Goal: Task Accomplishment & Management: Manage account settings

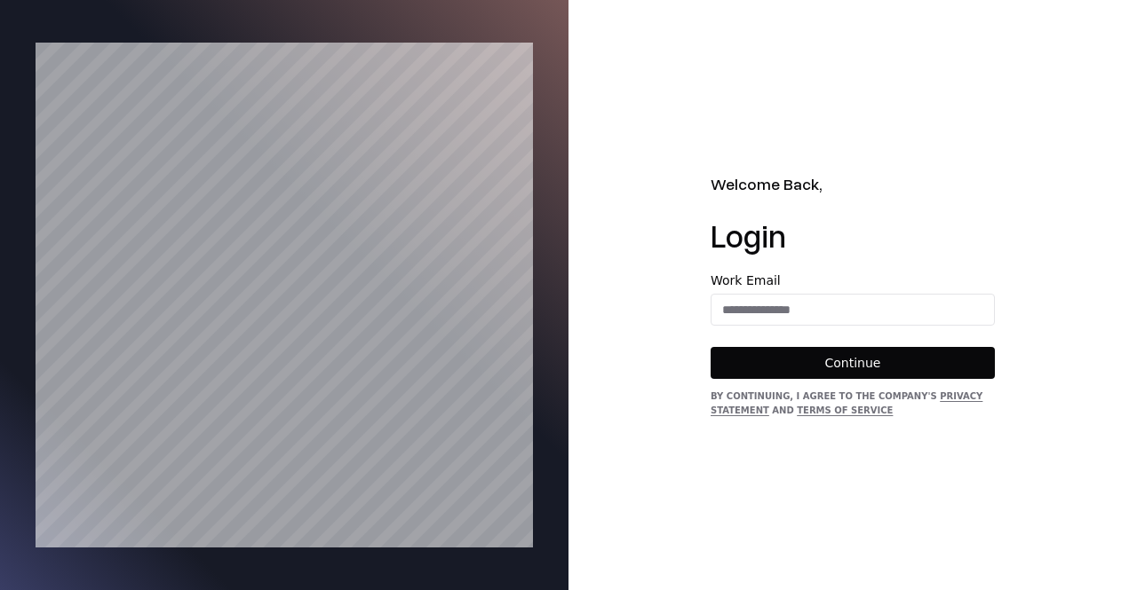
click at [773, 328] on form "Work Email Continue" at bounding box center [852, 326] width 284 height 105
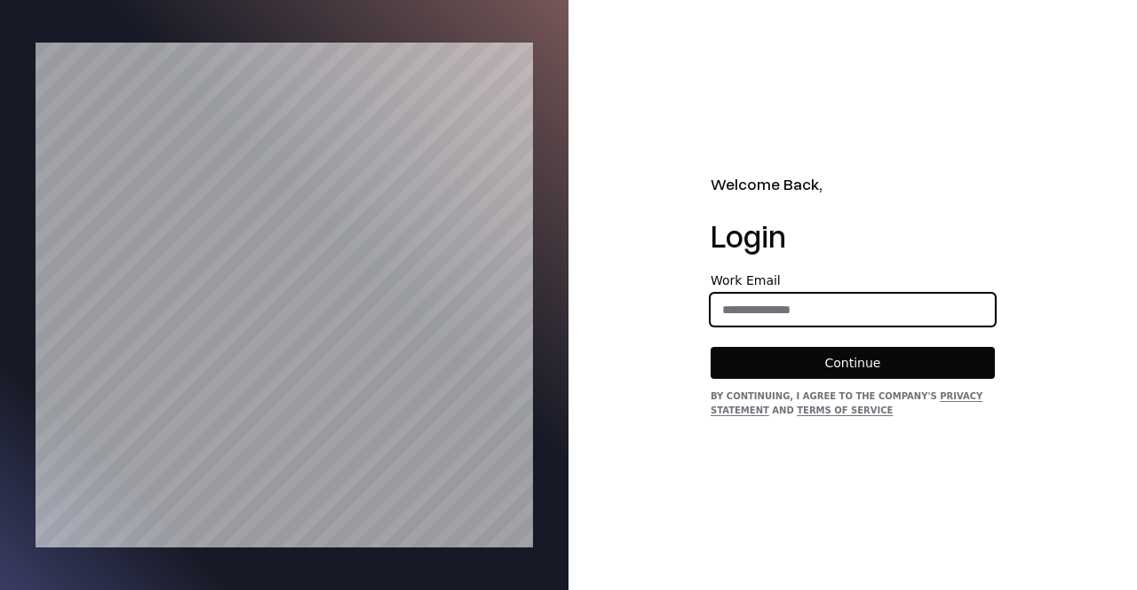
click at [781, 299] on input "email" at bounding box center [852, 310] width 282 height 32
type input "**********"
click at [710, 347] on button "Continue" at bounding box center [852, 363] width 284 height 32
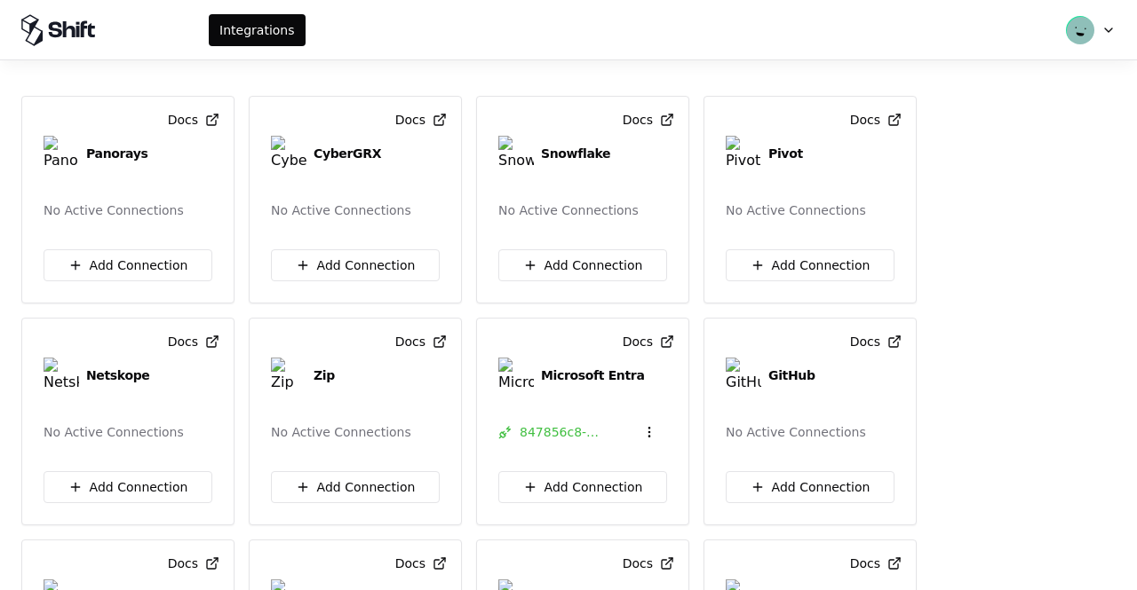
click at [1093, 29] on html "Integrations Docs Panorays No Active Connections Add Connection Docs CyberGRX N…" at bounding box center [568, 295] width 1137 height 590
click at [1041, 241] on html "Integrations Docs Panorays No Active Connections Add Connection Docs CyberGRX N…" at bounding box center [568, 295] width 1137 height 590
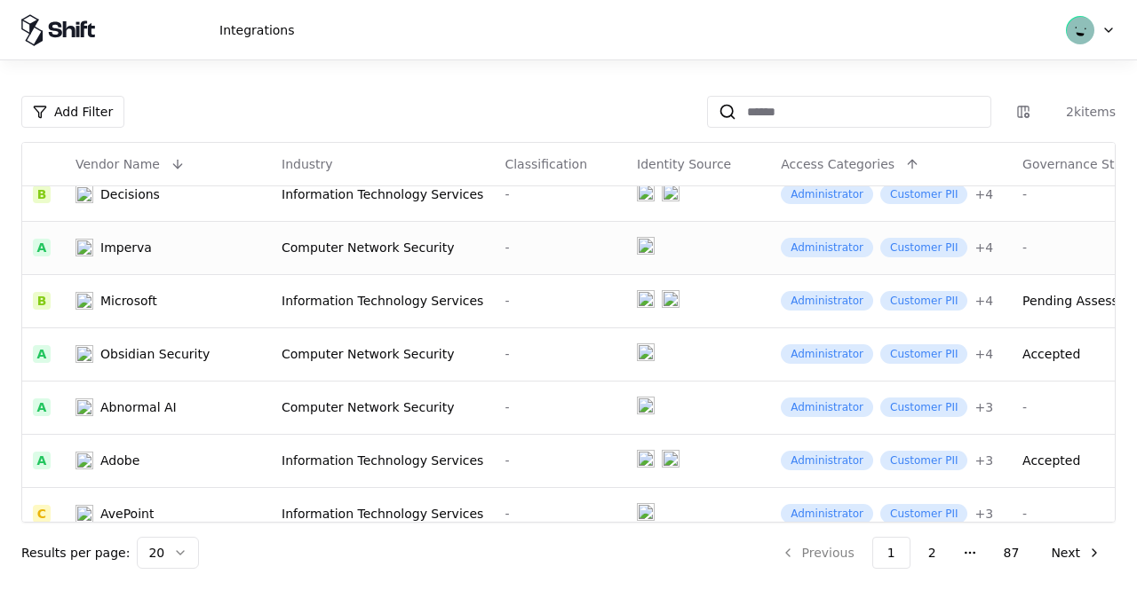
scroll to position [111, 0]
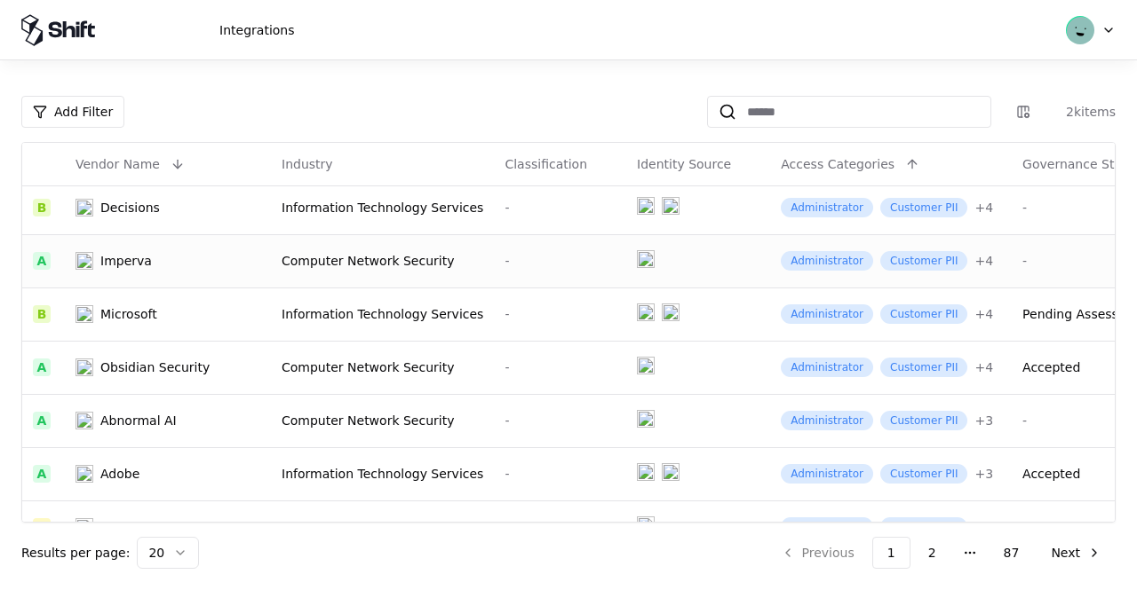
click at [410, 261] on div "Computer Network Security" at bounding box center [382, 261] width 202 height 18
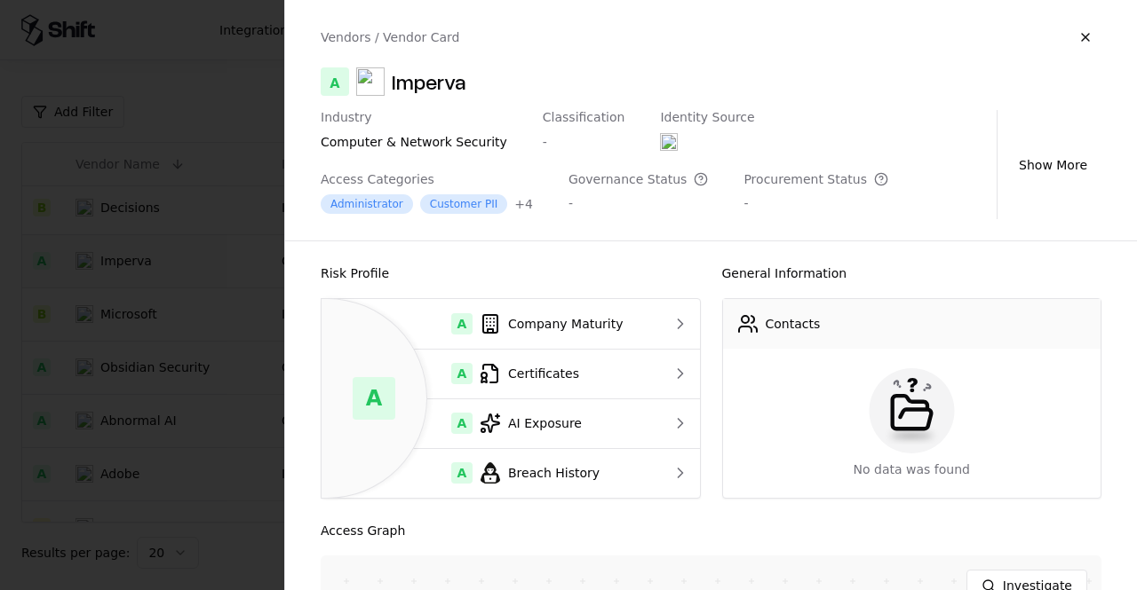
click at [254, 326] on div at bounding box center [568, 295] width 1137 height 590
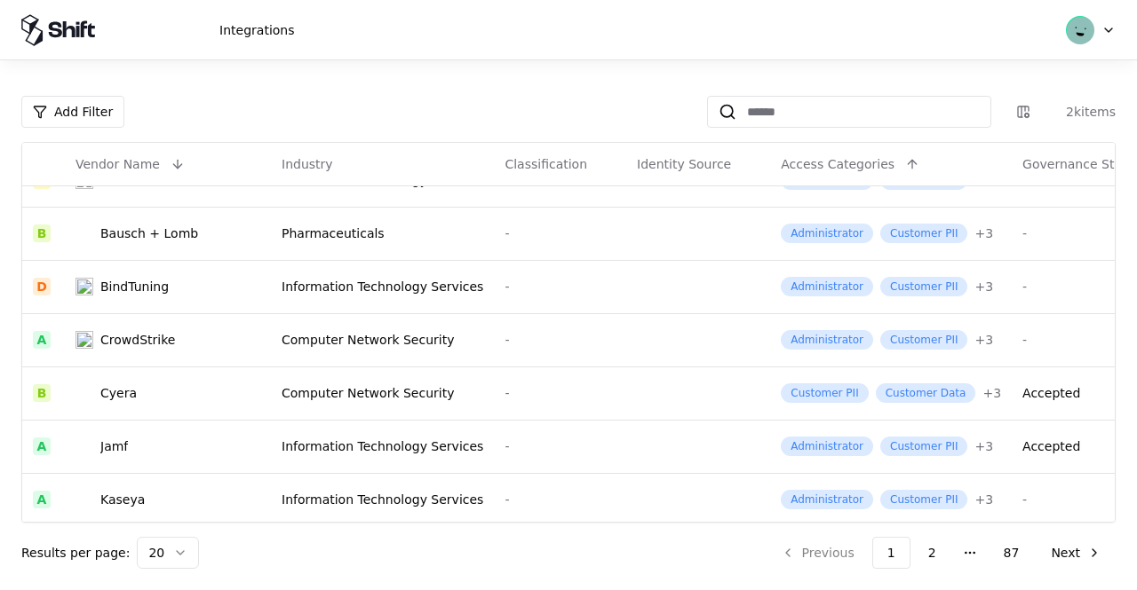
scroll to position [460, 0]
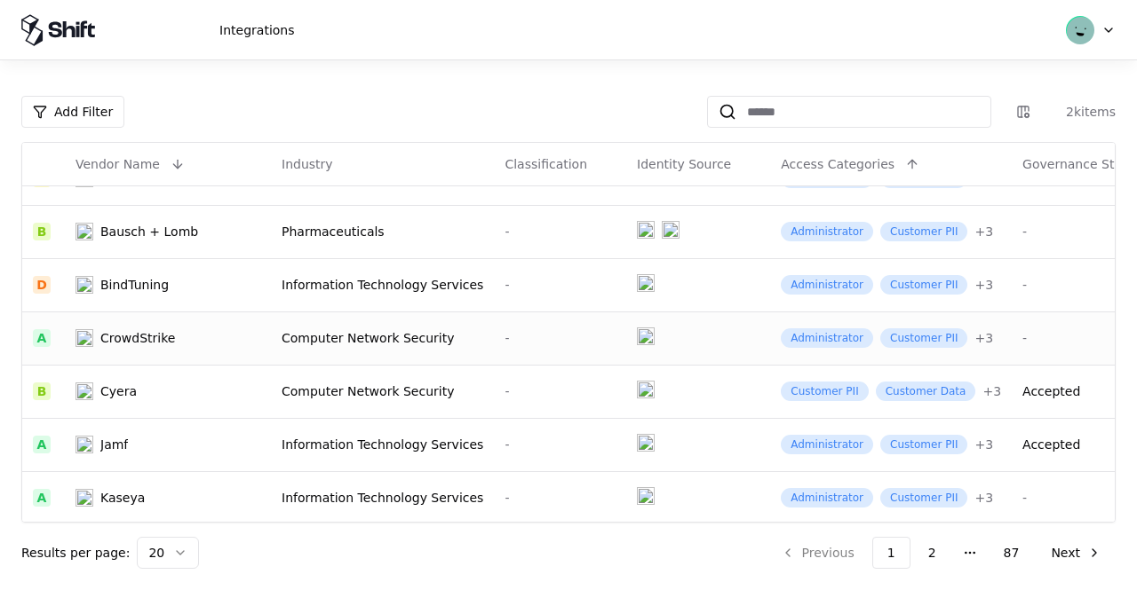
click at [271, 340] on td "Computer Network Security" at bounding box center [382, 338] width 223 height 53
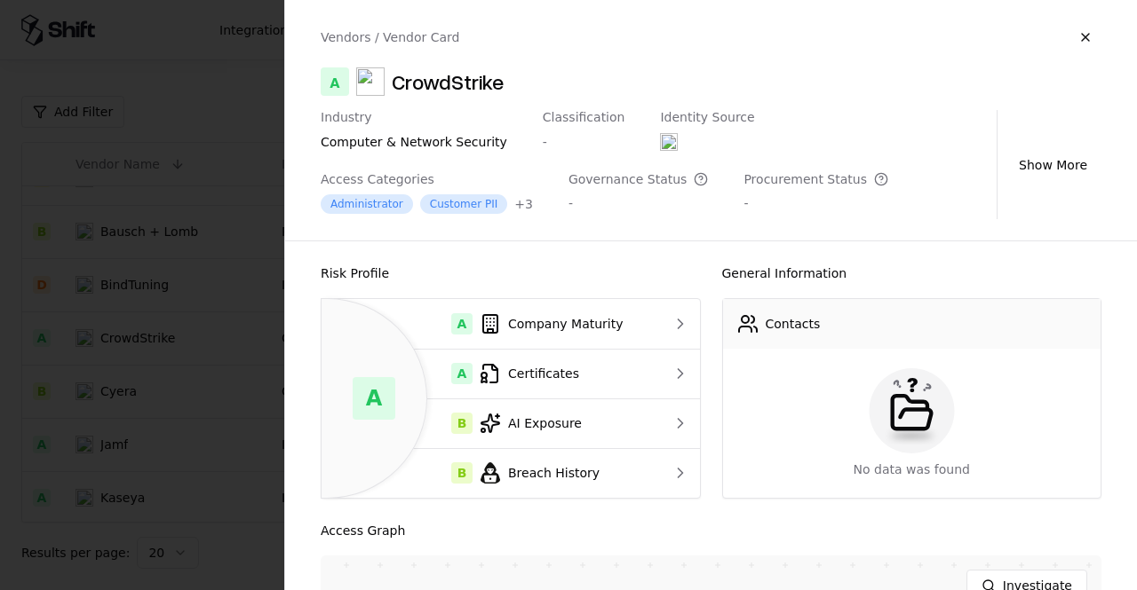
click at [253, 341] on div at bounding box center [568, 295] width 1137 height 590
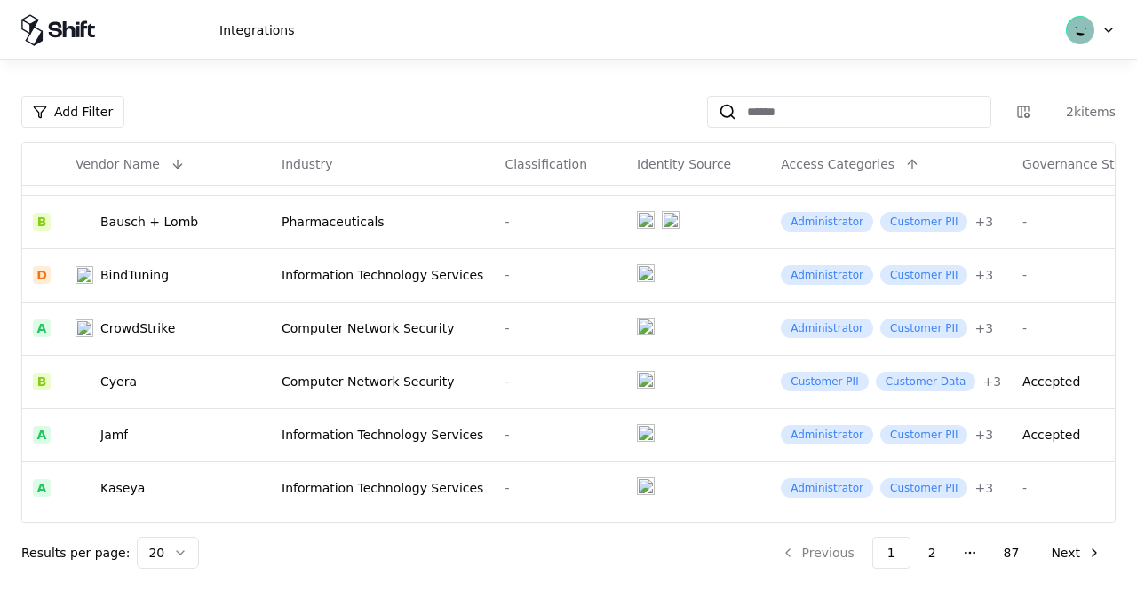
scroll to position [471, 0]
click at [250, 279] on div "BindTuning" at bounding box center [167, 275] width 185 height 18
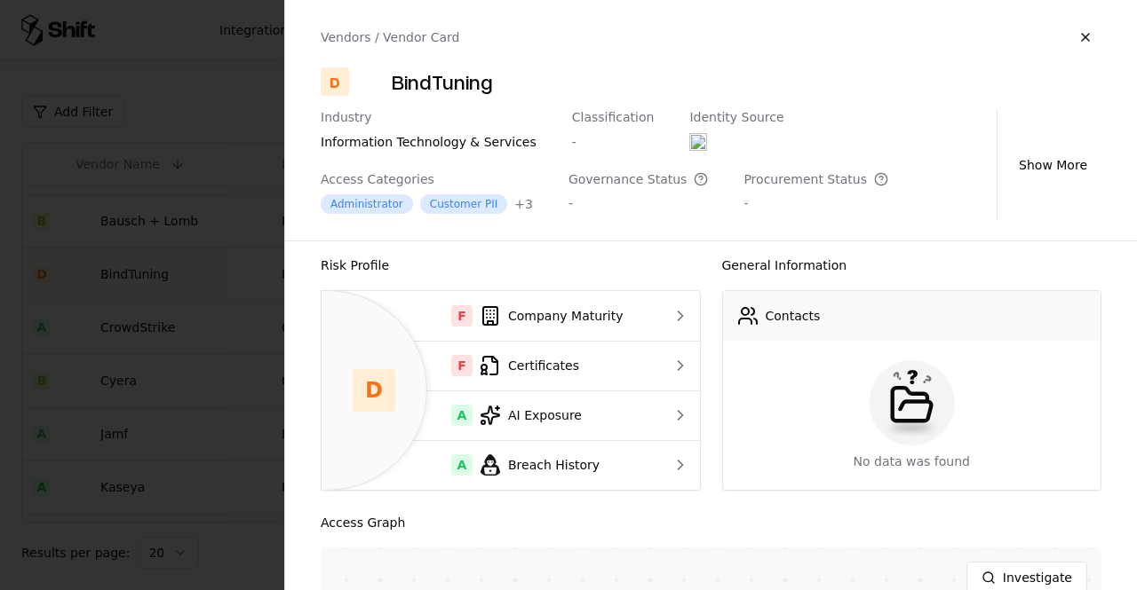
scroll to position [175, 0]
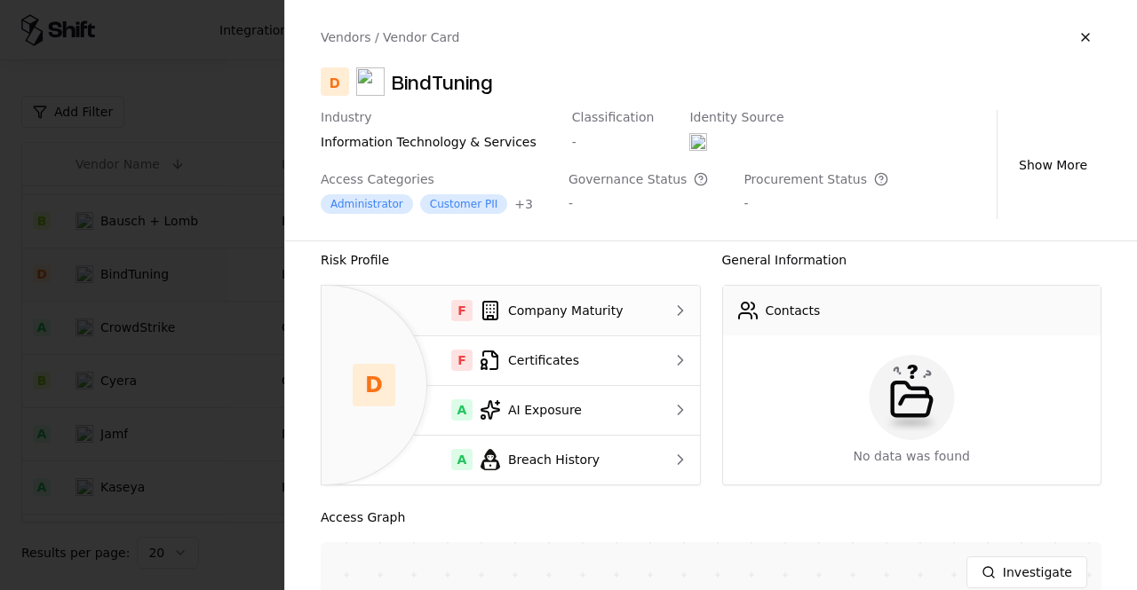
click at [565, 313] on div "F Company Maturity" at bounding box center [490, 310] width 308 height 21
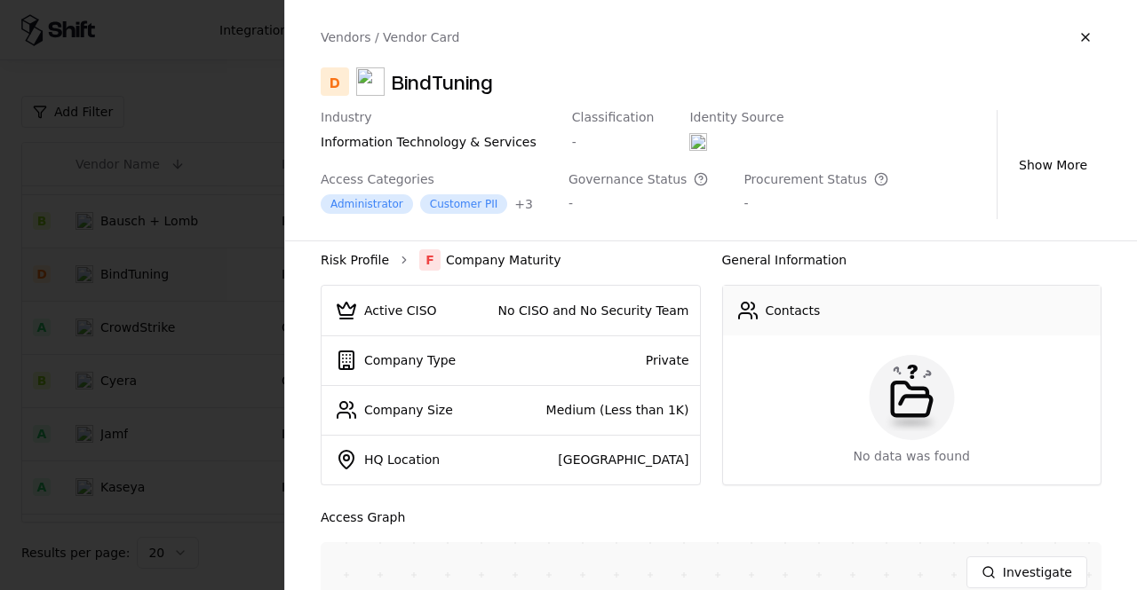
click at [376, 266] on link "Risk Profile" at bounding box center [355, 260] width 68 height 18
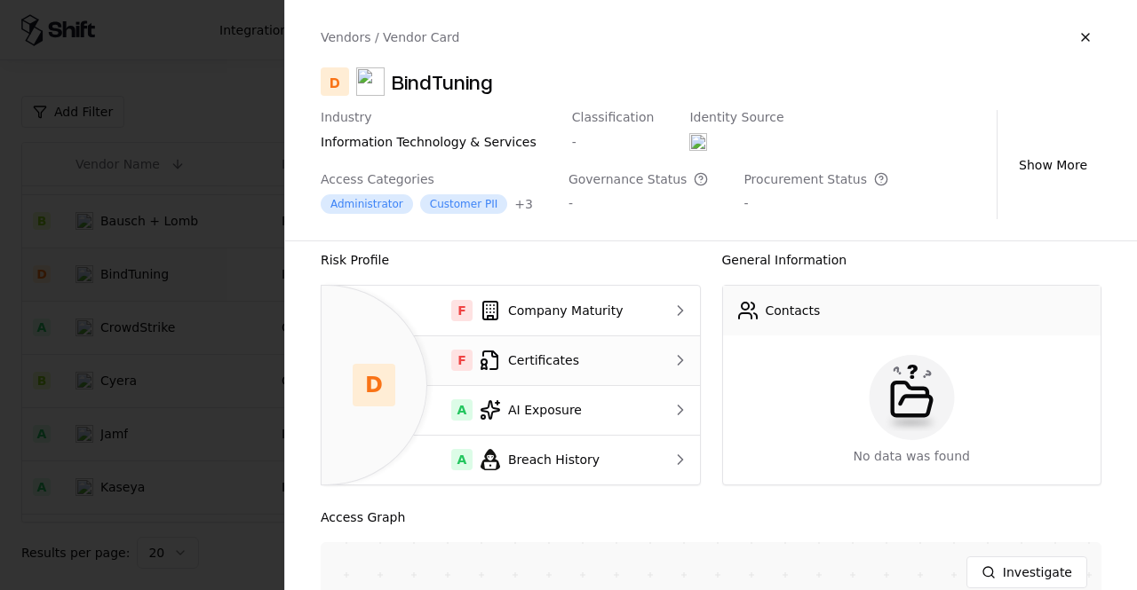
click at [488, 361] on icon at bounding box center [490, 360] width 21 height 21
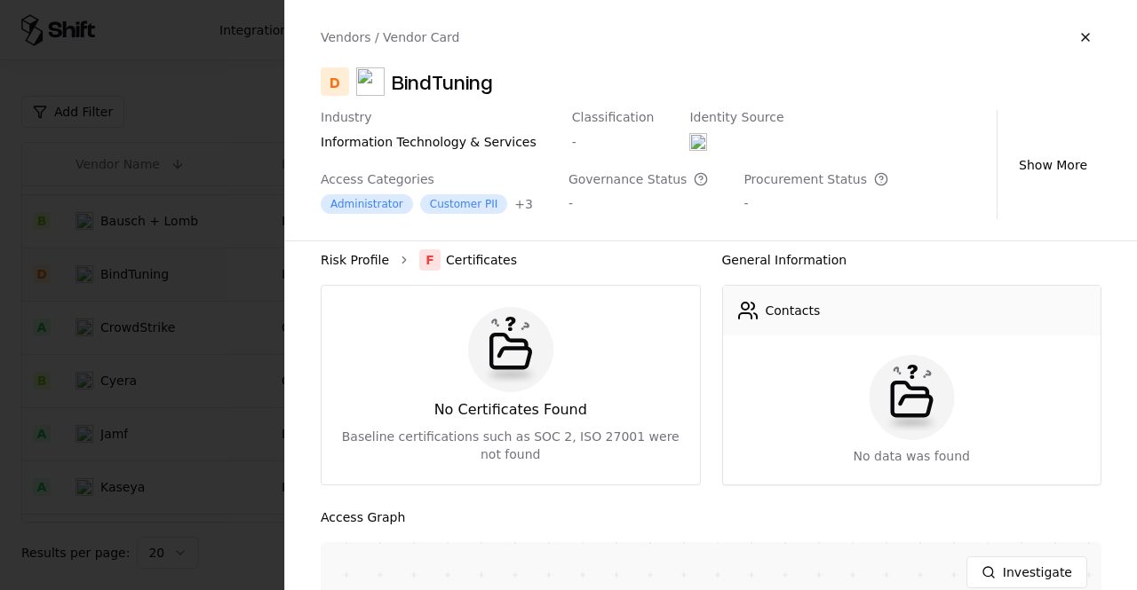
click at [352, 257] on link "Risk Profile" at bounding box center [355, 260] width 68 height 18
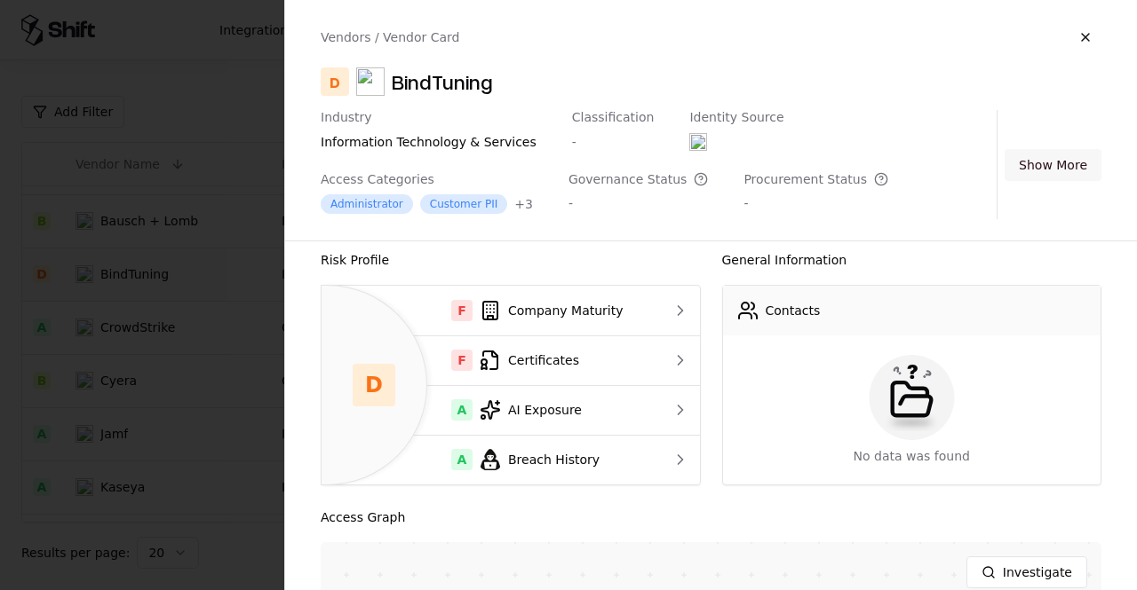
click at [940, 166] on button "Show More" at bounding box center [1052, 165] width 97 height 32
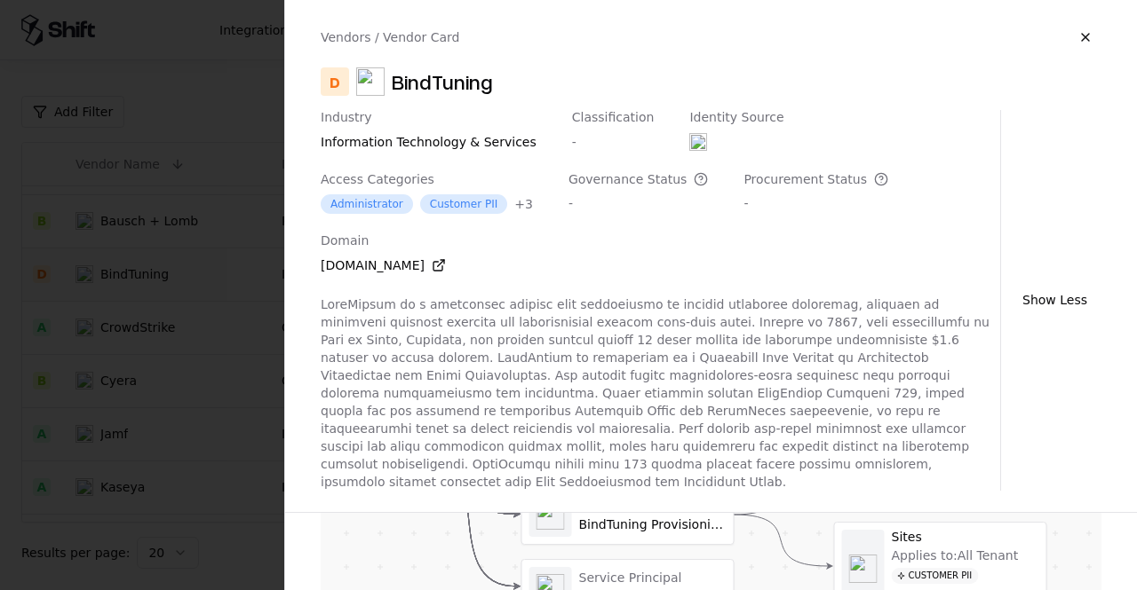
scroll to position [689, 0]
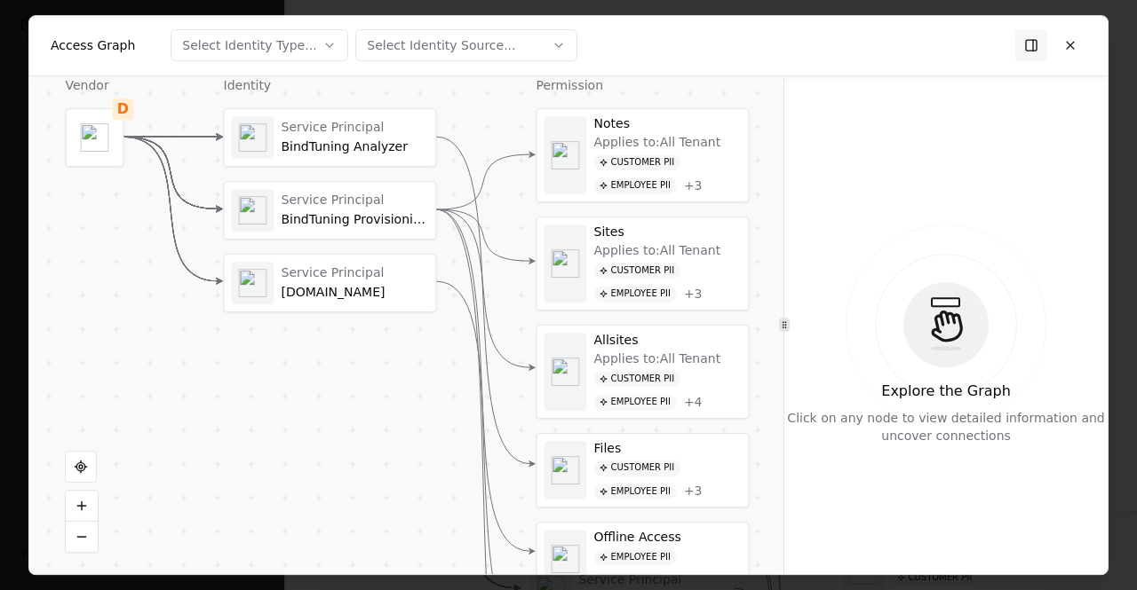
click at [325, 134] on div "Service Principal" at bounding box center [354, 128] width 147 height 16
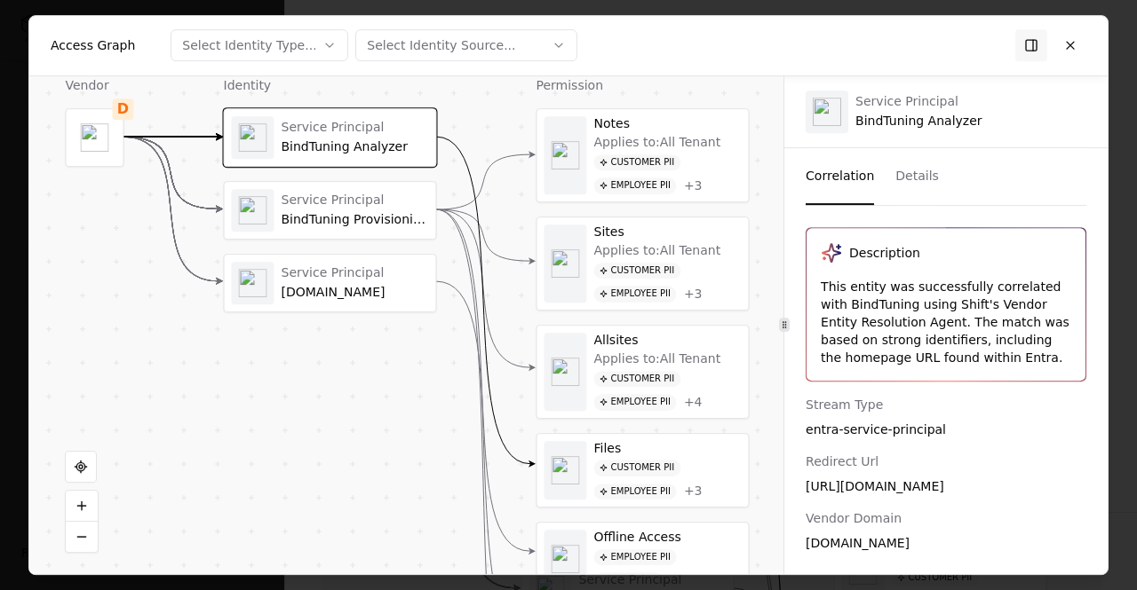
click at [612, 404] on div "Files" at bounding box center [667, 449] width 147 height 16
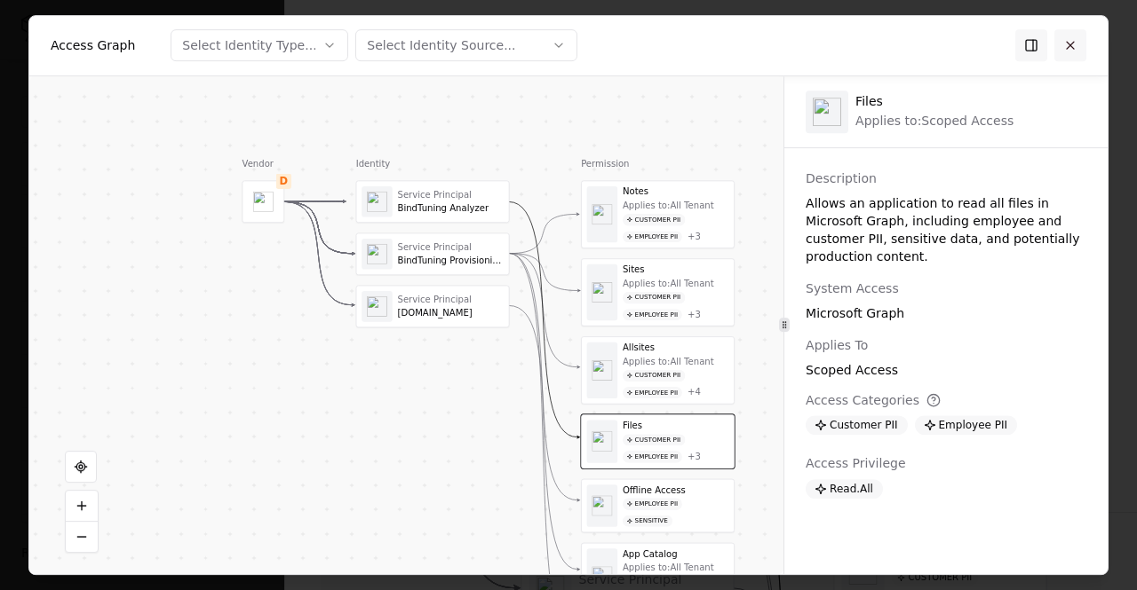
click at [940, 42] on button at bounding box center [1070, 45] width 32 height 32
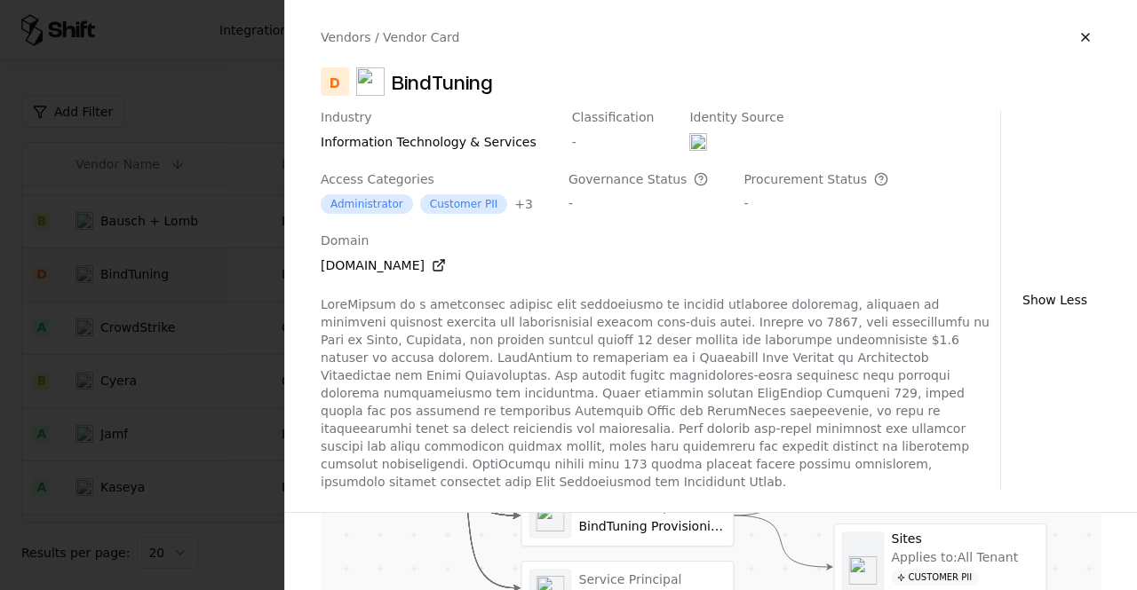
click at [233, 222] on div at bounding box center [568, 295] width 1137 height 590
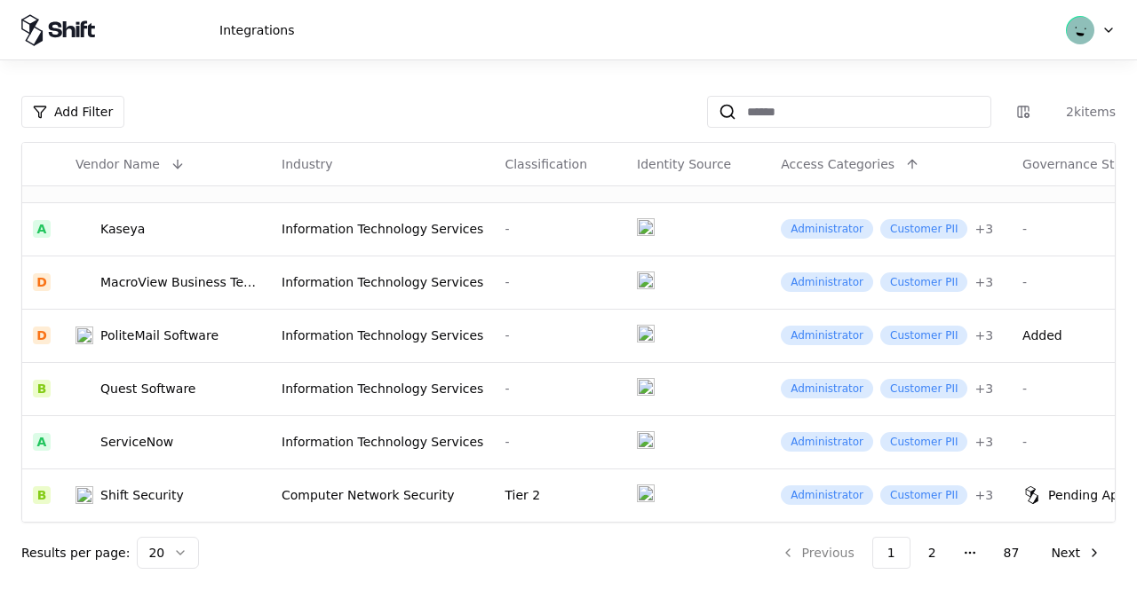
scroll to position [741, 0]
click at [186, 327] on div "PoliteMail Software" at bounding box center [159, 336] width 118 height 18
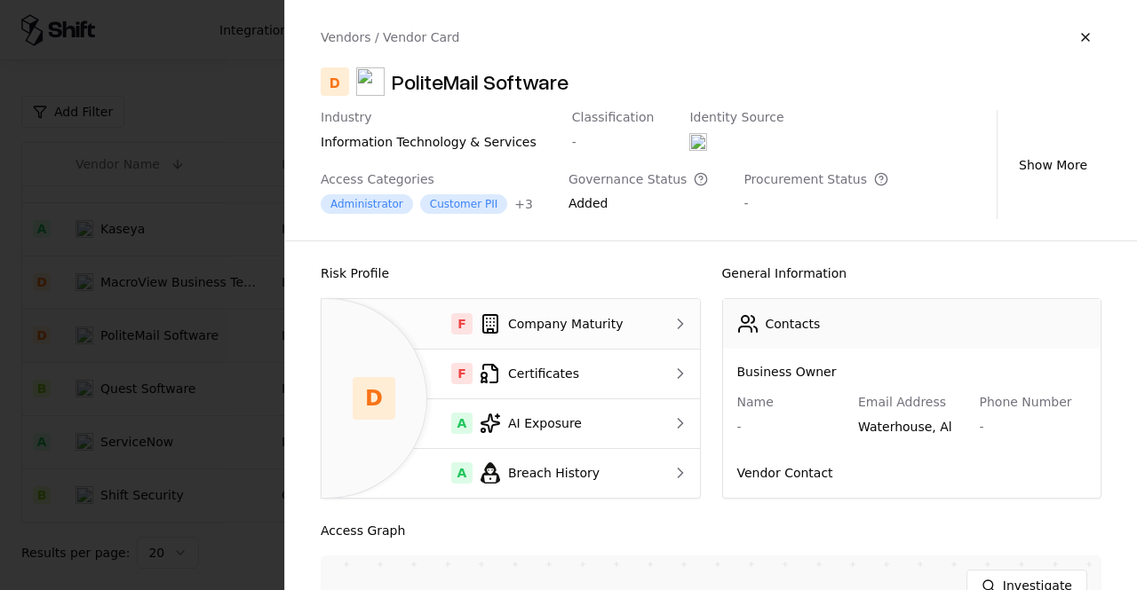
click at [550, 338] on td "F Company Maturity" at bounding box center [489, 324] width 337 height 50
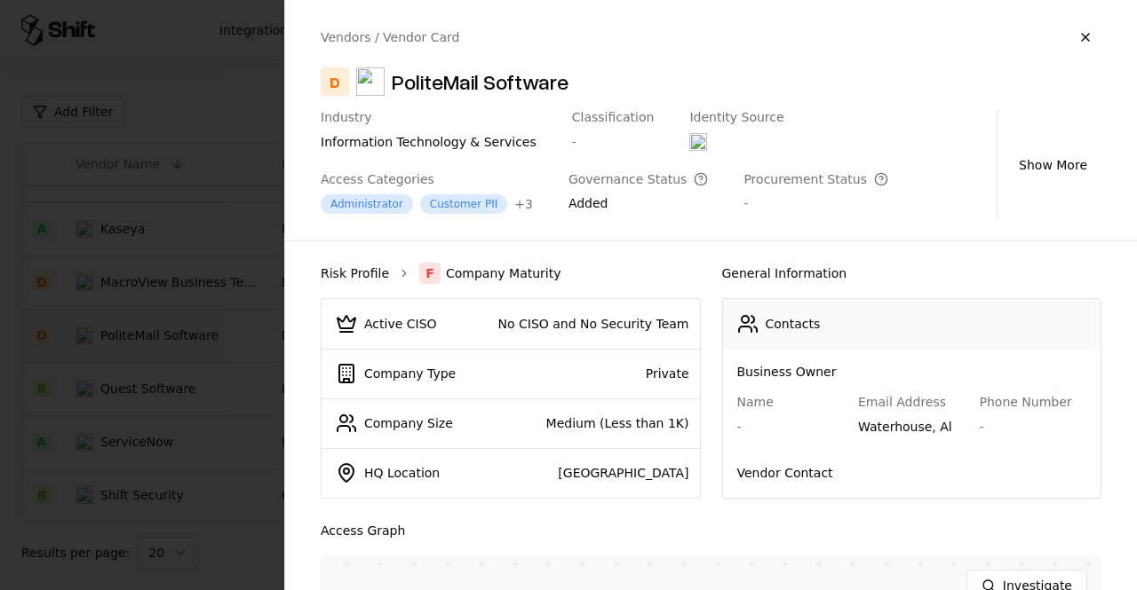
click at [337, 280] on link "Risk Profile" at bounding box center [355, 274] width 68 height 18
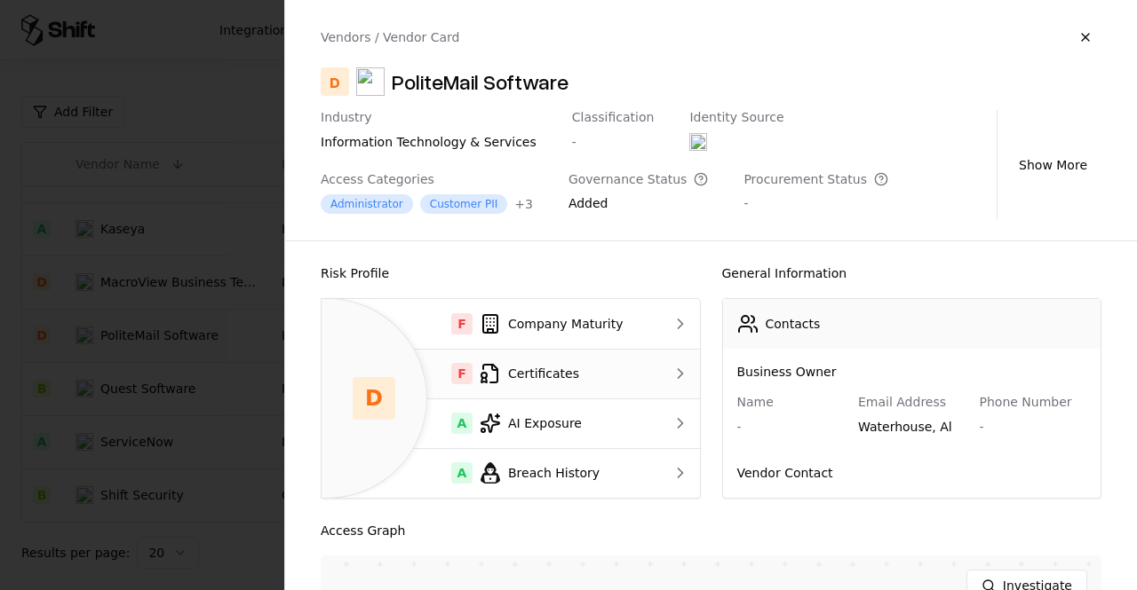
click at [559, 388] on td "F Certificates" at bounding box center [489, 374] width 337 height 50
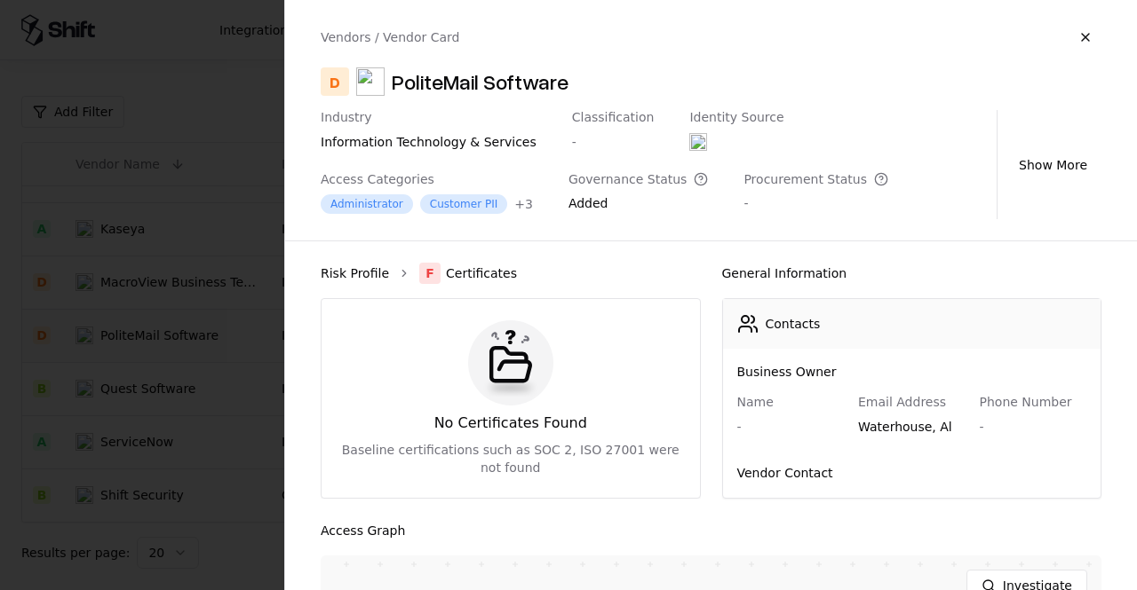
click at [345, 276] on link "Risk Profile" at bounding box center [355, 274] width 68 height 18
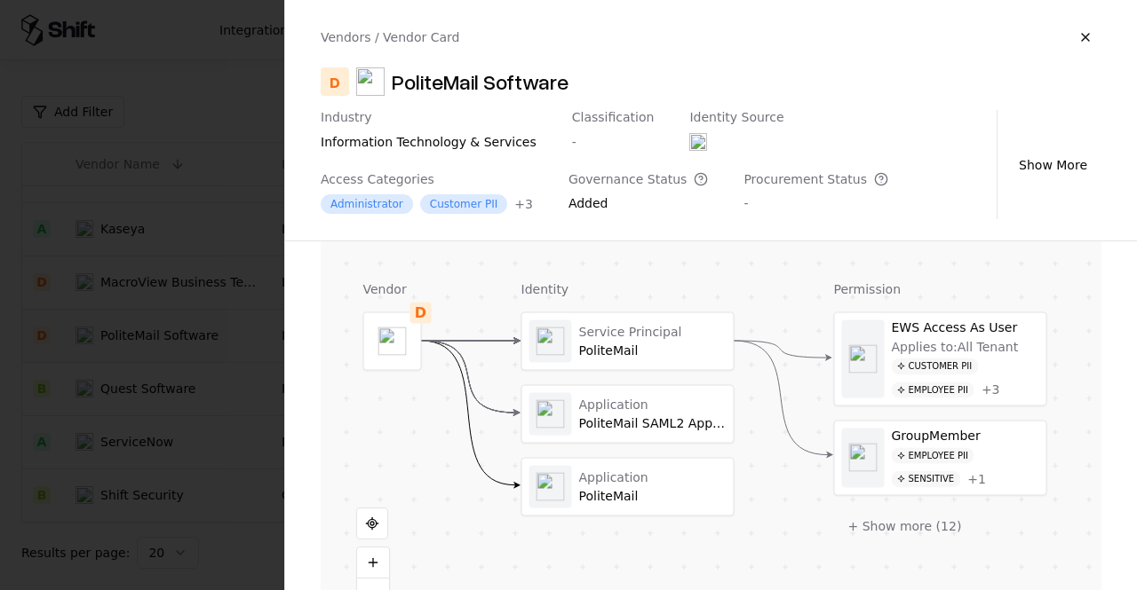
scroll to position [364, 0]
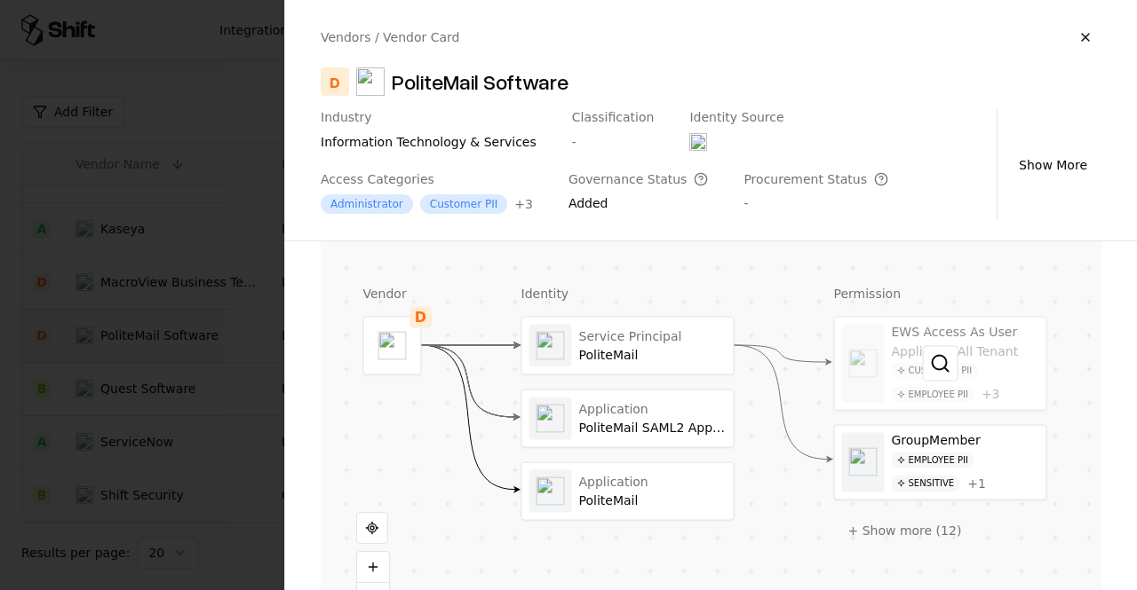
click at [940, 340] on div at bounding box center [940, 364] width 211 height 92
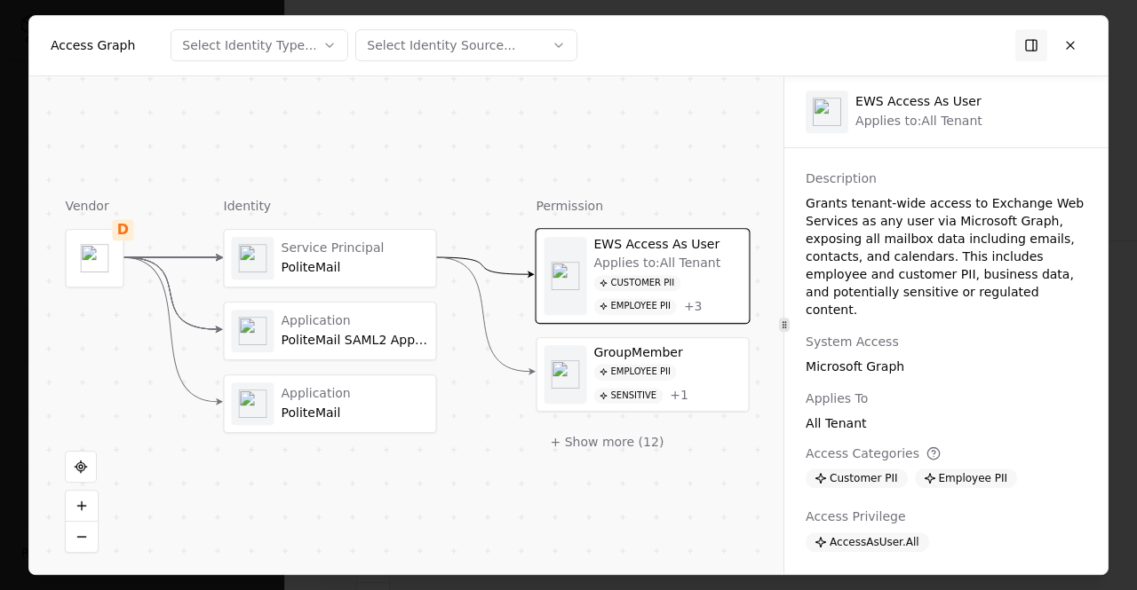
click at [940, 404] on div "Customer PII Employee PII Sensitive Customer Data" at bounding box center [945, 492] width 281 height 46
click at [926, 404] on icon at bounding box center [933, 454] width 14 height 14
click at [640, 404] on button "+ Show more ( 12 )" at bounding box center [607, 442] width 142 height 32
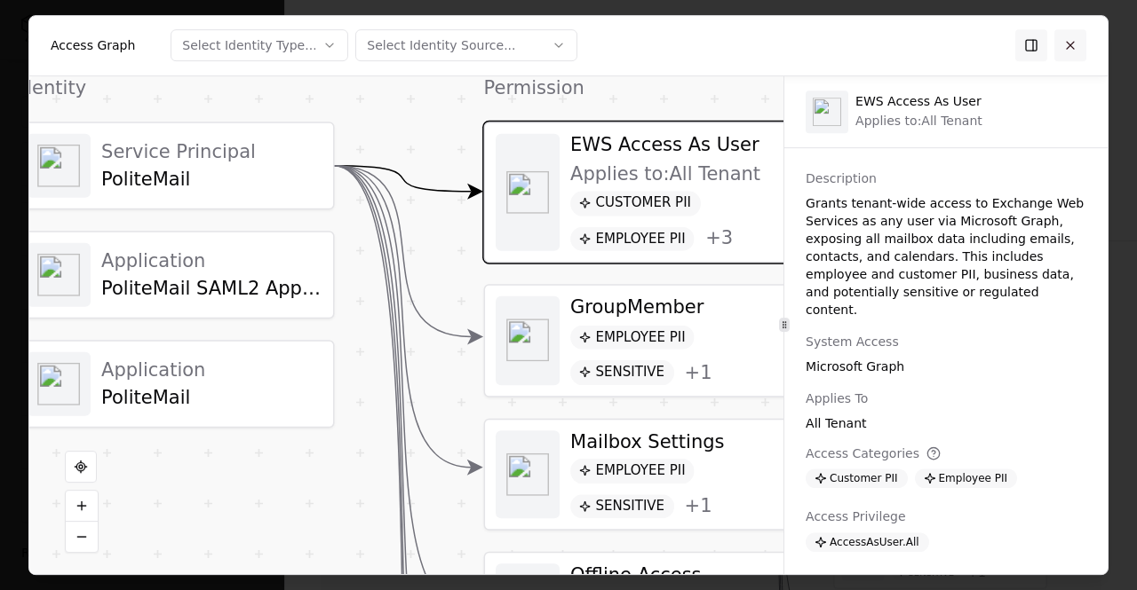
click at [940, 54] on button at bounding box center [1070, 45] width 32 height 32
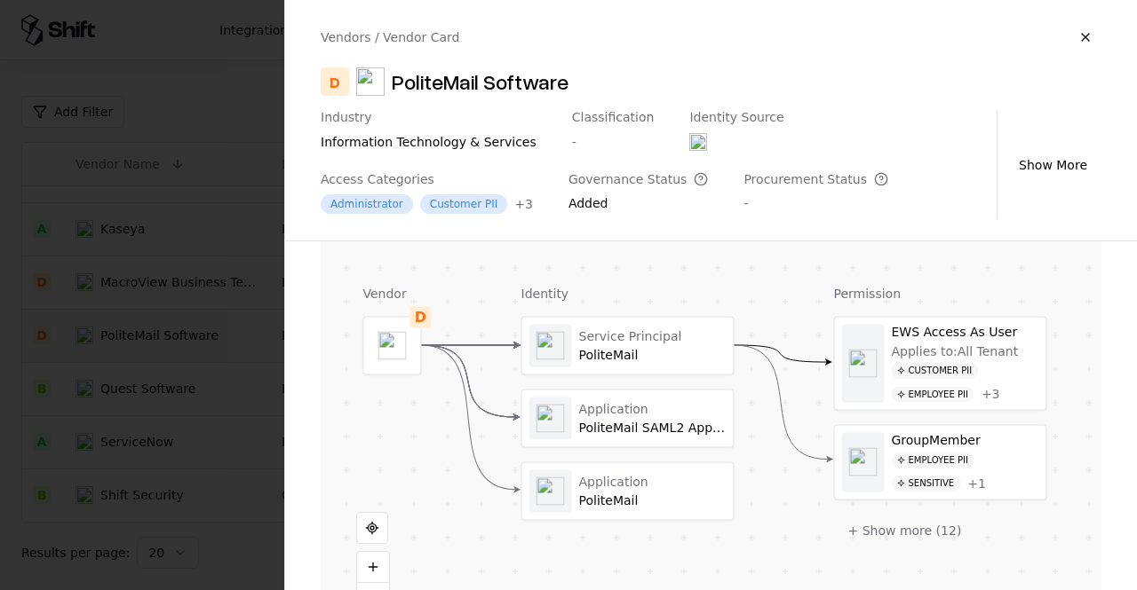
click at [230, 351] on div at bounding box center [568, 295] width 1137 height 590
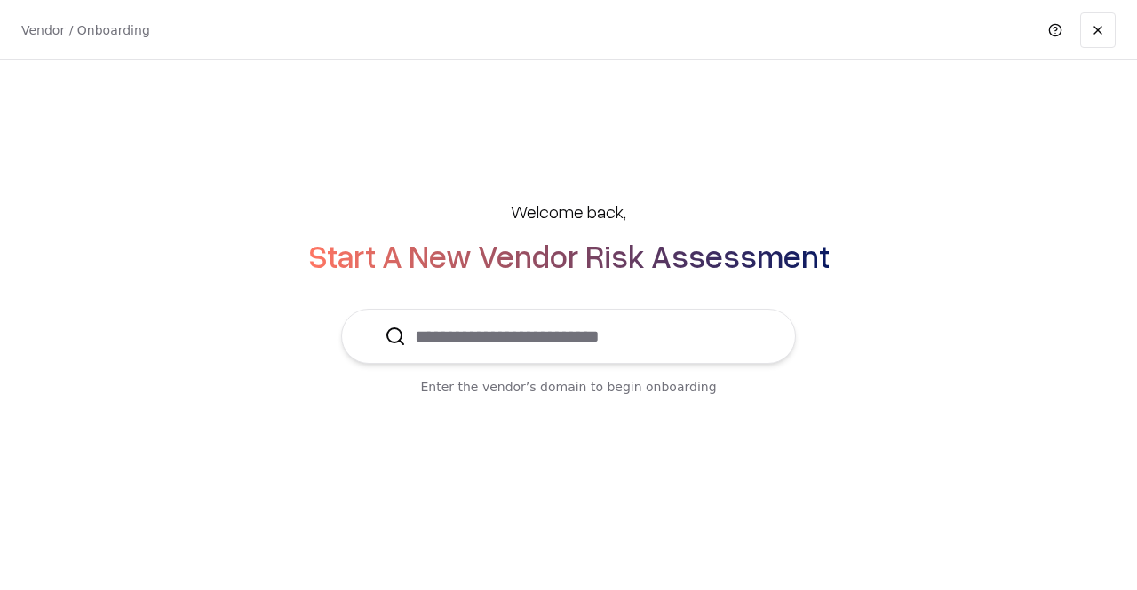
click at [489, 346] on input "text" at bounding box center [579, 336] width 346 height 53
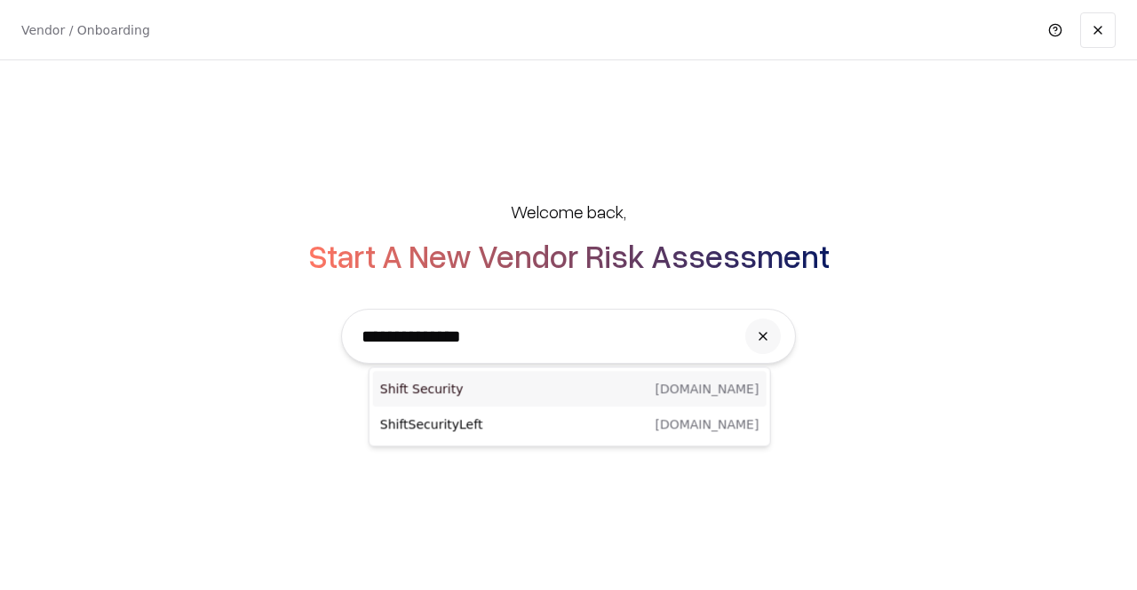
click at [513, 383] on p "Shift Security" at bounding box center [474, 389] width 189 height 18
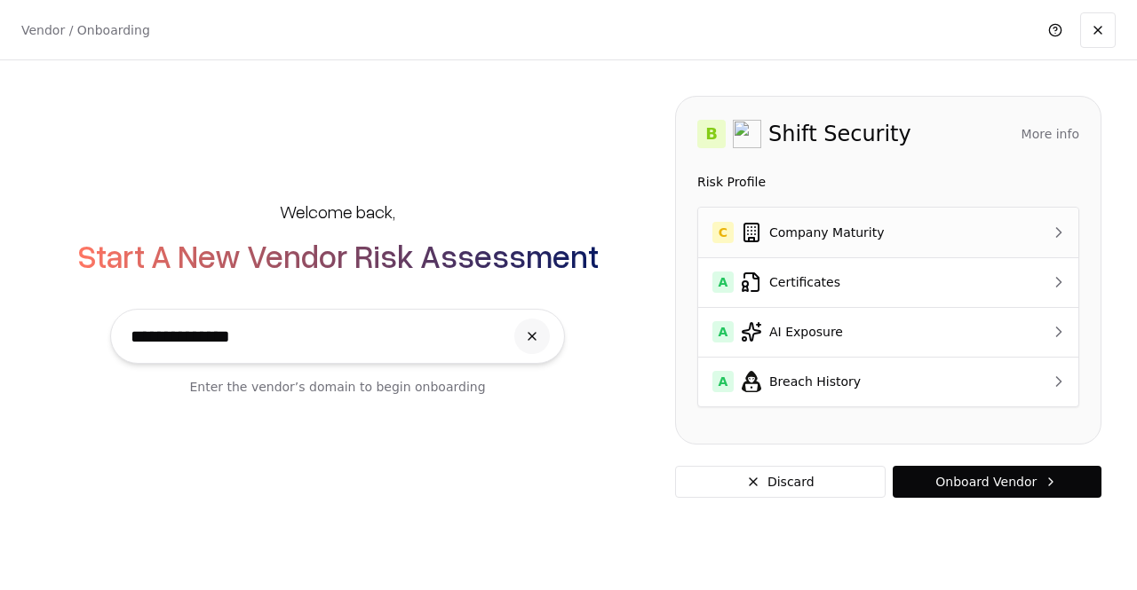
type input "**********"
click at [795, 251] on td "C Company Maturity" at bounding box center [857, 233] width 318 height 50
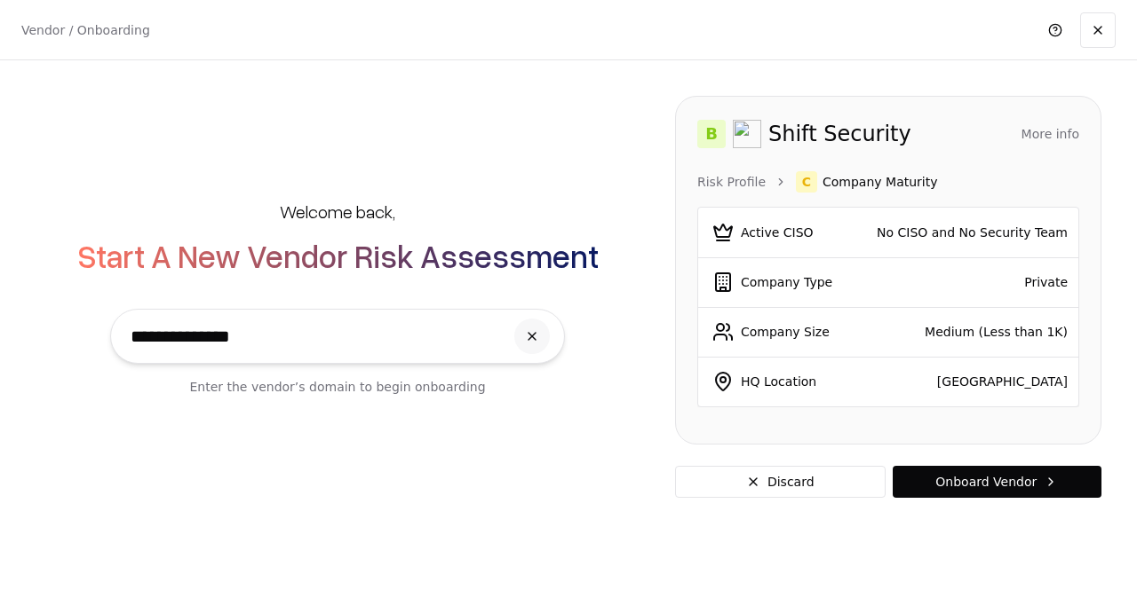
click at [367, 329] on input "**********" at bounding box center [313, 336] width 382 height 53
click at [337, 333] on input "**********" at bounding box center [313, 336] width 382 height 53
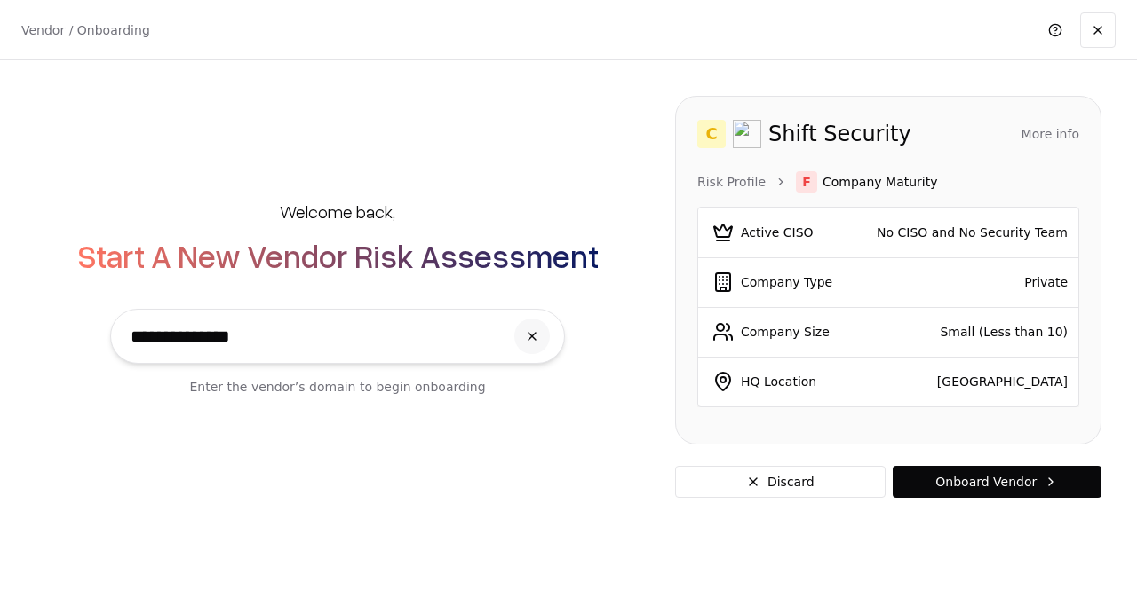
click at [337, 333] on input "**********" at bounding box center [313, 336] width 382 height 53
click at [331, 329] on input "**********" at bounding box center [313, 336] width 382 height 53
click at [1101, 31] on link at bounding box center [1098, 30] width 36 height 36
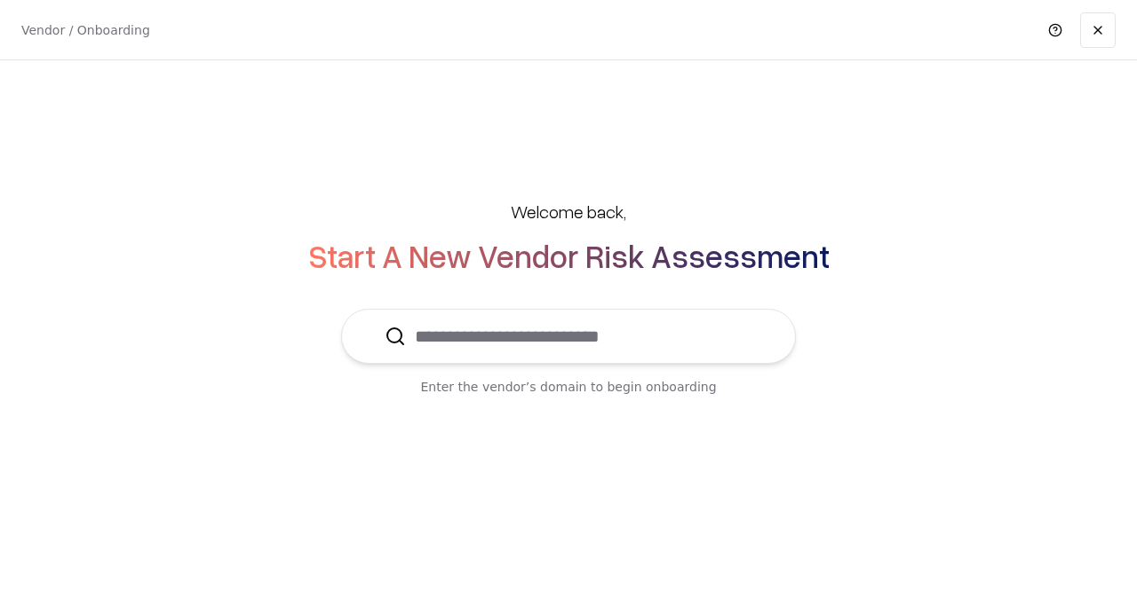
click at [527, 325] on input "text" at bounding box center [579, 336] width 346 height 53
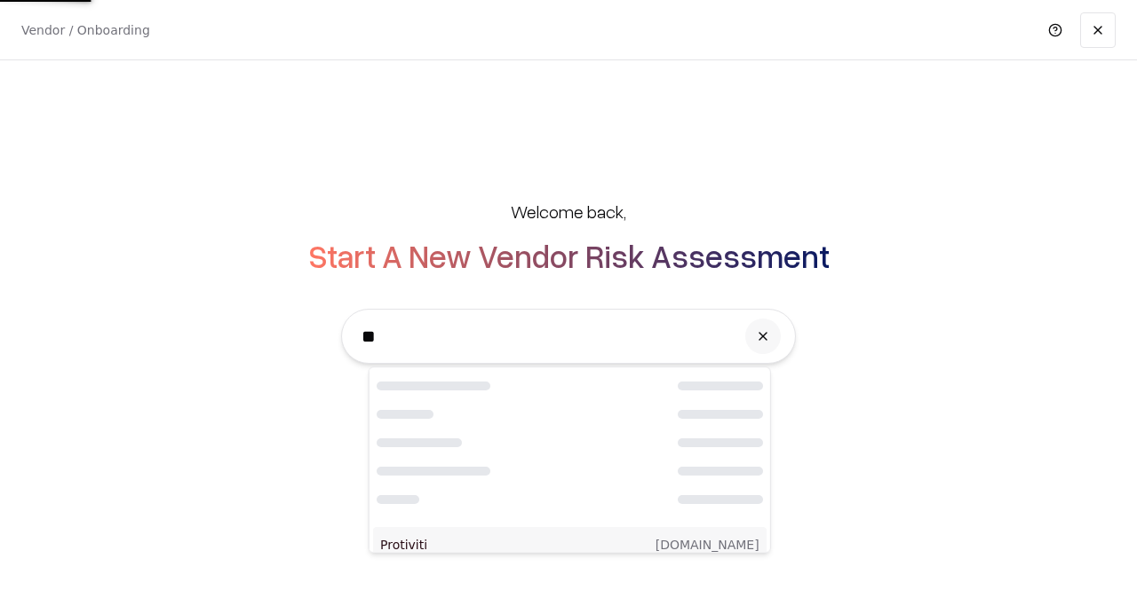
type input "*"
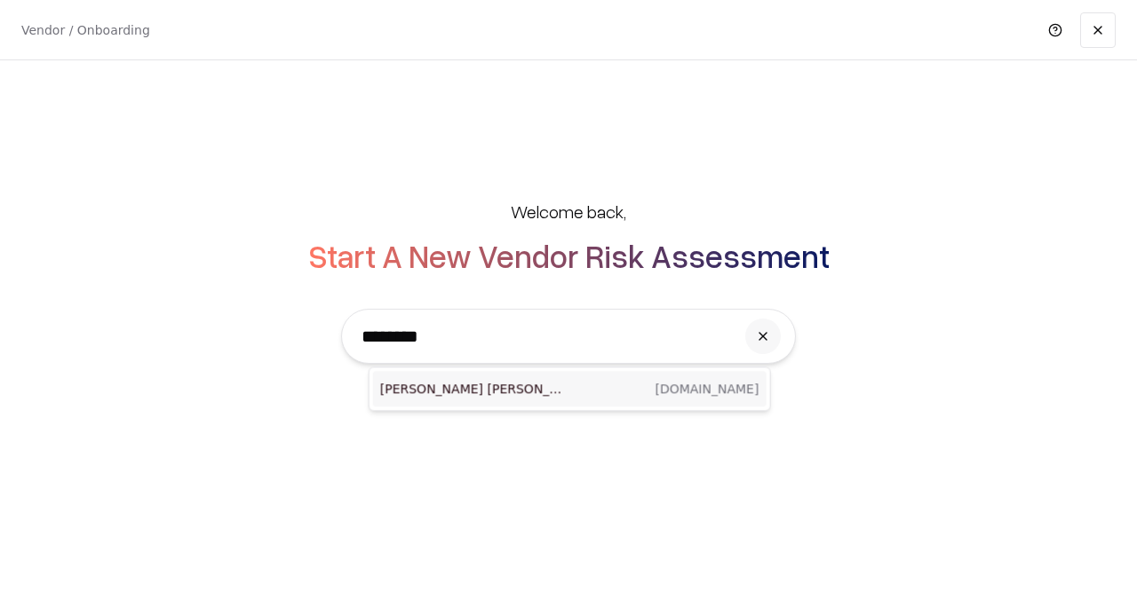
click at [466, 388] on p "[PERSON_NAME] [PERSON_NAME], LLC" at bounding box center [474, 389] width 189 height 18
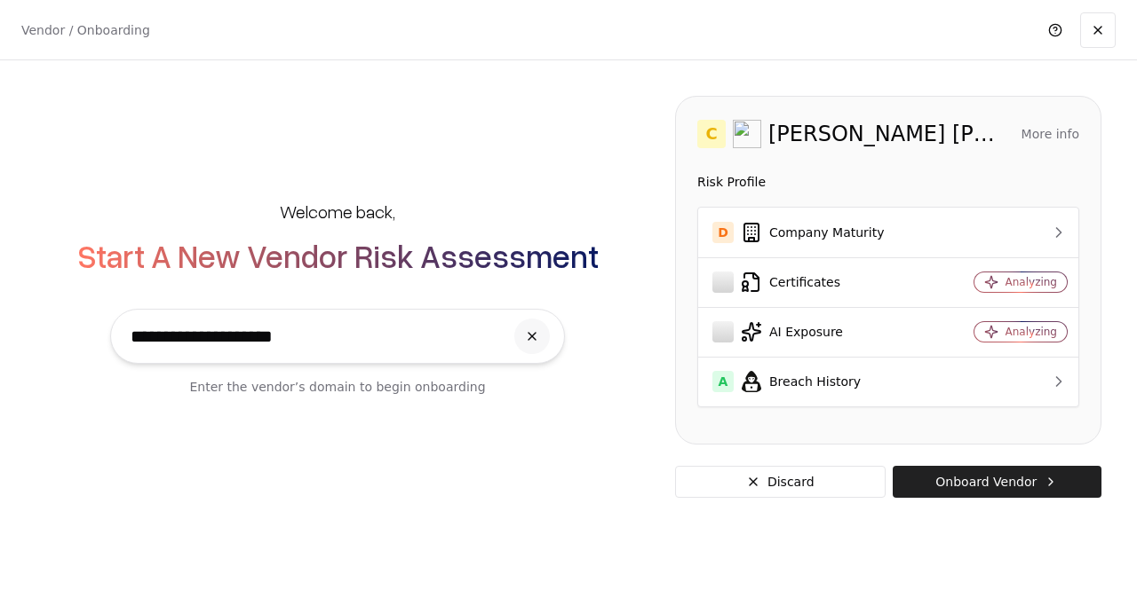
type input "**********"
click at [964, 480] on button "Onboard Vendor" at bounding box center [996, 482] width 209 height 32
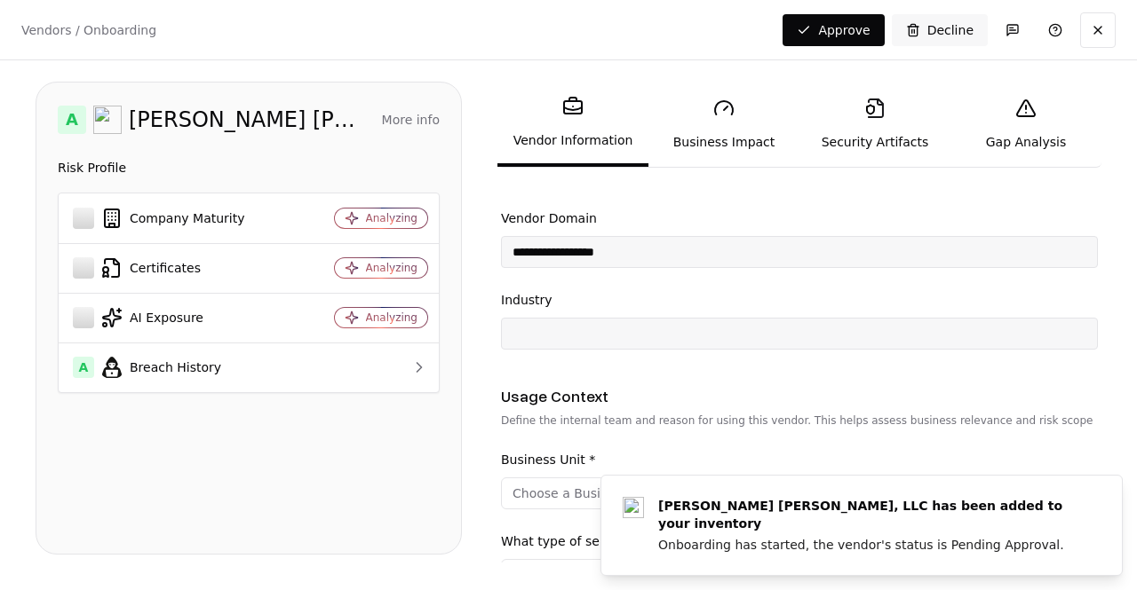
scroll to position [211, 0]
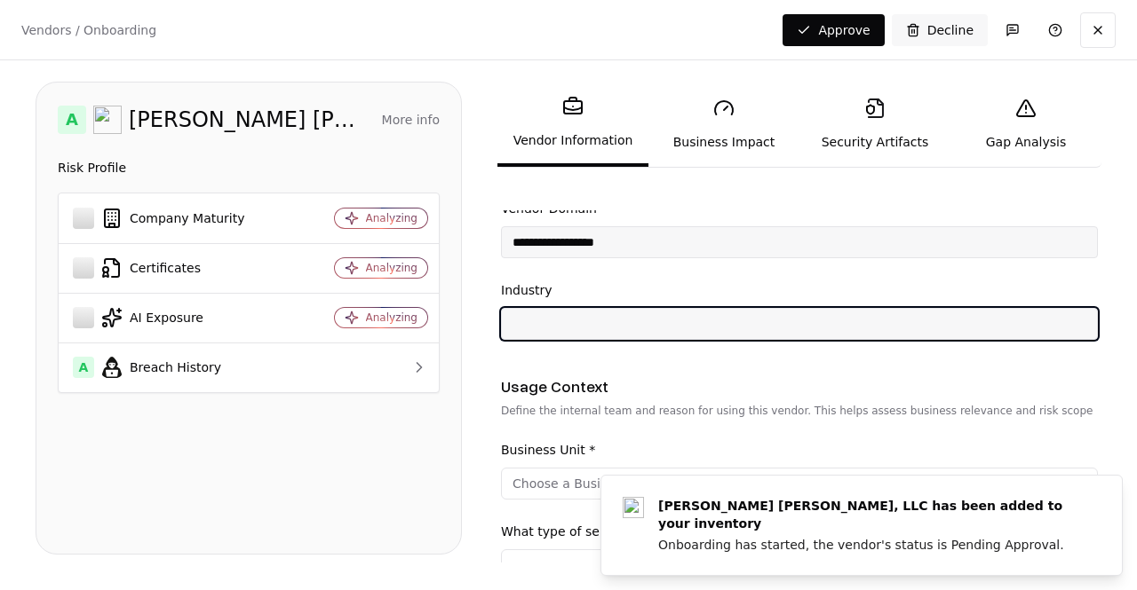
click at [661, 317] on input "Industry" at bounding box center [799, 324] width 595 height 32
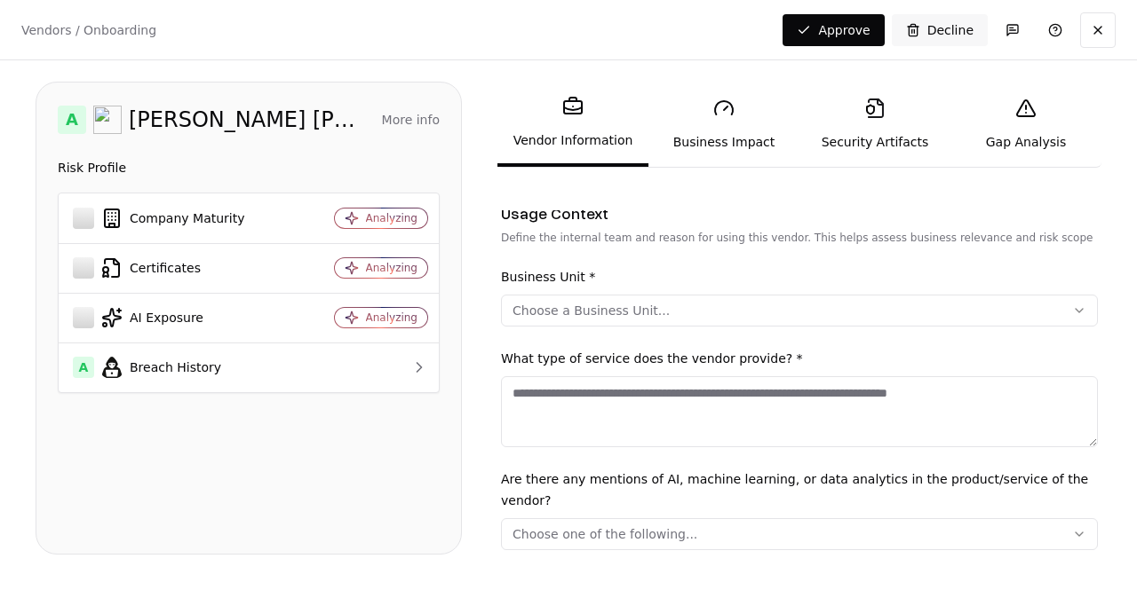
scroll to position [390, 0]
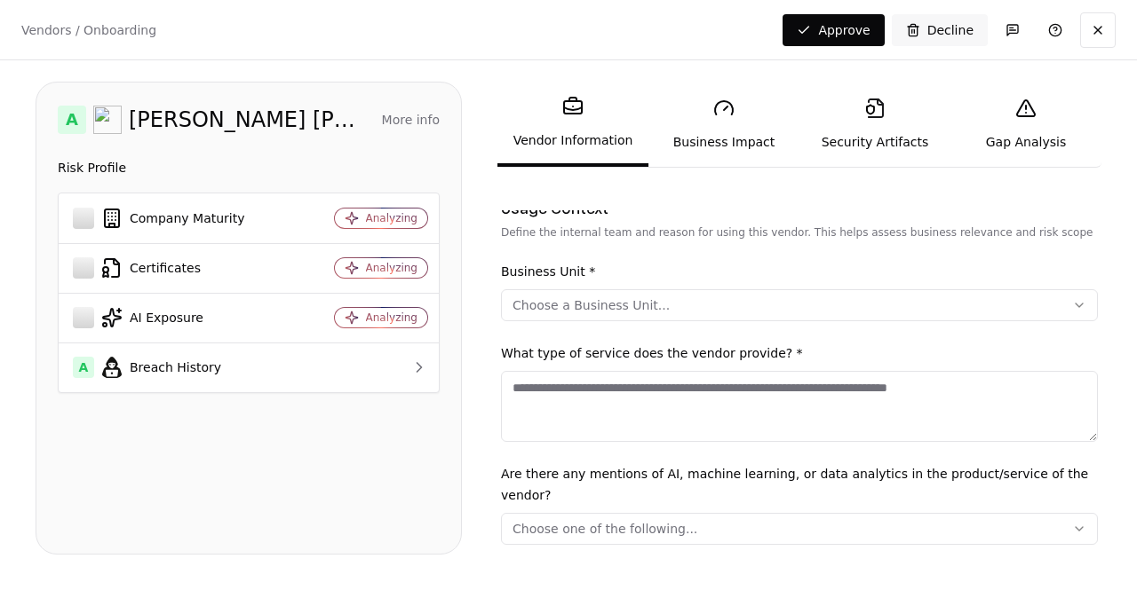
click at [661, 317] on button "Choose a Business Unit..." at bounding box center [799, 305] width 597 height 32
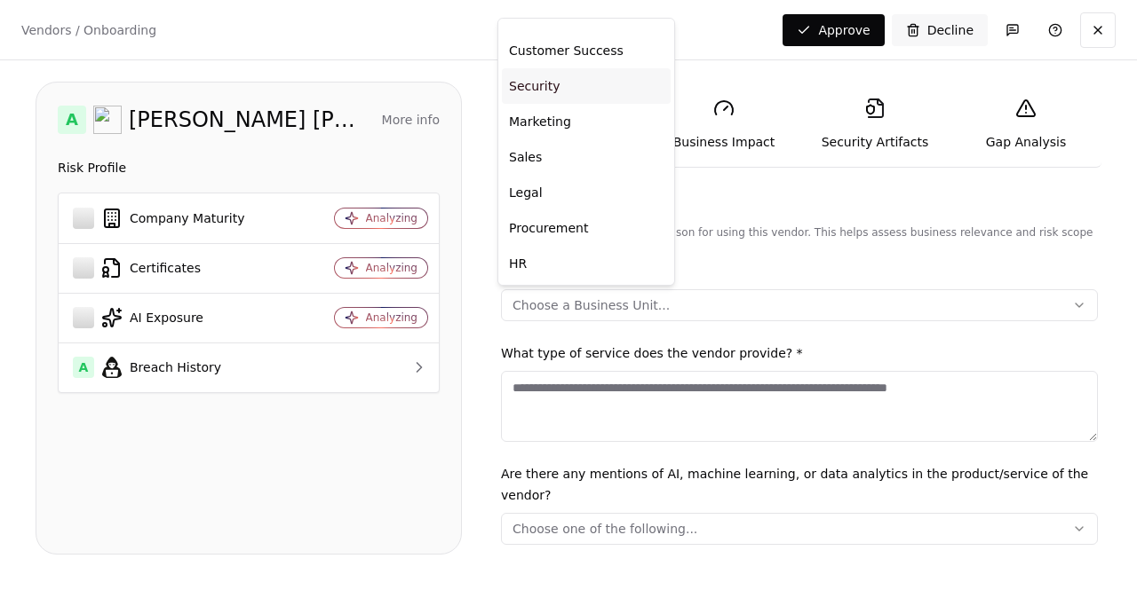
click at [542, 86] on div "Security" at bounding box center [586, 86] width 169 height 36
click at [688, 415] on html "**********" at bounding box center [568, 295] width 1137 height 590
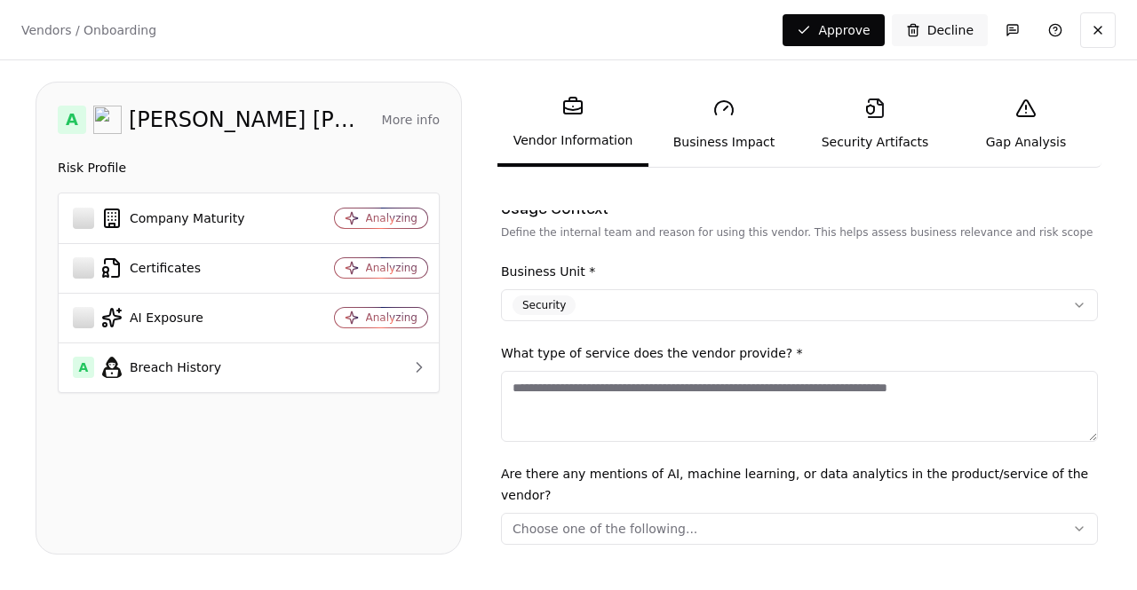
click at [688, 415] on textarea "What type of service does the vendor provide? *" at bounding box center [799, 406] width 597 height 71
type textarea "*"
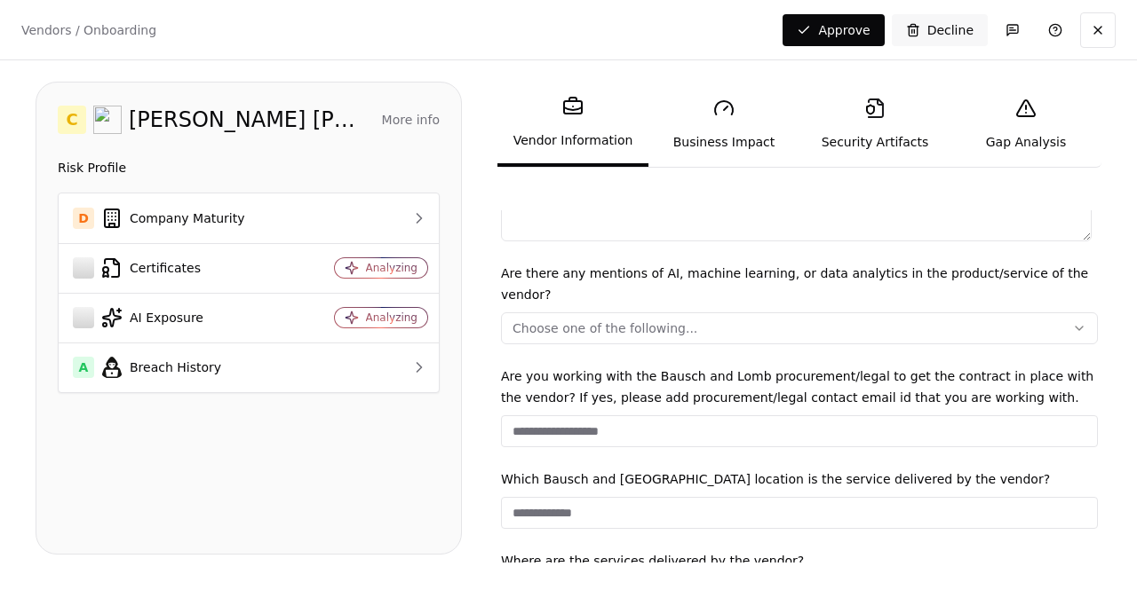
scroll to position [599, 0]
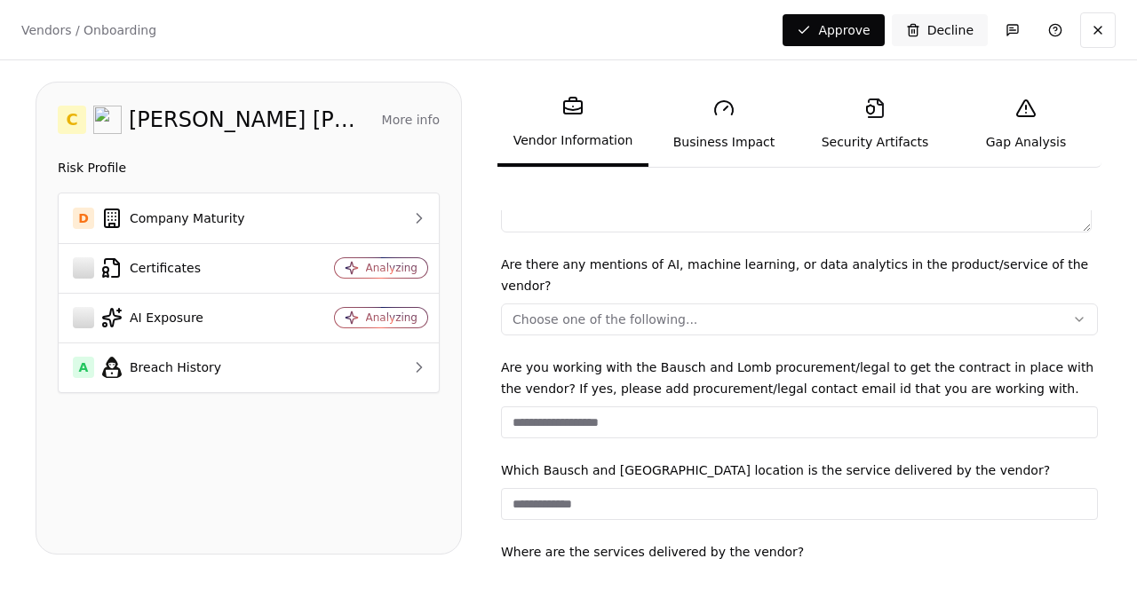
type textarea "**********"
click at [632, 304] on button "Choose one of the following..." at bounding box center [799, 320] width 597 height 32
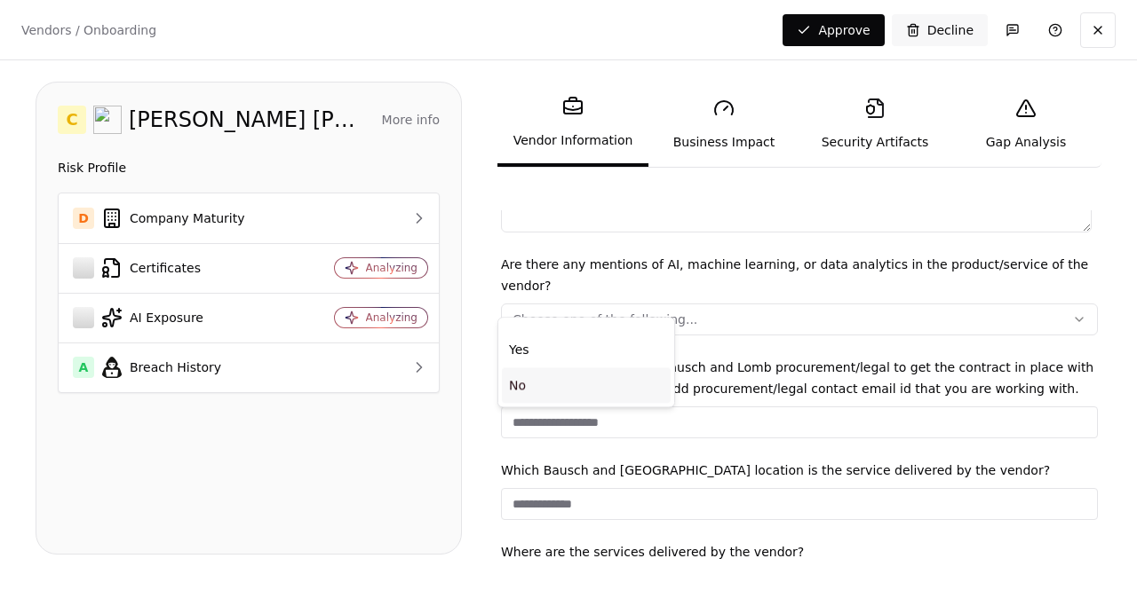
click at [565, 388] on div "No" at bounding box center [586, 386] width 169 height 36
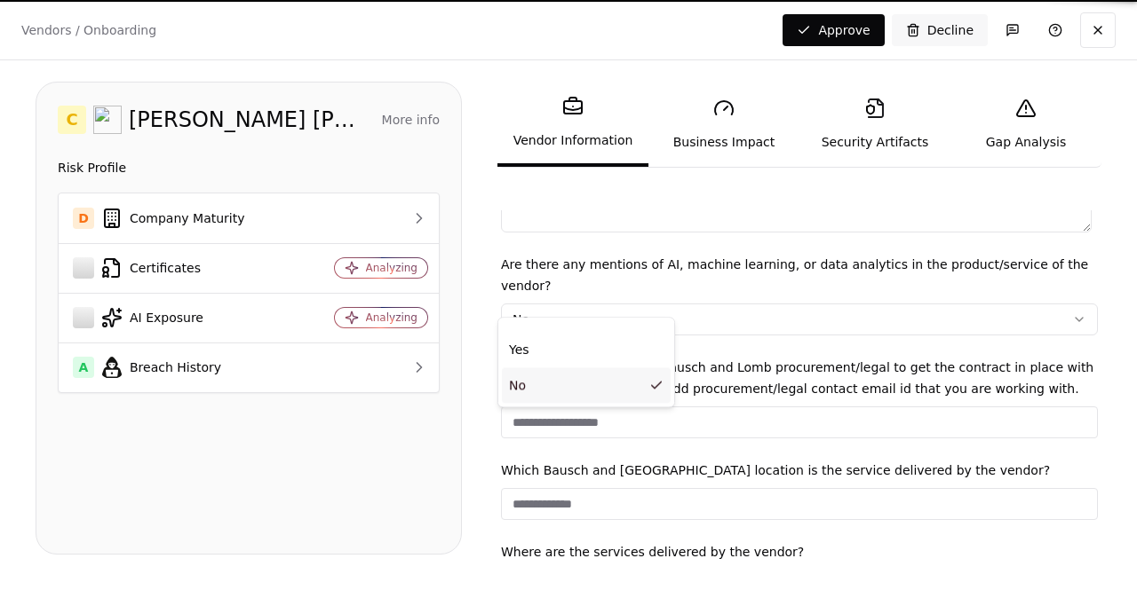
click at [428, 457] on html "**********" at bounding box center [568, 295] width 1137 height 590
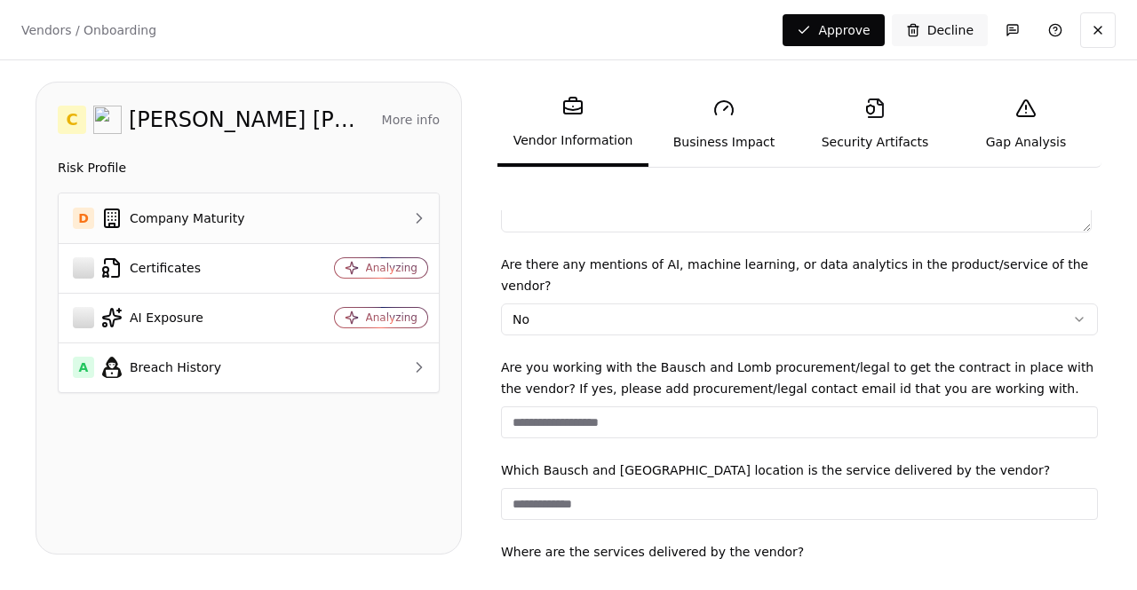
click at [361, 234] on td at bounding box center [368, 219] width 139 height 50
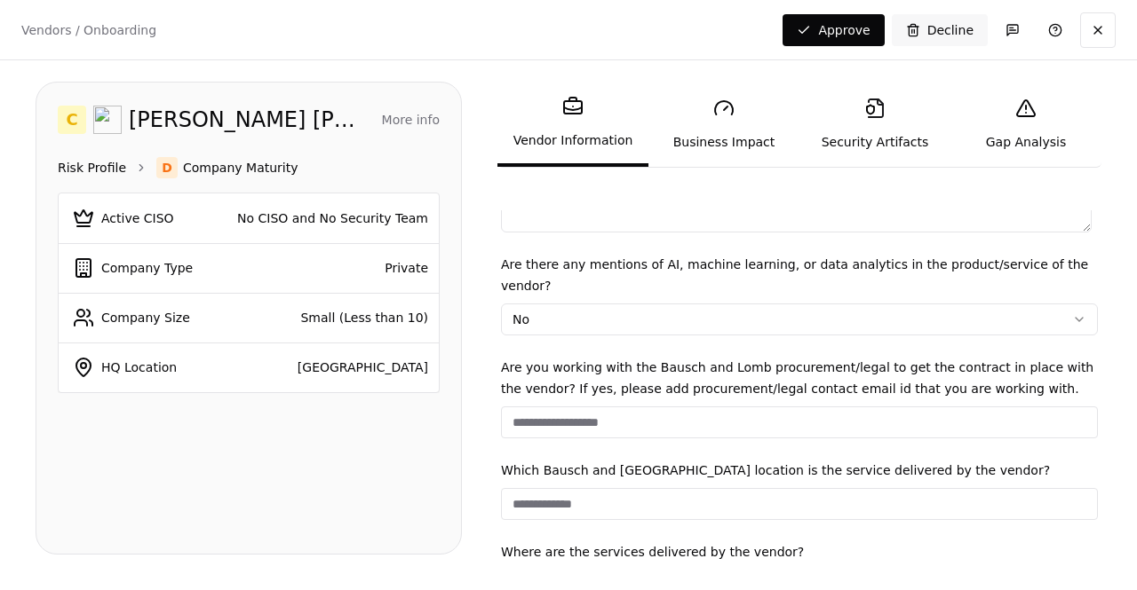
click at [108, 162] on link "Risk Profile" at bounding box center [92, 168] width 68 height 18
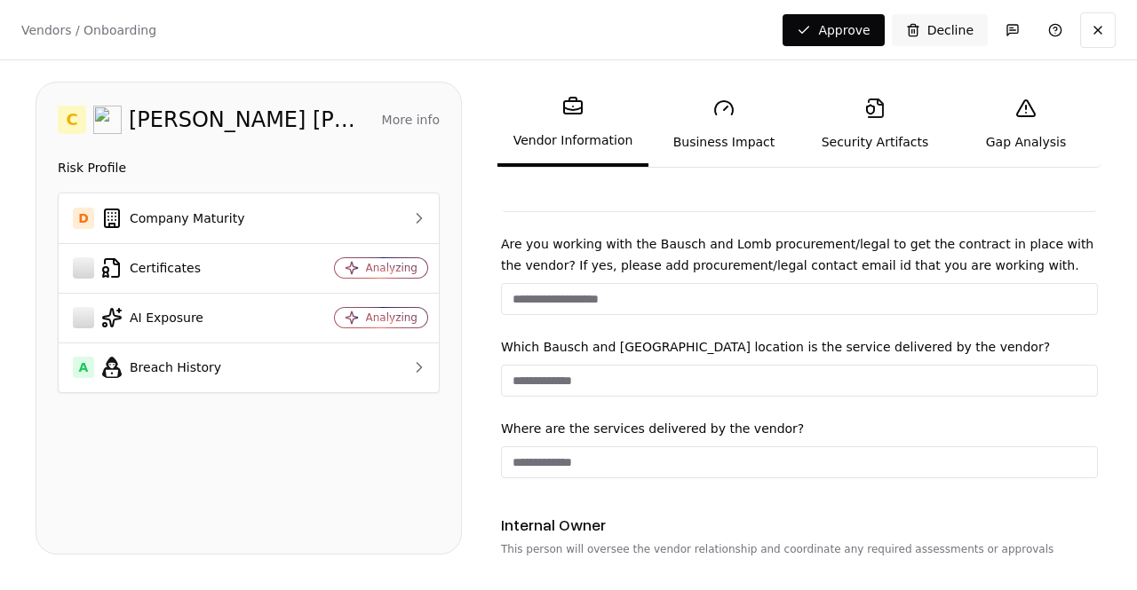
scroll to position [725, 0]
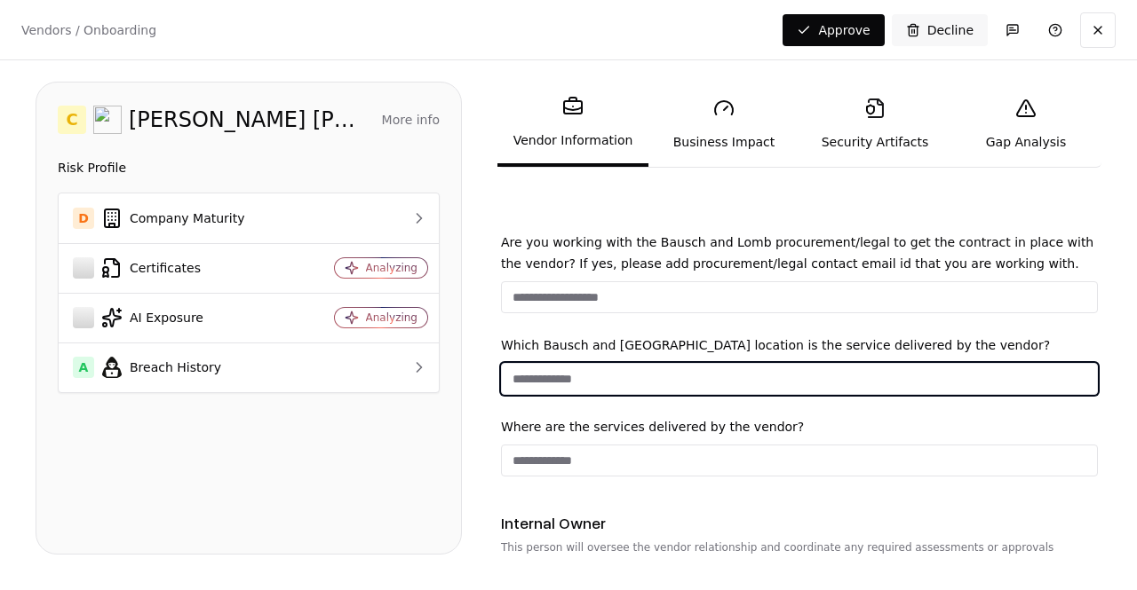
click at [824, 371] on input "Which Bausch and Lomb location is the service delivered by the vendor?" at bounding box center [799, 379] width 595 height 32
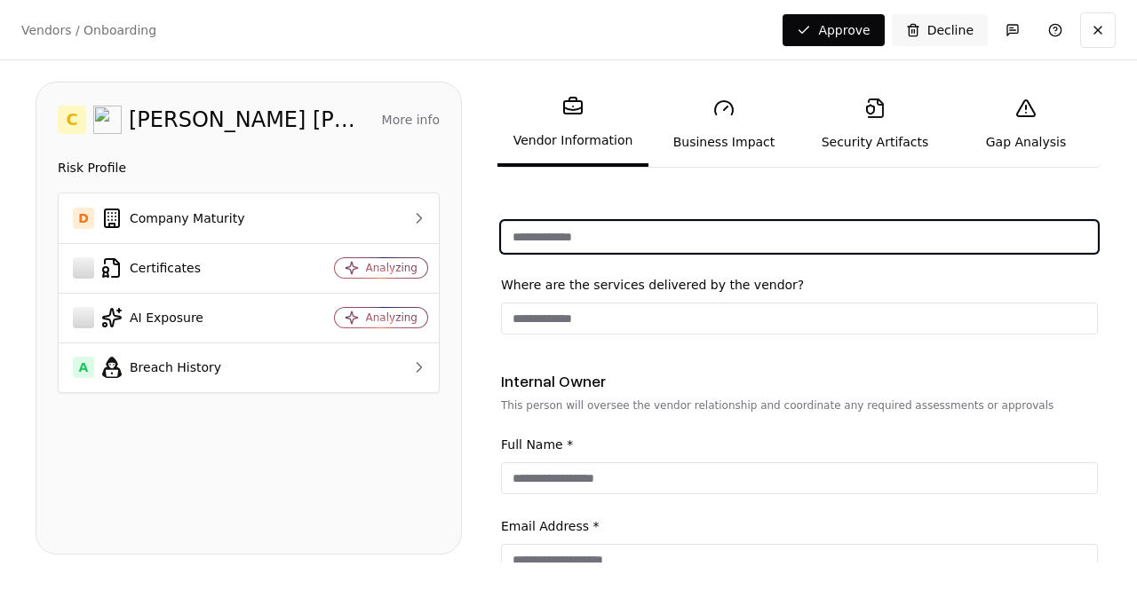
scroll to position [865, 0]
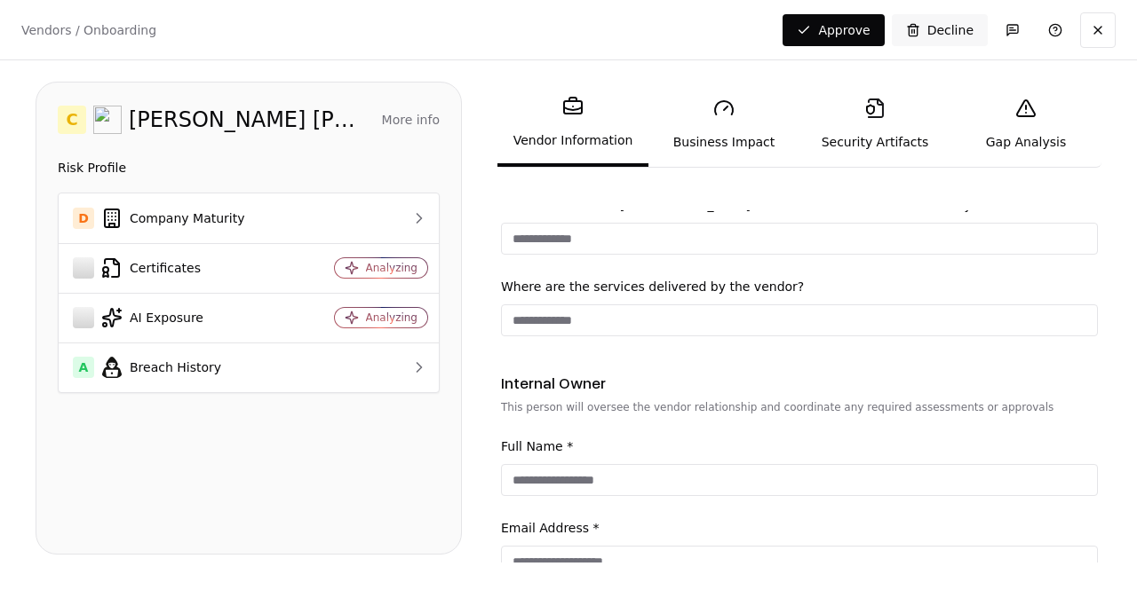
click at [733, 157] on link "Business Impact" at bounding box center [723, 124] width 151 height 82
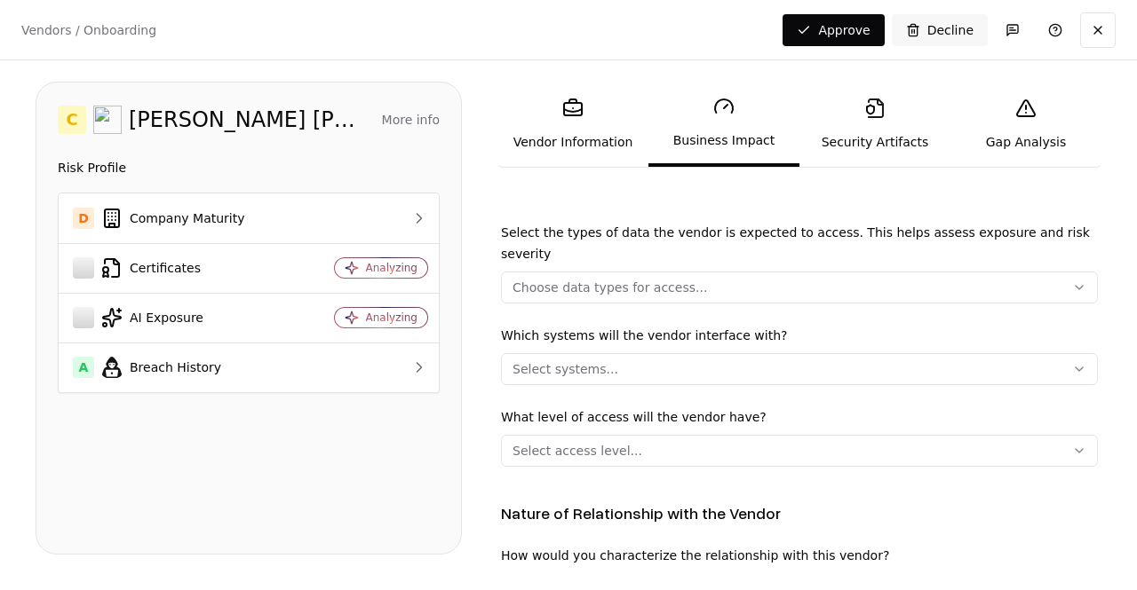
scroll to position [509, 0]
click at [850, 131] on link "Security Artifacts" at bounding box center [874, 124] width 151 height 82
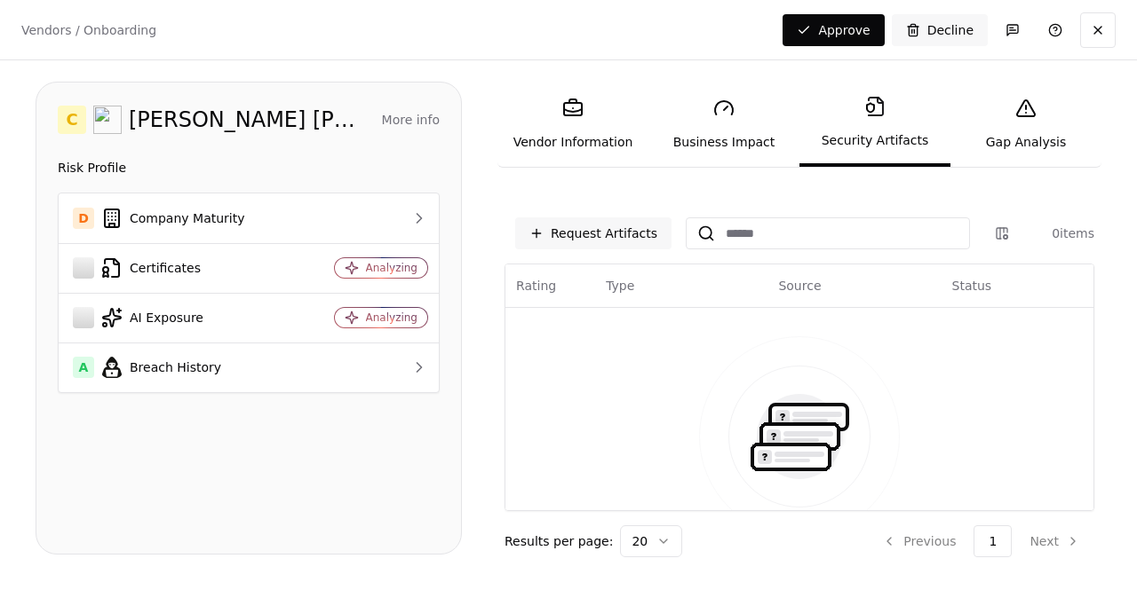
click at [1028, 137] on link "Gap Analysis" at bounding box center [1025, 124] width 151 height 82
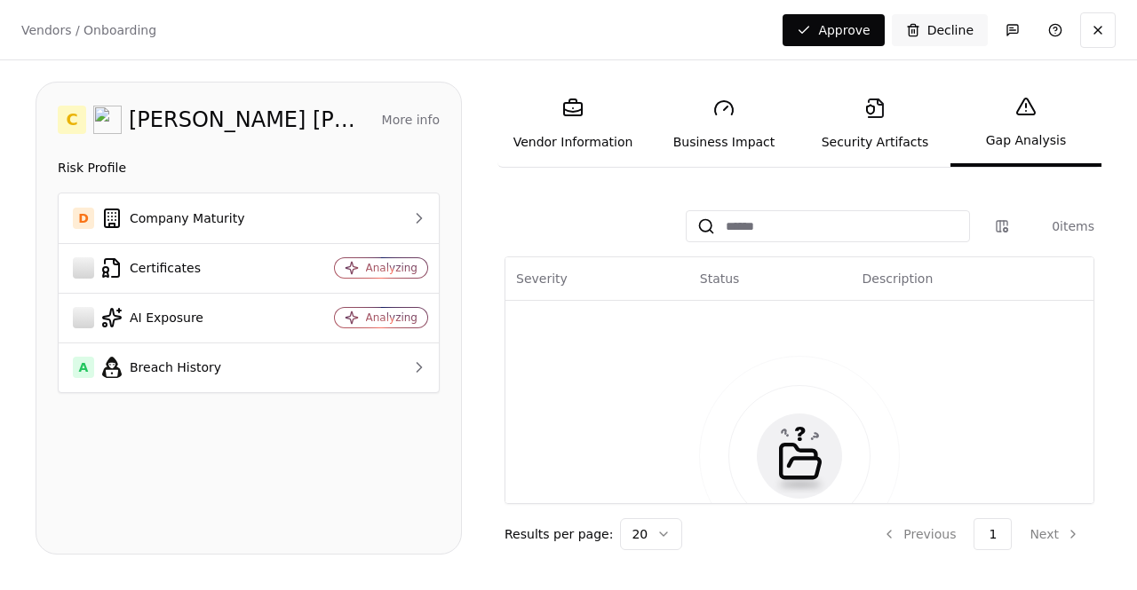
click at [728, 127] on link "Business Impact" at bounding box center [723, 124] width 151 height 82
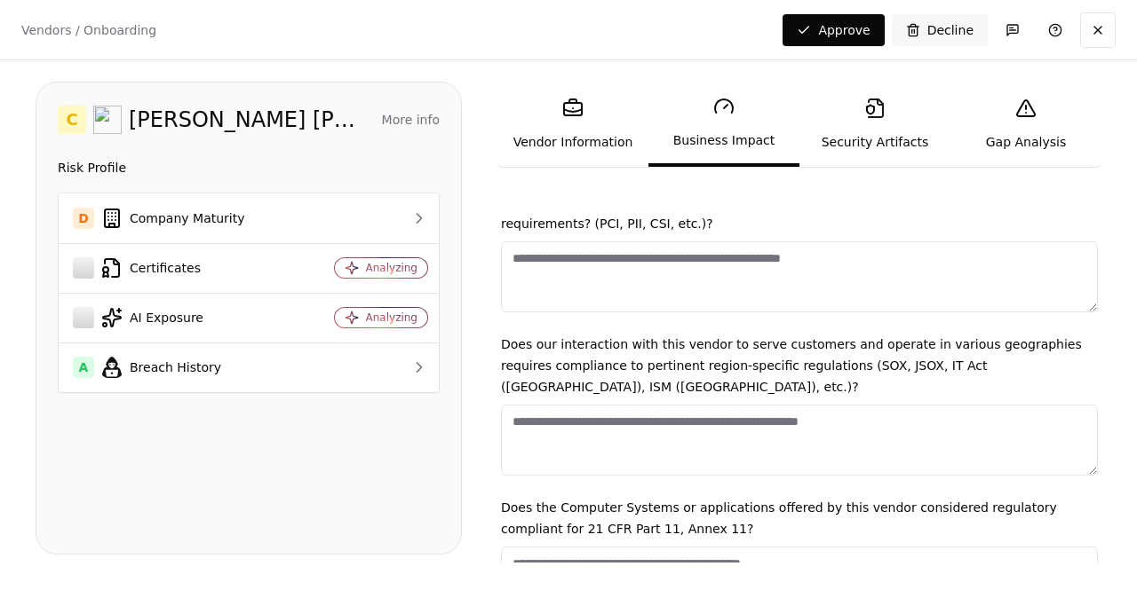
scroll to position [1849, 0]
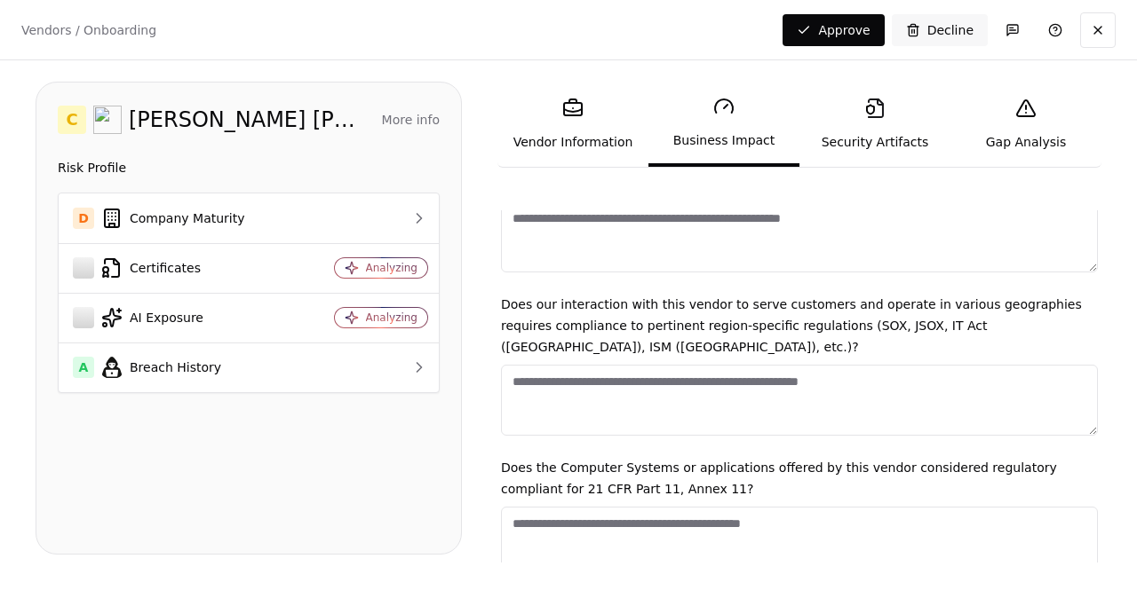
click at [567, 147] on link "Vendor Information" at bounding box center [572, 124] width 151 height 82
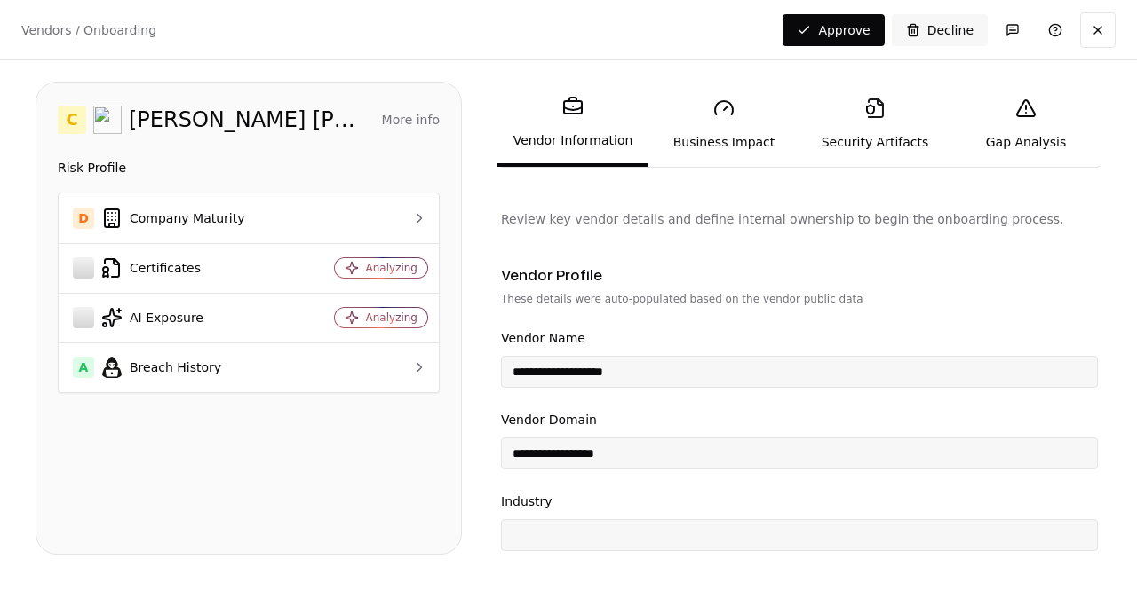
click at [433, 121] on button "More info" at bounding box center [411, 120] width 58 height 32
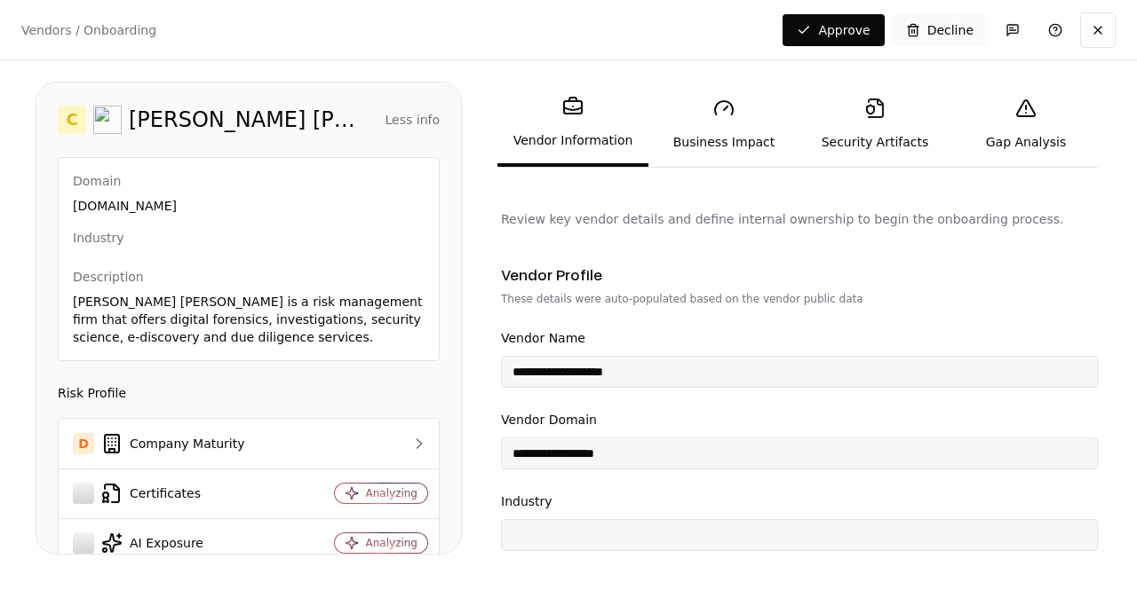
click at [937, 29] on button "Decline" at bounding box center [940, 30] width 96 height 32
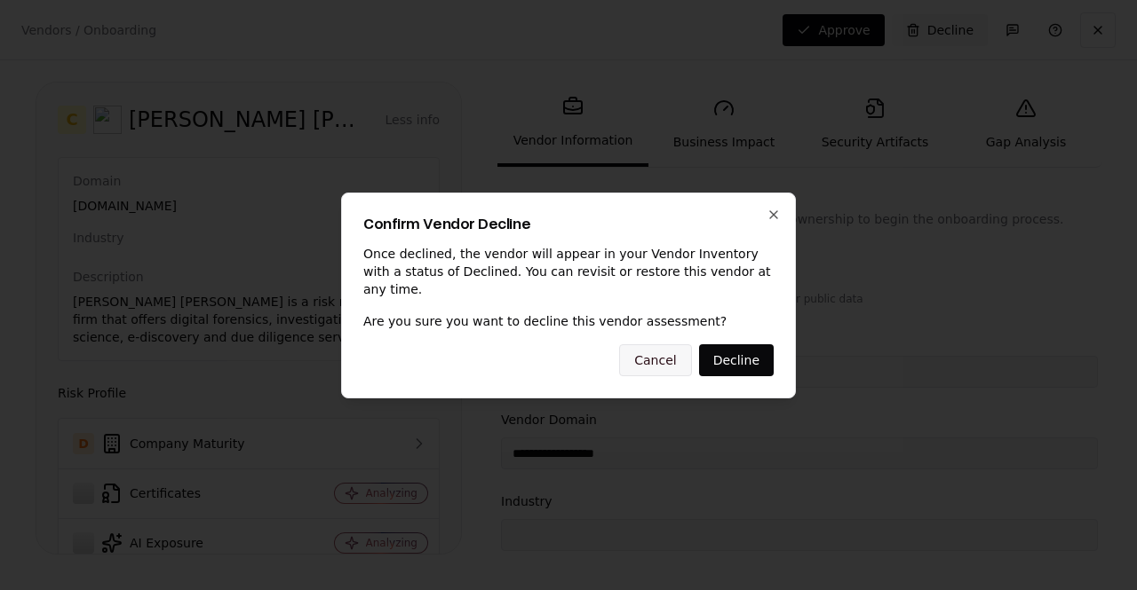
click at [651, 356] on button "Cancel" at bounding box center [655, 361] width 72 height 32
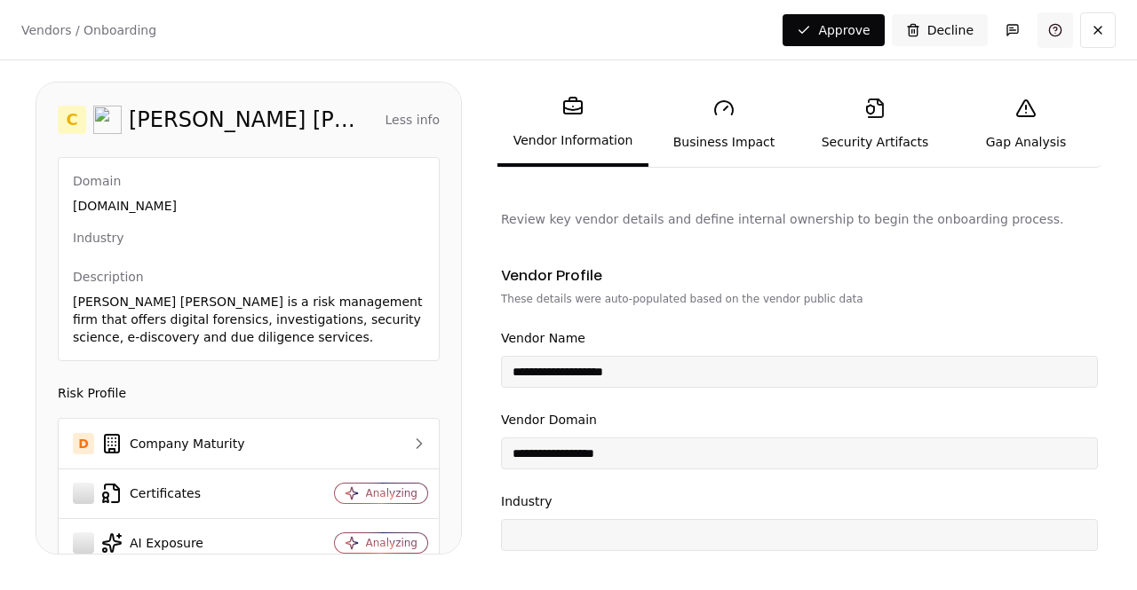
click at [1051, 26] on link at bounding box center [1055, 30] width 36 height 36
click at [39, 42] on div "Vendors / Onboarding Changes Saved Approve Decline" at bounding box center [568, 29] width 1137 height 59
click at [44, 33] on p "Vendors / Onboarding" at bounding box center [88, 30] width 135 height 18
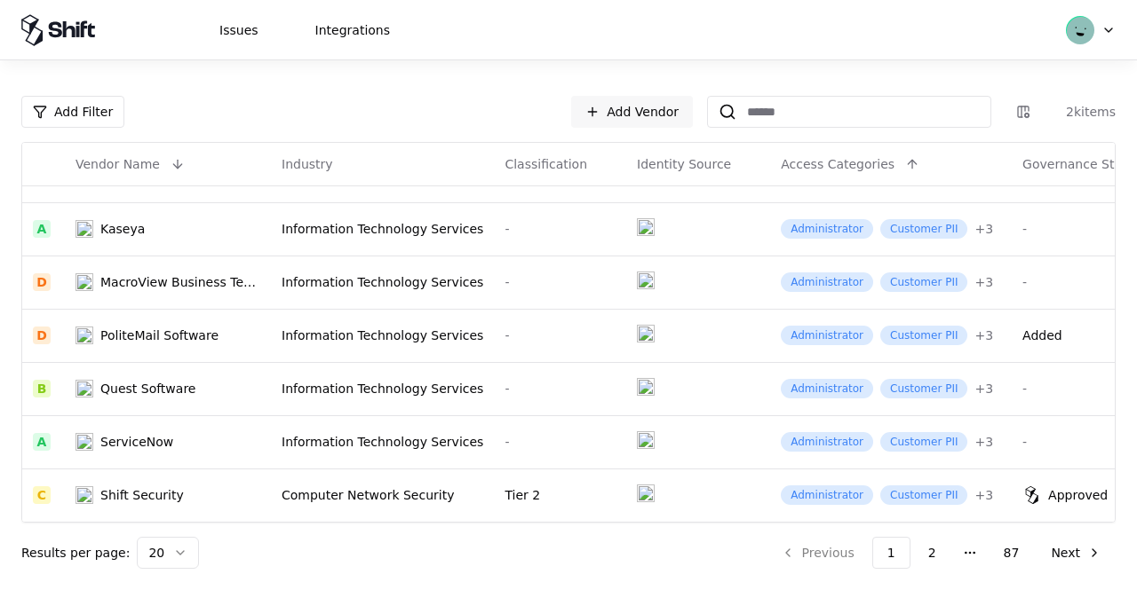
scroll to position [741, 0]
click at [942, 545] on button "2" at bounding box center [932, 553] width 36 height 32
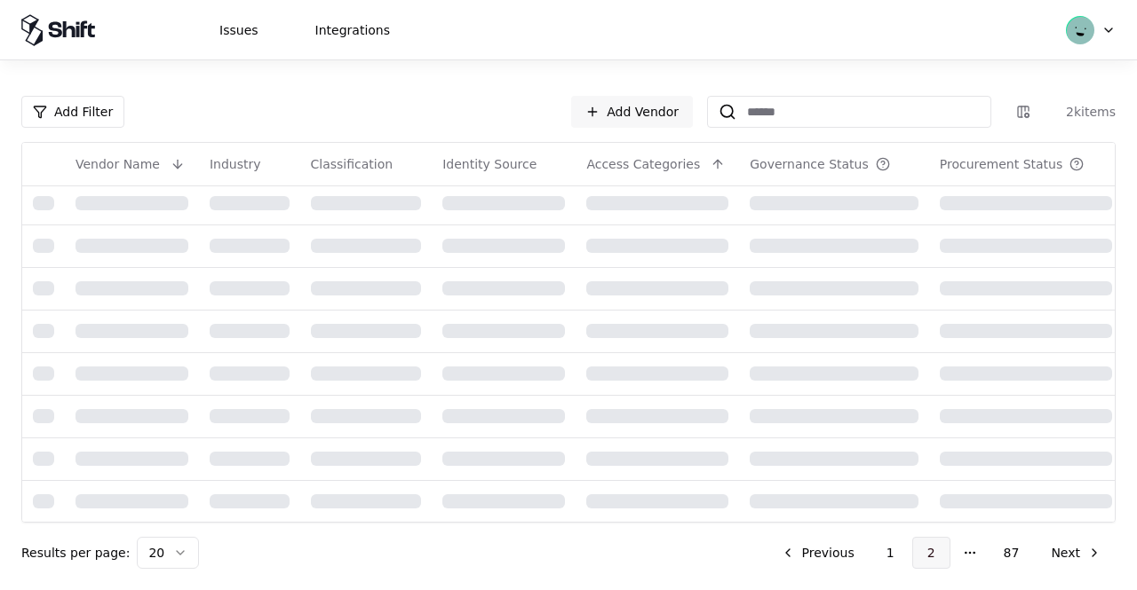
scroll to position [741, 0]
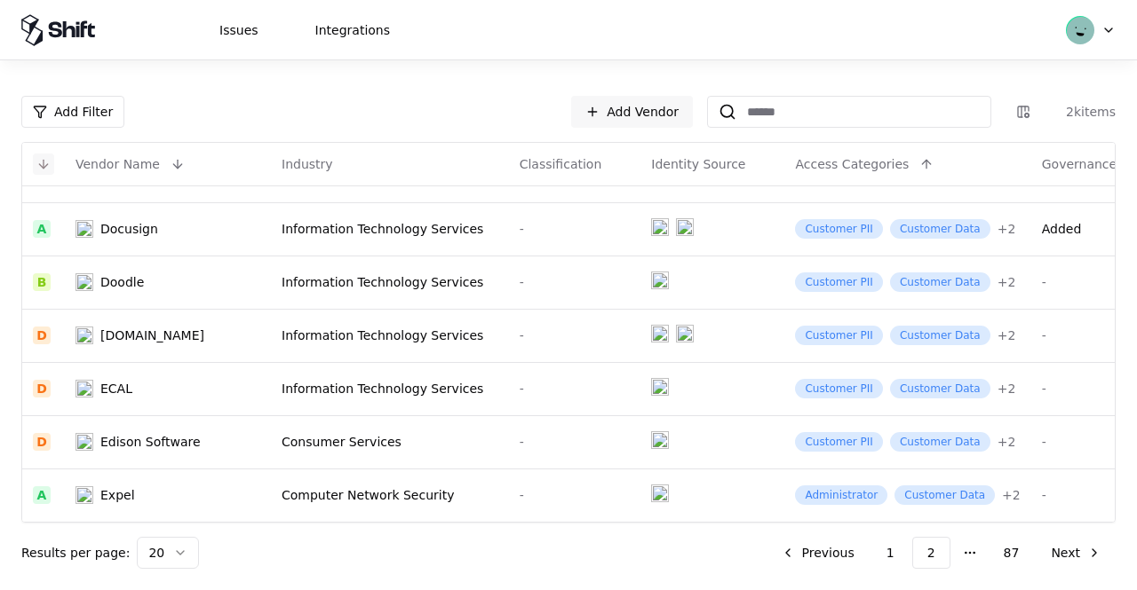
click at [37, 163] on button at bounding box center [43, 164] width 21 height 21
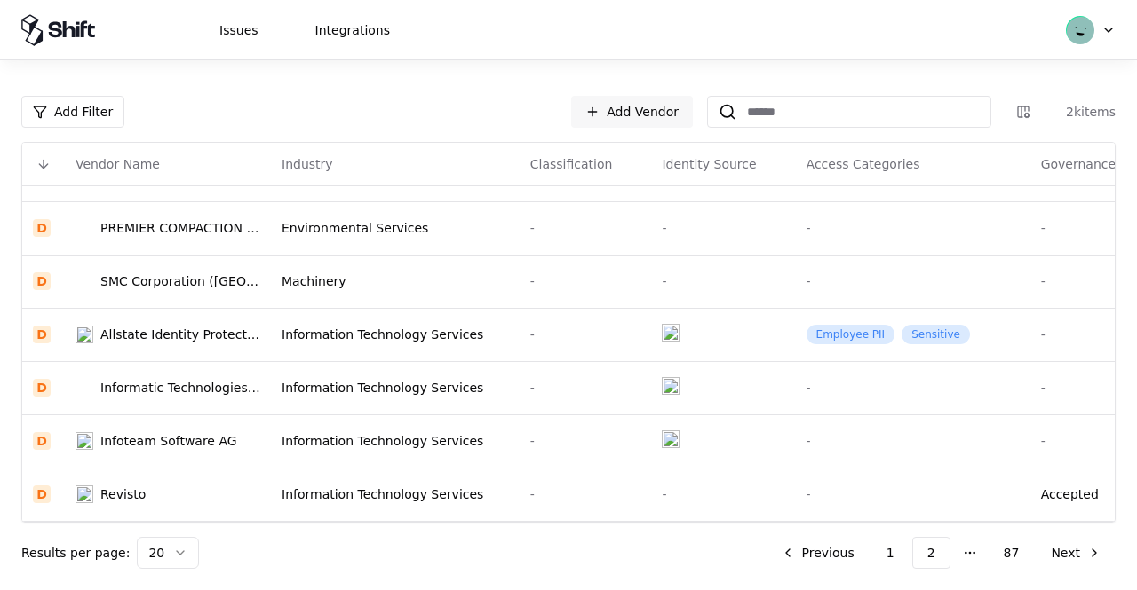
scroll to position [305, 0]
click at [186, 218] on div "PREMIER COMPACTION SYSTEMS, LLC" at bounding box center [180, 227] width 160 height 18
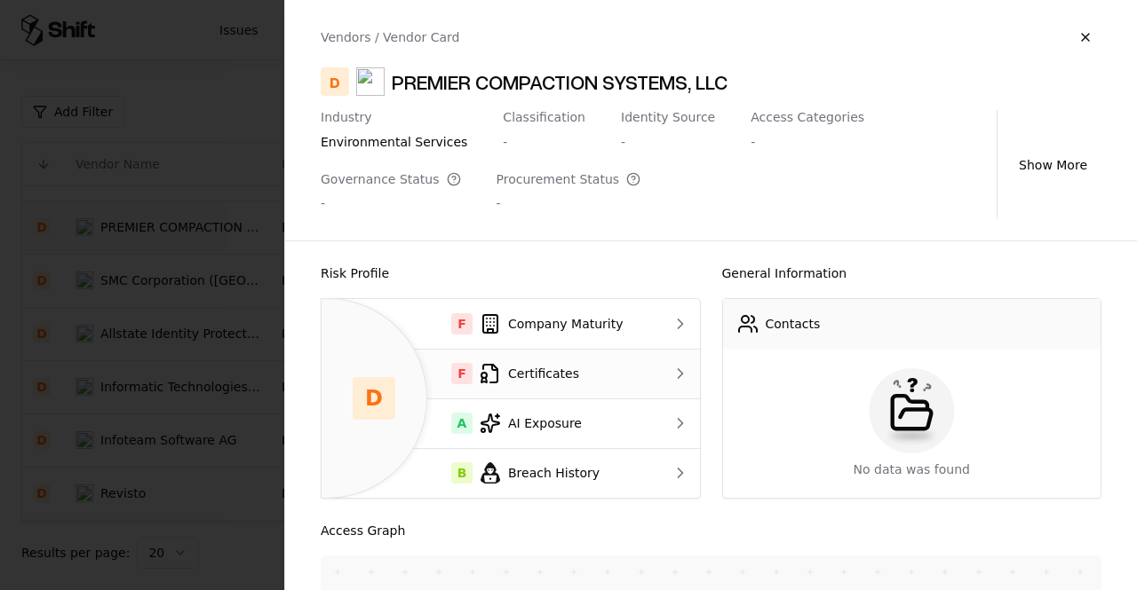
click at [547, 379] on div "F Certificates" at bounding box center [490, 373] width 308 height 21
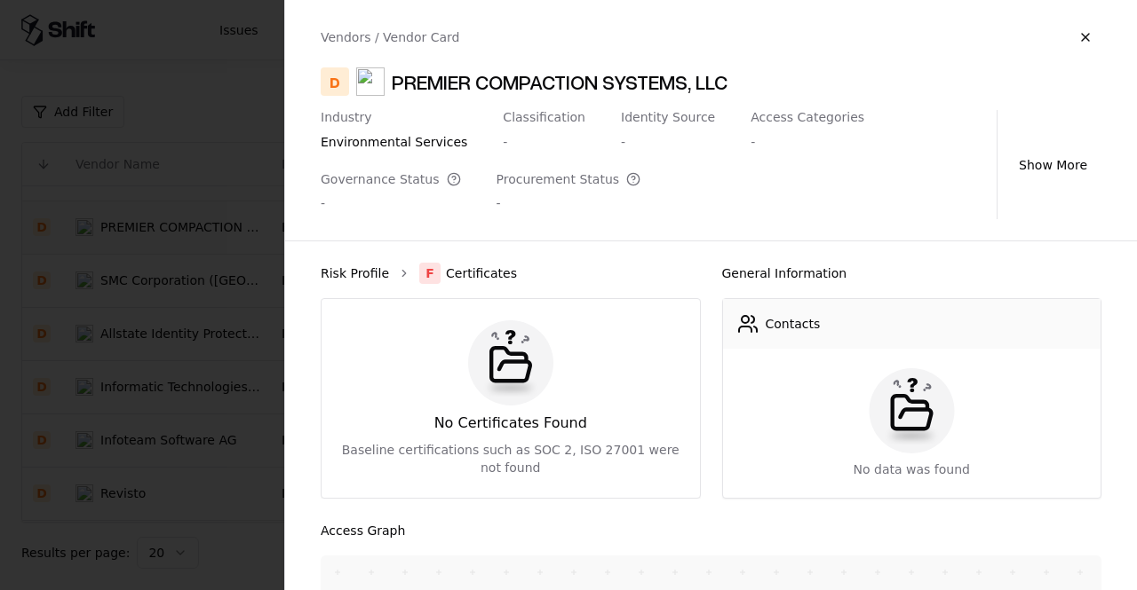
click at [363, 273] on link "Risk Profile" at bounding box center [355, 274] width 68 height 18
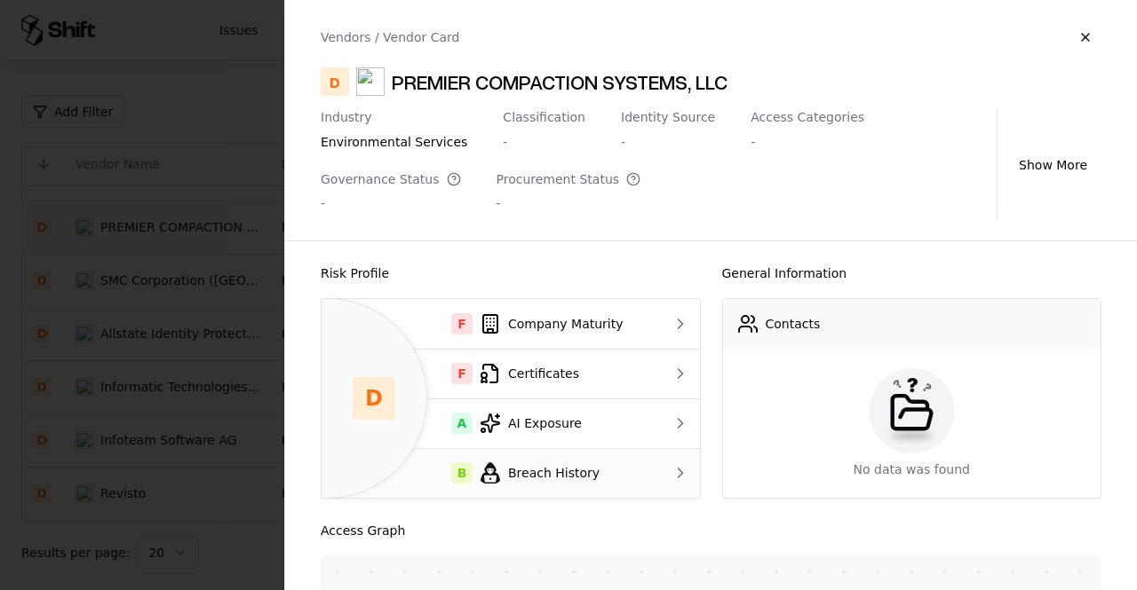
click at [557, 472] on div "B Breach History" at bounding box center [490, 473] width 308 height 21
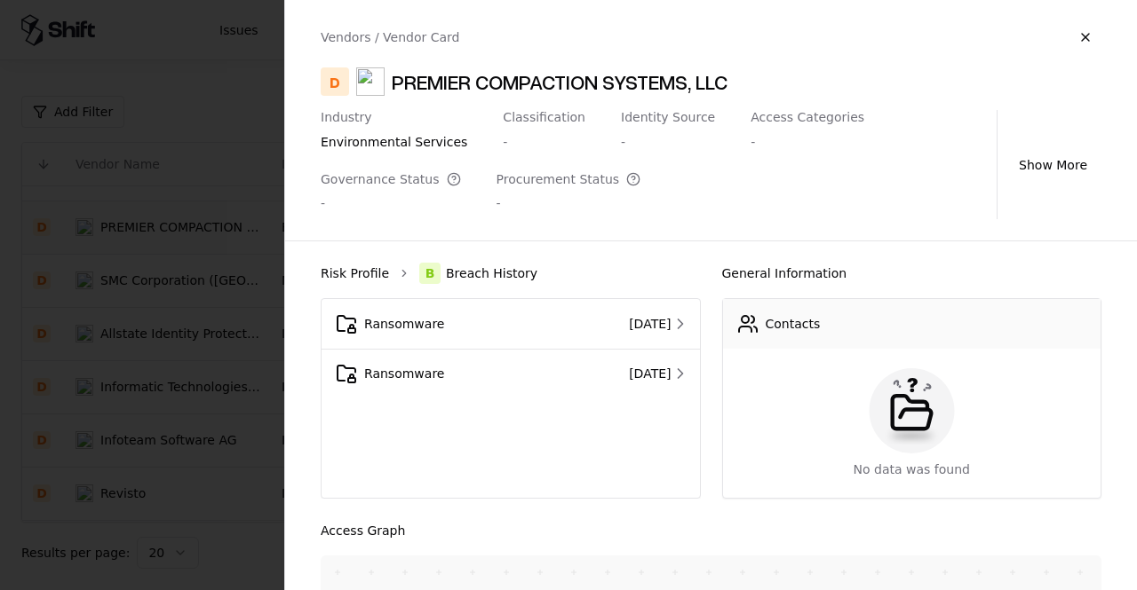
click at [361, 266] on link "Risk Profile" at bounding box center [355, 274] width 68 height 18
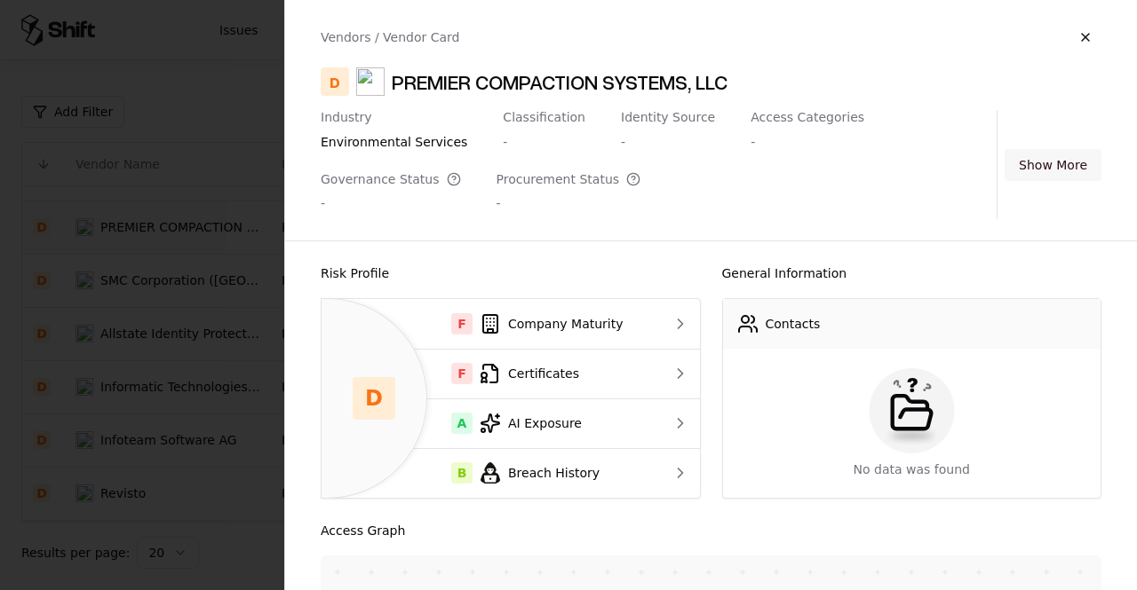
click at [1080, 166] on button "Show More" at bounding box center [1052, 165] width 97 height 32
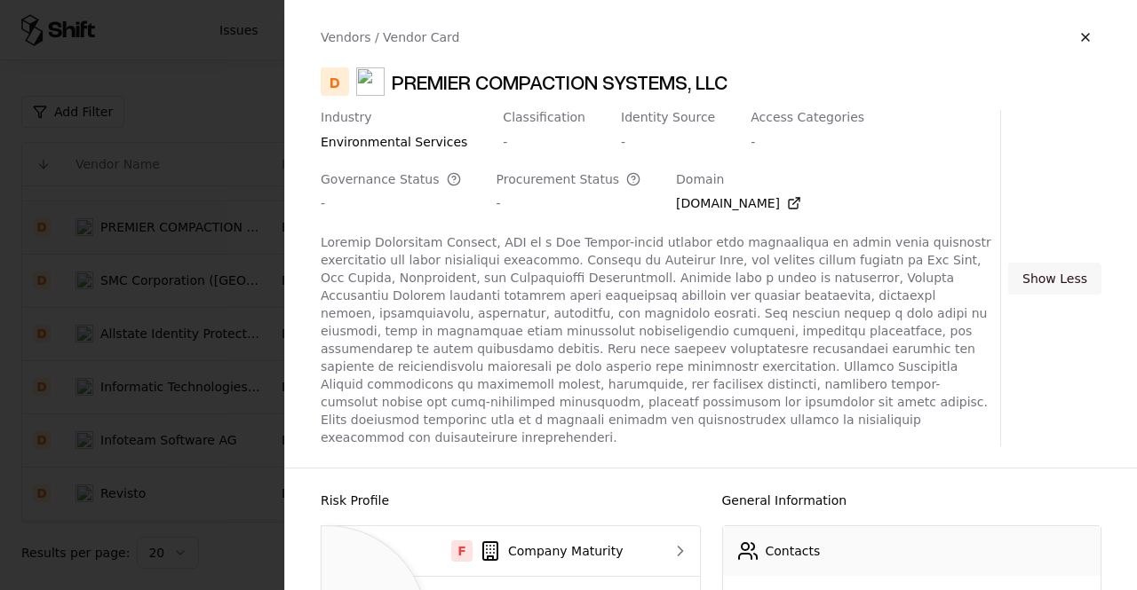
click at [1076, 269] on button "Show Less" at bounding box center [1054, 279] width 93 height 32
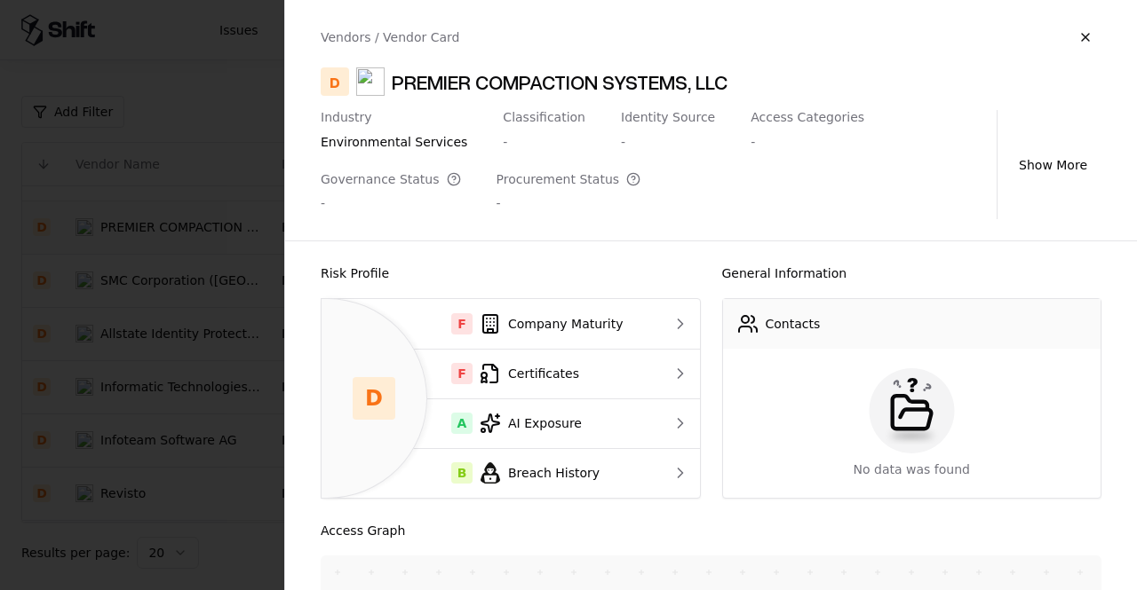
click at [529, 106] on div "Vendors / Vendor Card D PREMIER COMPACTION SYSTEMS, LLC Industry environmental …" at bounding box center [711, 120] width 852 height 241
click at [524, 127] on div "Classification -" at bounding box center [544, 134] width 83 height 48
click at [524, 116] on div "Classification" at bounding box center [544, 118] width 83 height 16
click at [538, 314] on div "F Company Maturity" at bounding box center [490, 323] width 308 height 21
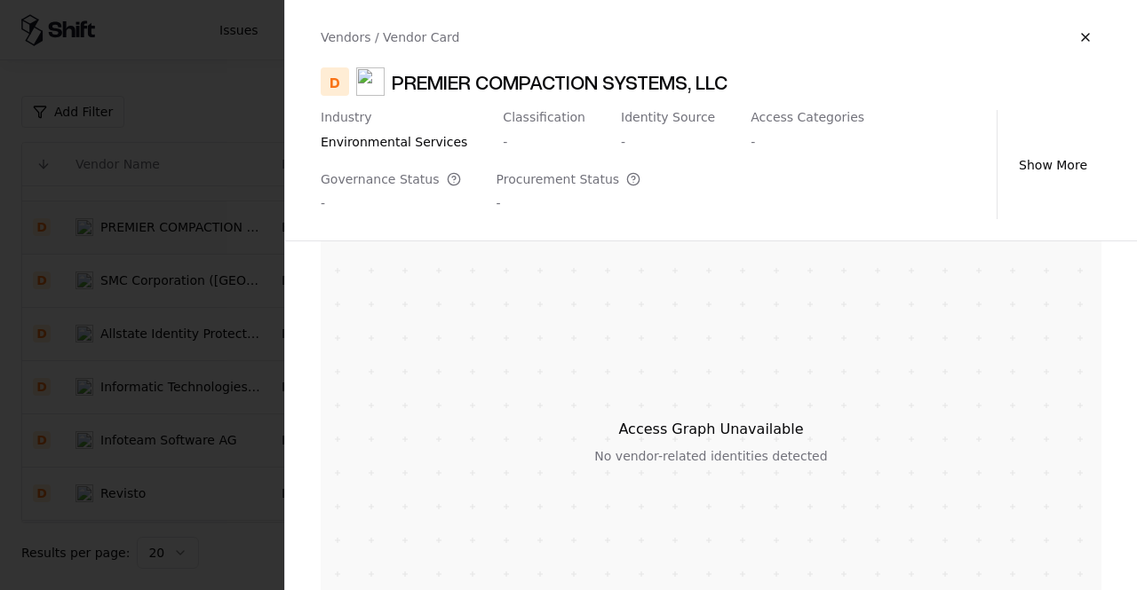
scroll to position [337, 0]
click at [155, 337] on div at bounding box center [568, 295] width 1137 height 590
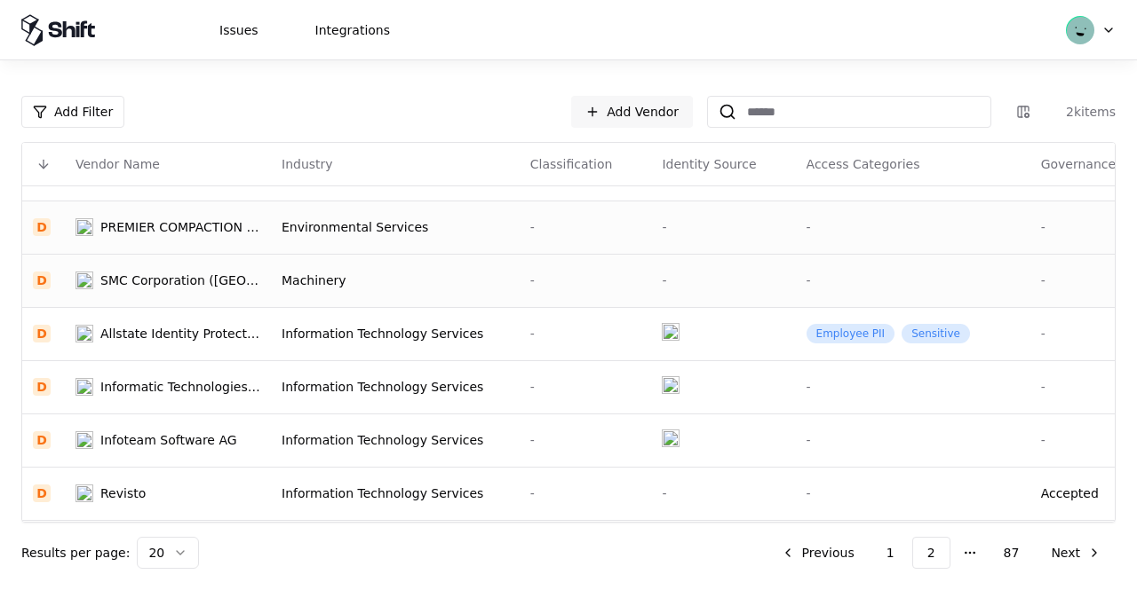
click at [159, 279] on div "SMC Corporation (UK)" at bounding box center [180, 281] width 160 height 18
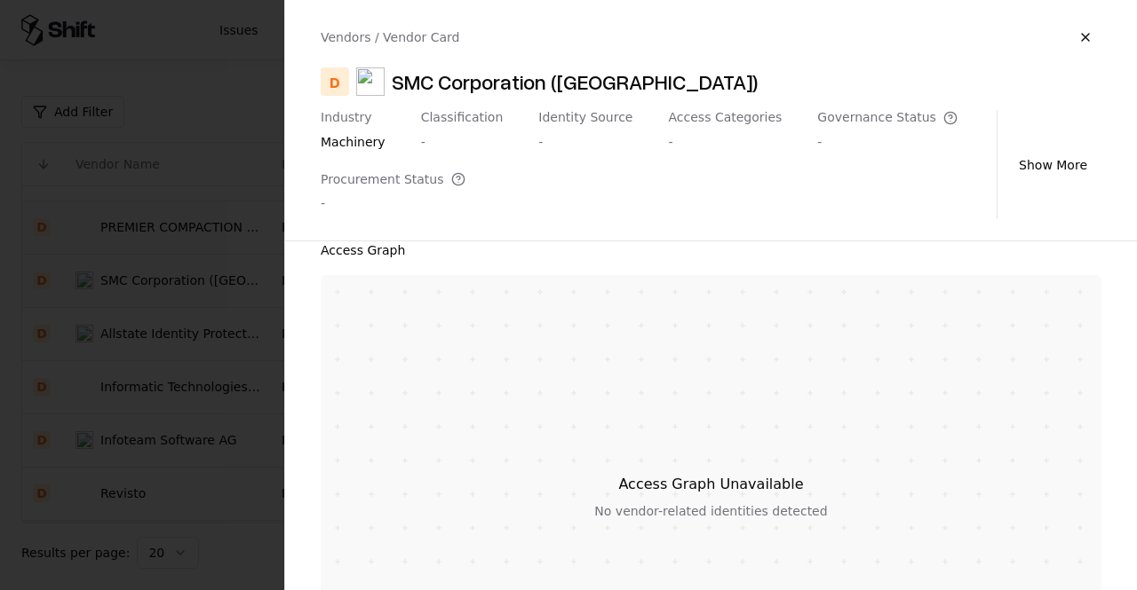
scroll to position [294, 0]
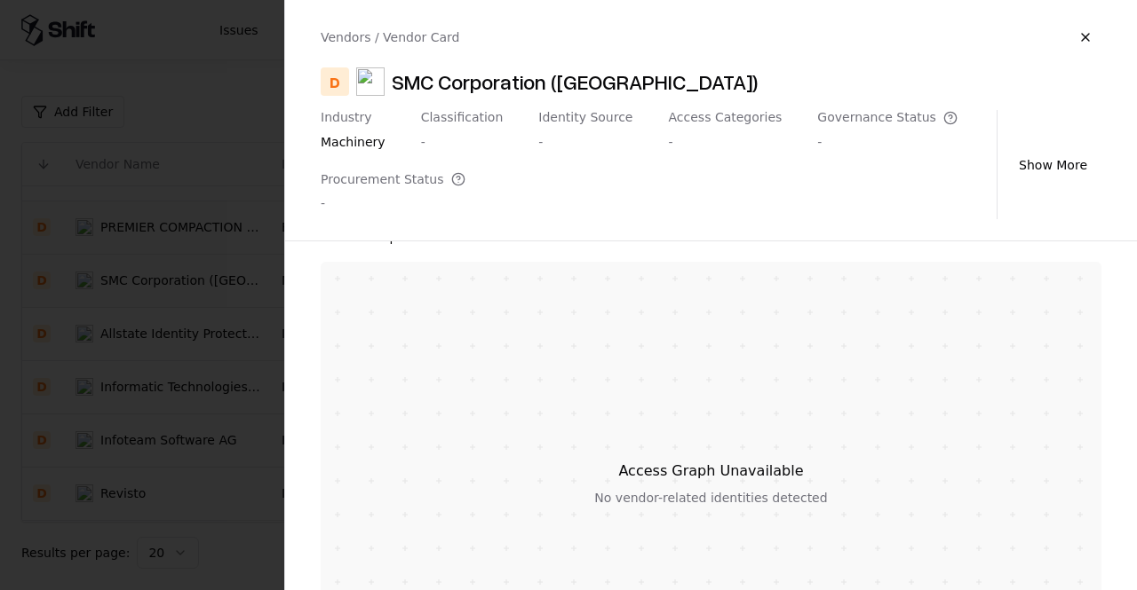
click at [224, 375] on div at bounding box center [568, 295] width 1137 height 590
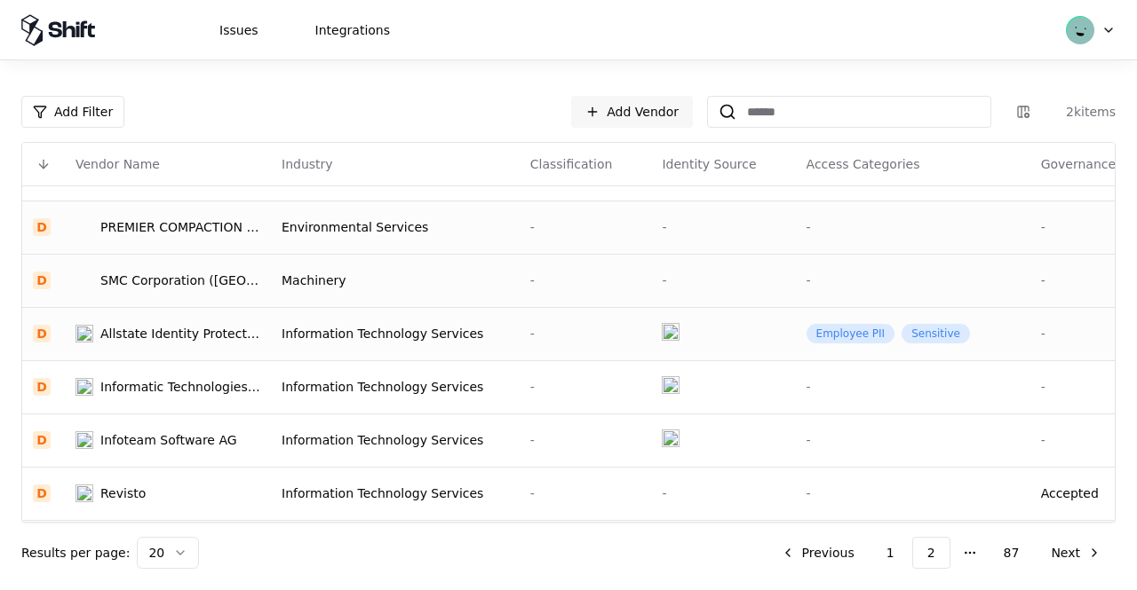
click at [213, 326] on div "Allstate Identity Protection" at bounding box center [180, 334] width 160 height 18
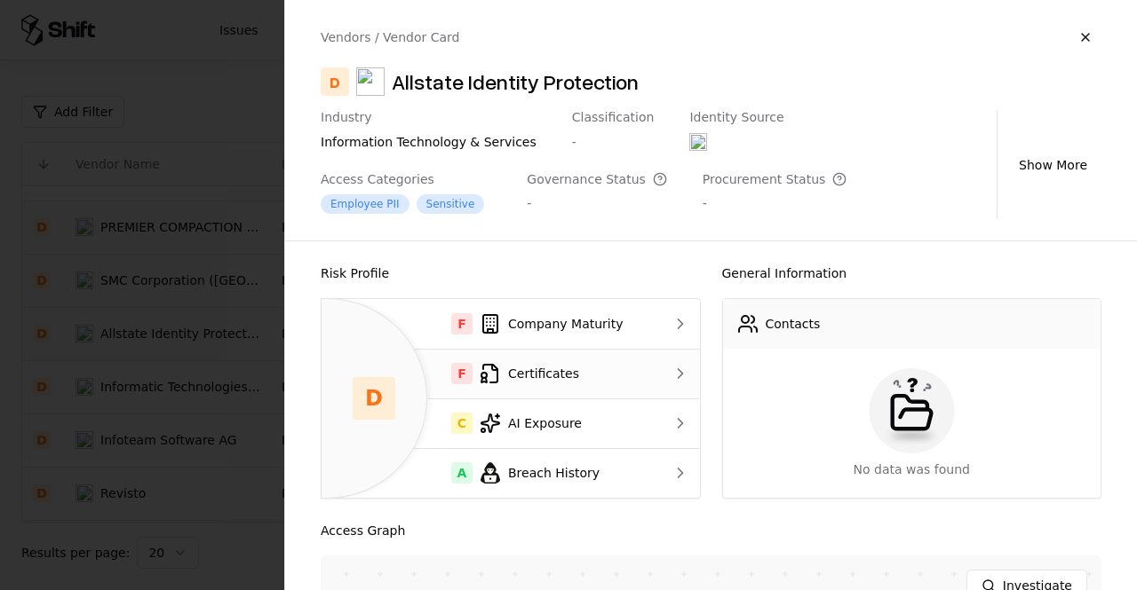
click at [519, 377] on div "F Certificates" at bounding box center [490, 373] width 308 height 21
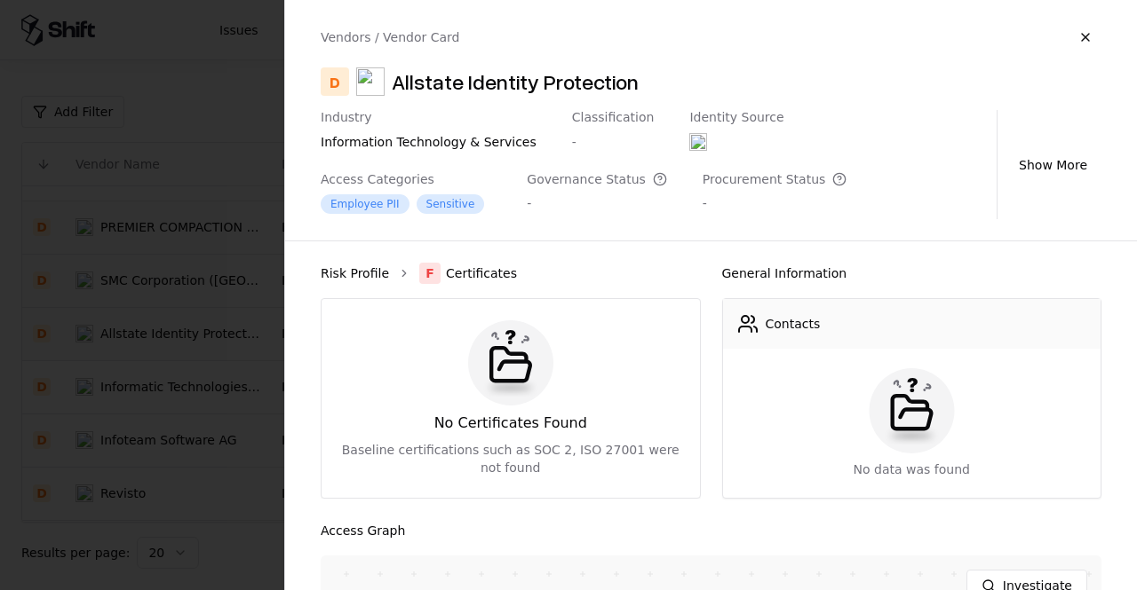
click at [340, 271] on link "Risk Profile" at bounding box center [355, 274] width 68 height 18
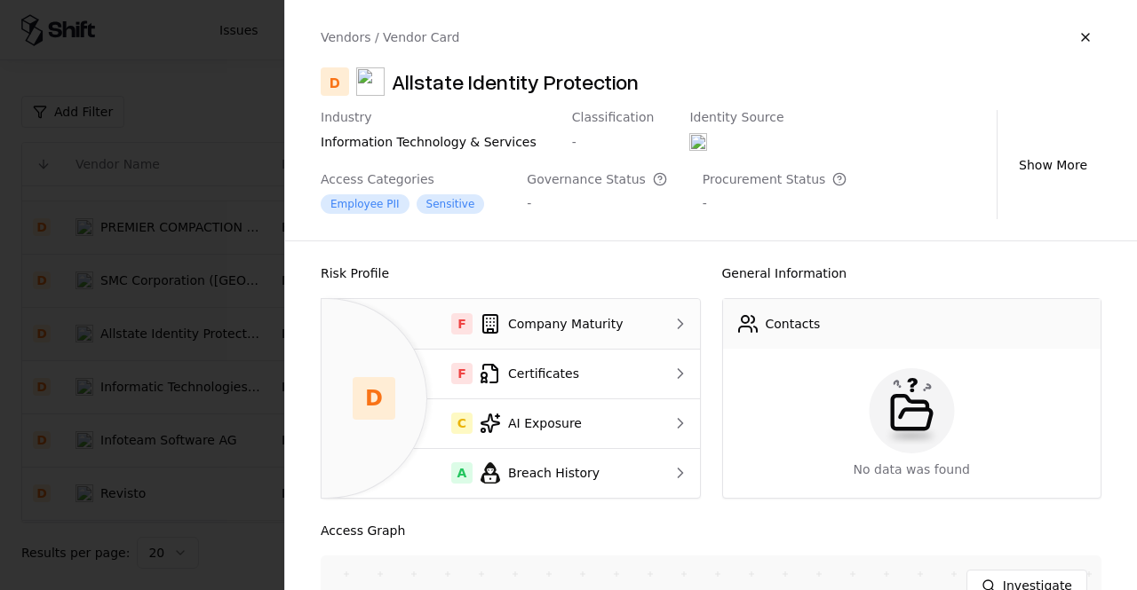
click at [547, 337] on td "F Company Maturity" at bounding box center [489, 324] width 337 height 50
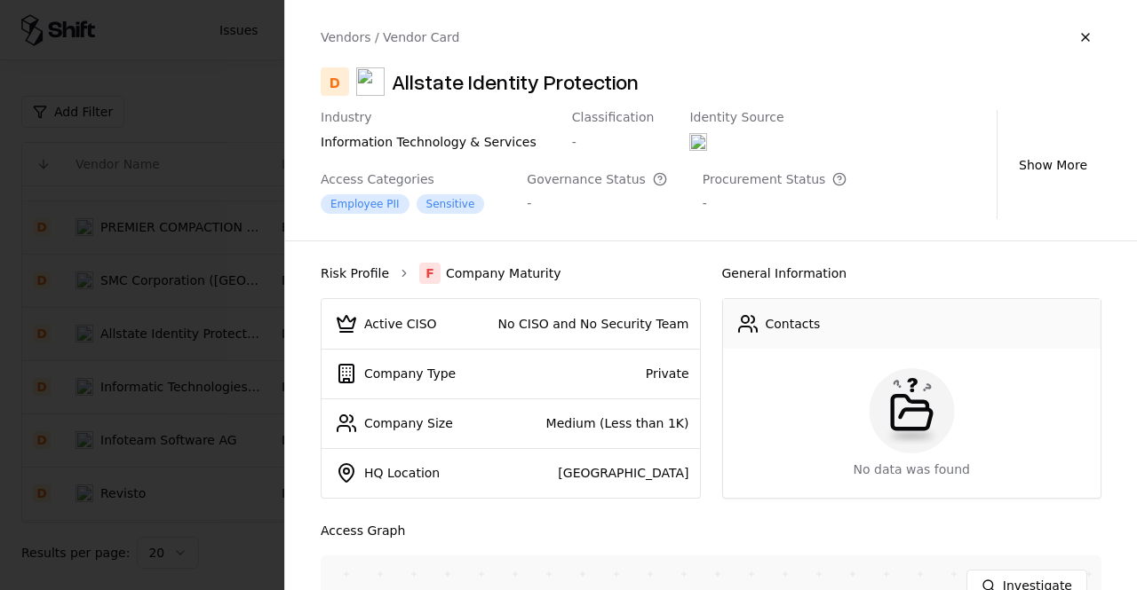
click at [361, 276] on link "Risk Profile" at bounding box center [355, 274] width 68 height 18
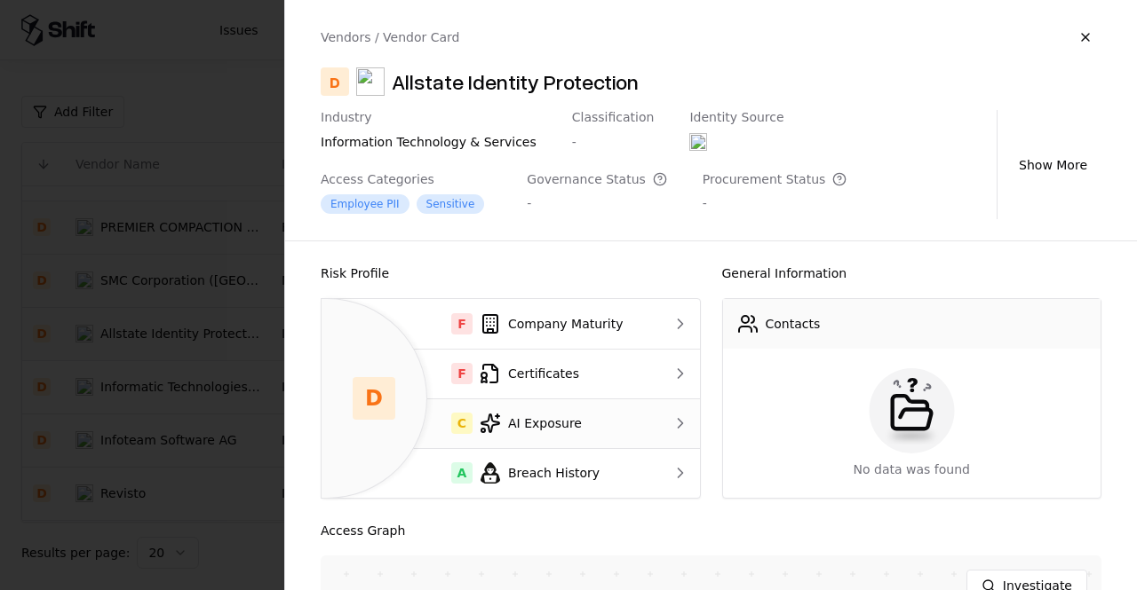
click at [577, 427] on div "C AI Exposure" at bounding box center [490, 423] width 308 height 21
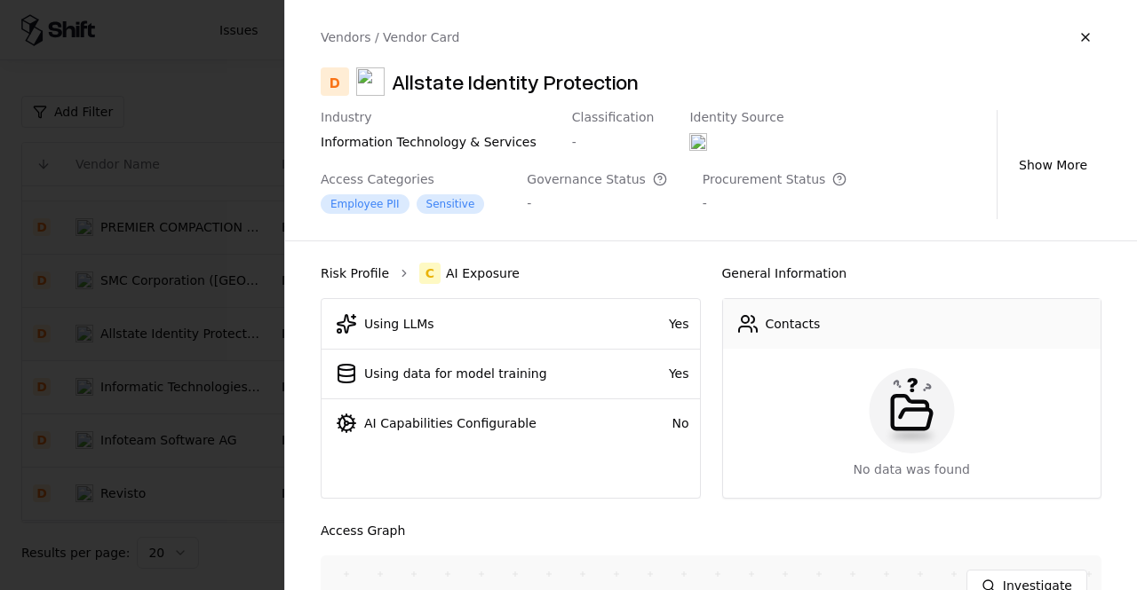
click at [371, 277] on link "Risk Profile" at bounding box center [355, 274] width 68 height 18
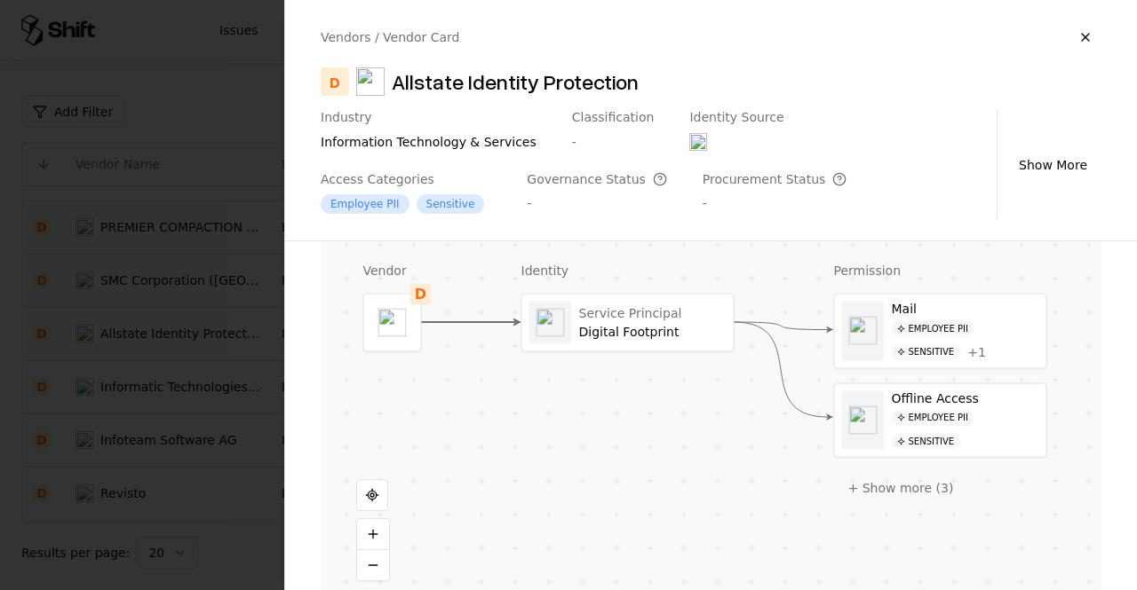
scroll to position [430, 0]
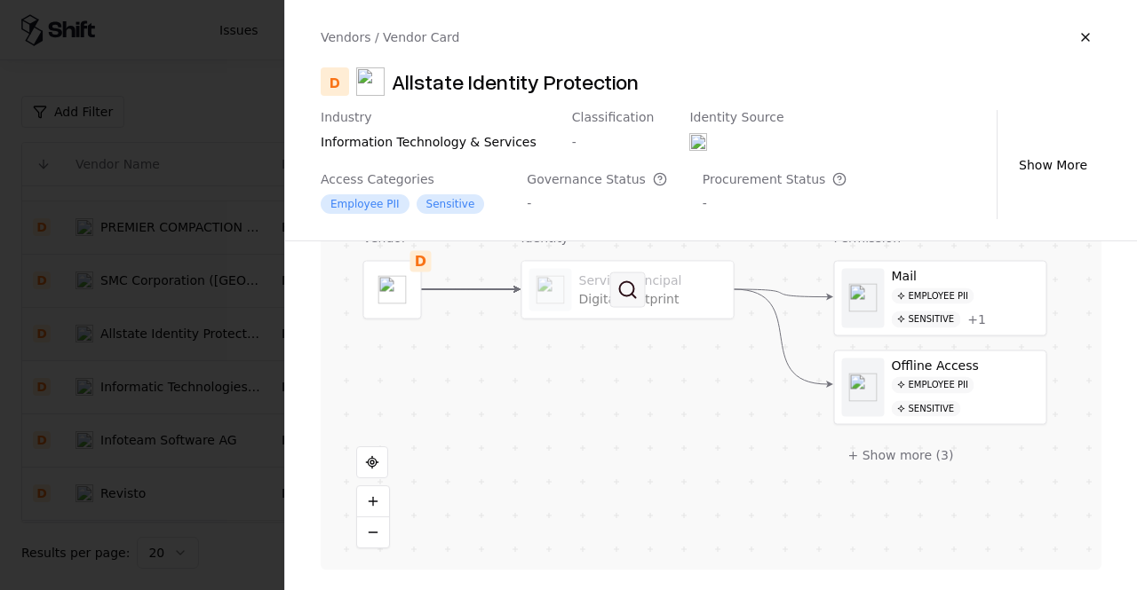
click at [610, 295] on button at bounding box center [628, 291] width 36 height 36
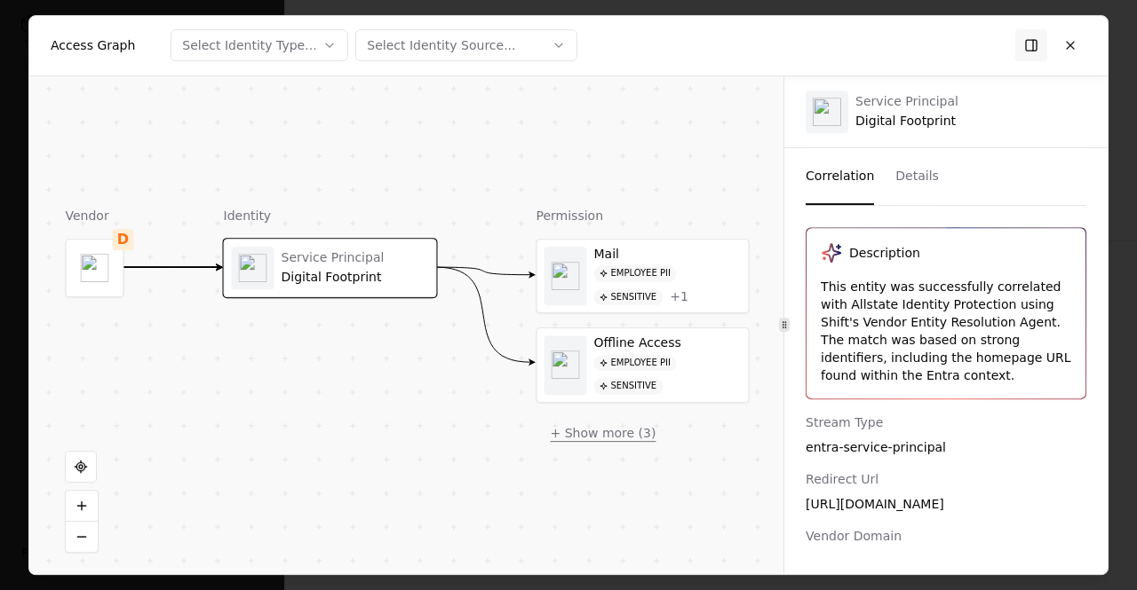
click at [593, 438] on button "+ Show more ( 3 )" at bounding box center [603, 433] width 134 height 32
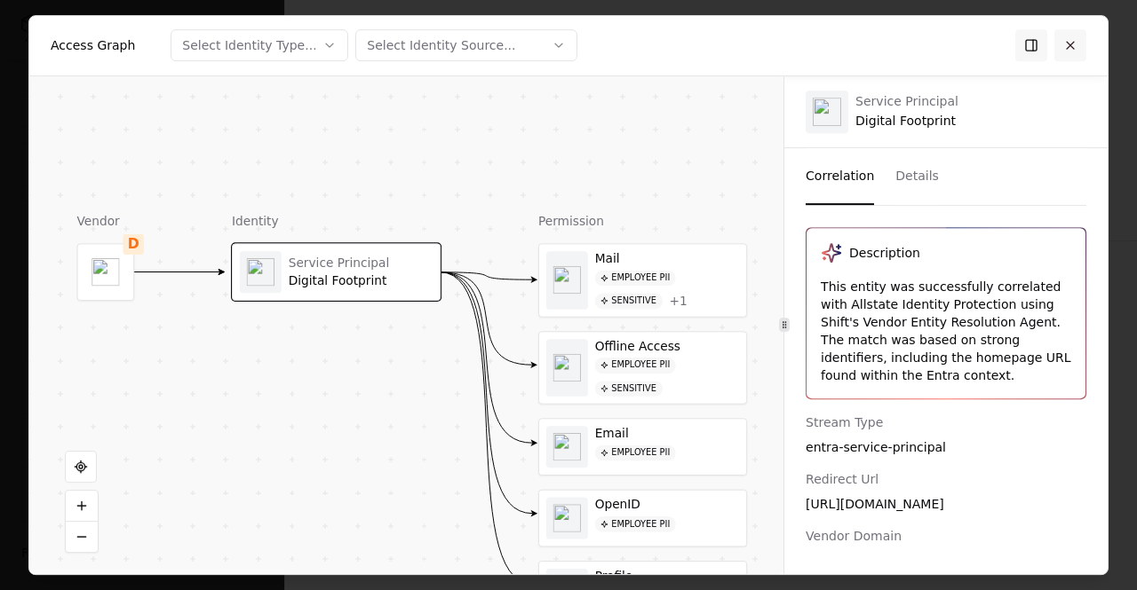
click at [1072, 39] on button at bounding box center [1070, 45] width 32 height 32
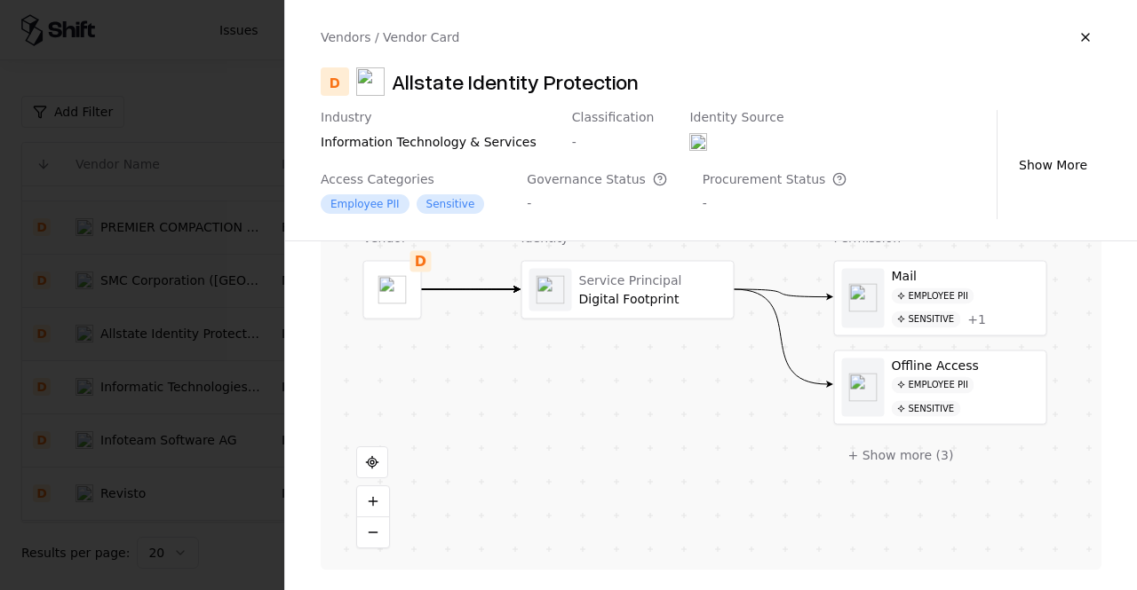
click at [234, 308] on div at bounding box center [568, 295] width 1137 height 590
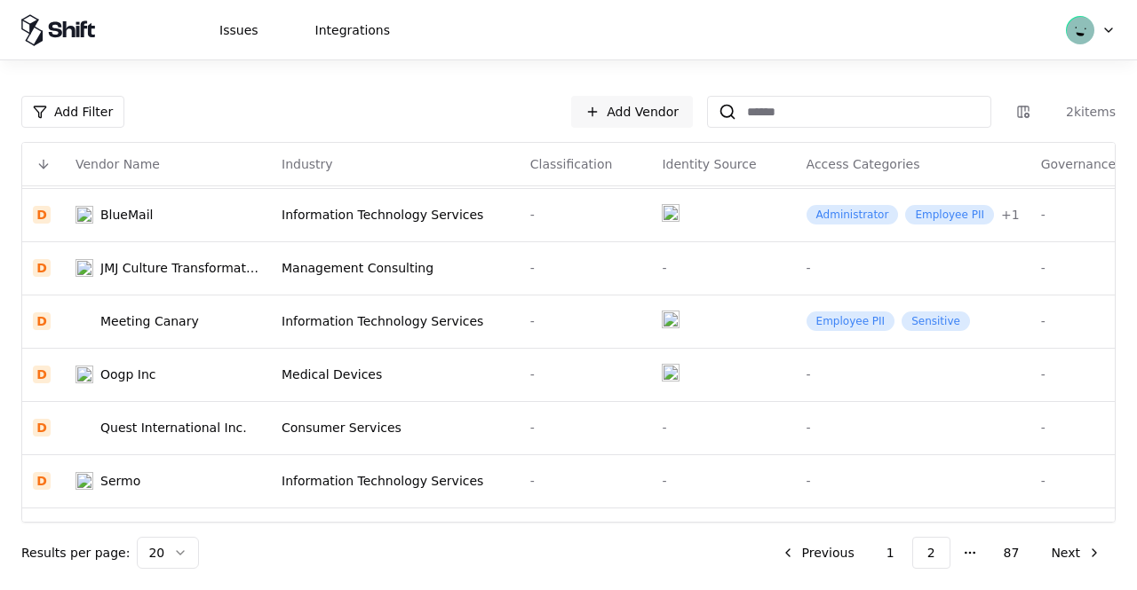
scroll to position [693, 0]
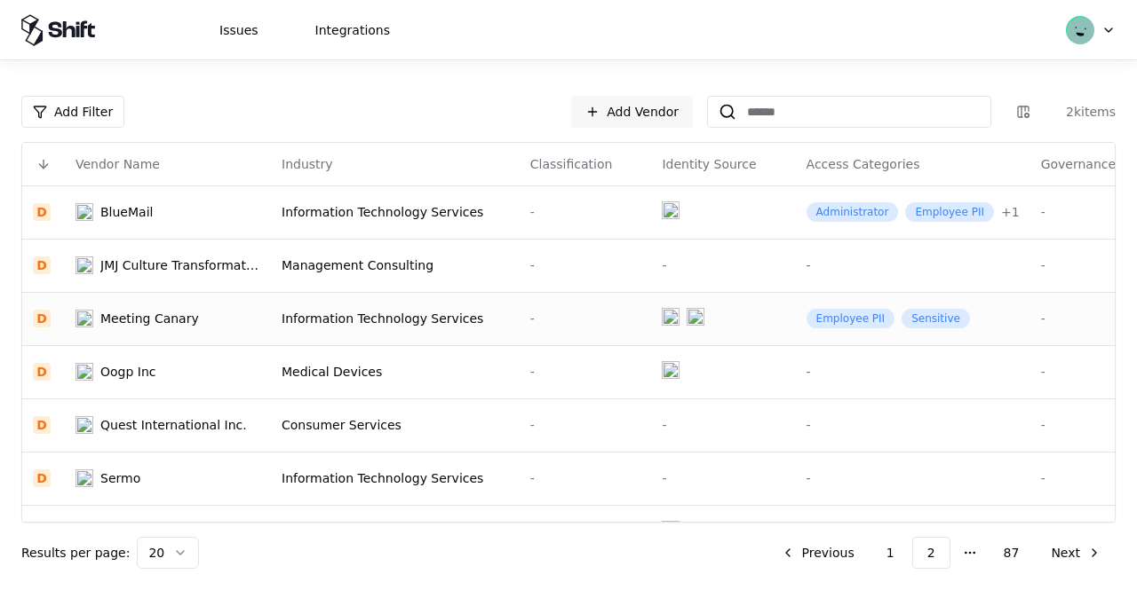
click at [206, 310] on div "Meeting Canary" at bounding box center [167, 319] width 185 height 18
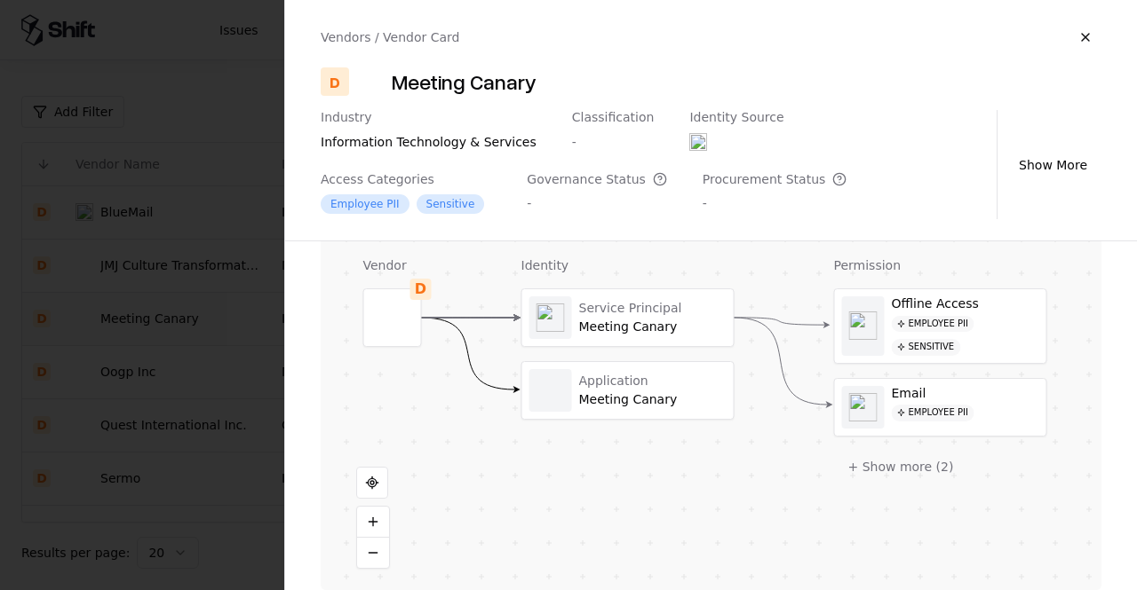
scroll to position [430, 0]
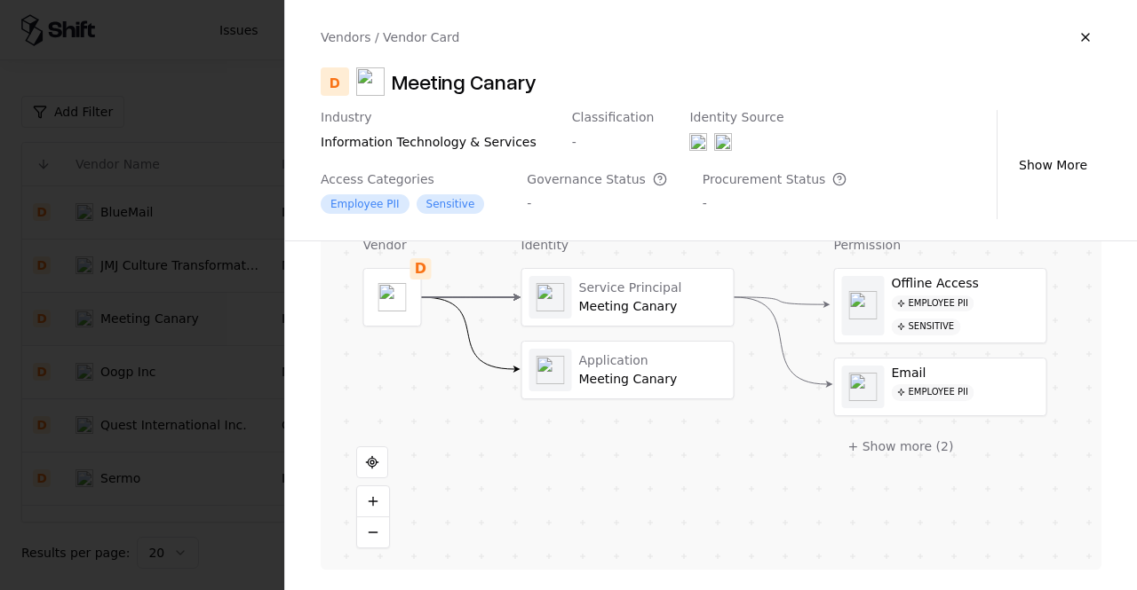
click at [234, 442] on div at bounding box center [568, 295] width 1137 height 590
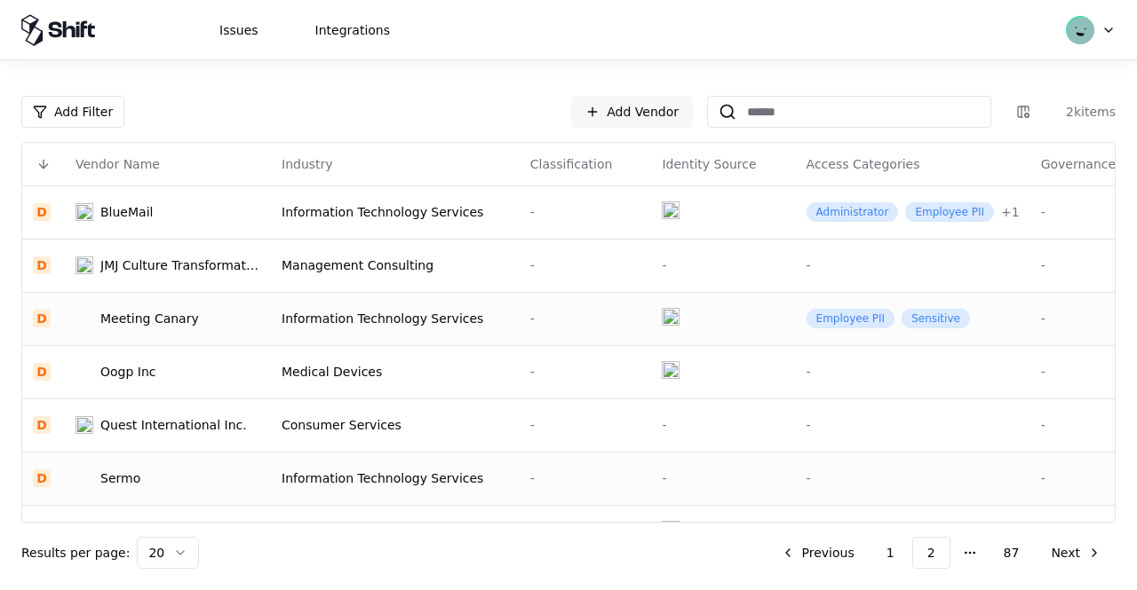
scroll to position [741, 0]
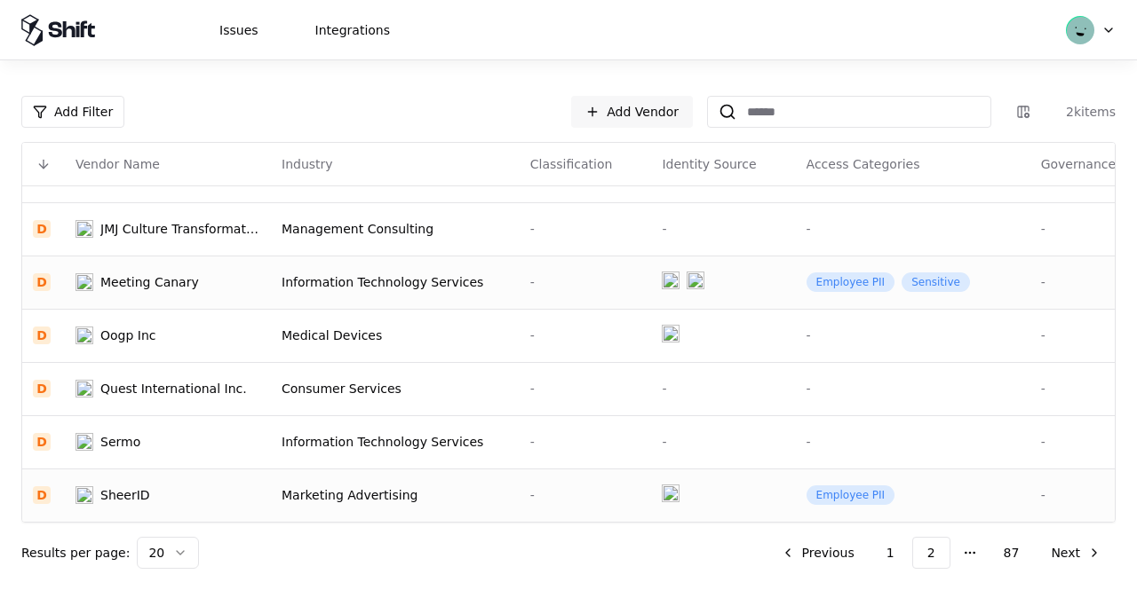
click at [189, 487] on div "SheerID" at bounding box center [167, 496] width 185 height 18
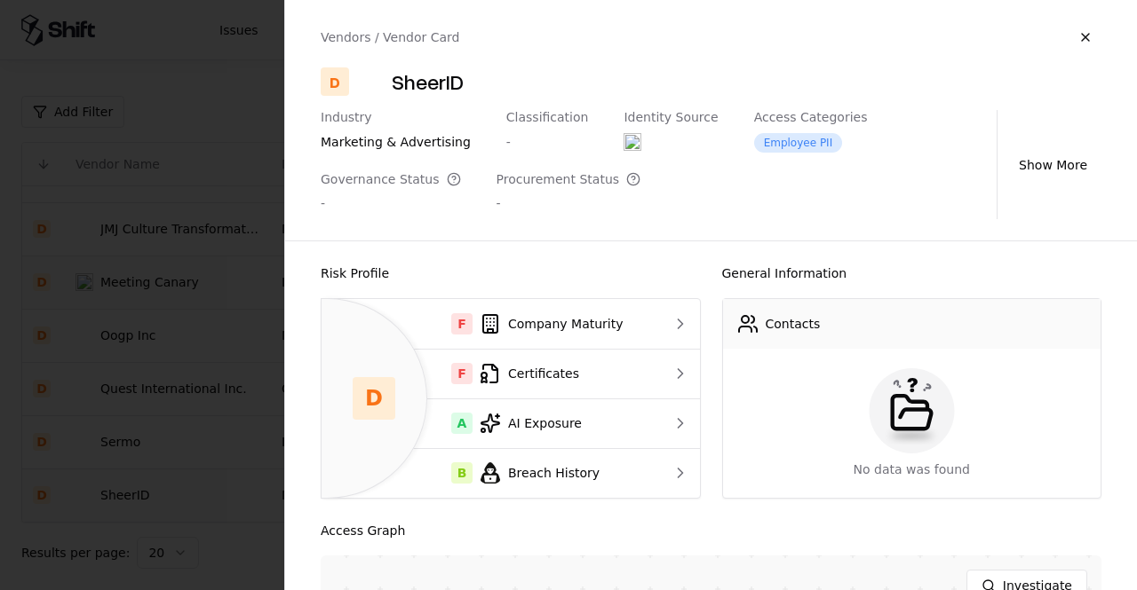
click at [189, 487] on div at bounding box center [568, 295] width 1137 height 590
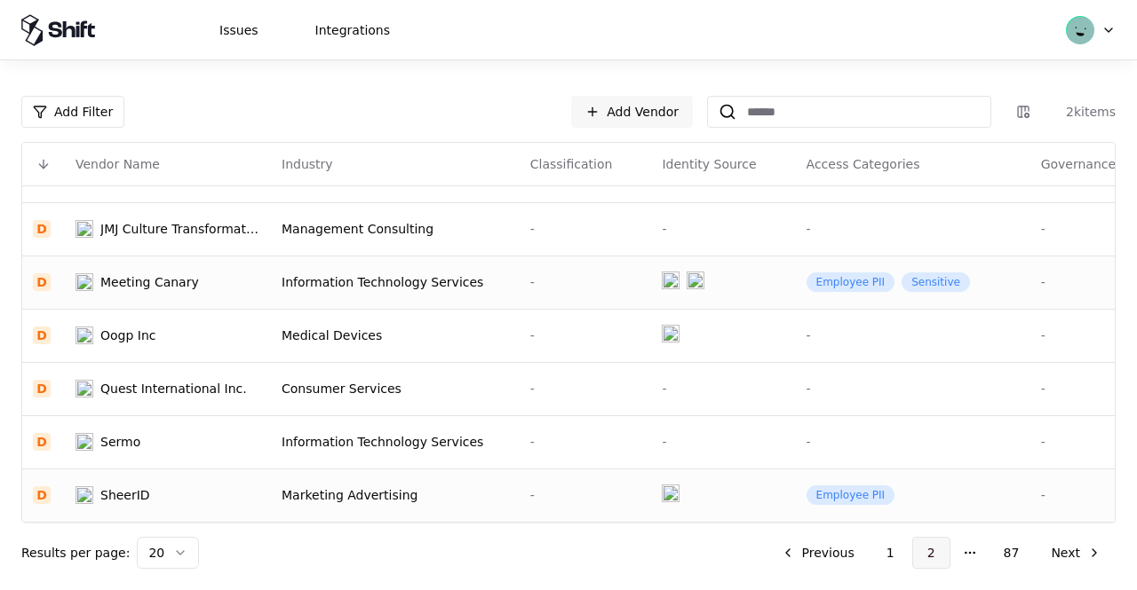
click at [945, 551] on button "2" at bounding box center [931, 553] width 38 height 32
click at [1022, 115] on html "Issues Integrations Add Filter Add Vendor 2k items Vendor Name Industry Classif…" at bounding box center [568, 295] width 1137 height 590
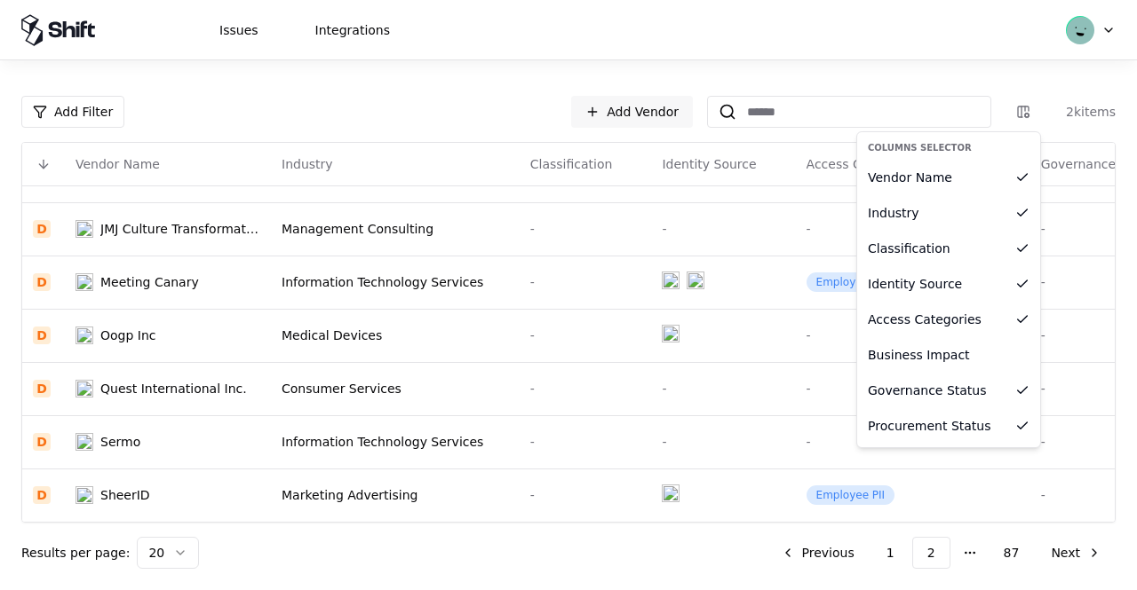
click at [1008, 88] on html "Issues Integrations Add Filter Add Vendor 2k items Vendor Name Industry Classif…" at bounding box center [568, 295] width 1137 height 590
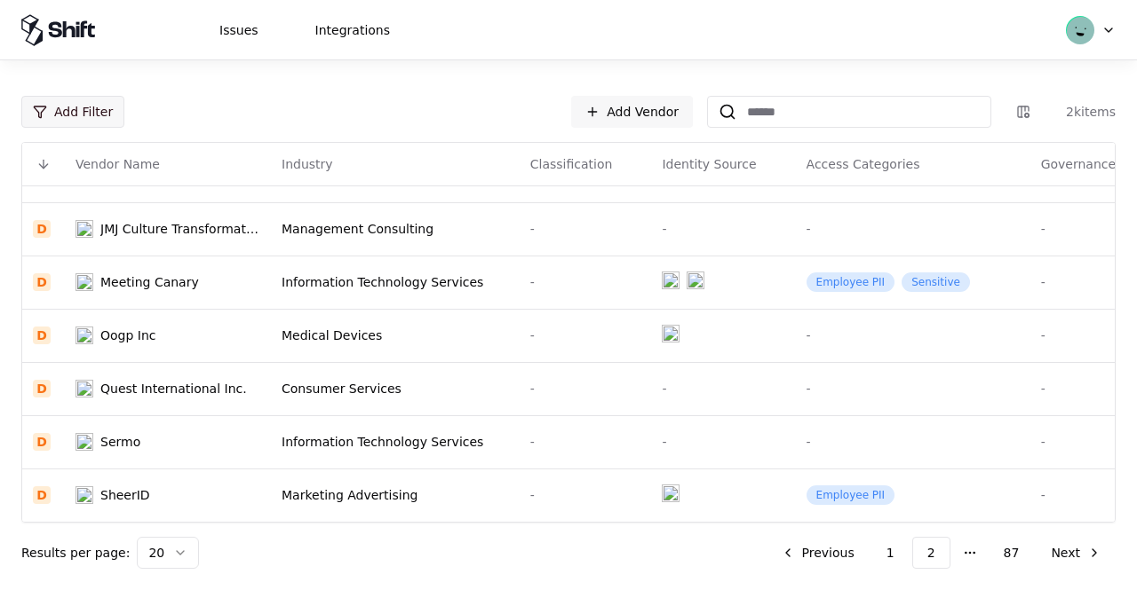
click at [94, 120] on html "Issues Integrations Add Filter Add Vendor 2k items Vendor Name Industry Classif…" at bounding box center [568, 295] width 1137 height 590
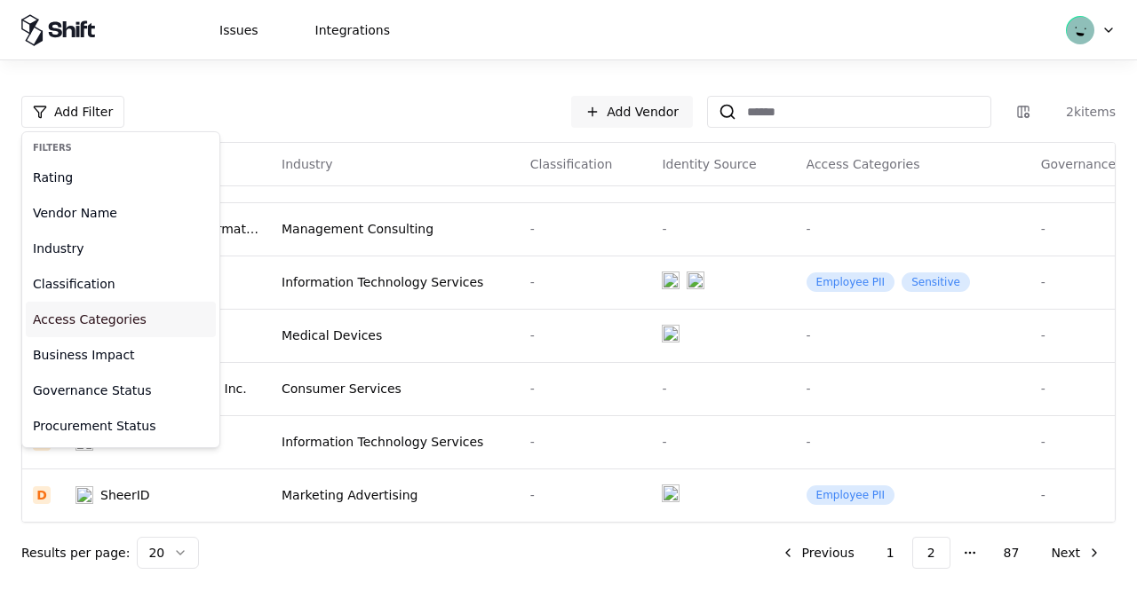
click at [126, 333] on div "Access Categories" at bounding box center [121, 320] width 190 height 36
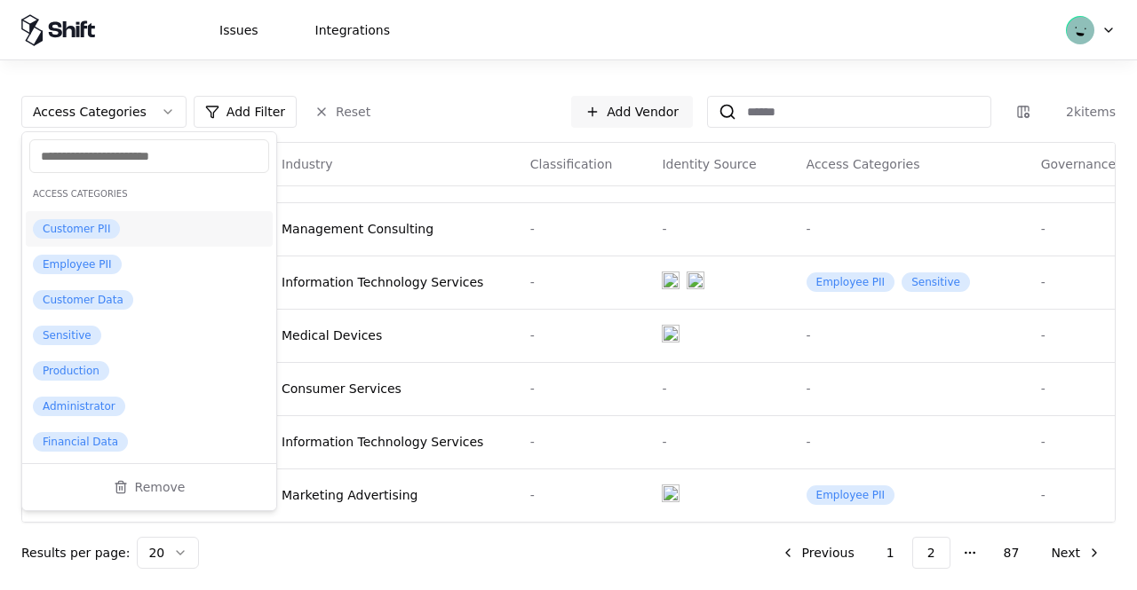
click at [123, 229] on div "Customer PII" at bounding box center [149, 229] width 247 height 36
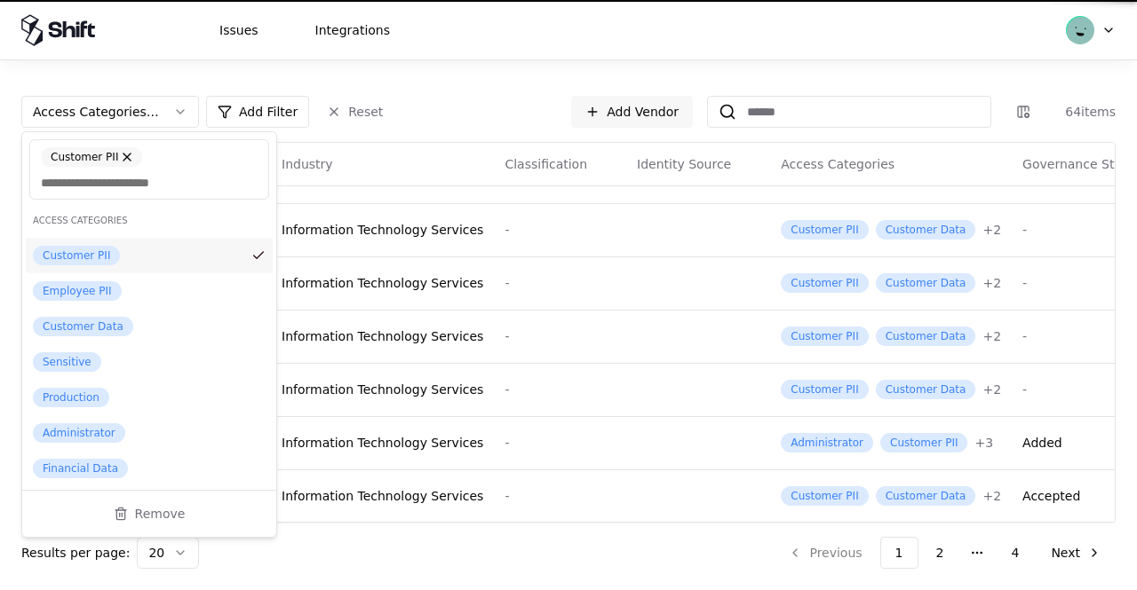
scroll to position [741, 0]
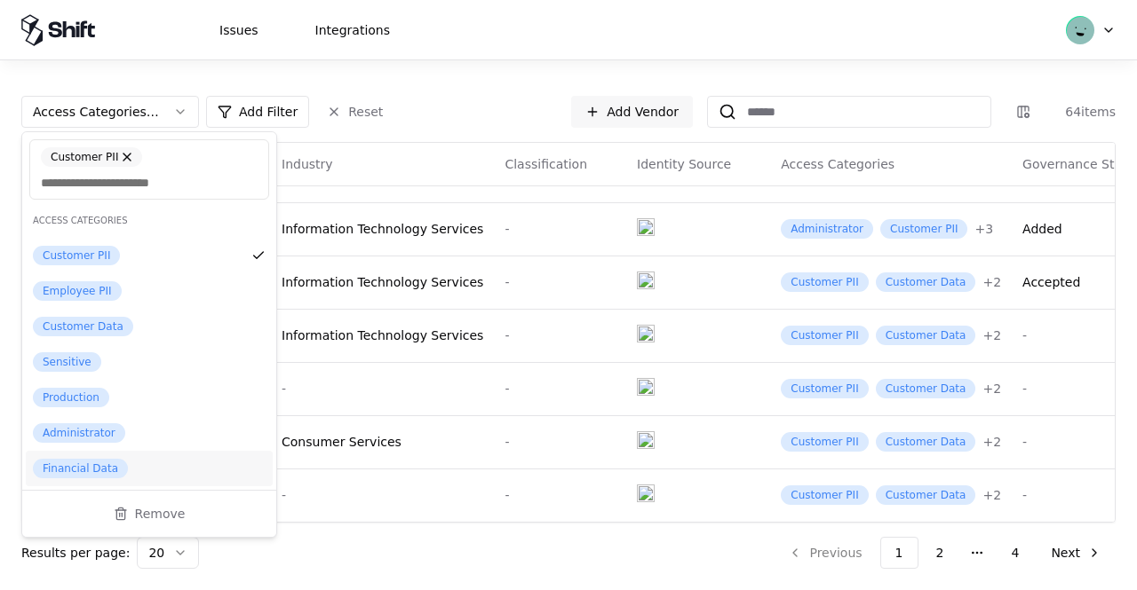
click at [155, 469] on div "Financial Data" at bounding box center [149, 469] width 247 height 36
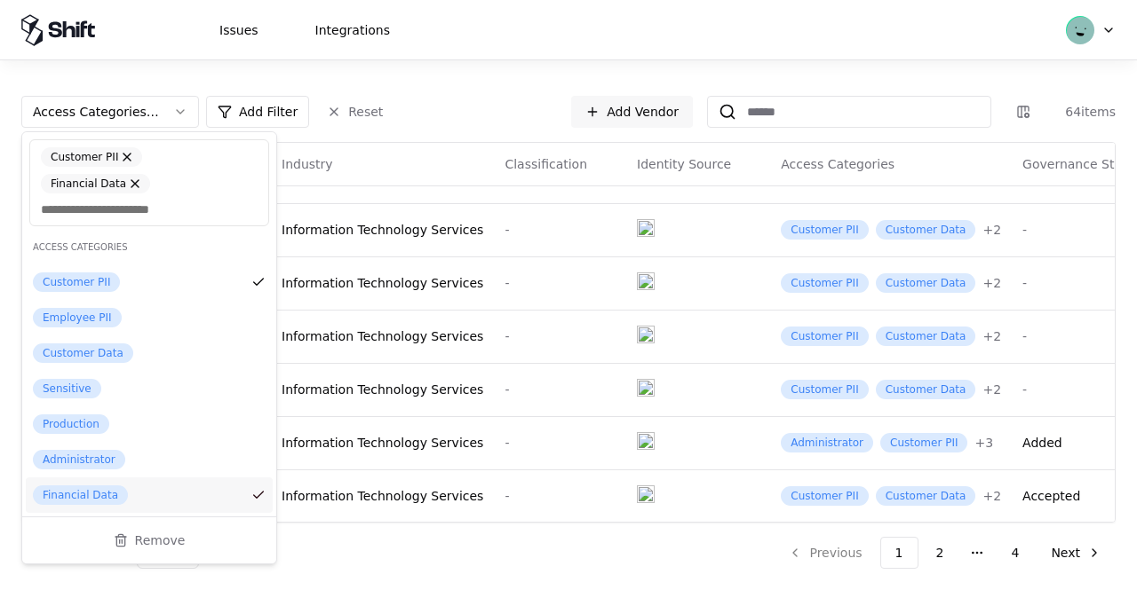
scroll to position [741, 0]
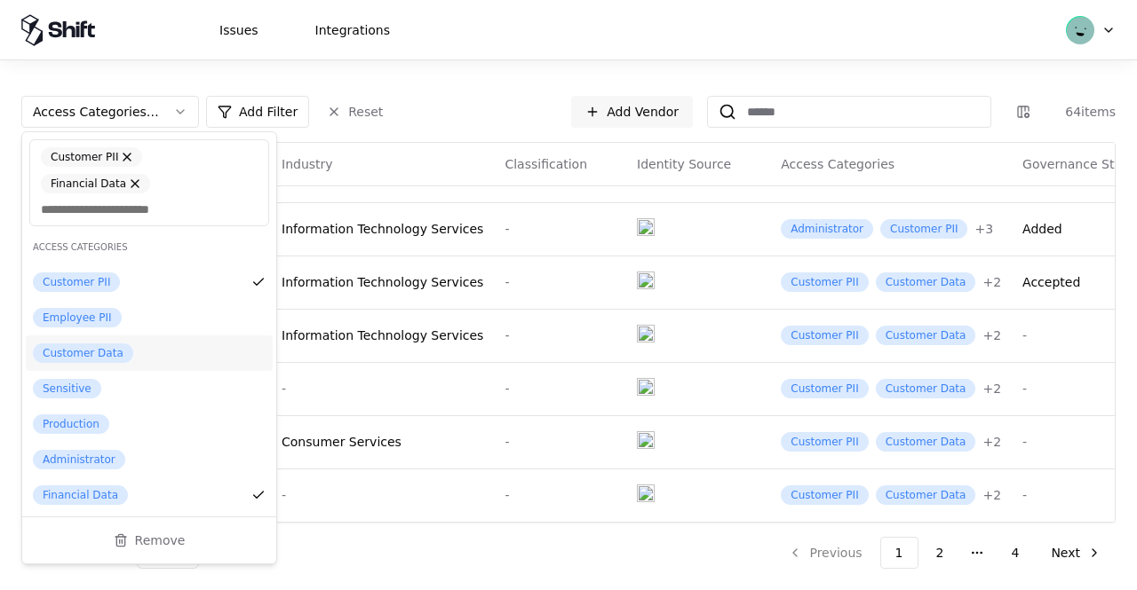
click at [210, 336] on div "Customer Data" at bounding box center [149, 354] width 247 height 36
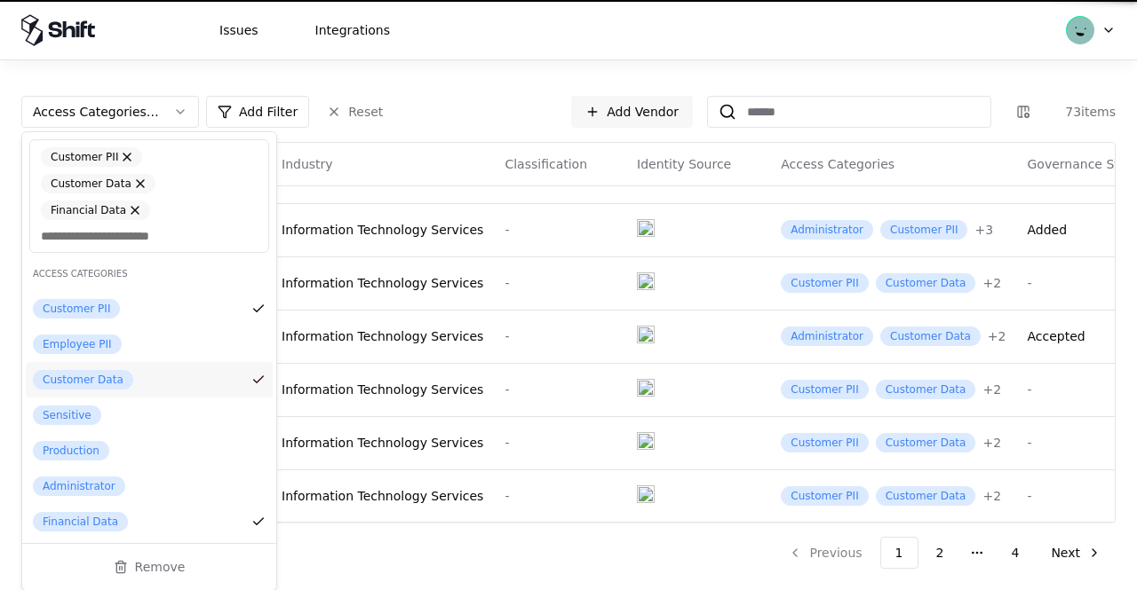
scroll to position [741, 0]
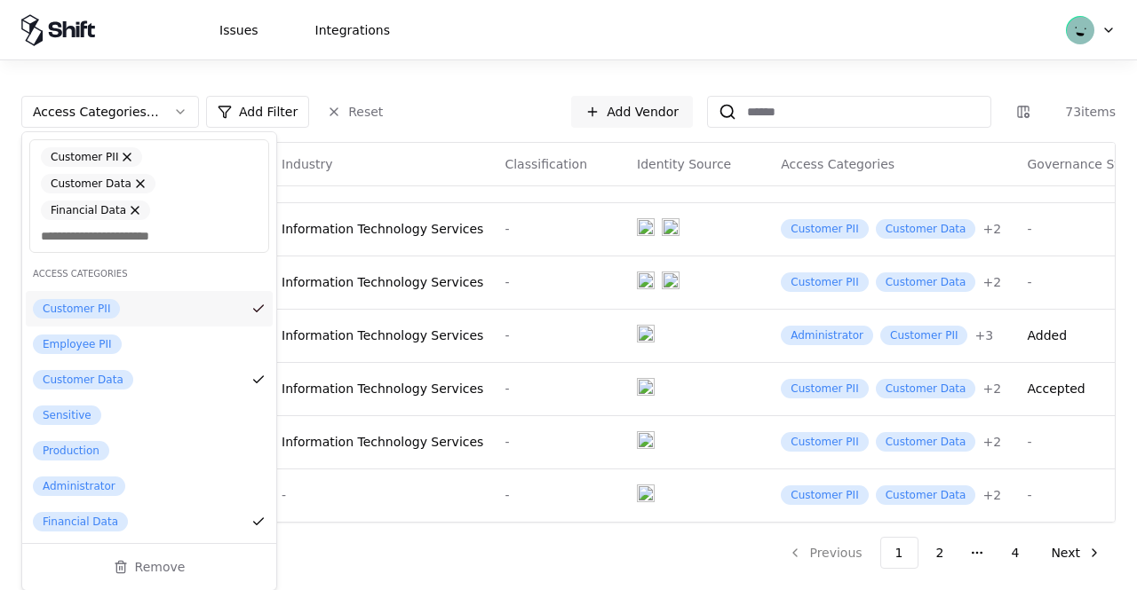
click at [443, 109] on div "Access Categories : Customer PII, Financial Data, Customer Data Add Filter Rese…" at bounding box center [568, 112] width 1094 height 32
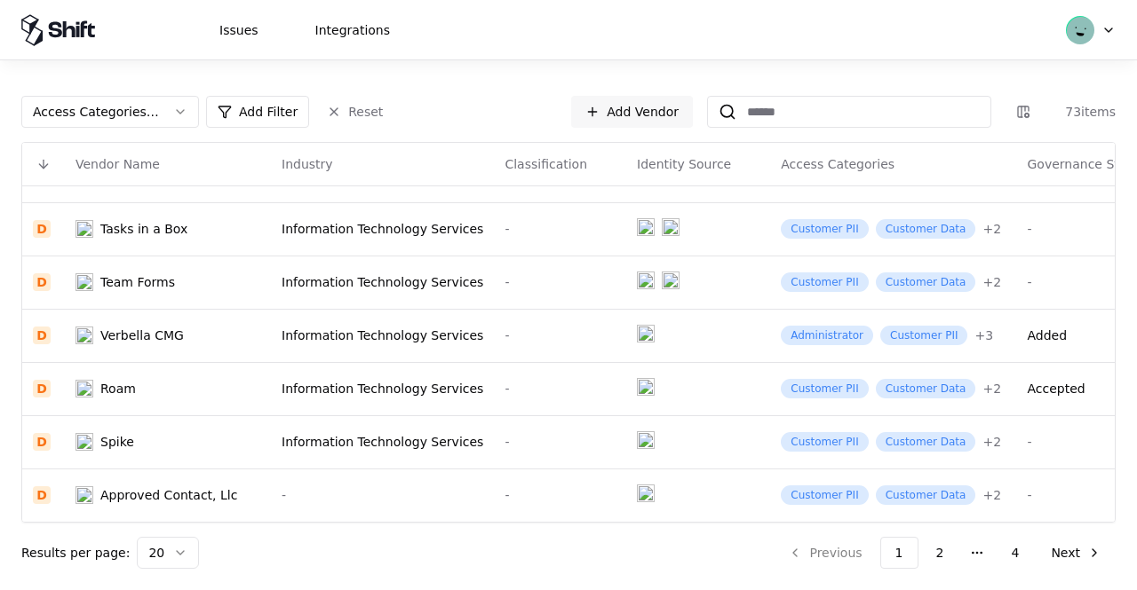
click at [180, 392] on html "Issues Integrations Access Categories : Customer PII, Financial Data, Customer …" at bounding box center [568, 295] width 1137 height 590
click at [38, 377] on html "Issues Integrations Access Categories : Customer PII, Financial Data, Customer …" at bounding box center [568, 295] width 1137 height 590
click at [168, 375] on html "Issues Integrations Access Categories : Customer PII, Financial Data, Customer …" at bounding box center [568, 295] width 1137 height 590
click at [110, 374] on html "Issues Integrations Access Categories : Customer PII, Financial Data, Customer …" at bounding box center [568, 295] width 1137 height 590
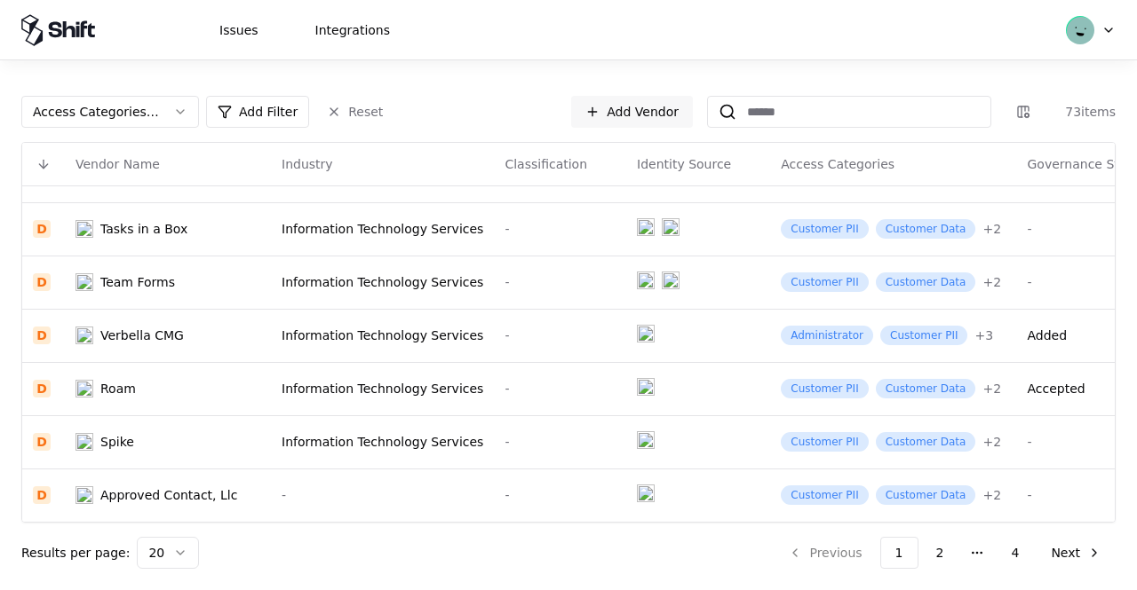
click at [109, 429] on html "Issues Integrations Access Categories : Customer PII, Financial Data, Customer …" at bounding box center [568, 295] width 1137 height 590
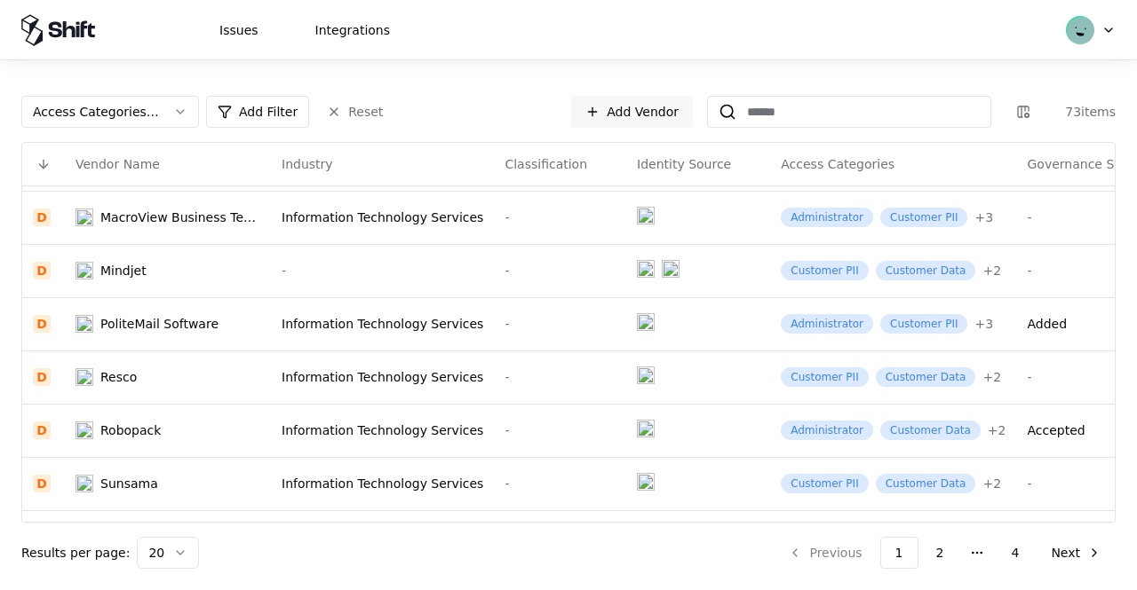
click at [1103, 262] on html "Issues Integrations Access Categories : Customer PII, Financial Data, Customer …" at bounding box center [568, 295] width 1137 height 590
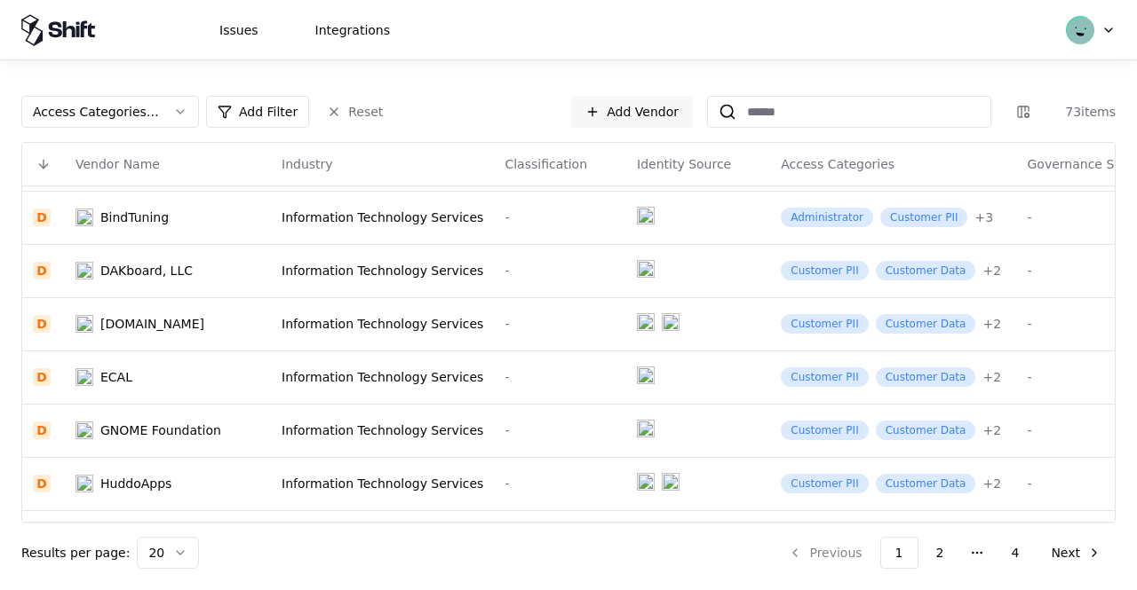
click at [1103, 262] on html "Issues Integrations Access Categories : Customer PII, Financial Data, Customer …" at bounding box center [568, 295] width 1137 height 590
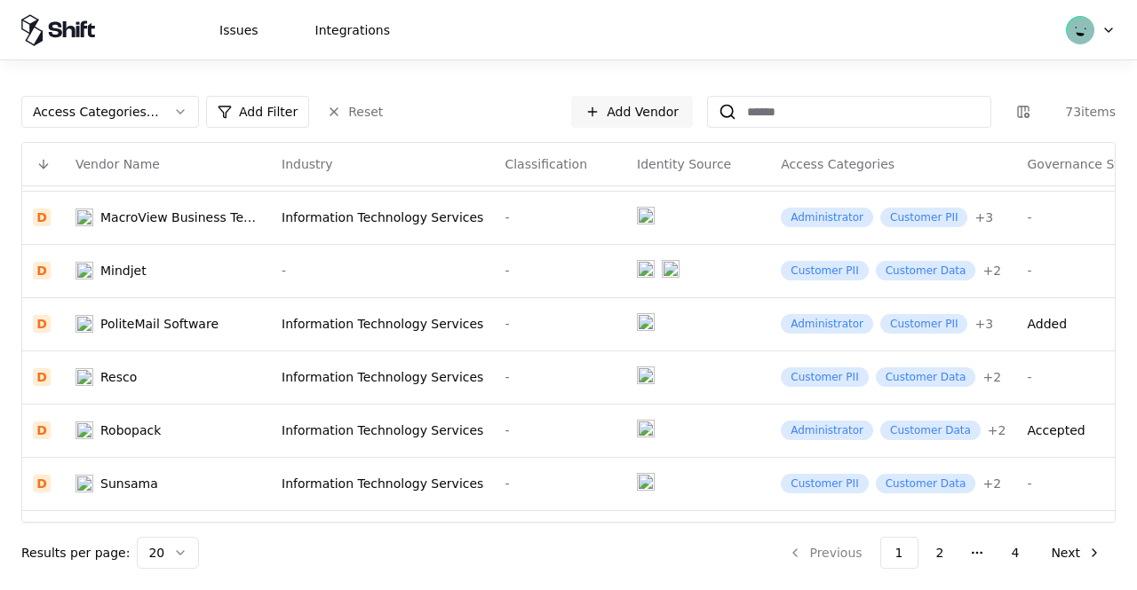
click at [1108, 409] on html "Issues Integrations Access Categories : Customer PII, Financial Data, Customer …" at bounding box center [568, 295] width 1137 height 590
click at [224, 429] on html "Issues Integrations Access Categories : Customer PII, Financial Data, Customer …" at bounding box center [568, 295] width 1137 height 590
click at [140, 428] on html "Issues Integrations Access Categories : Customer PII, Financial Data, Customer …" at bounding box center [568, 295] width 1137 height 590
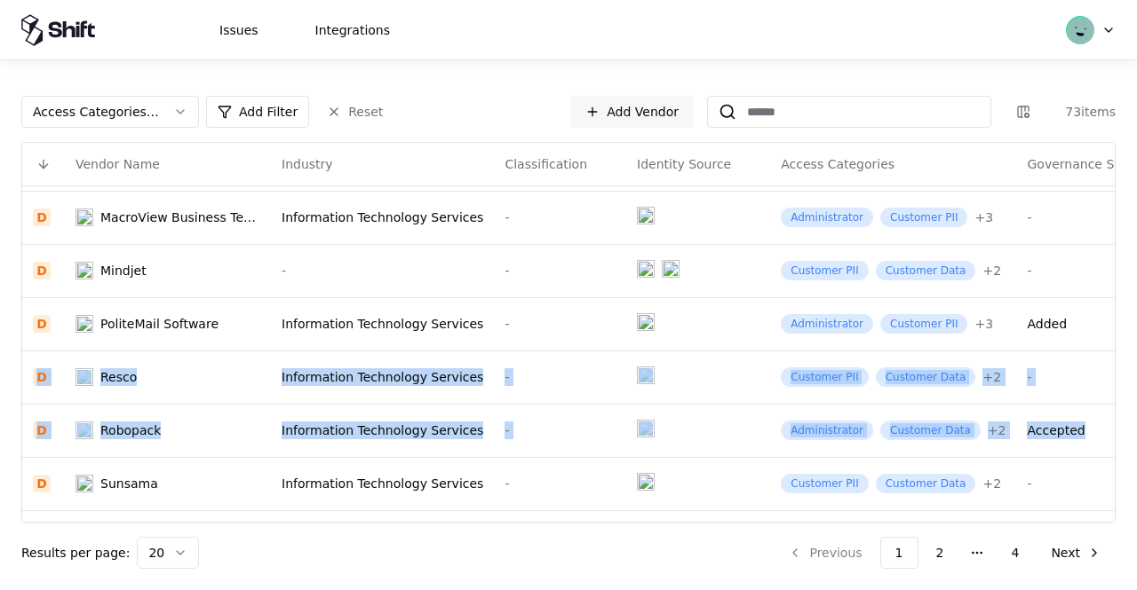
drag, startPoint x: 1100, startPoint y: 340, endPoint x: 1101, endPoint y: 425, distance: 85.2
click at [1101, 425] on html "Issues Integrations Access Categories : Customer PII, Financial Data, Customer …" at bounding box center [568, 295] width 1137 height 590
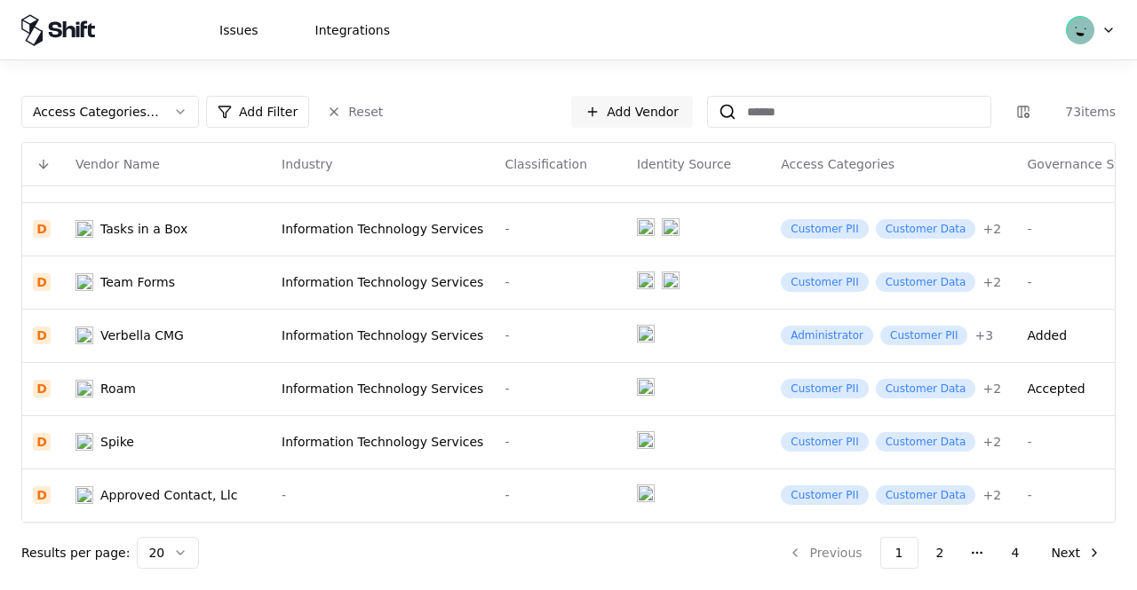
click at [1108, 424] on html "Issues Integrations Access Categories : Customer PII, Financial Data, Customer …" at bounding box center [568, 295] width 1137 height 590
click at [123, 376] on html "Issues Integrations Access Categories : Customer PII, Financial Data, Customer …" at bounding box center [568, 295] width 1137 height 590
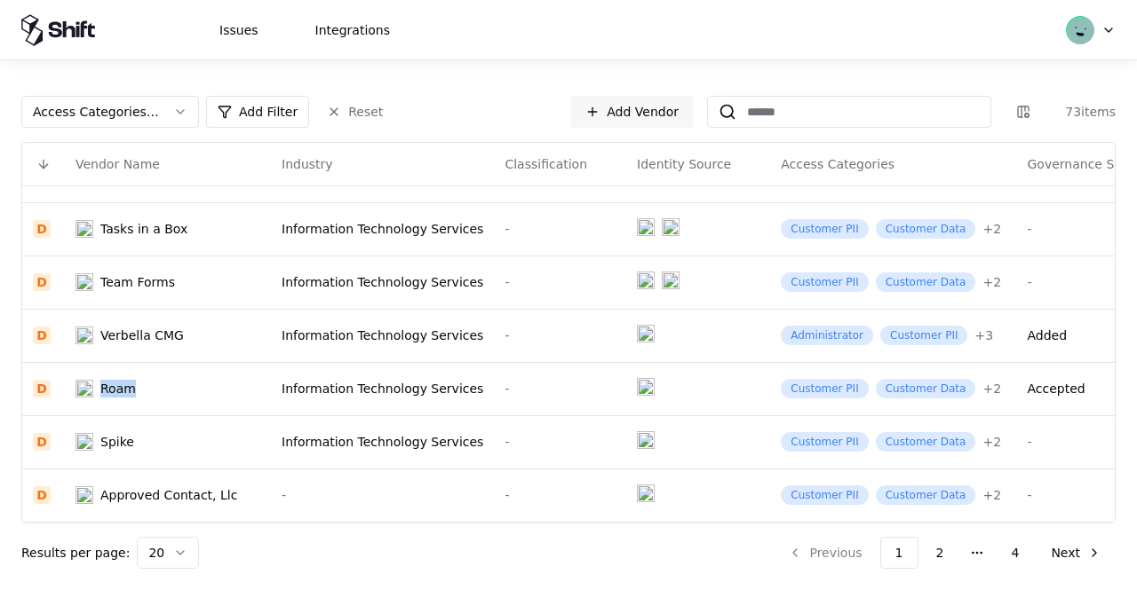
click at [123, 376] on html "Issues Integrations Access Categories : Customer PII, Financial Data, Customer …" at bounding box center [568, 295] width 1137 height 590
click at [215, 376] on html "Issues Integrations Access Categories : Customer PII, Financial Data, Customer …" at bounding box center [568, 295] width 1137 height 590
click at [129, 319] on html "Issues Integrations Access Categories : Customer PII, Financial Data, Customer …" at bounding box center [568, 295] width 1137 height 590
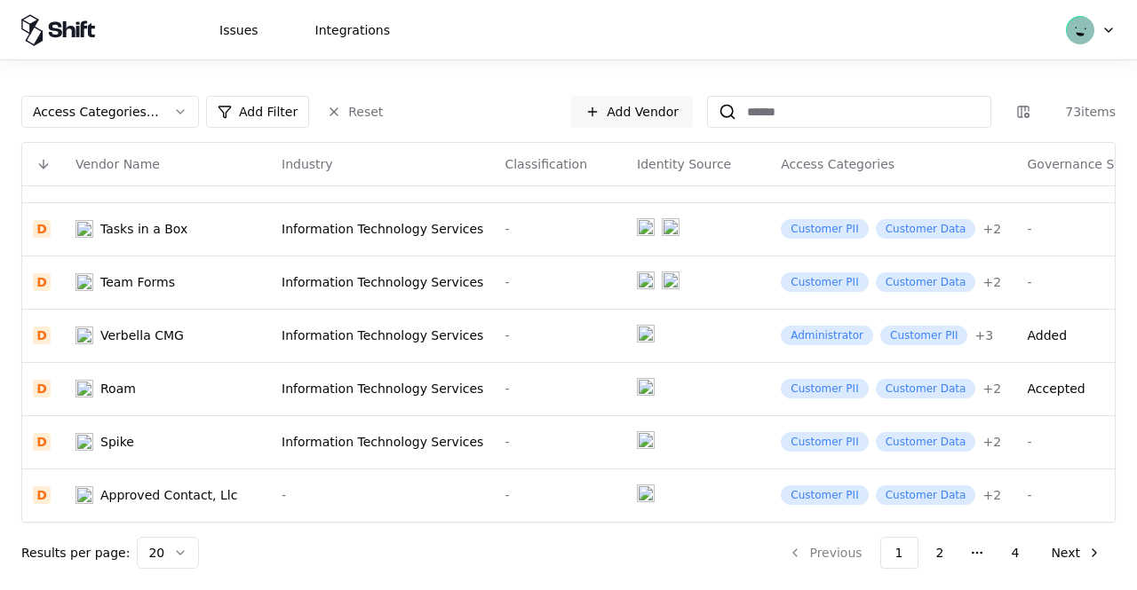
click at [326, 109] on html "Issues Integrations Access Categories : Customer PII, Financial Data, Customer …" at bounding box center [568, 295] width 1137 height 590
click at [341, 111] on html "Issues Integrations Access Categories : Customer PII, Financial Data, Customer …" at bounding box center [568, 295] width 1137 height 590
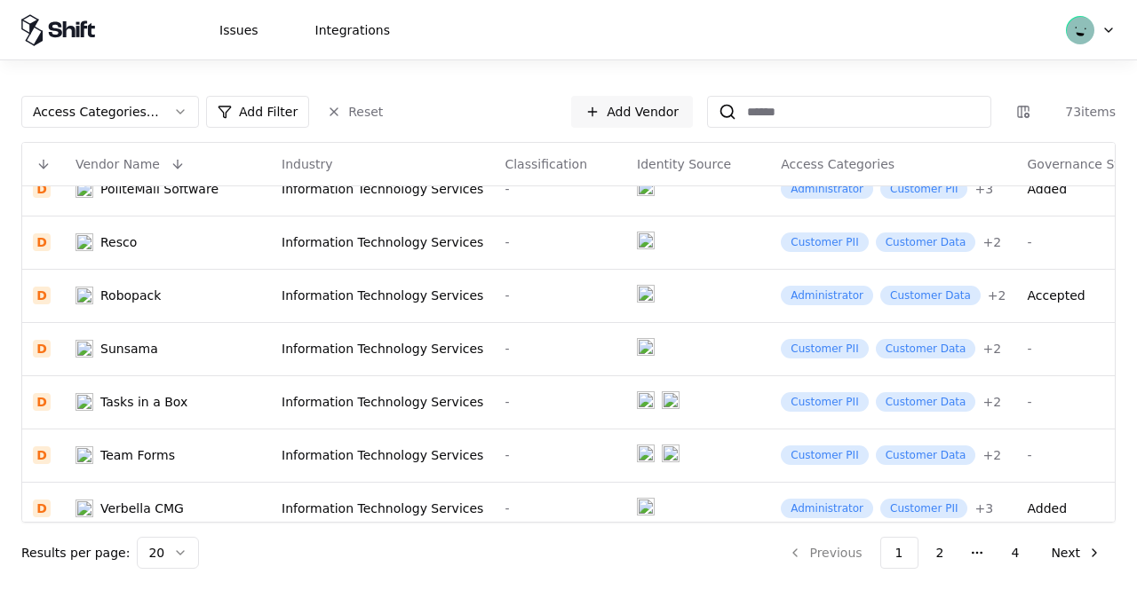
scroll to position [559, 0]
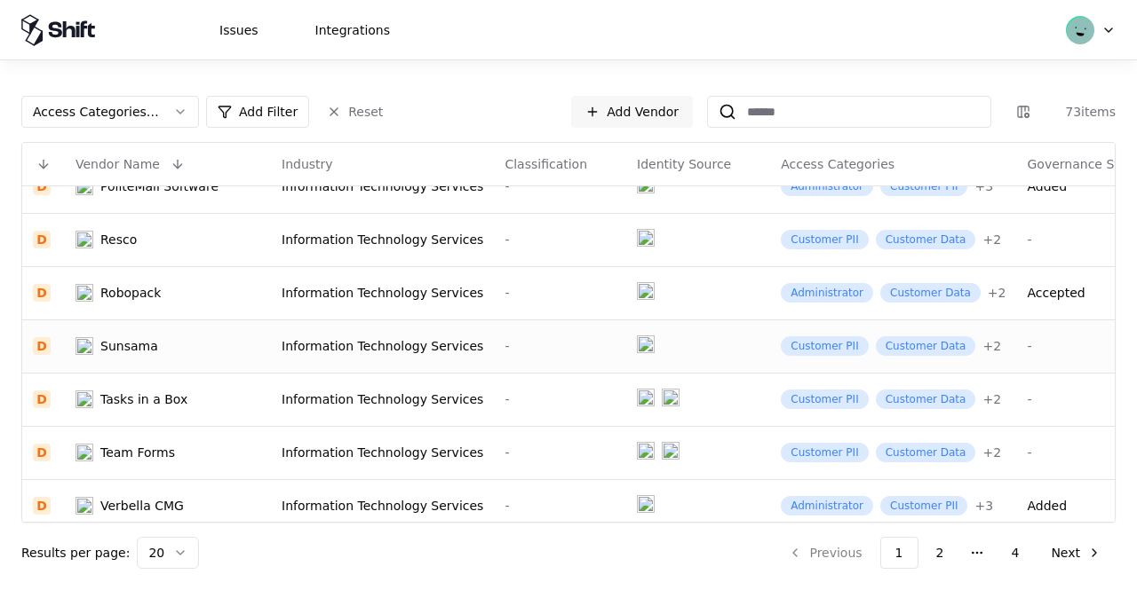
click at [123, 340] on div "Sunsama" at bounding box center [129, 346] width 58 height 18
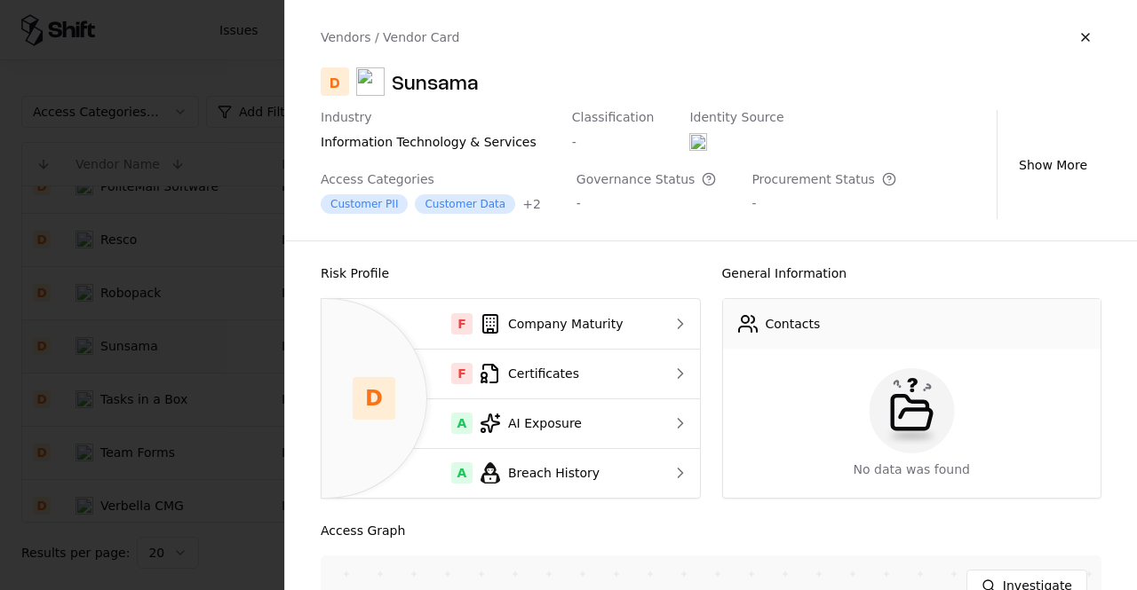
click at [180, 287] on div at bounding box center [568, 295] width 1137 height 590
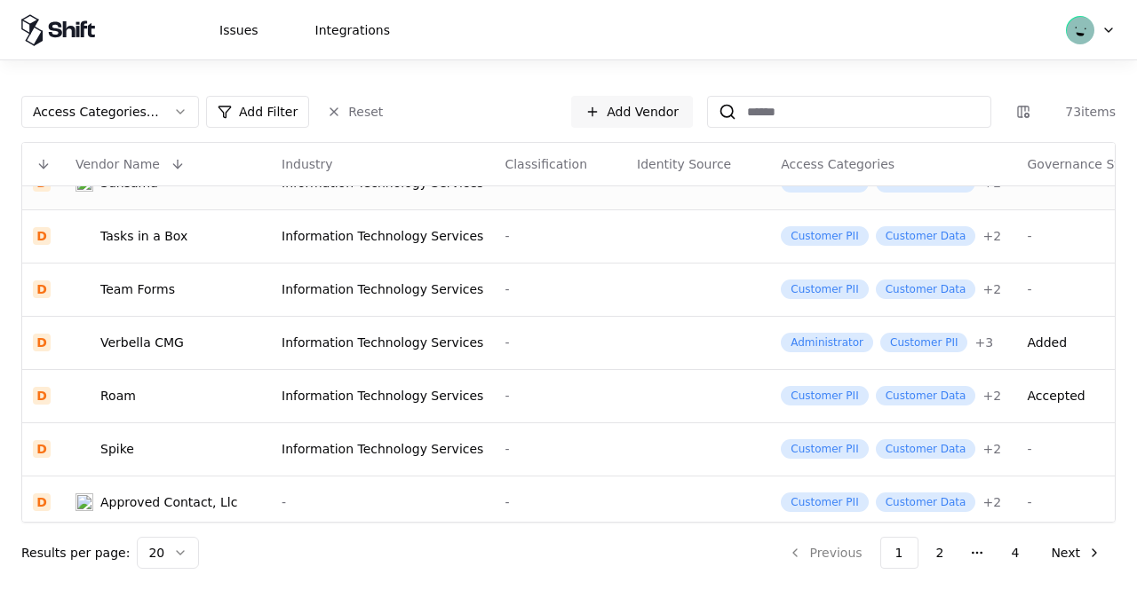
scroll to position [741, 0]
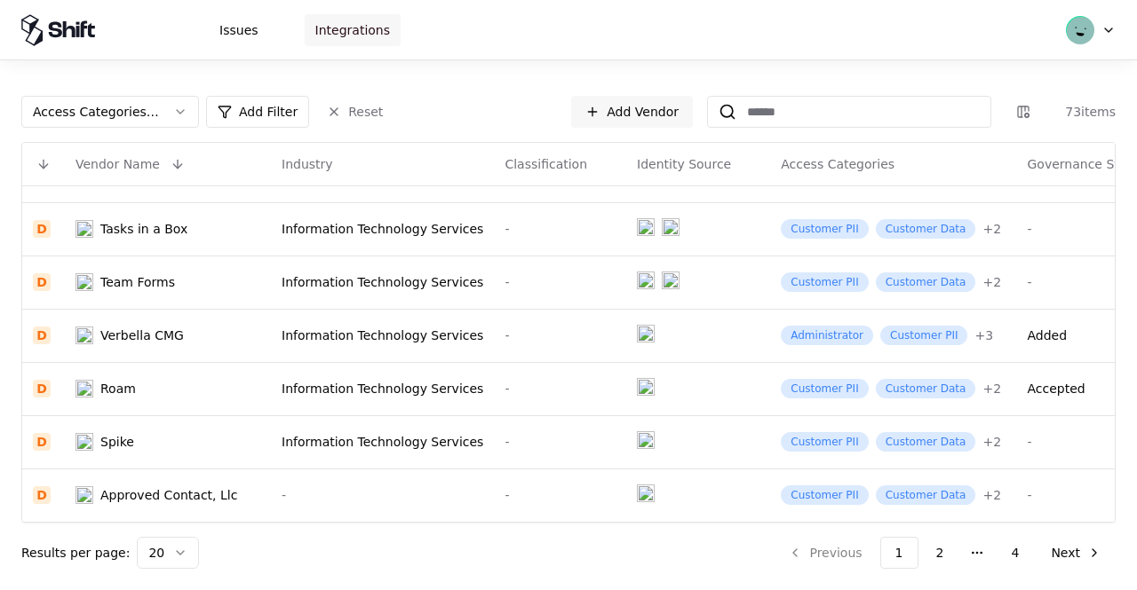
click at [342, 38] on button "Integrations" at bounding box center [353, 30] width 96 height 32
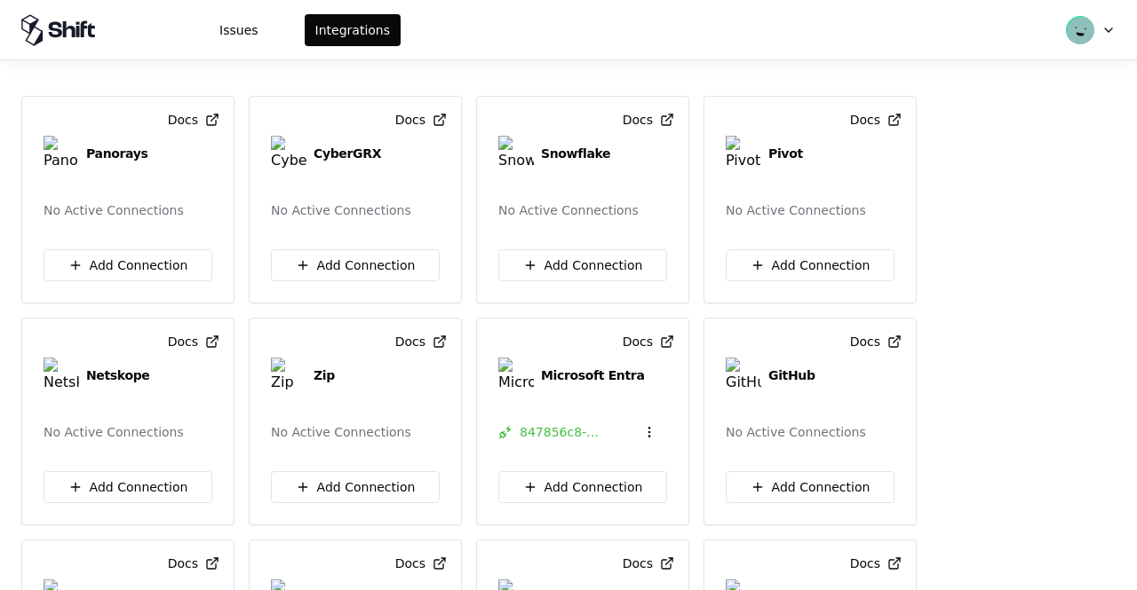
click at [268, 35] on div "Issues Integrations" at bounding box center [305, 30] width 192 height 32
click at [238, 31] on button "Issues" at bounding box center [239, 30] width 60 height 32
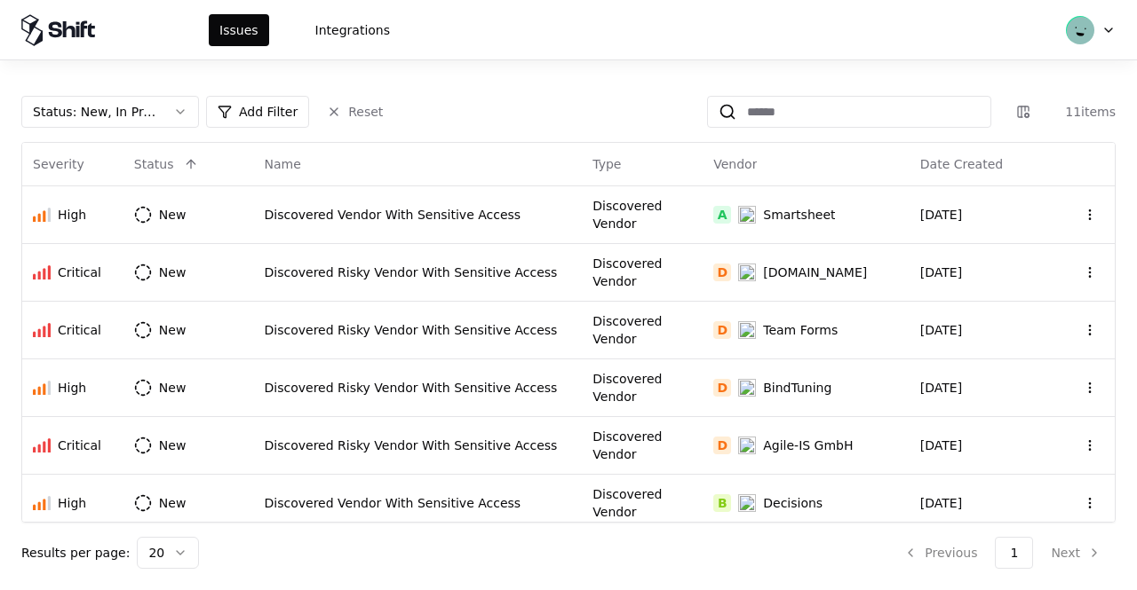
click at [200, 38] on div "Issues Integrations" at bounding box center [210, 30] width 379 height 32
click at [131, 33] on div "Issues Integrations" at bounding box center [210, 30] width 379 height 32
click at [325, 35] on button "Integrations" at bounding box center [353, 30] width 96 height 32
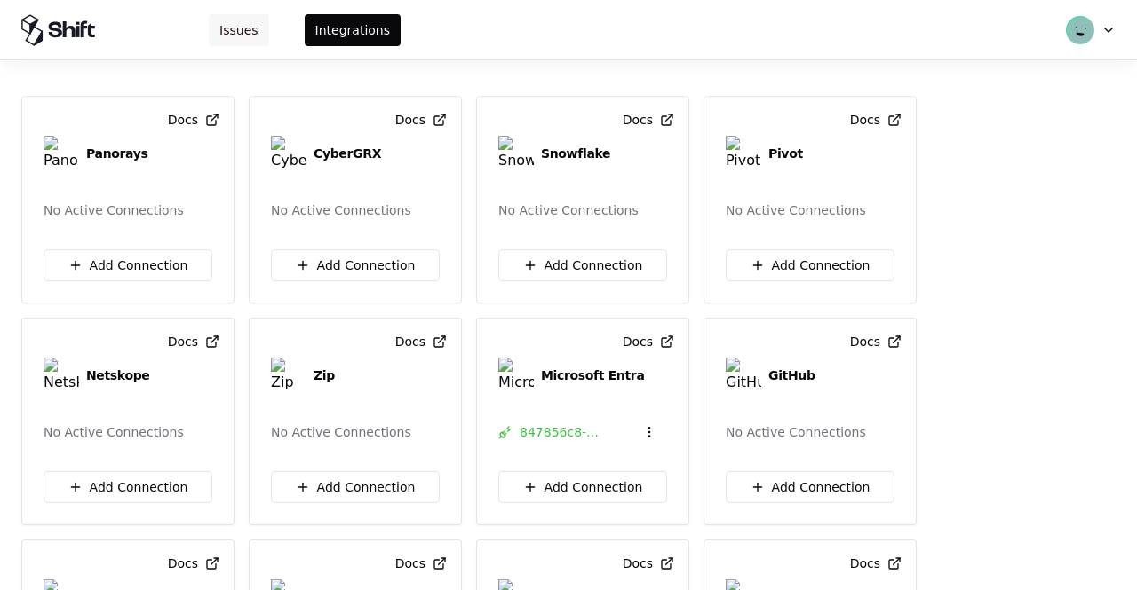
click at [236, 16] on button "Issues" at bounding box center [239, 30] width 60 height 32
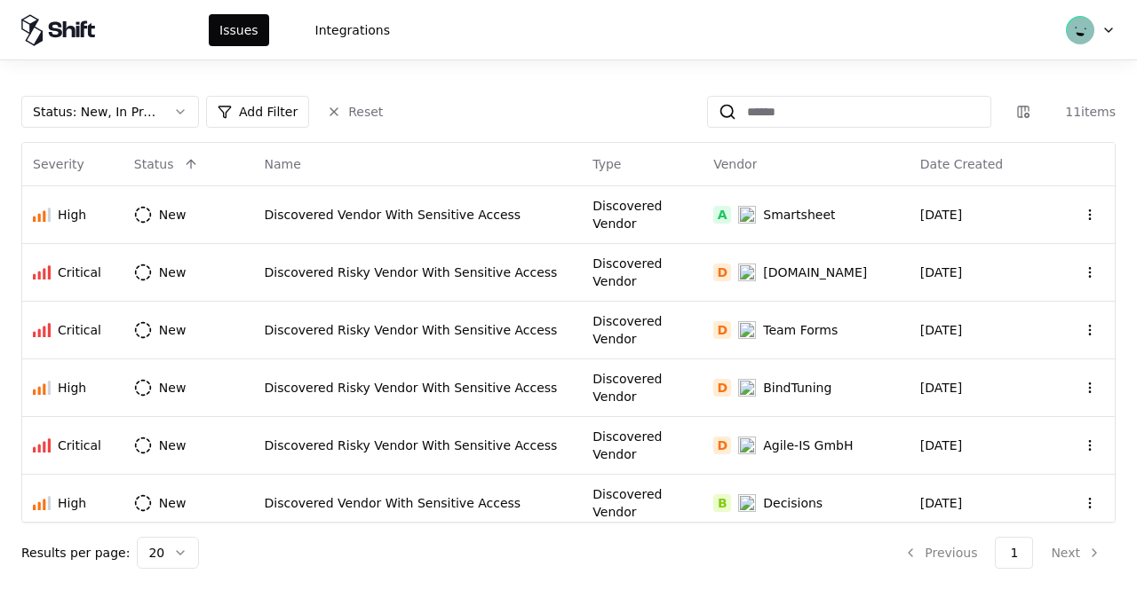
click at [167, 27] on div "Issues Integrations" at bounding box center [210, 30] width 379 height 32
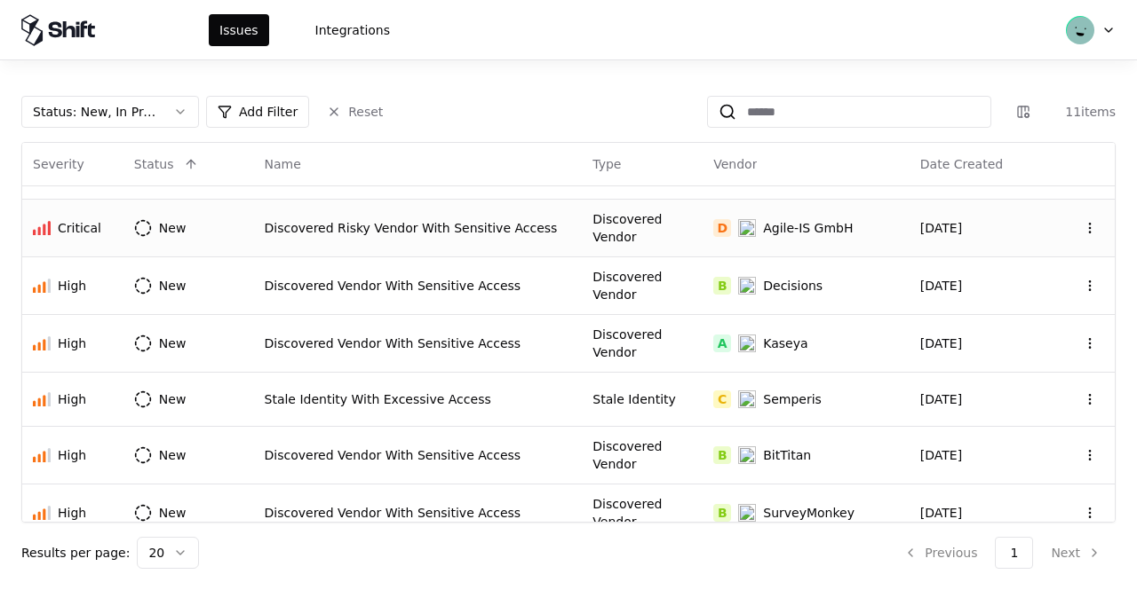
scroll to position [217, 0]
click at [453, 329] on td "Discovered Vendor With Sensitive Access" at bounding box center [418, 344] width 329 height 58
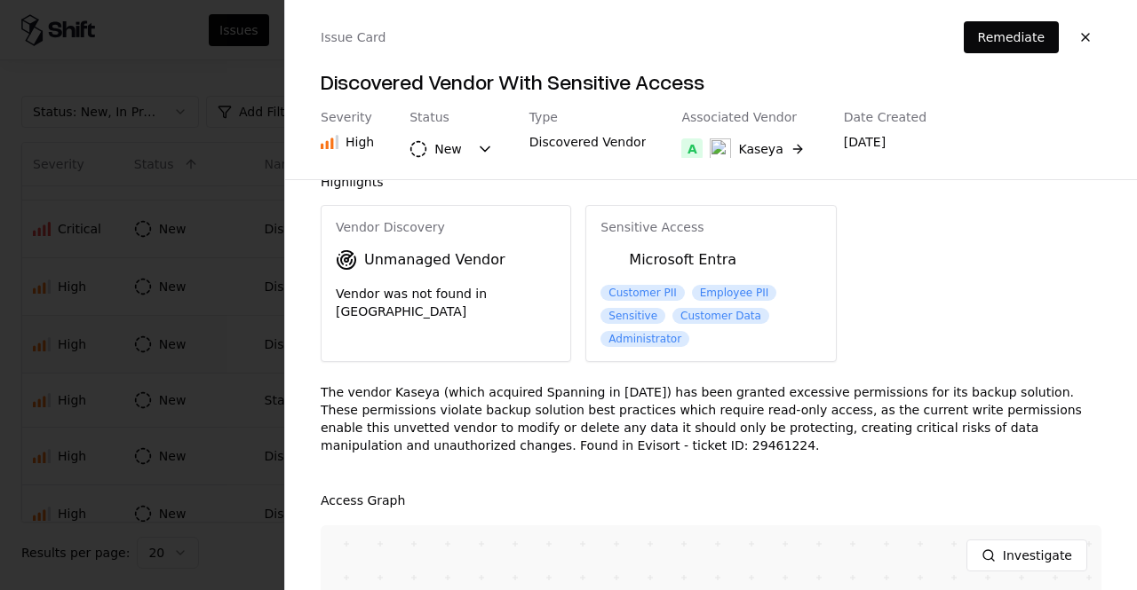
scroll to position [0, 0]
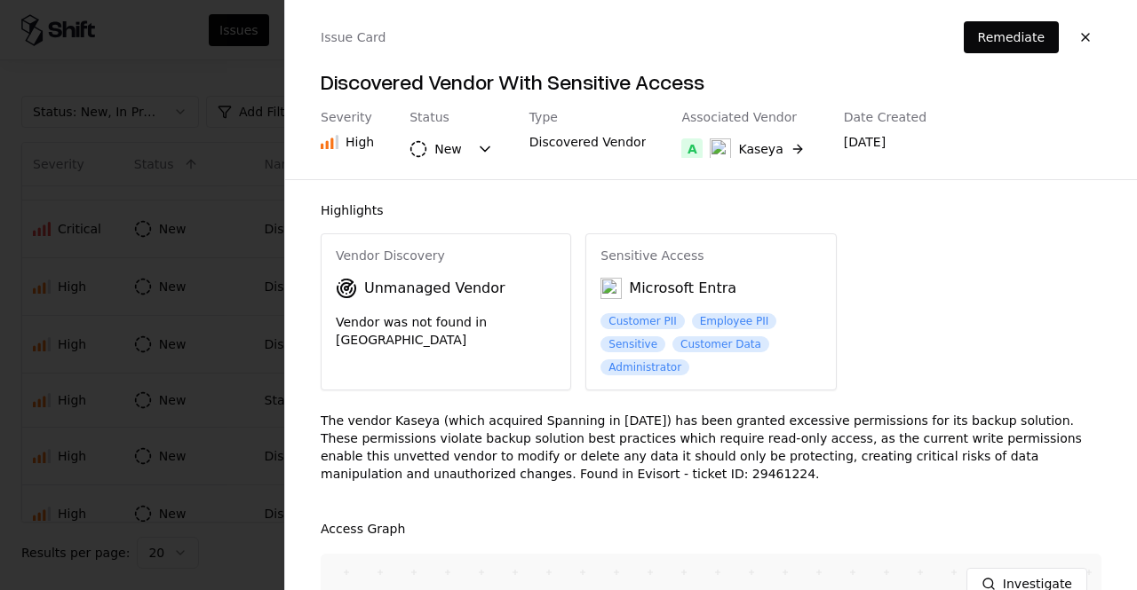
click at [154, 170] on div at bounding box center [568, 295] width 1137 height 590
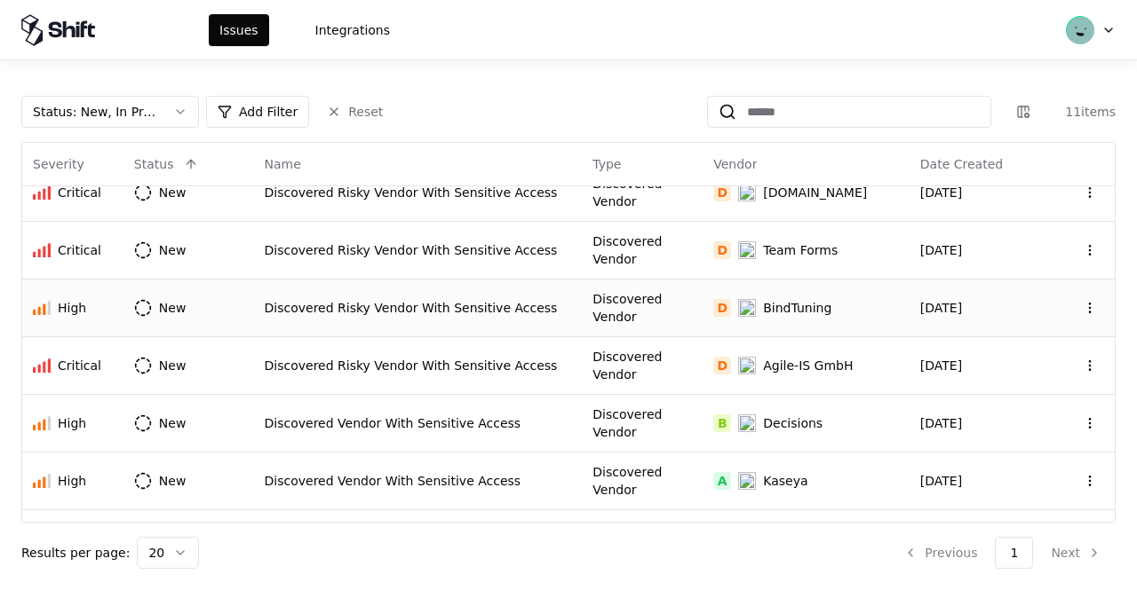
scroll to position [81, 0]
click at [440, 301] on td "Discovered Risky Vendor With Sensitive Access" at bounding box center [418, 307] width 329 height 58
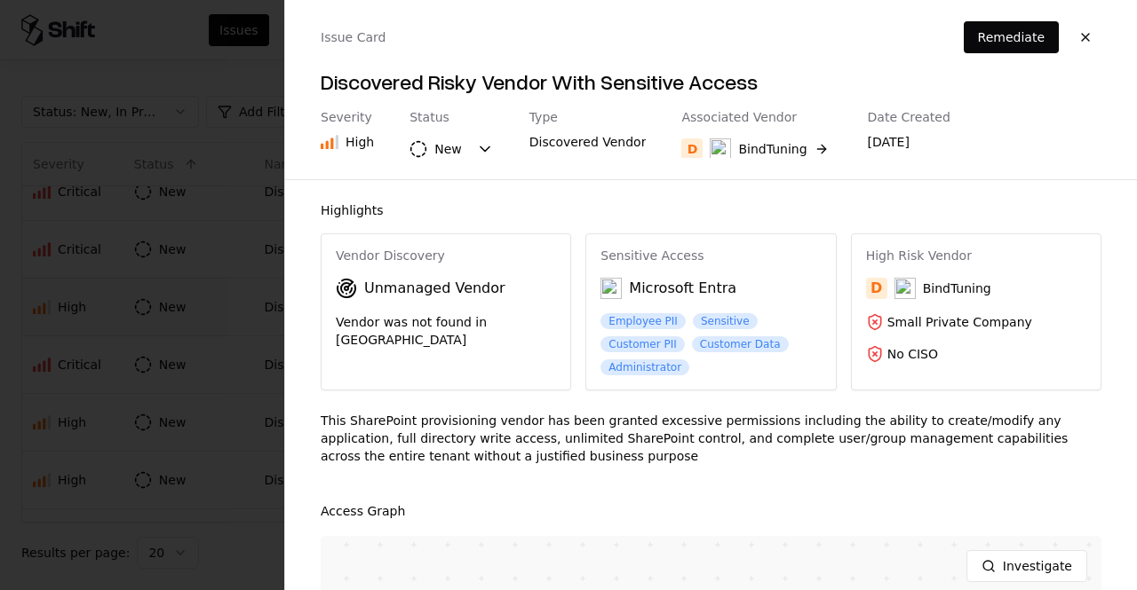
scroll to position [0, 0]
click at [266, 315] on div at bounding box center [568, 295] width 1137 height 590
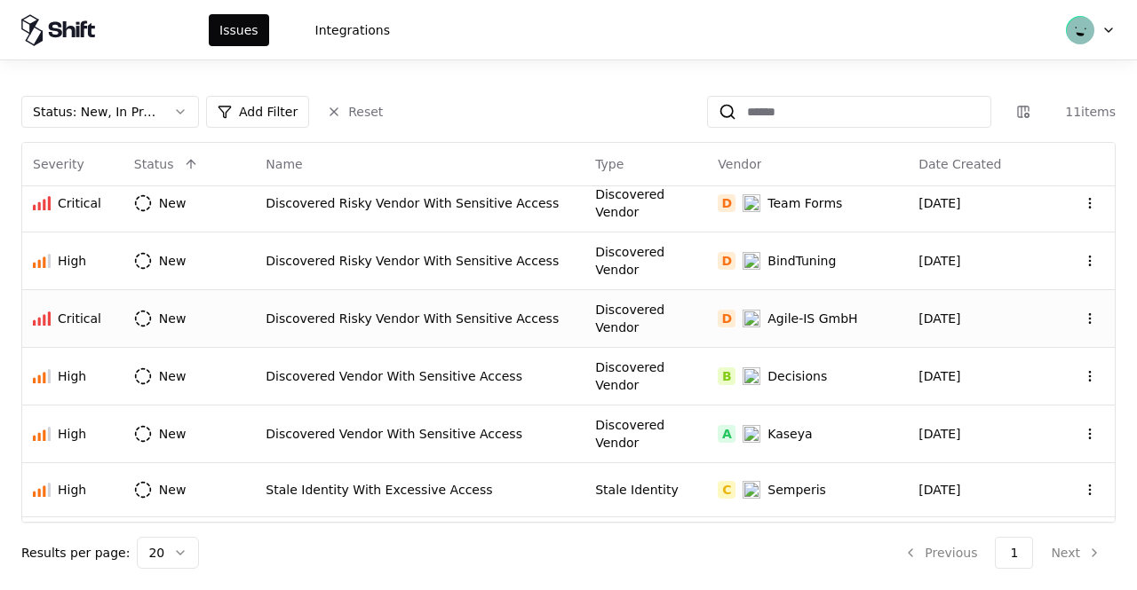
scroll to position [132, 0]
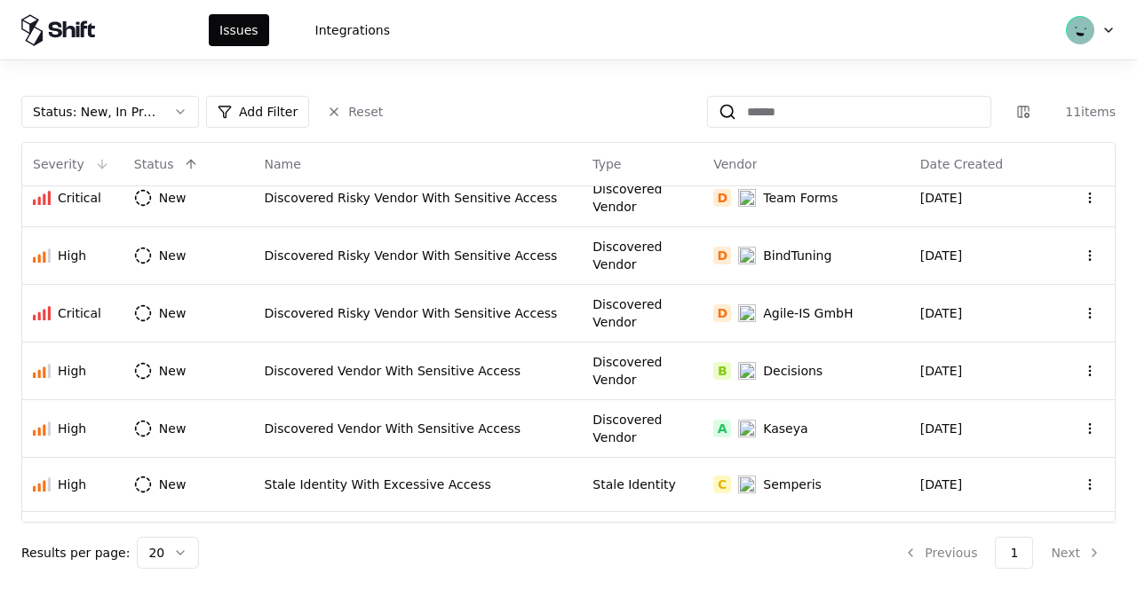
click at [39, 162] on div "Severity" at bounding box center [59, 164] width 52 height 18
click at [94, 163] on button at bounding box center [101, 164] width 21 height 21
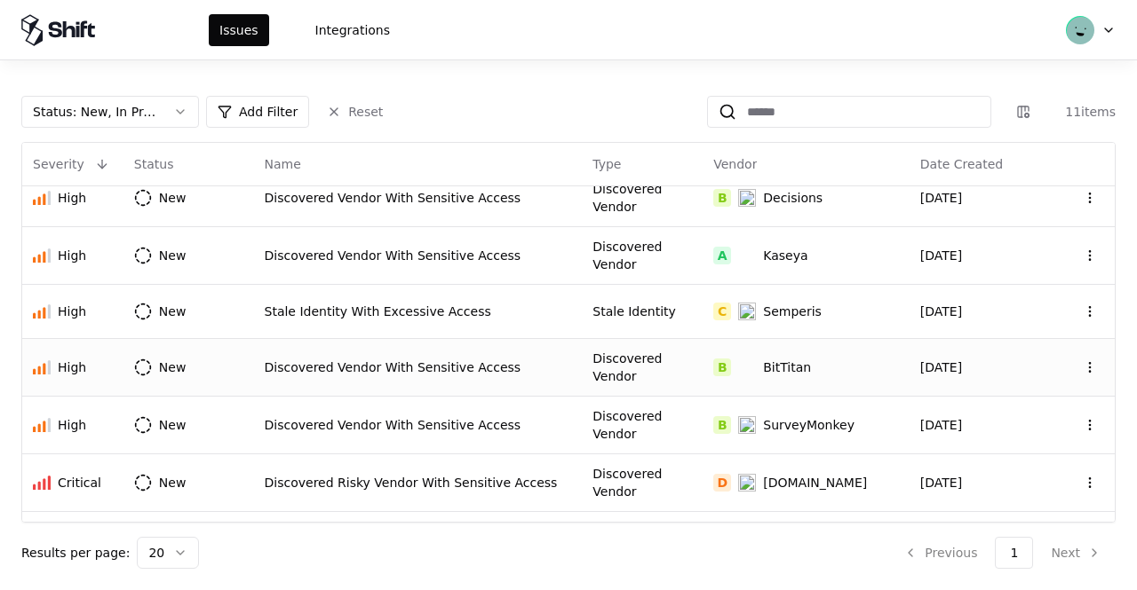
scroll to position [0, 0]
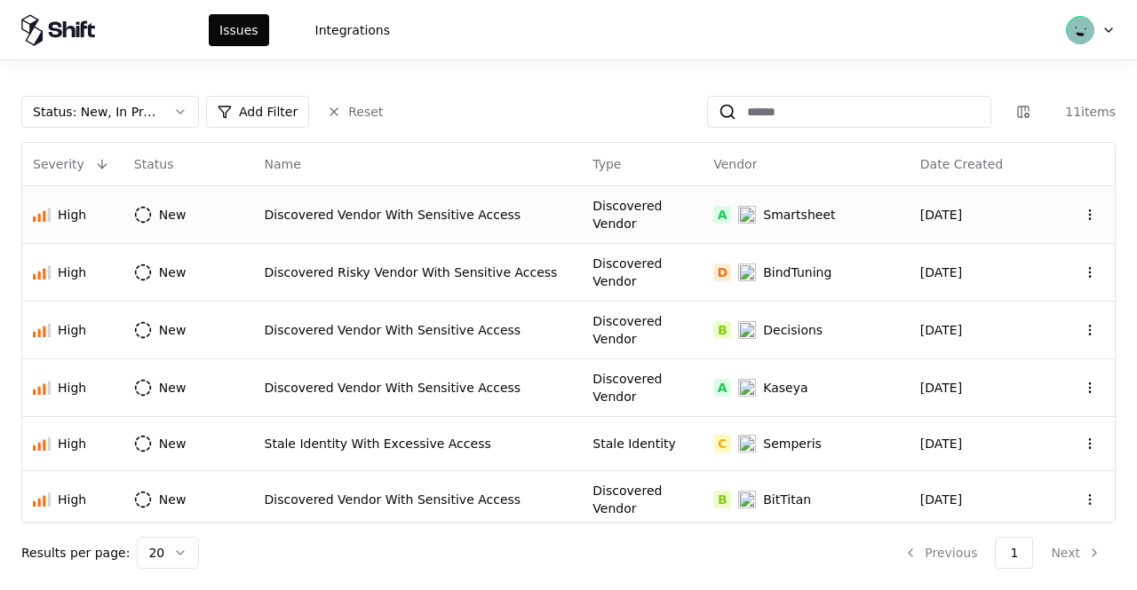
click at [376, 206] on div "Discovered Vendor With Sensitive Access" at bounding box center [418, 215] width 307 height 18
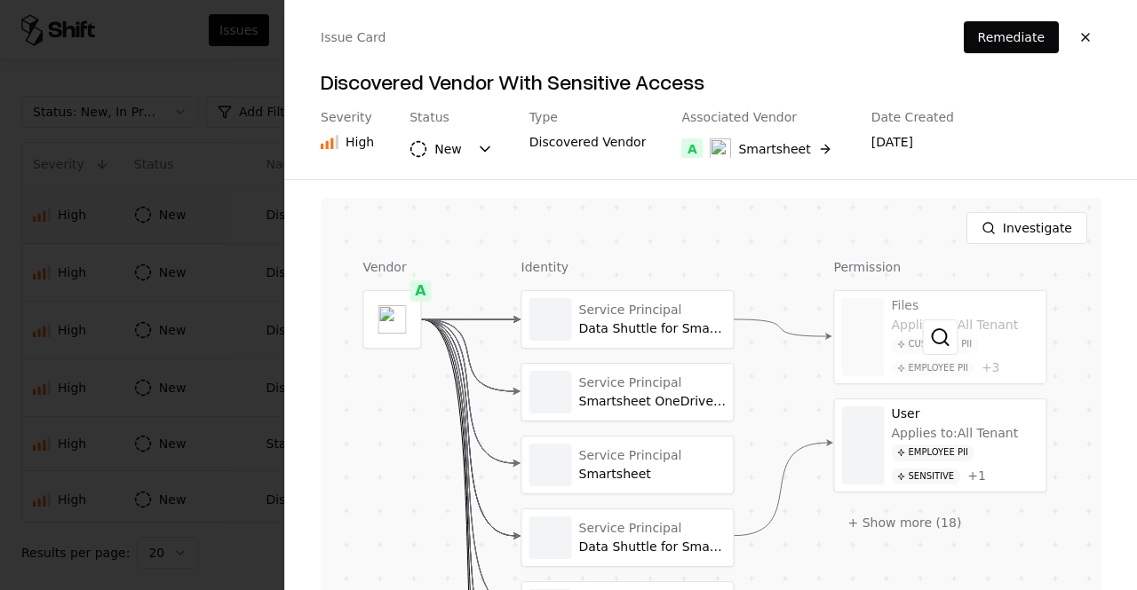
scroll to position [398, 0]
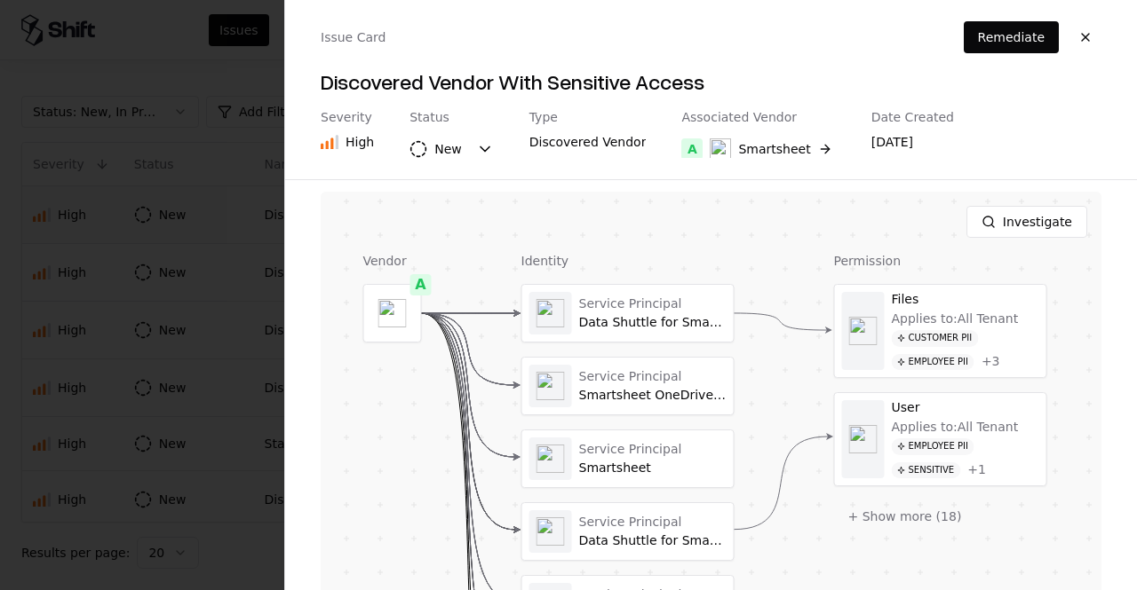
click at [480, 147] on button "New" at bounding box center [451, 149] width 84 height 32
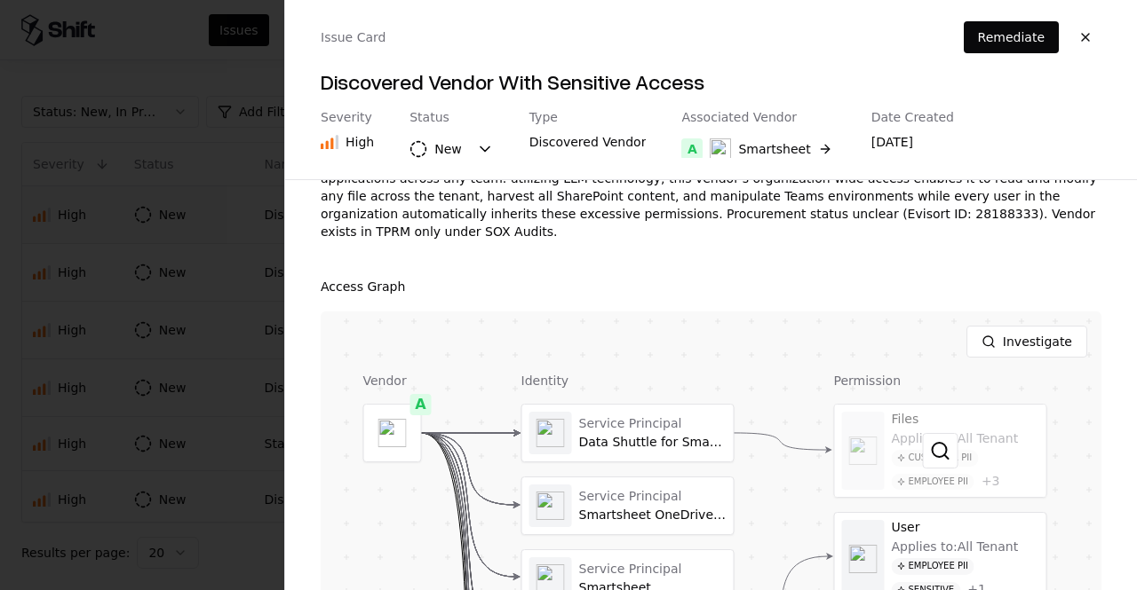
scroll to position [275, 0]
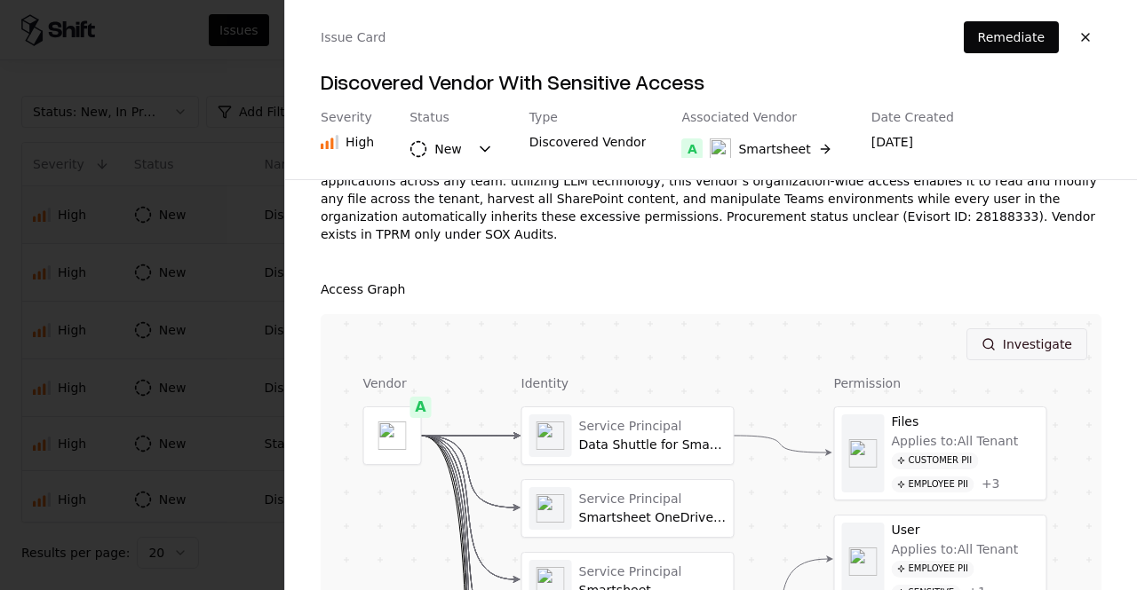
click at [1017, 329] on button "Investigate" at bounding box center [1026, 345] width 121 height 32
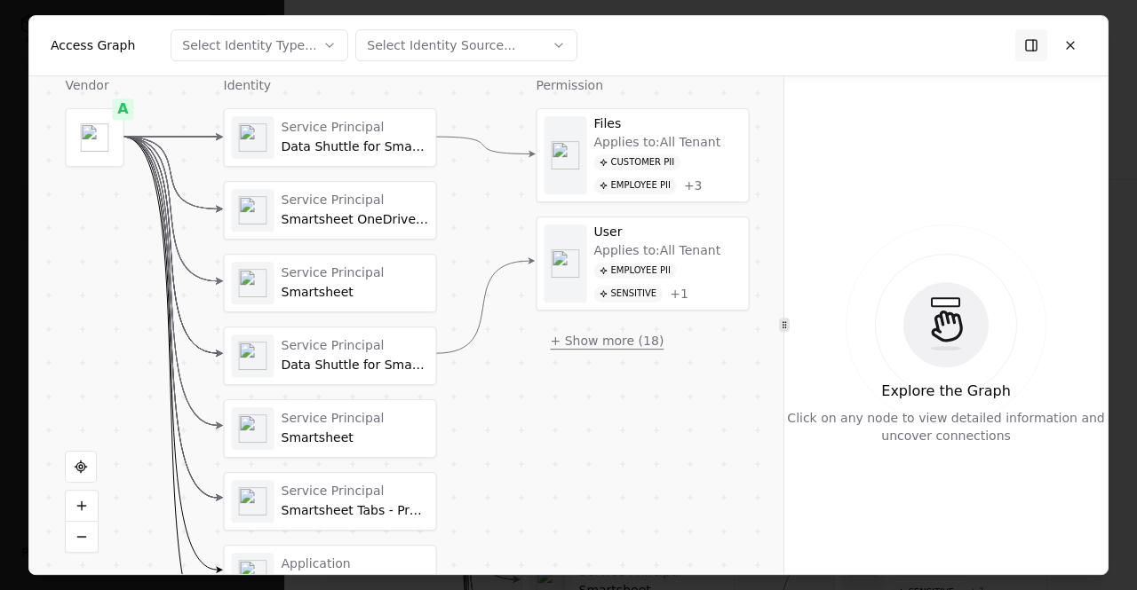
click at [603, 331] on button "+ Show more ( 18 )" at bounding box center [607, 341] width 142 height 32
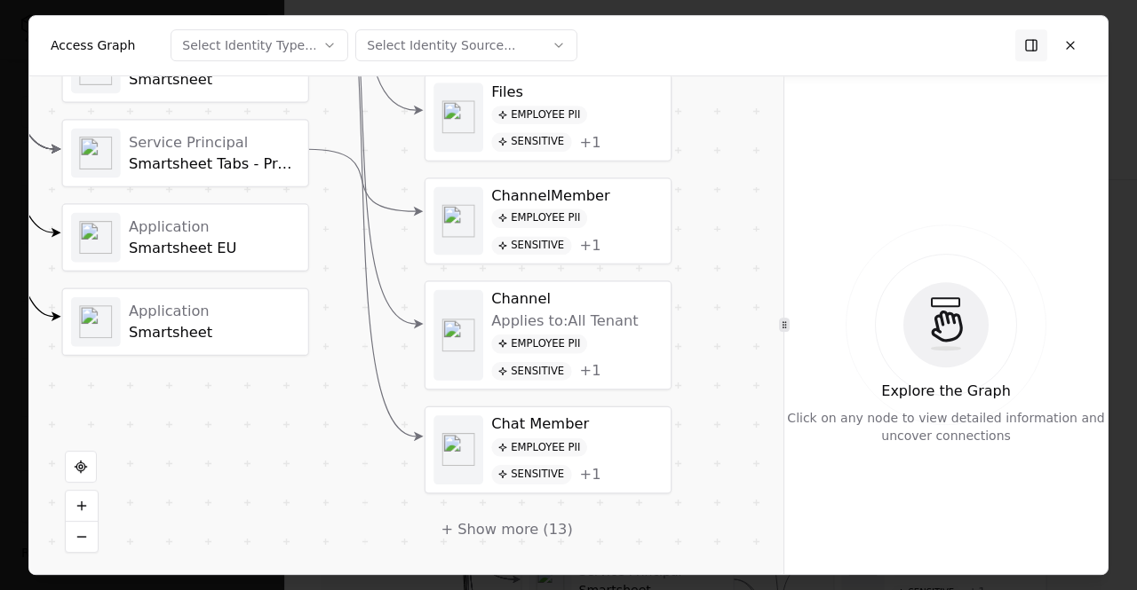
drag, startPoint x: 773, startPoint y: 289, endPoint x: 685, endPoint y: -77, distance: 376.3
click at [685, 0] on html "Issues Integrations Status : New, In Progress Add Filter Reset 11 items Severit…" at bounding box center [568, 295] width 1137 height 590
click at [494, 517] on button "+ Show more ( 13 )" at bounding box center [506, 528] width 164 height 37
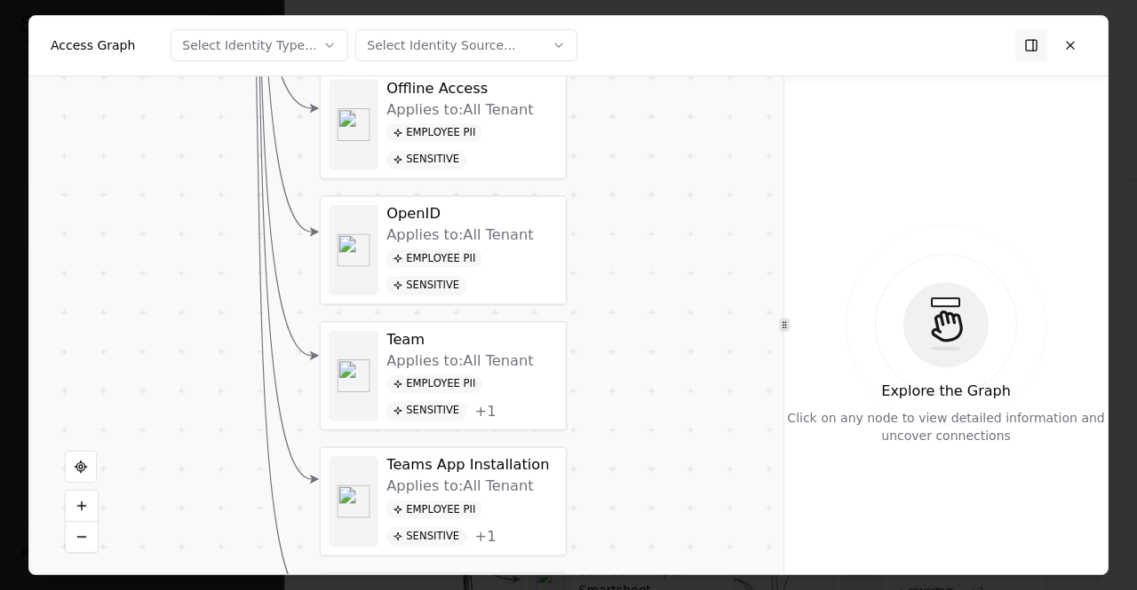
drag, startPoint x: 711, startPoint y: 471, endPoint x: 609, endPoint y: 21, distance: 460.8
click at [609, 21] on div "Access Graph Select Identity Type... Select Identity Source... Vendor A Identit…" at bounding box center [568, 295] width 1078 height 559
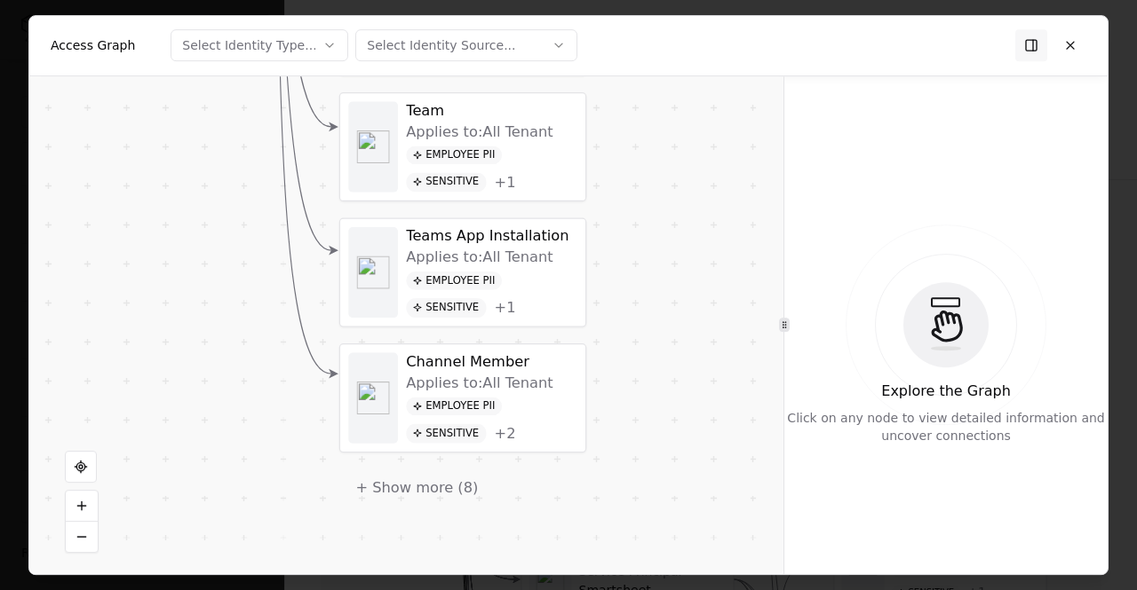
drag, startPoint x: 622, startPoint y: 271, endPoint x: 639, endPoint y: 51, distance: 220.9
click at [639, 51] on div "Access Graph Select Identity Type... Select Identity Source... Vendor A Identit…" at bounding box center [568, 295] width 1078 height 559
click at [520, 271] on div "Employee PII Sensitive + 1" at bounding box center [491, 294] width 171 height 46
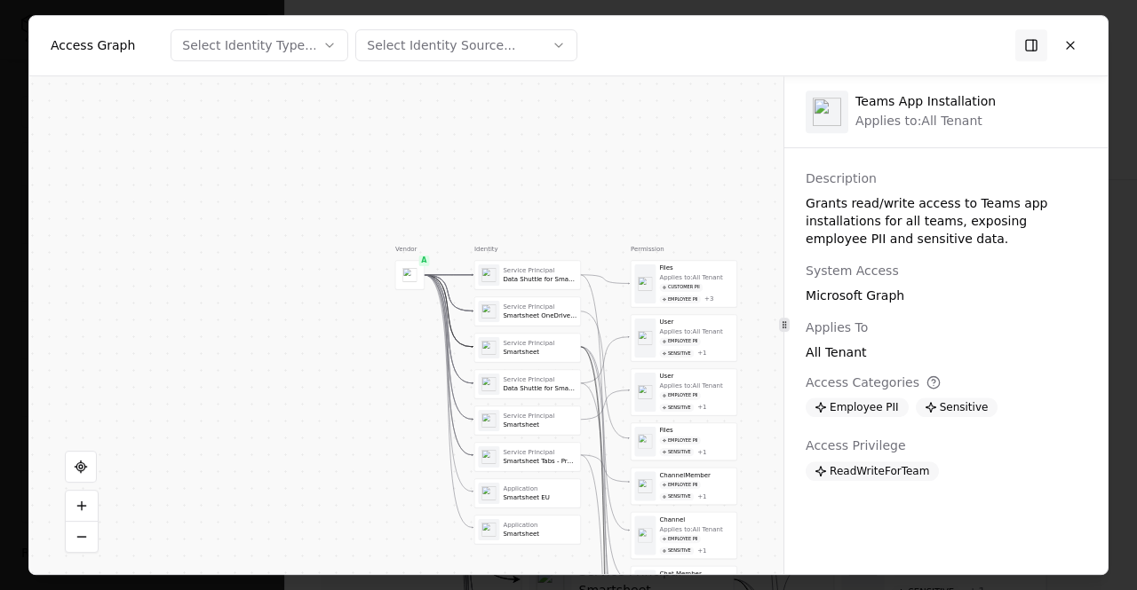
click at [916, 398] on div "Sensitive" at bounding box center [956, 408] width 83 height 20
click at [926, 378] on icon at bounding box center [933, 383] width 14 height 14
click at [1072, 42] on button at bounding box center [1070, 45] width 32 height 32
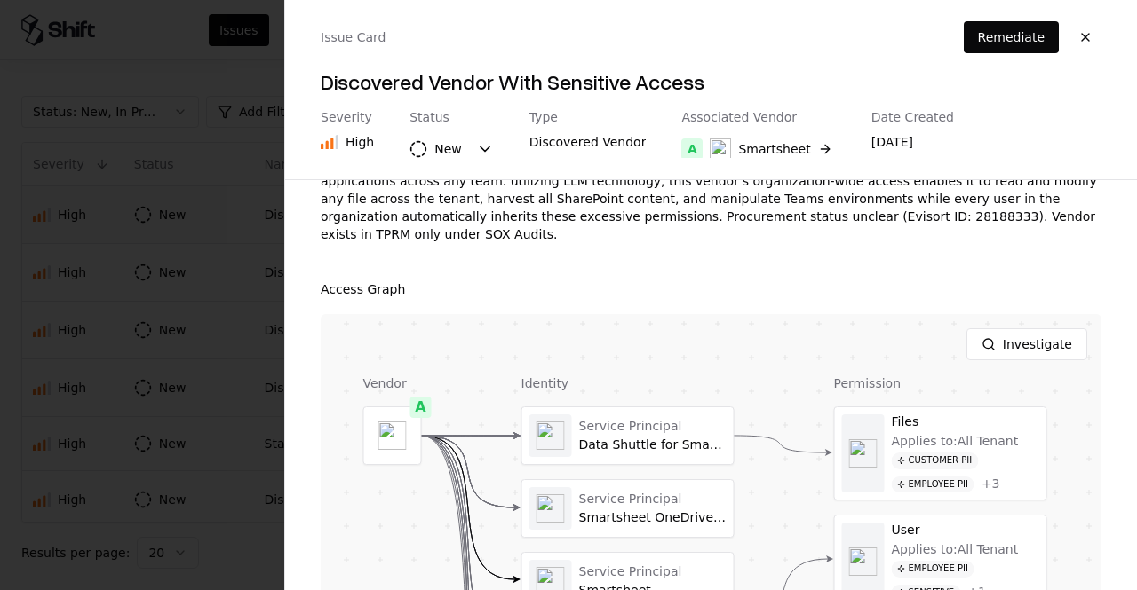
click at [1122, 315] on div "Highlights Vendor Discovery Unmanaged Vendor Vendor was not found in TPRM Sensi…" at bounding box center [711, 385] width 852 height 411
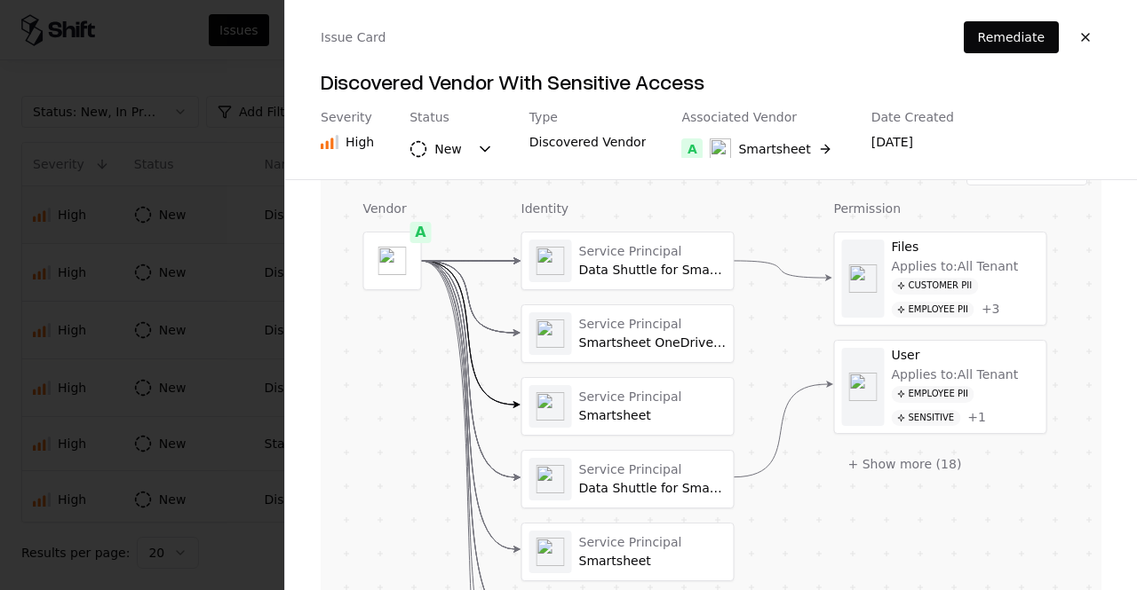
scroll to position [446, 0]
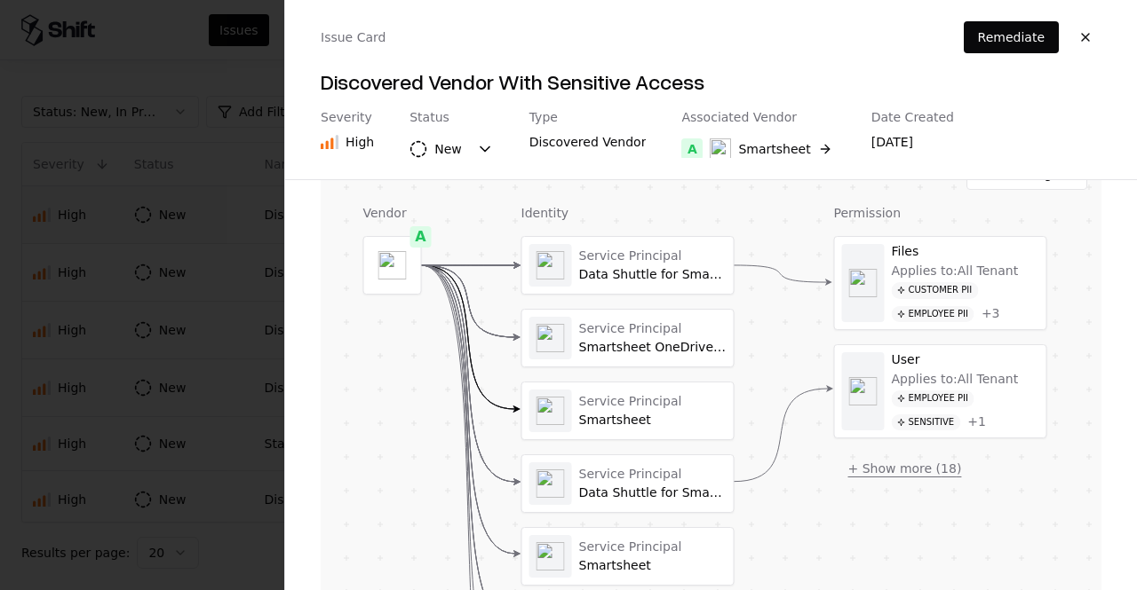
click at [925, 453] on button "+ Show more ( 18 )" at bounding box center [905, 469] width 142 height 32
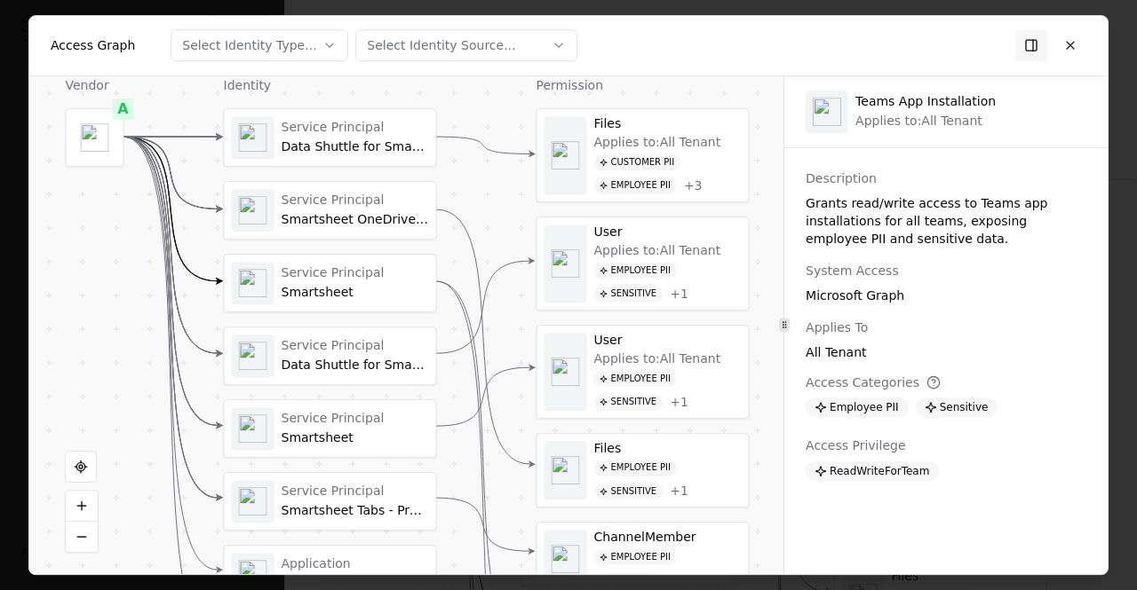
click at [716, 155] on div "Customer PII Employee PII + 3" at bounding box center [667, 175] width 147 height 40
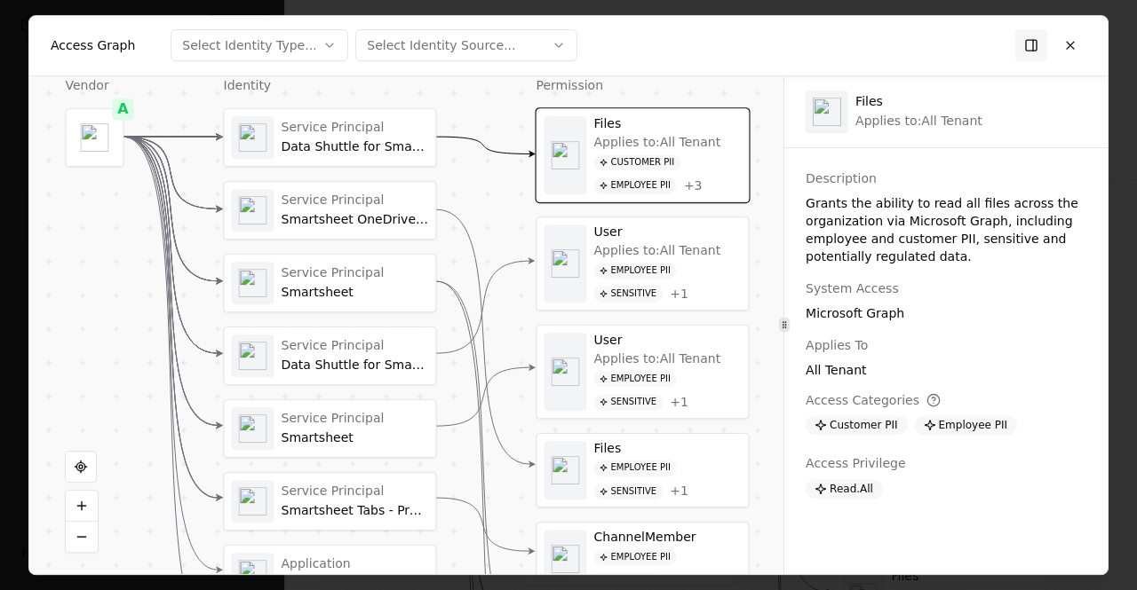
click at [362, 118] on div "Service Principal Data Shuttle for Smartsheet" at bounding box center [330, 137] width 197 height 43
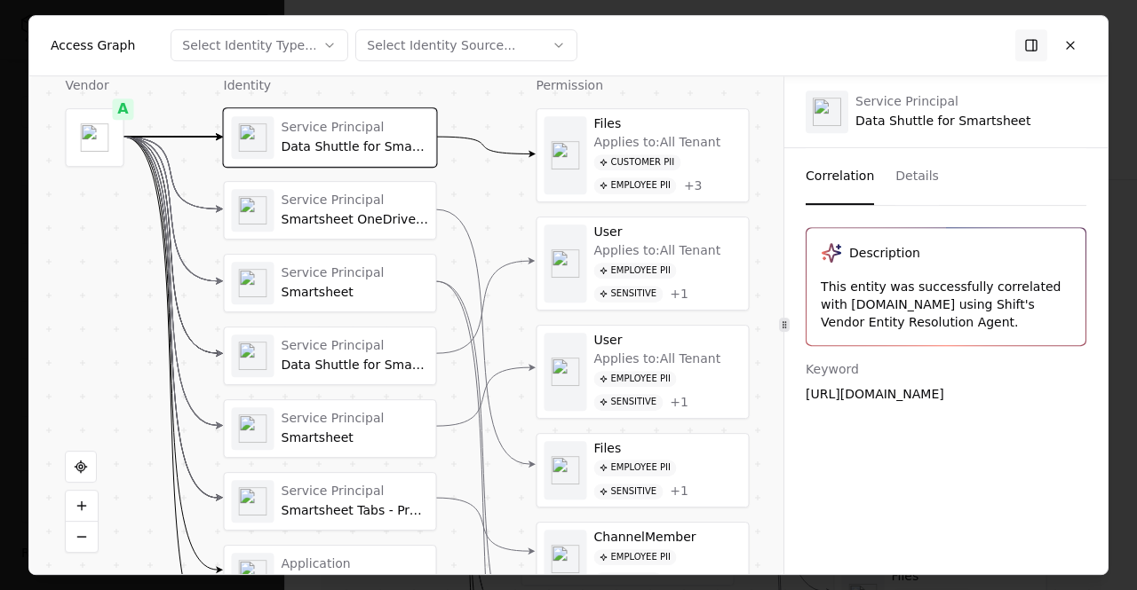
click at [329, 52] on button "Select Identity Type..." at bounding box center [259, 45] width 178 height 32
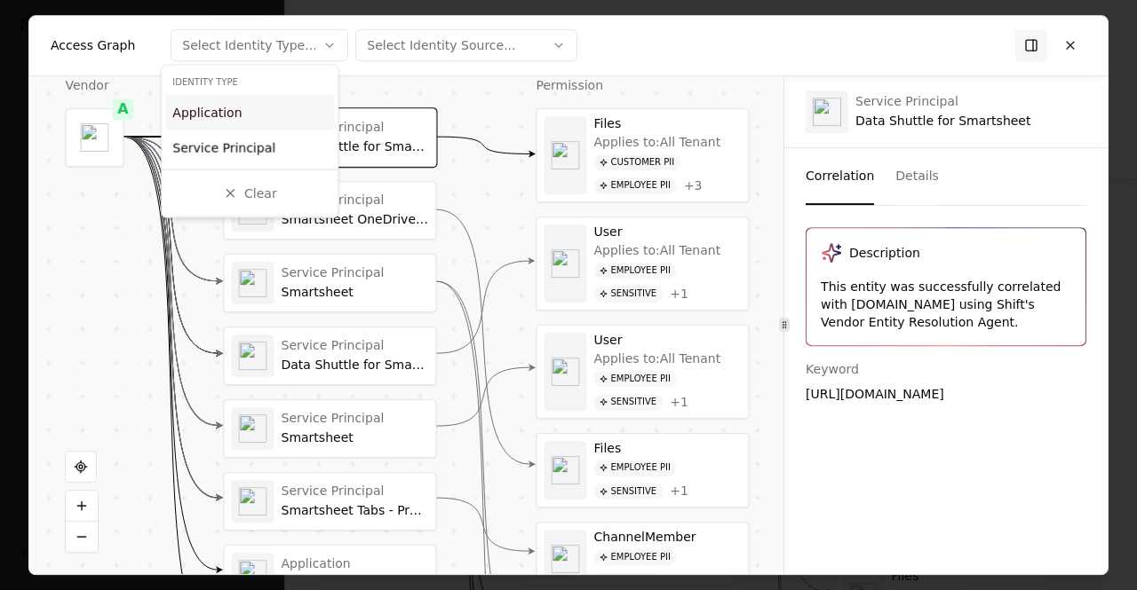
click at [401, 46] on div "Select Identity Source..." at bounding box center [441, 45] width 148 height 18
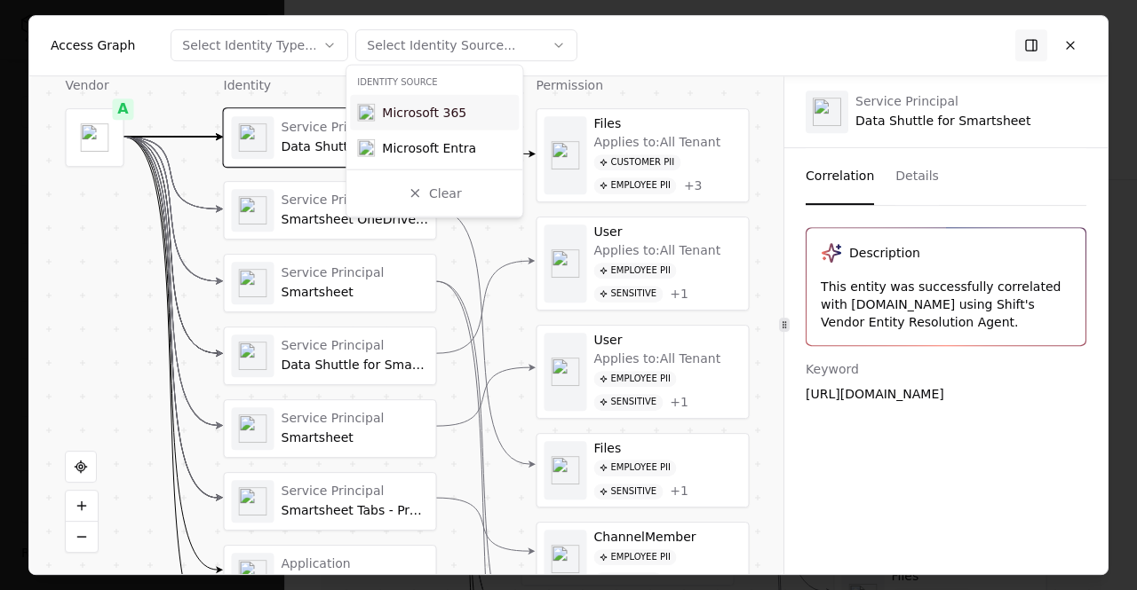
click at [636, 74] on div "Access Graph Select Identity Type... Select Identity Source..." at bounding box center [568, 46] width 1078 height 60
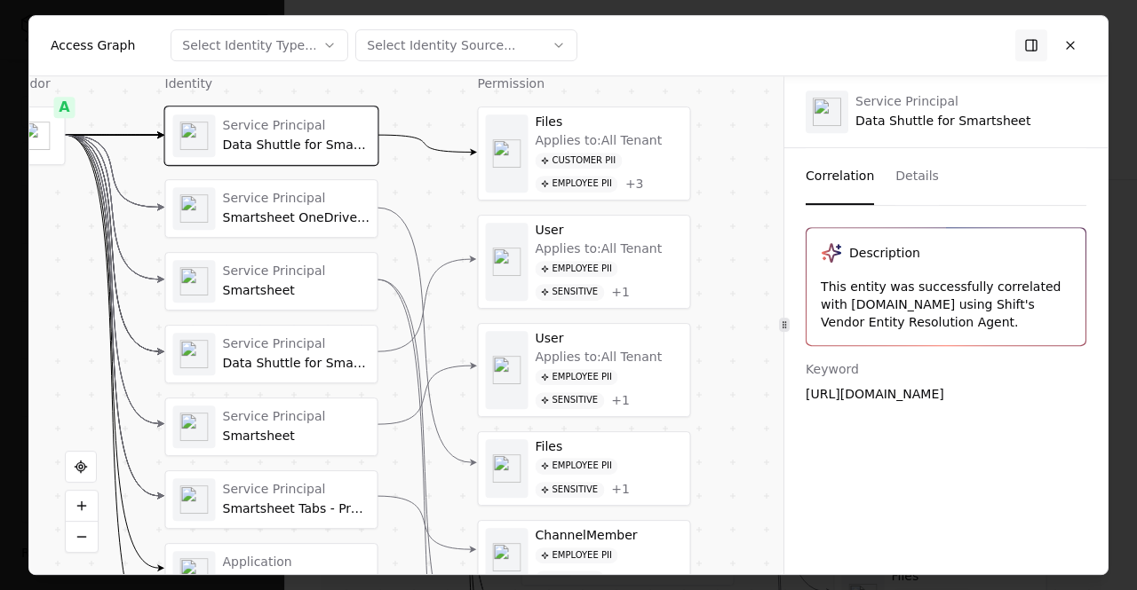
drag, startPoint x: 765, startPoint y: 324, endPoint x: 707, endPoint y: 322, distance: 58.6
click at [707, 322] on div "Vendor A Identity Service Principal Data Shuttle for Smartsheet Service Princip…" at bounding box center [406, 325] width 754 height 499
click at [641, 174] on div "Customer PII Employee PII + 3" at bounding box center [608, 173] width 147 height 40
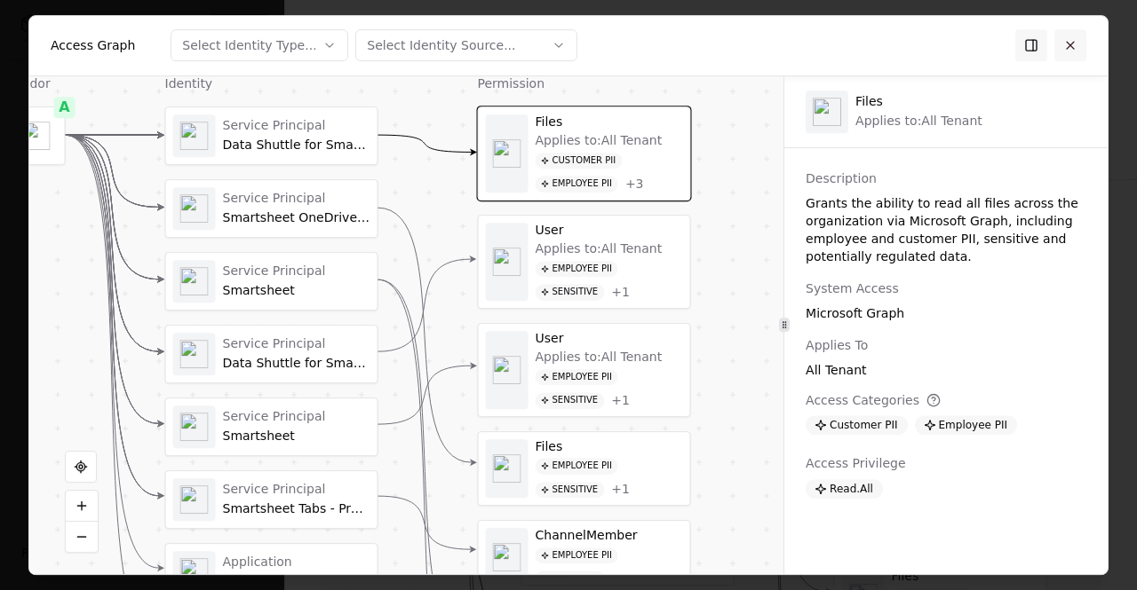
click at [1080, 44] on button at bounding box center [1070, 45] width 32 height 32
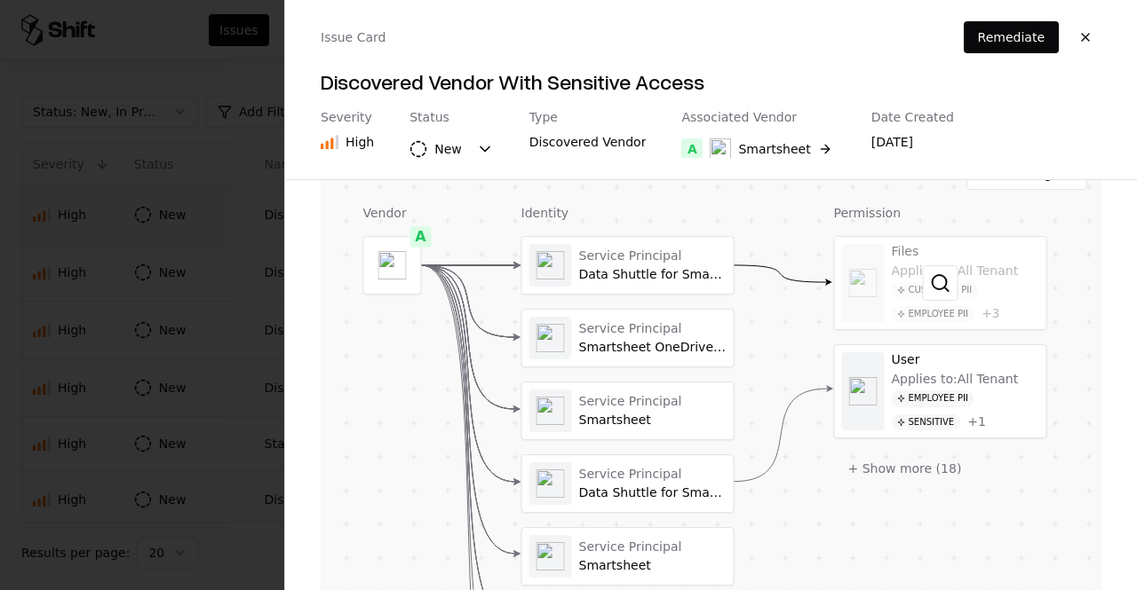
click at [908, 249] on div at bounding box center [940, 283] width 211 height 92
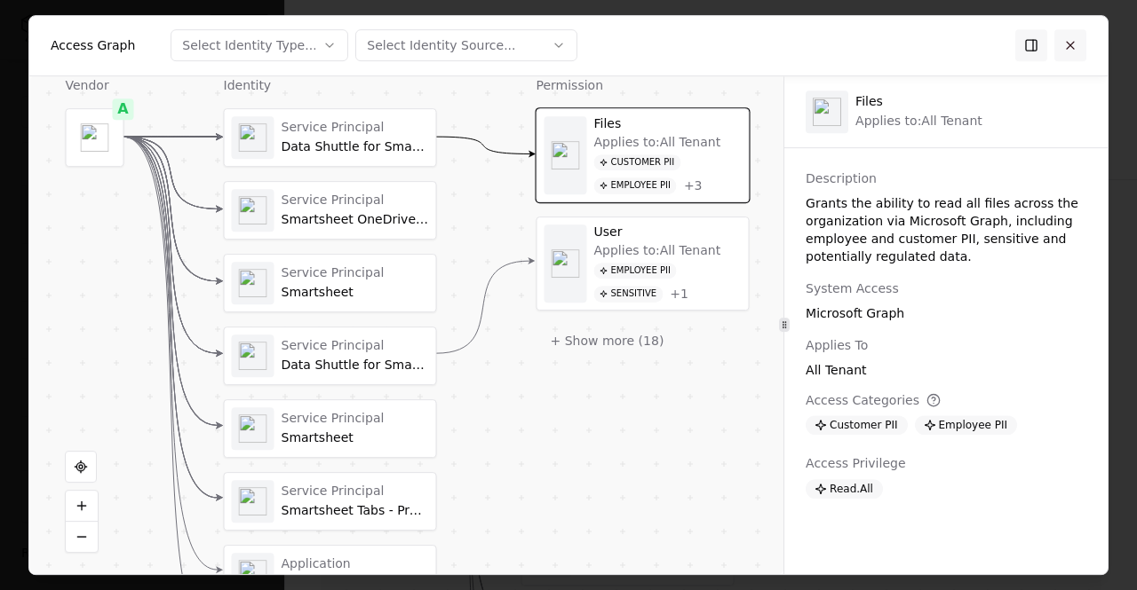
click at [1082, 49] on button at bounding box center [1070, 45] width 32 height 32
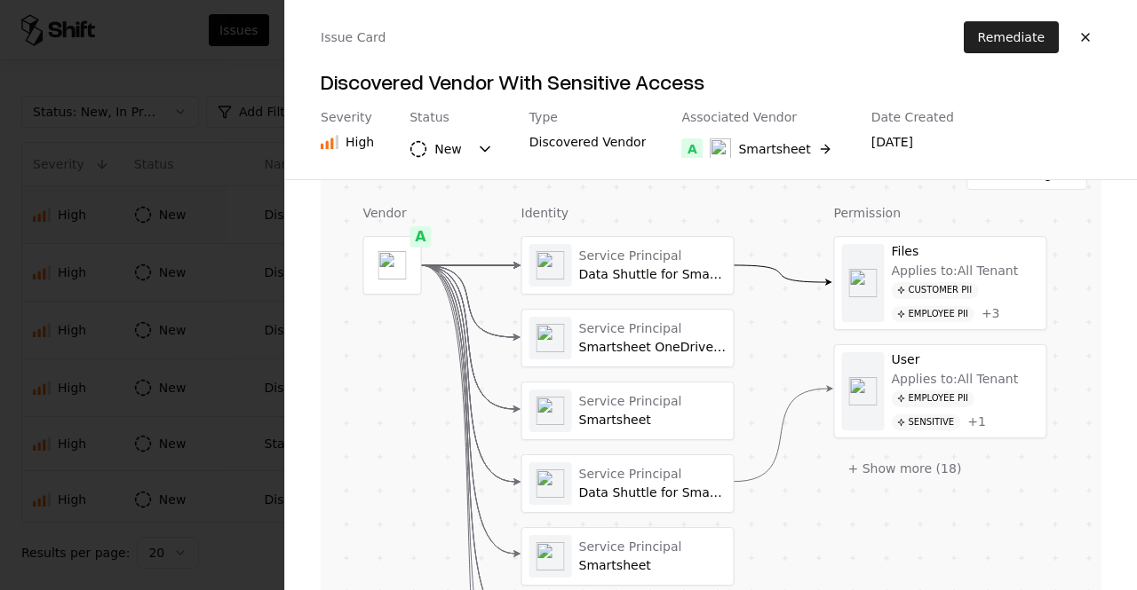
click at [1028, 36] on button "Remediate" at bounding box center [1010, 37] width 95 height 32
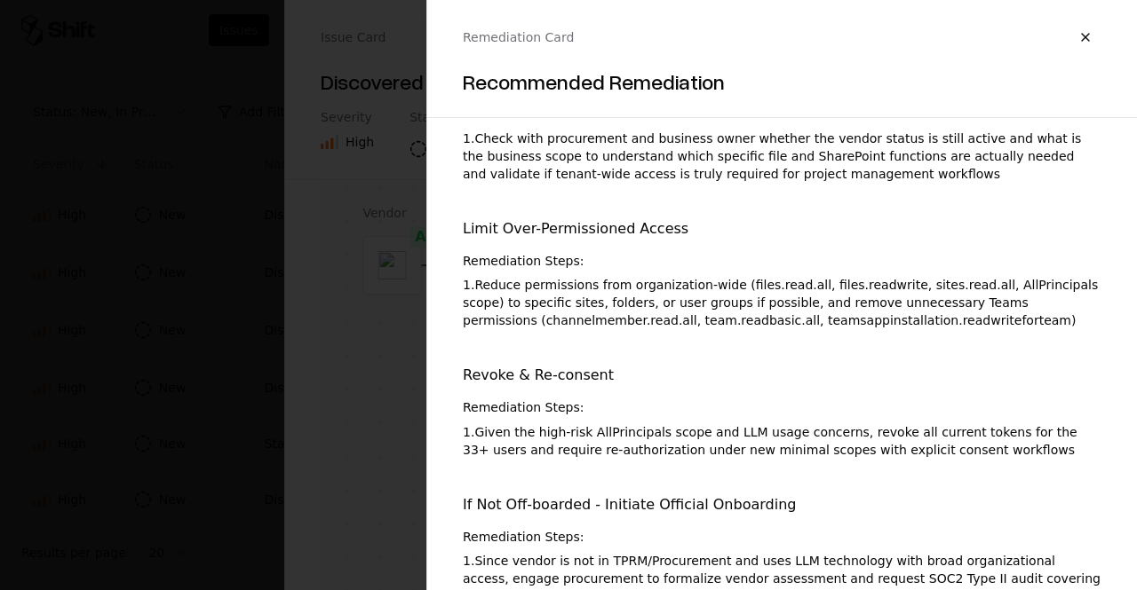
scroll to position [0, 0]
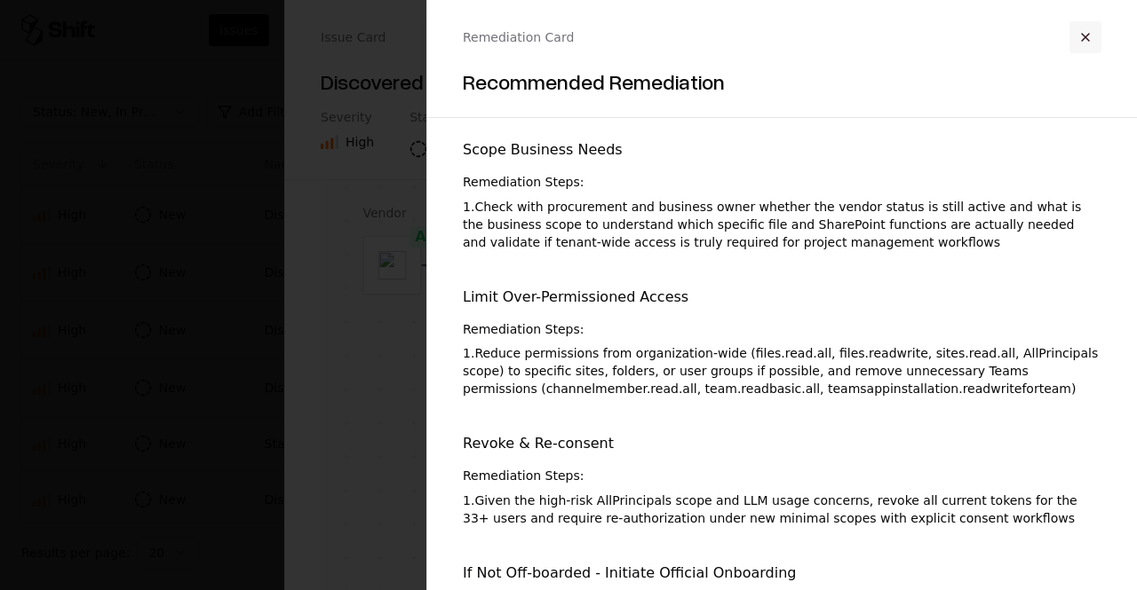
click at [1083, 36] on button "button" at bounding box center [1085, 37] width 32 height 32
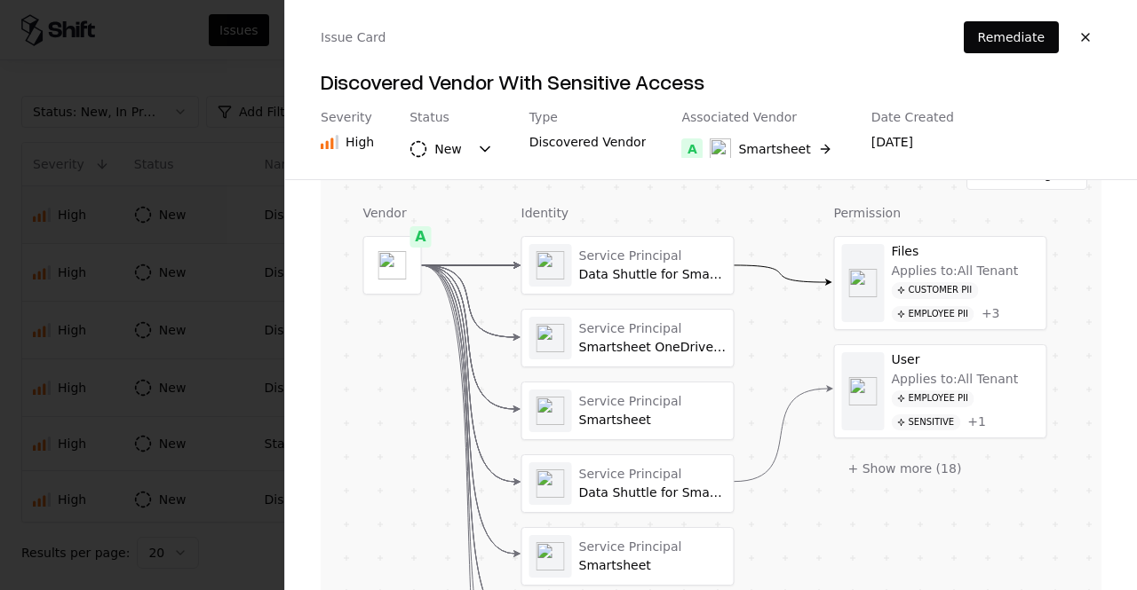
click at [1086, 59] on div "Issue Card Remediate Discovered Vendor With Sensitive Access Severity High Stat…" at bounding box center [711, 89] width 852 height 179
click at [1083, 30] on button "button" at bounding box center [1085, 37] width 32 height 32
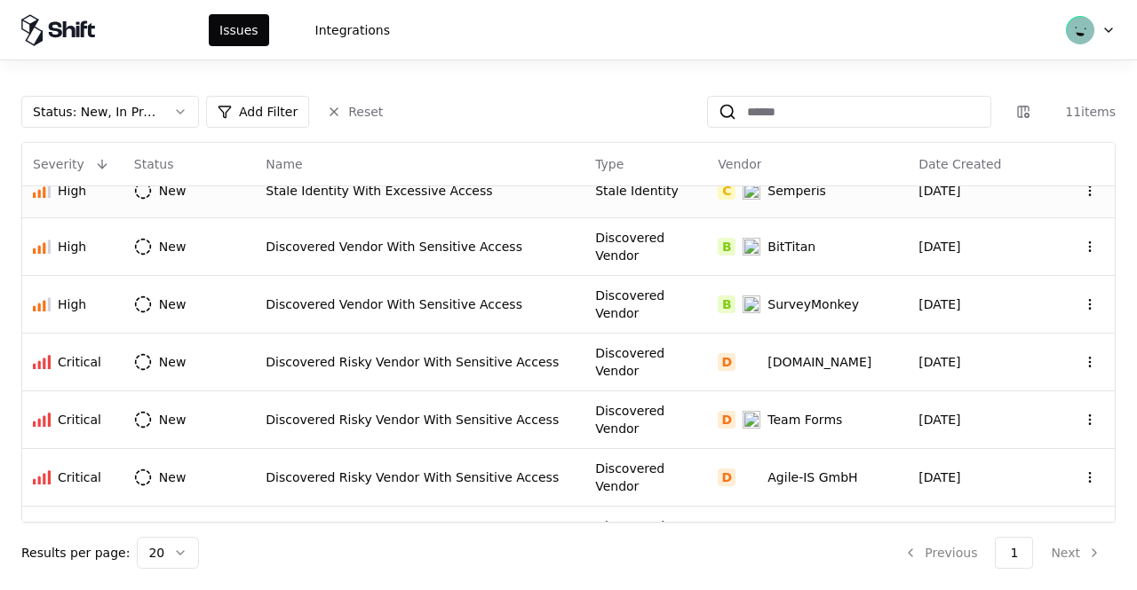
scroll to position [255, 0]
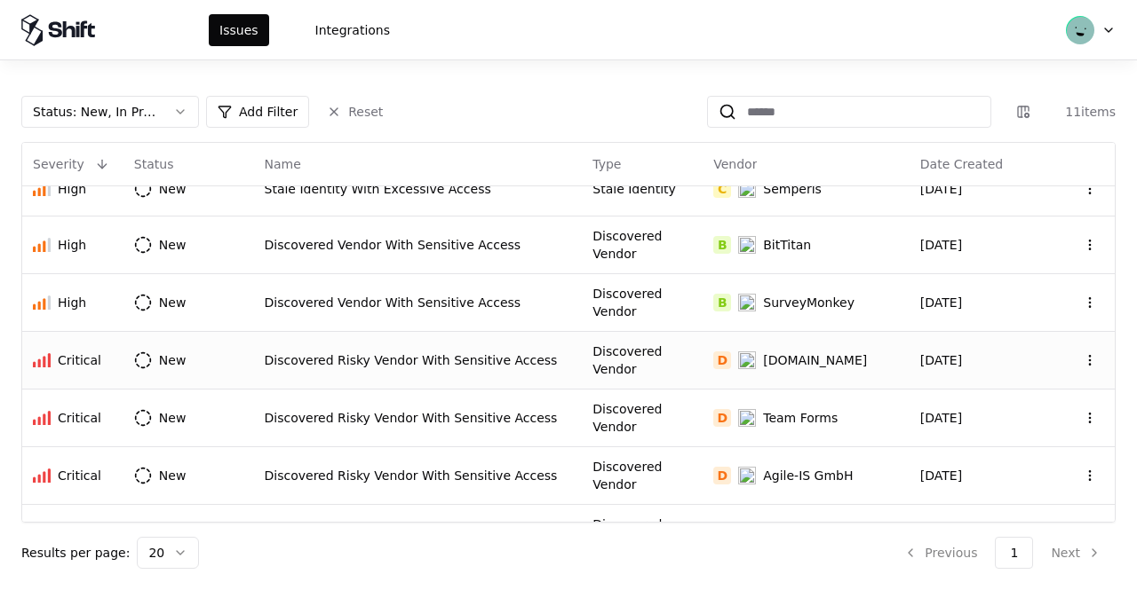
click at [506, 352] on div "Discovered Risky Vendor With Sensitive Access" at bounding box center [418, 361] width 307 height 18
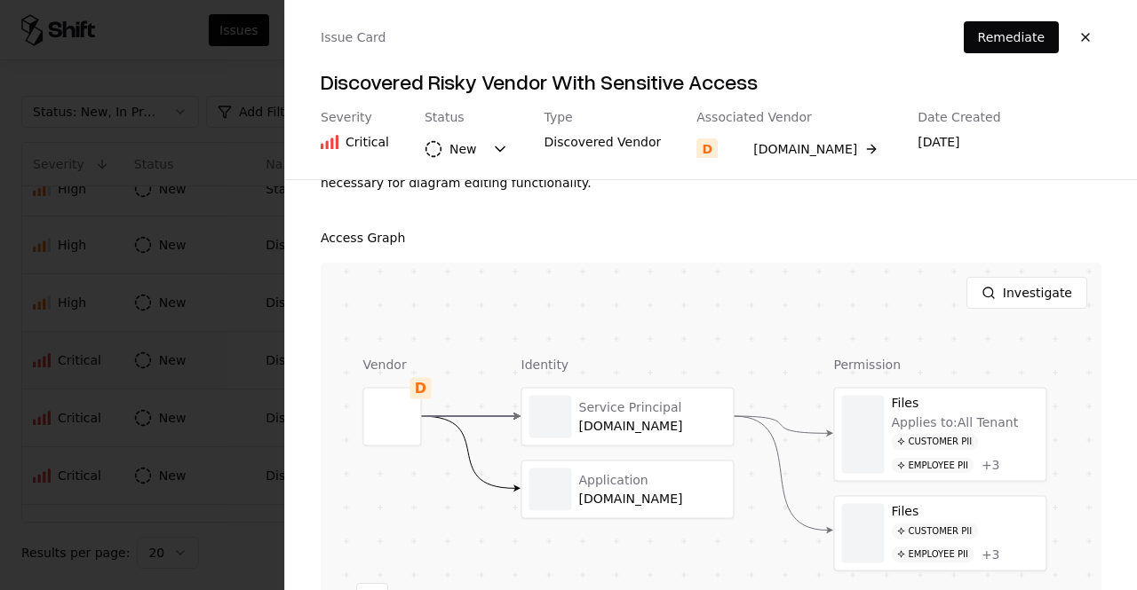
scroll to position [380, 0]
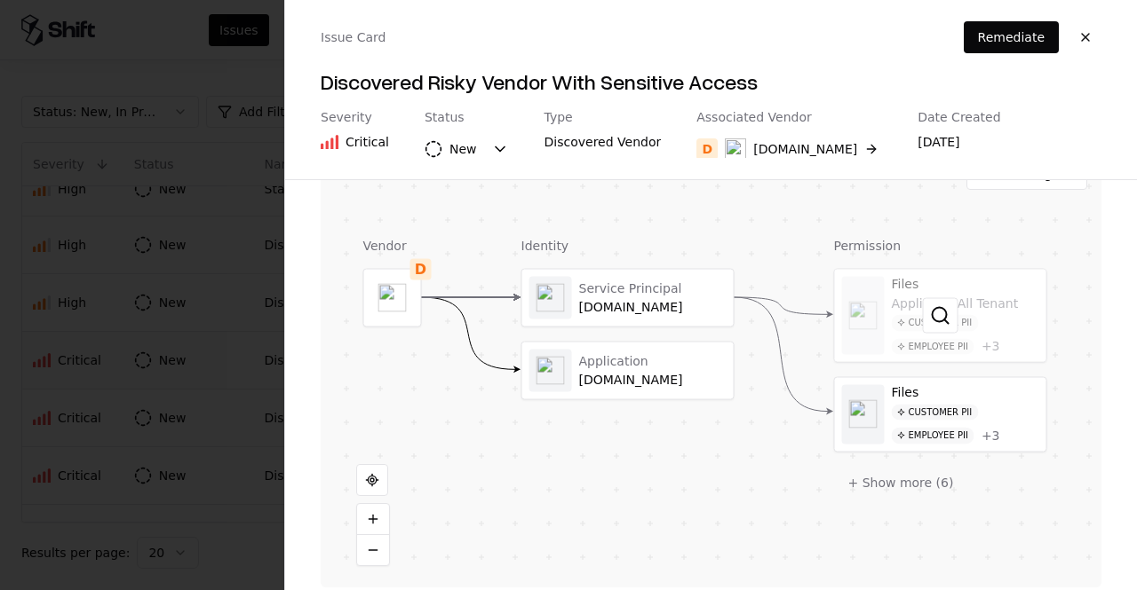
click at [987, 299] on div at bounding box center [940, 316] width 211 height 92
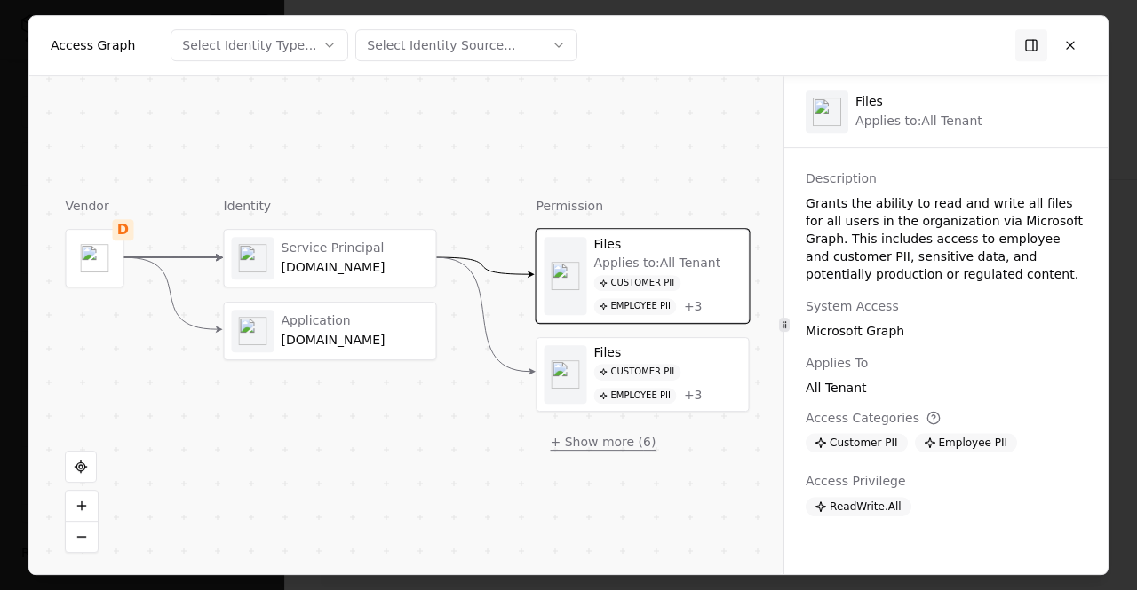
click at [583, 446] on button "+ Show more ( 6 )" at bounding box center [603, 442] width 134 height 32
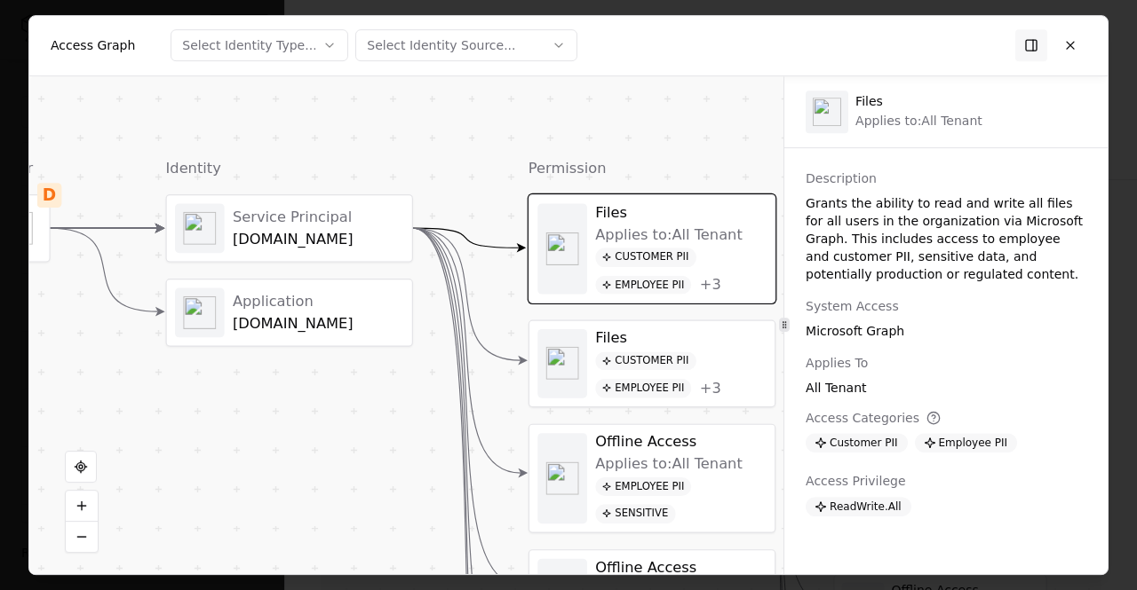
click at [390, 454] on div "Identity Service Principal diagrams.net Application draw.io" at bounding box center [289, 591] width 247 height 868
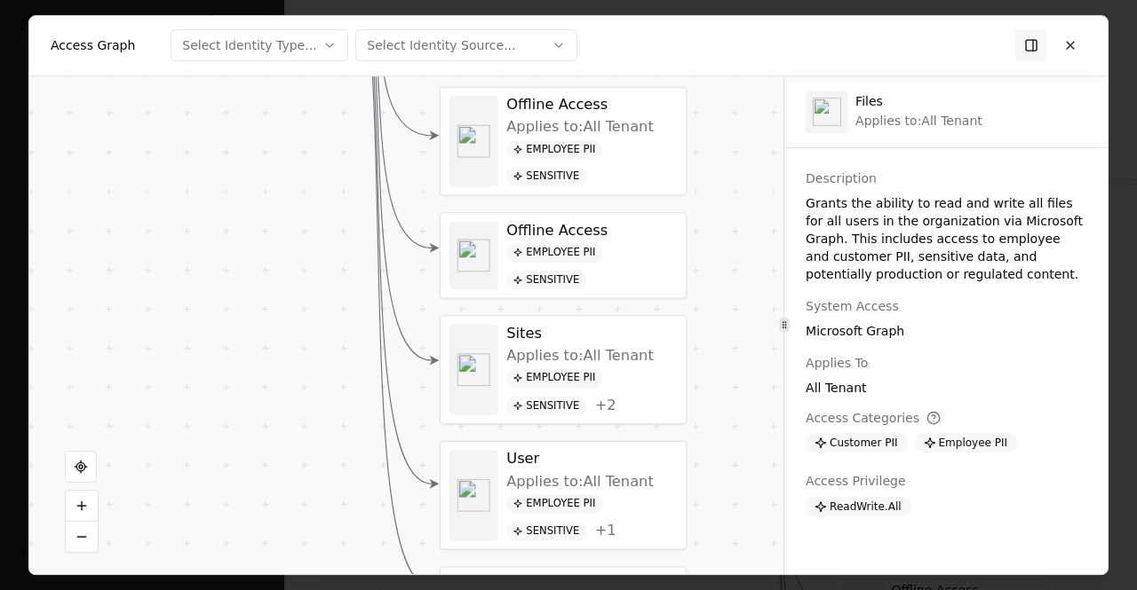
drag, startPoint x: 321, startPoint y: 358, endPoint x: 318, endPoint y: 218, distance: 139.4
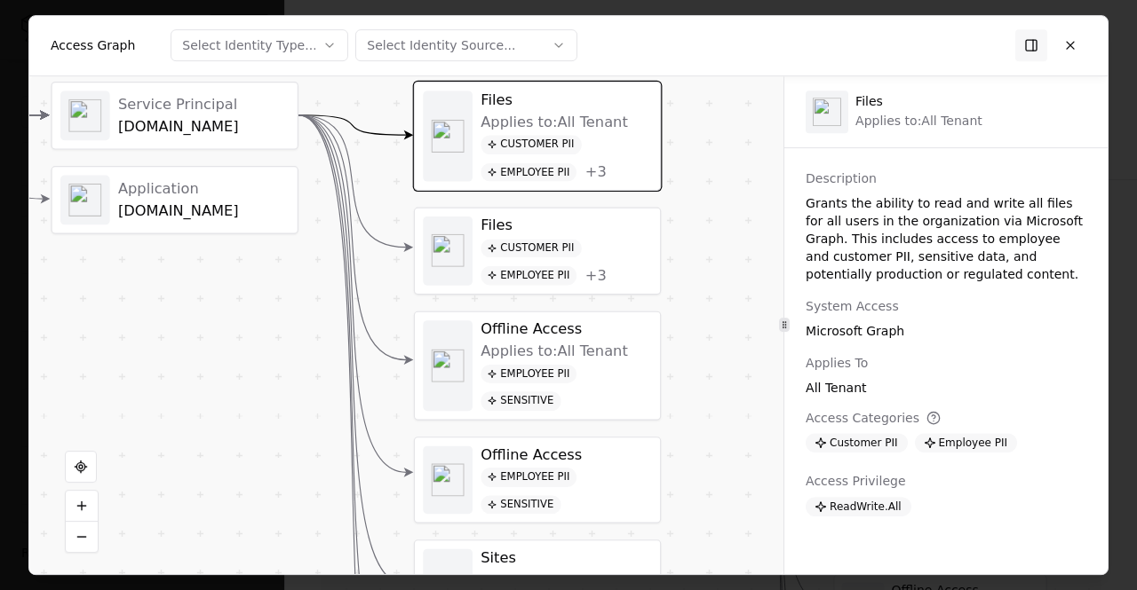
drag, startPoint x: 336, startPoint y: 345, endPoint x: 310, endPoint y: 569, distance: 225.2
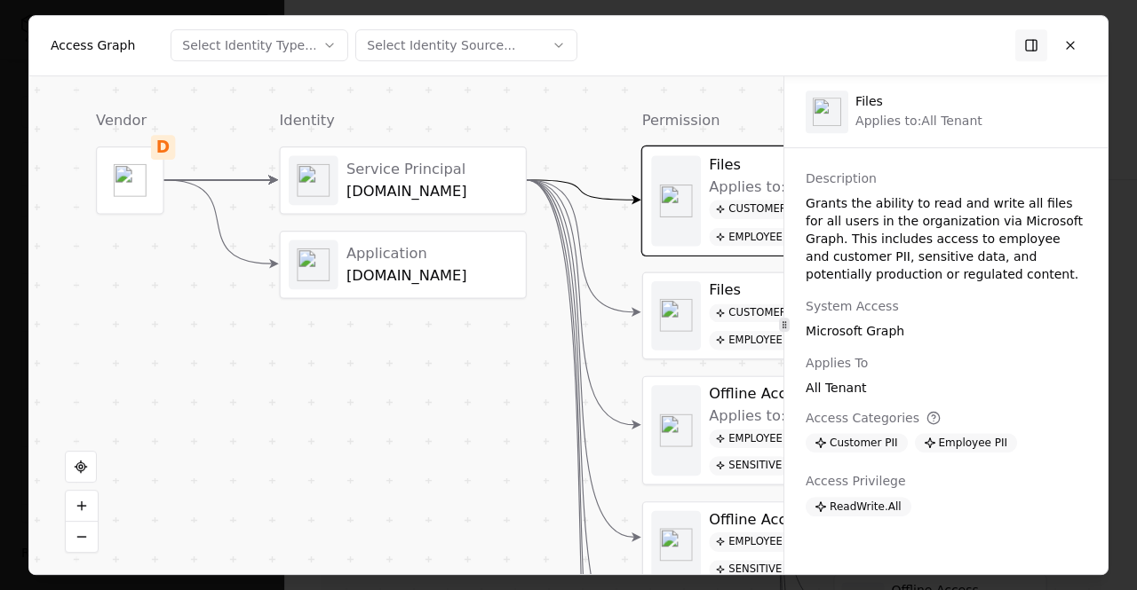
drag, startPoint x: 240, startPoint y: 432, endPoint x: 469, endPoint y: 495, distance: 237.6
click at [423, 190] on div "diagrams.net" at bounding box center [432, 189] width 171 height 18
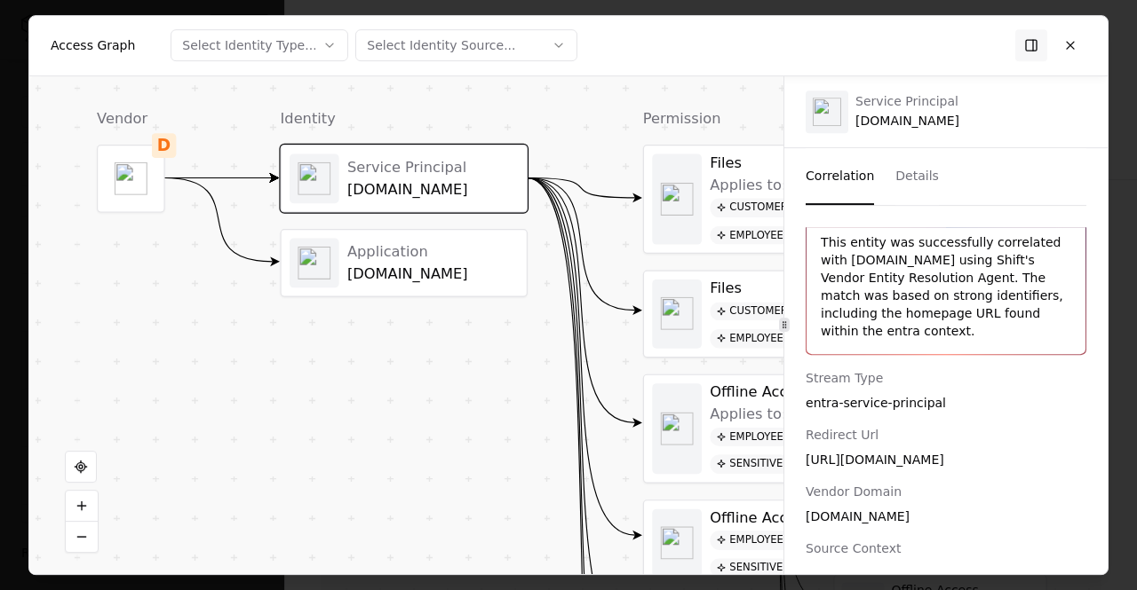
scroll to position [53, 0]
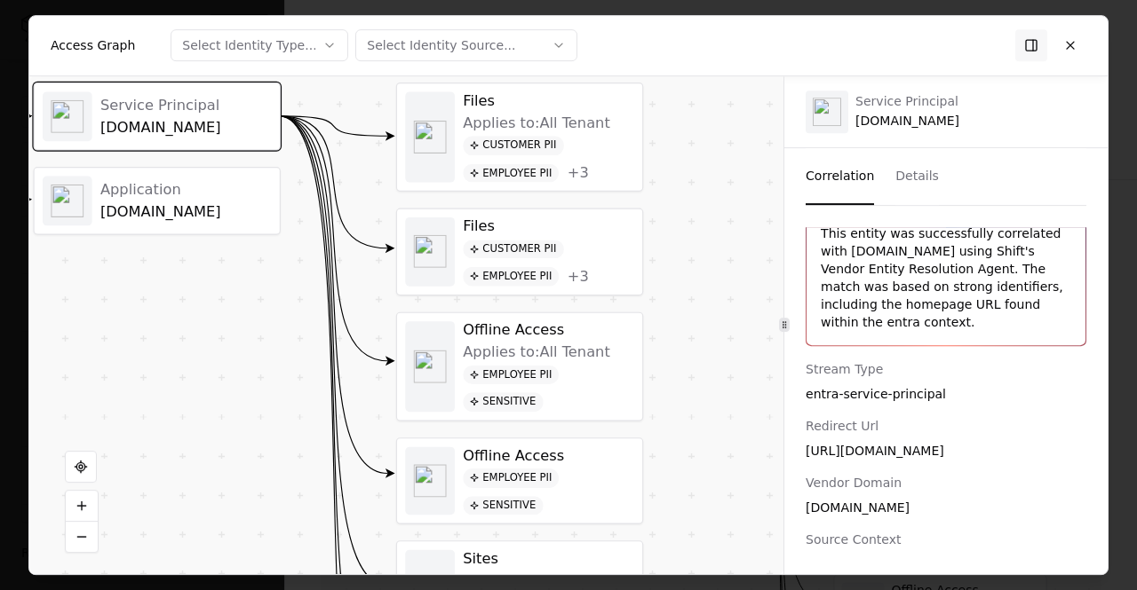
click at [594, 161] on div "Customer PII Employee PII + 3" at bounding box center [548, 159] width 171 height 46
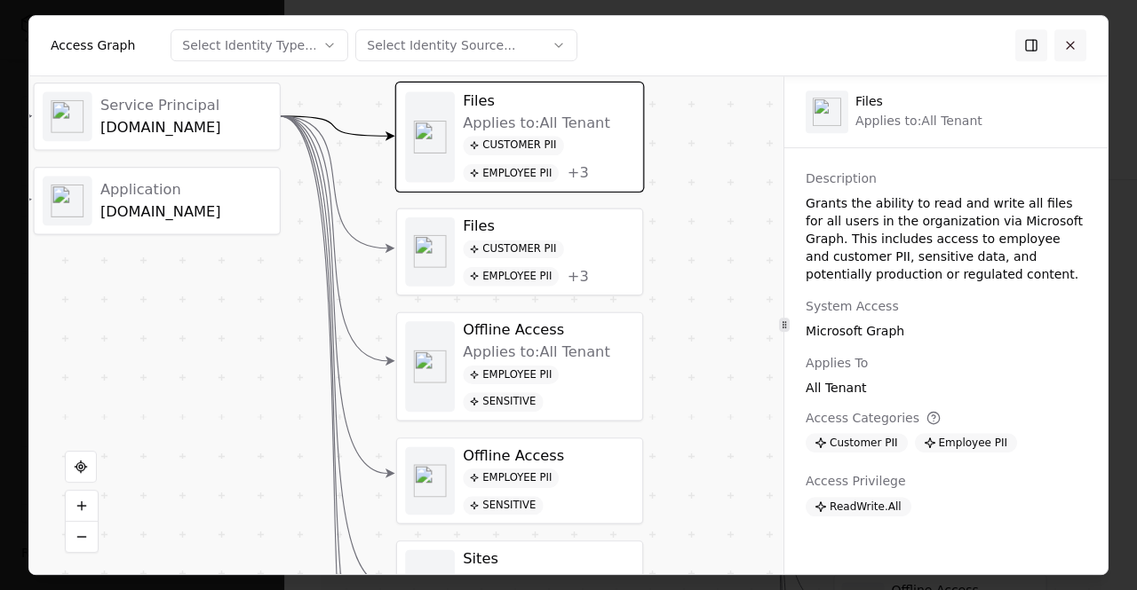
click at [1073, 48] on button at bounding box center [1070, 45] width 32 height 32
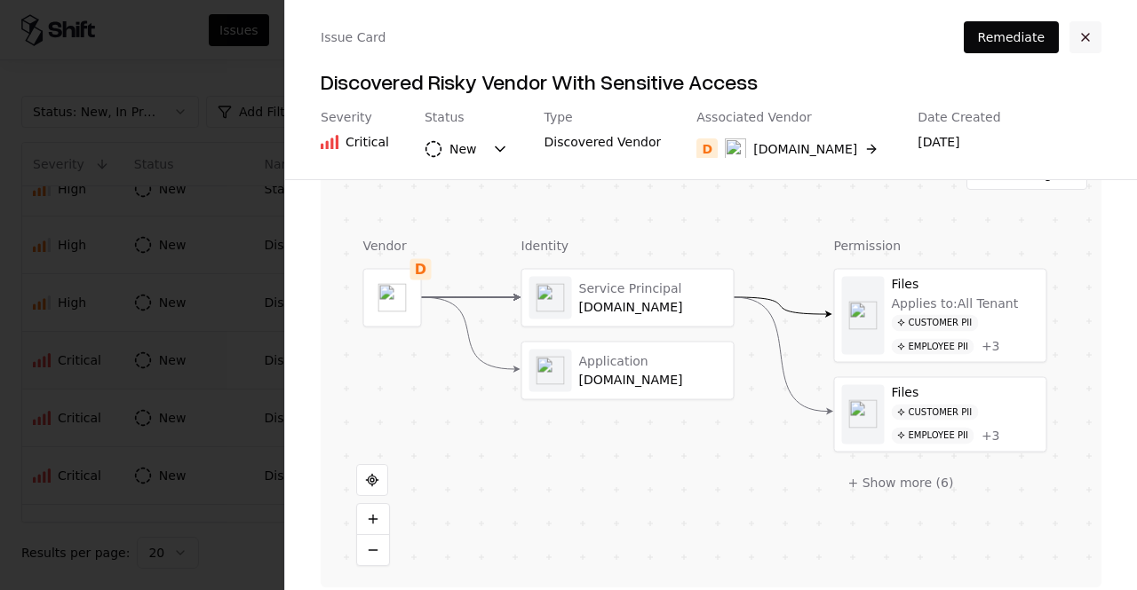
click at [1089, 44] on button "button" at bounding box center [1085, 37] width 32 height 32
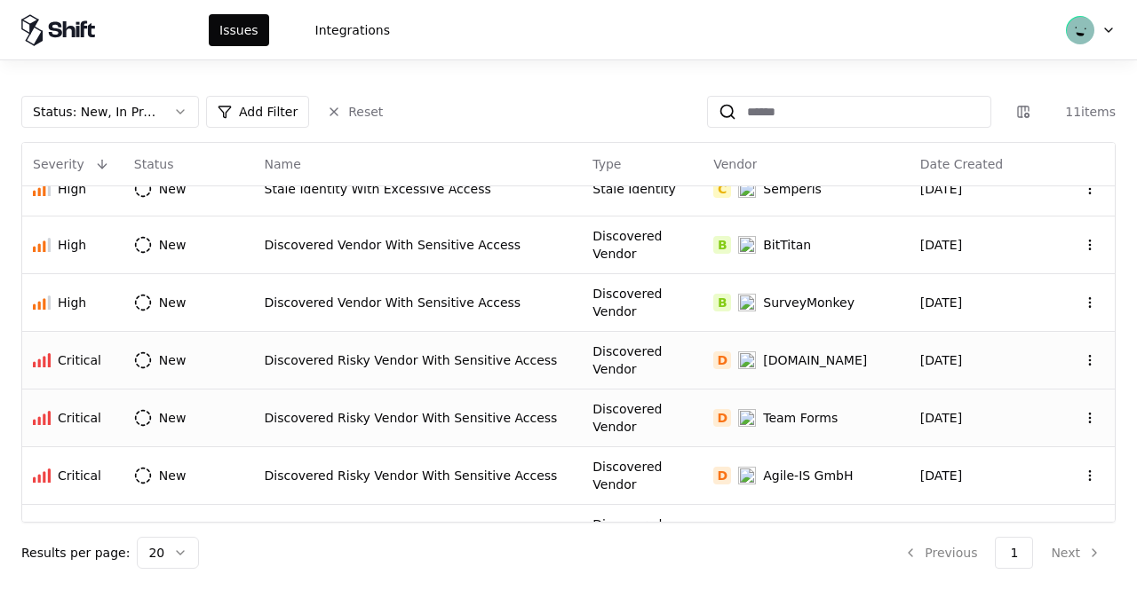
click at [560, 389] on td "Discovered Risky Vendor With Sensitive Access" at bounding box center [418, 418] width 329 height 58
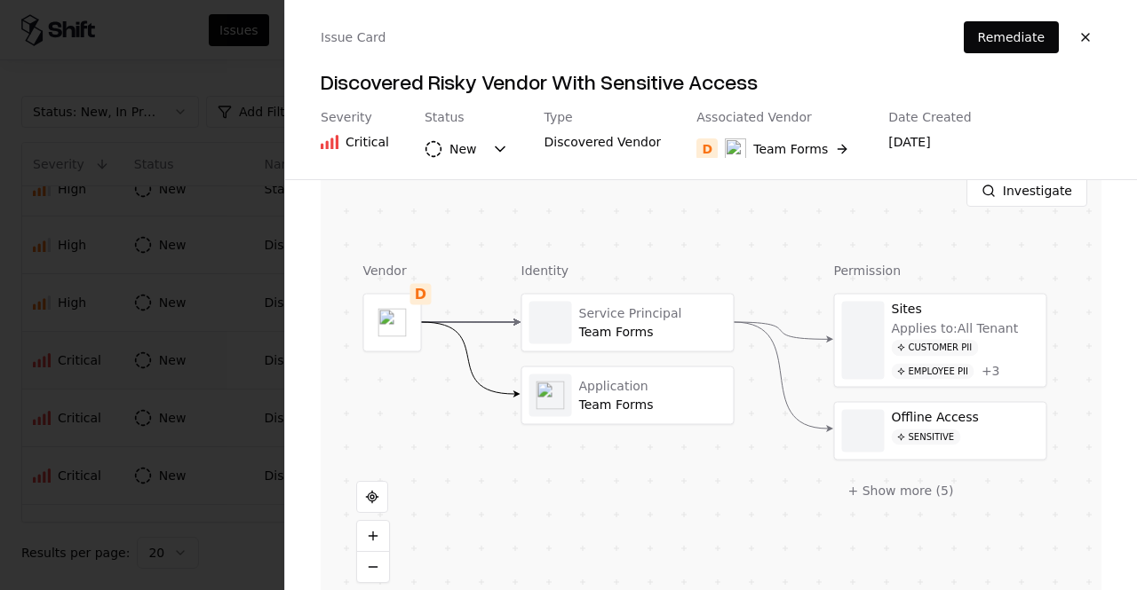
scroll to position [380, 0]
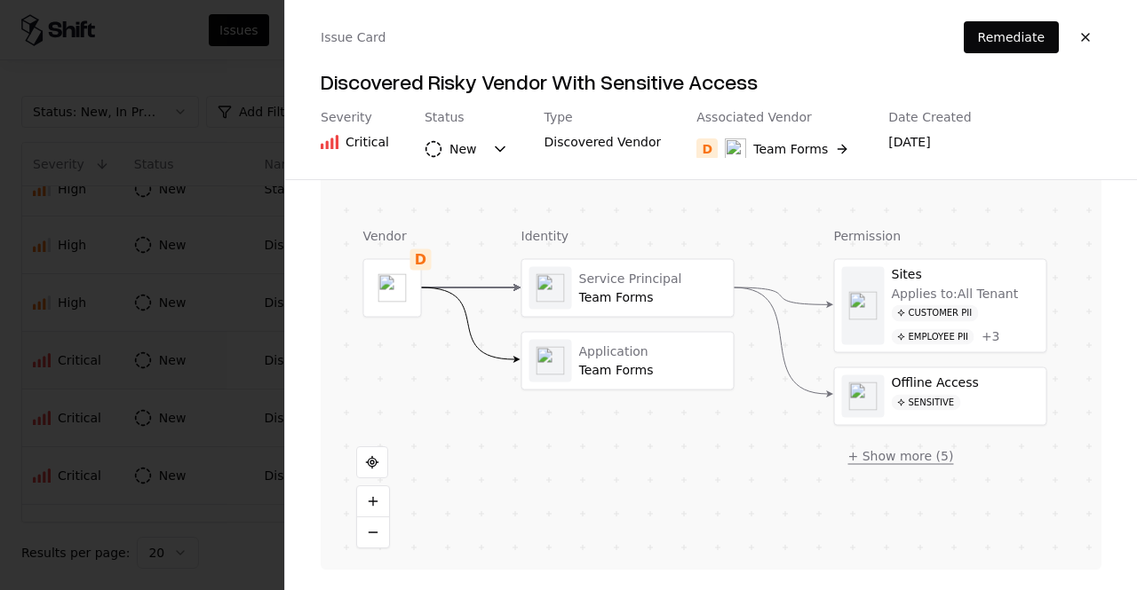
click at [854, 454] on button "+ Show more ( 5 )" at bounding box center [901, 456] width 134 height 32
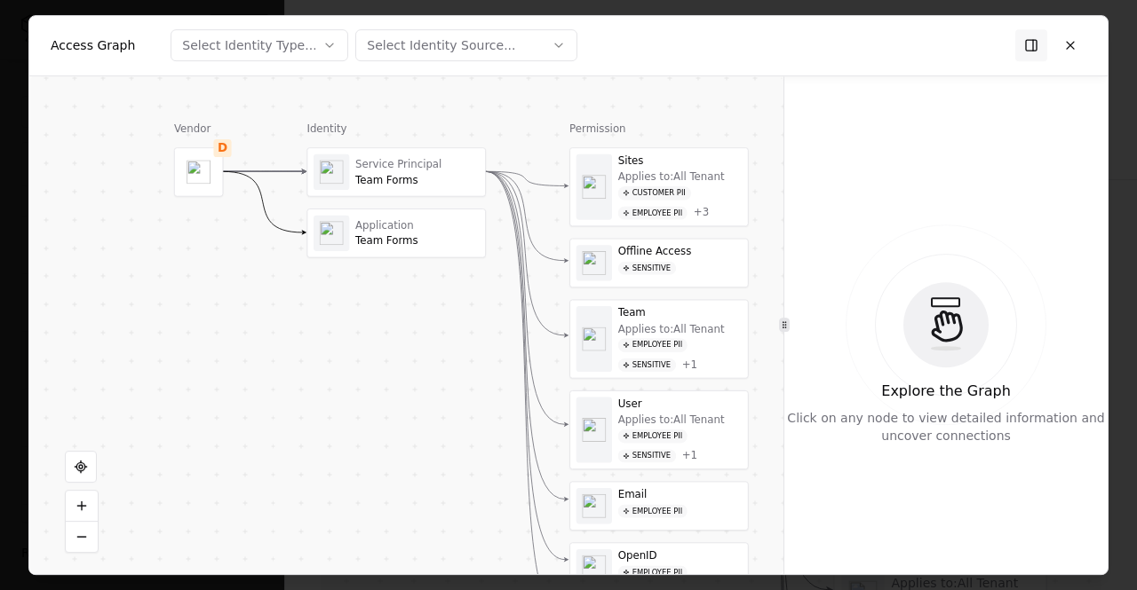
click at [643, 266] on div "Sensitive" at bounding box center [647, 268] width 58 height 14
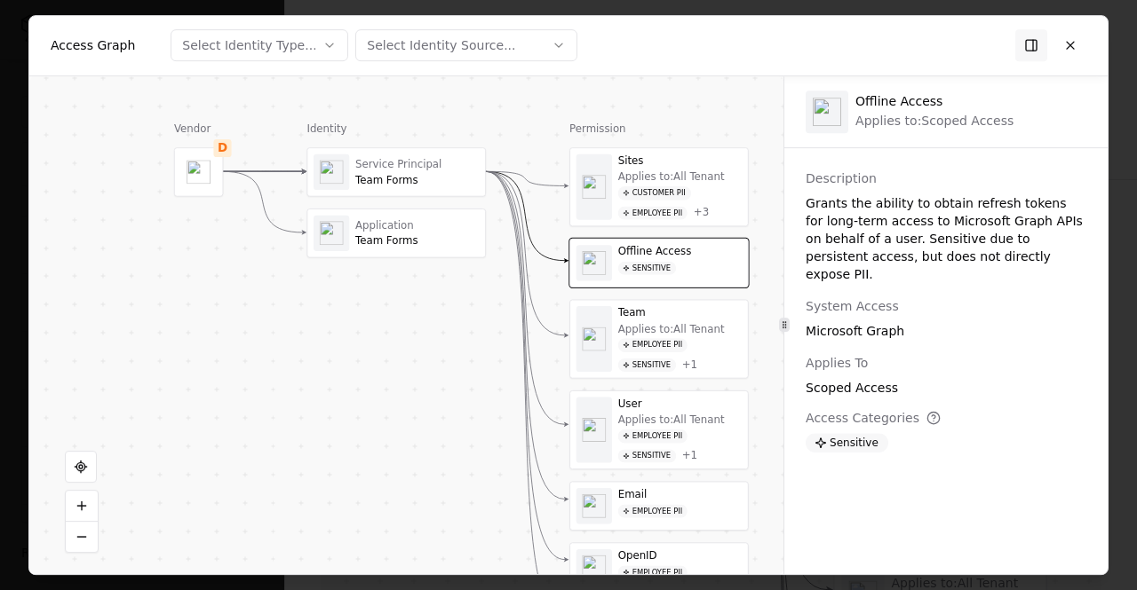
click at [695, 193] on div "Customer PII Employee PII + 3" at bounding box center [679, 203] width 123 height 34
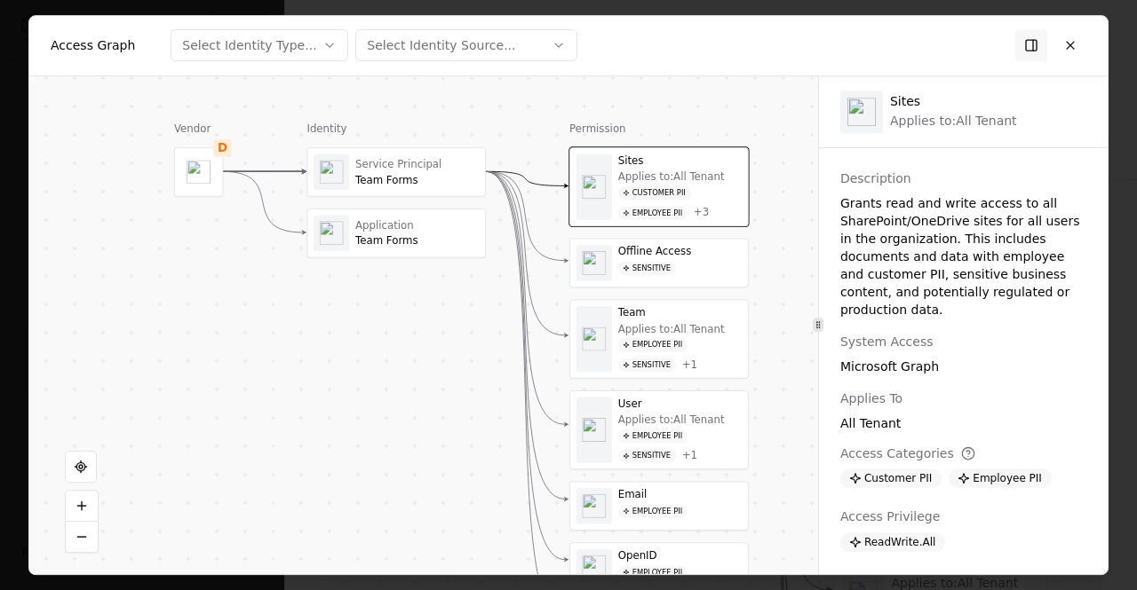
click at [818, 433] on div at bounding box center [818, 325] width 1 height 499
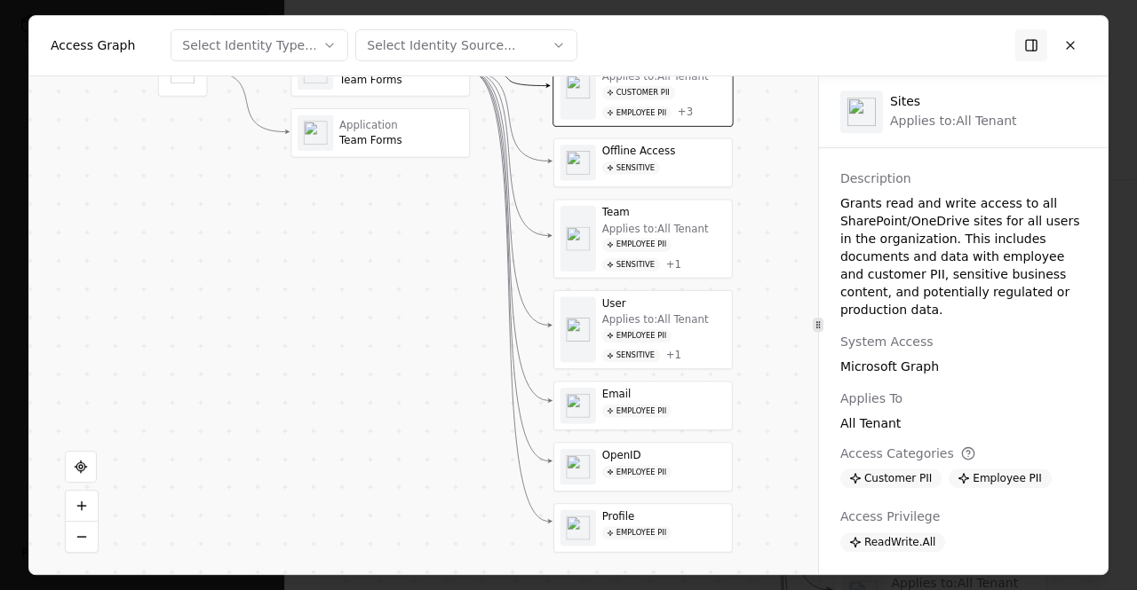
drag, startPoint x: 789, startPoint y: 435, endPoint x: 773, endPoint y: 335, distance: 101.6
click at [773, 335] on div "Vendor D Identity Service Principal Team Forms Application Team Forms Permissio…" at bounding box center [423, 325] width 789 height 499
click at [707, 511] on div "Profile" at bounding box center [663, 516] width 123 height 13
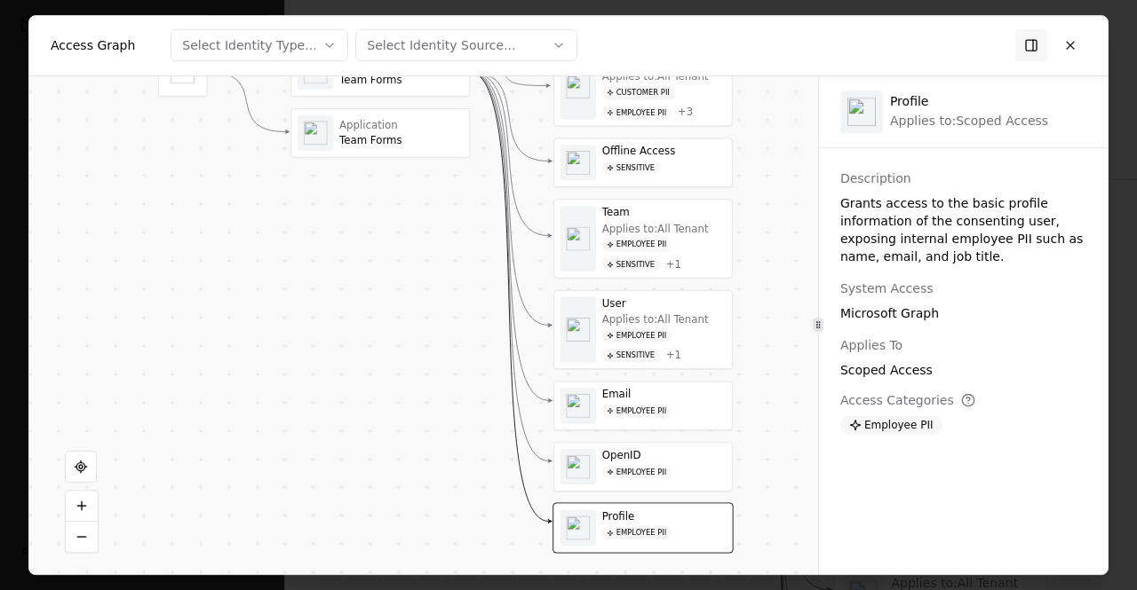
click at [694, 267] on div "Employee PII Sensitive + 1" at bounding box center [663, 255] width 123 height 34
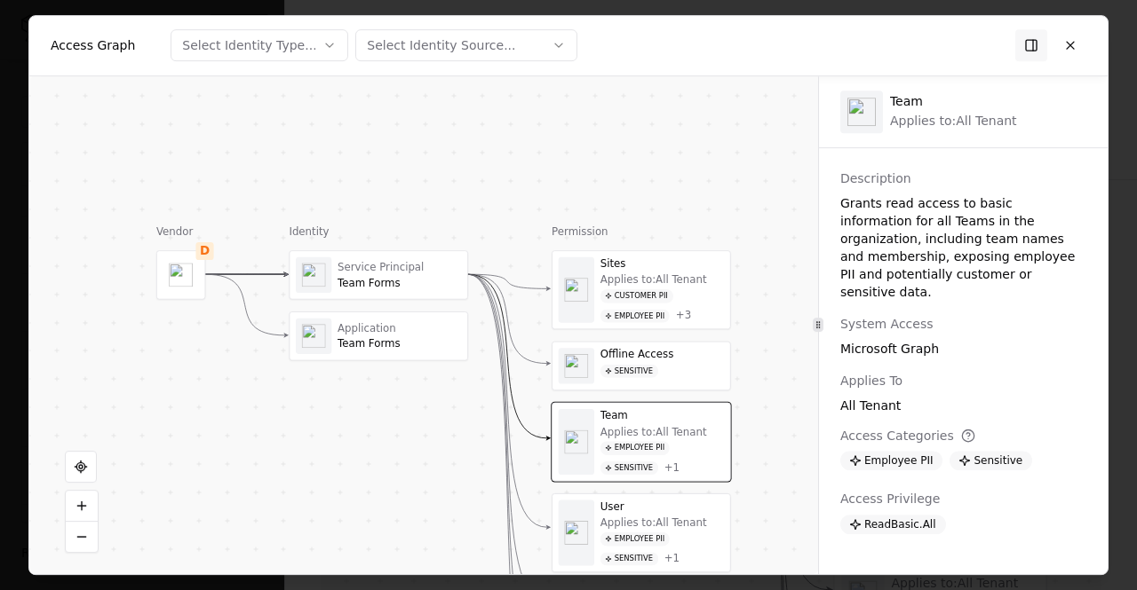
drag, startPoint x: 751, startPoint y: 241, endPoint x: 749, endPoint y: 444, distance: 203.4
click at [749, 444] on div "Vendor D Identity Service Principal Team Forms Application Team Forms Permissio…" at bounding box center [423, 325] width 789 height 499
click at [702, 305] on div "Customer PII Employee PII + 3" at bounding box center [661, 306] width 123 height 34
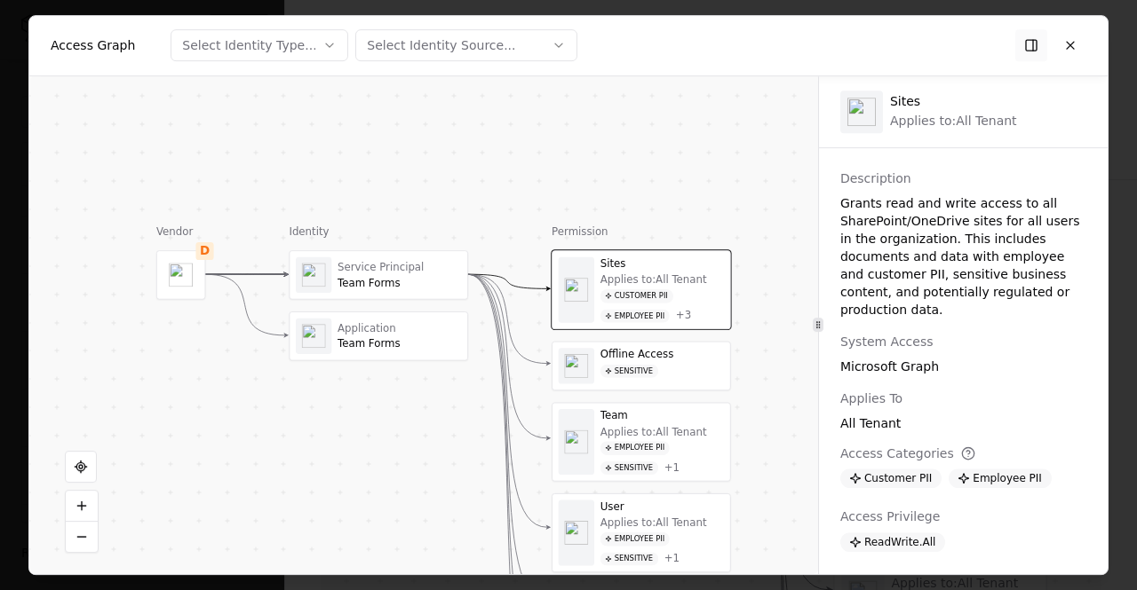
click at [1033, 35] on button at bounding box center [1031, 45] width 32 height 32
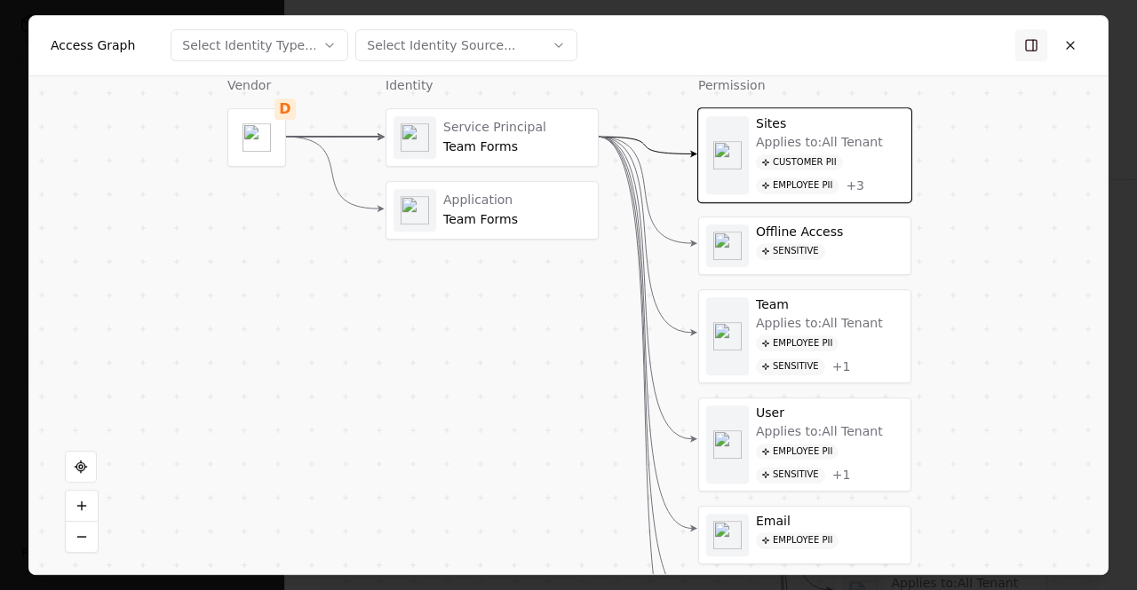
click at [1033, 35] on button at bounding box center [1031, 45] width 32 height 32
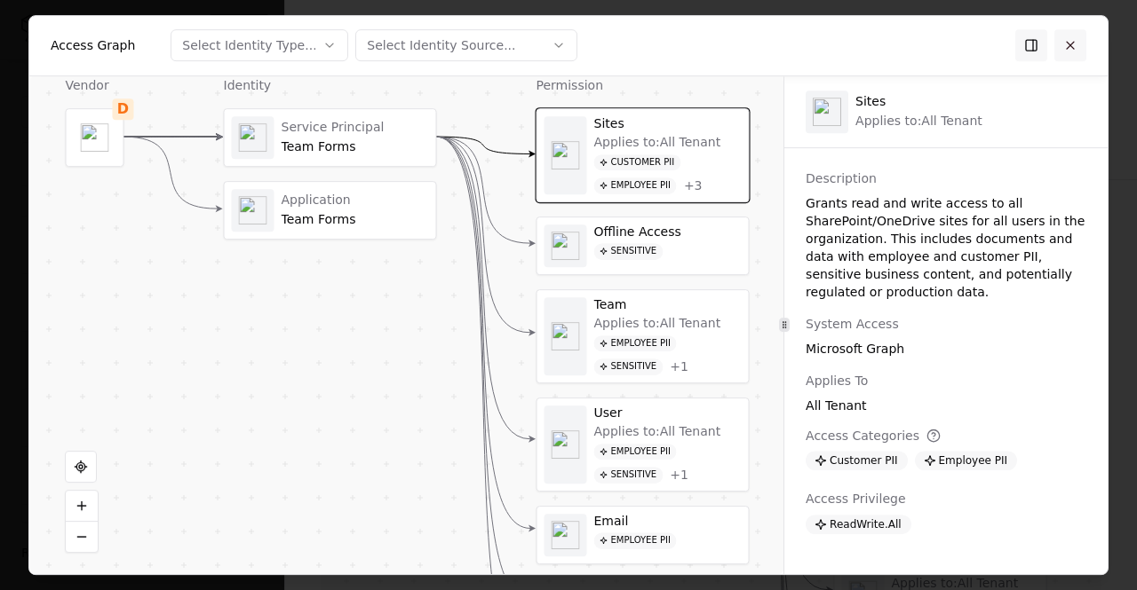
click at [1073, 44] on button at bounding box center [1070, 45] width 32 height 32
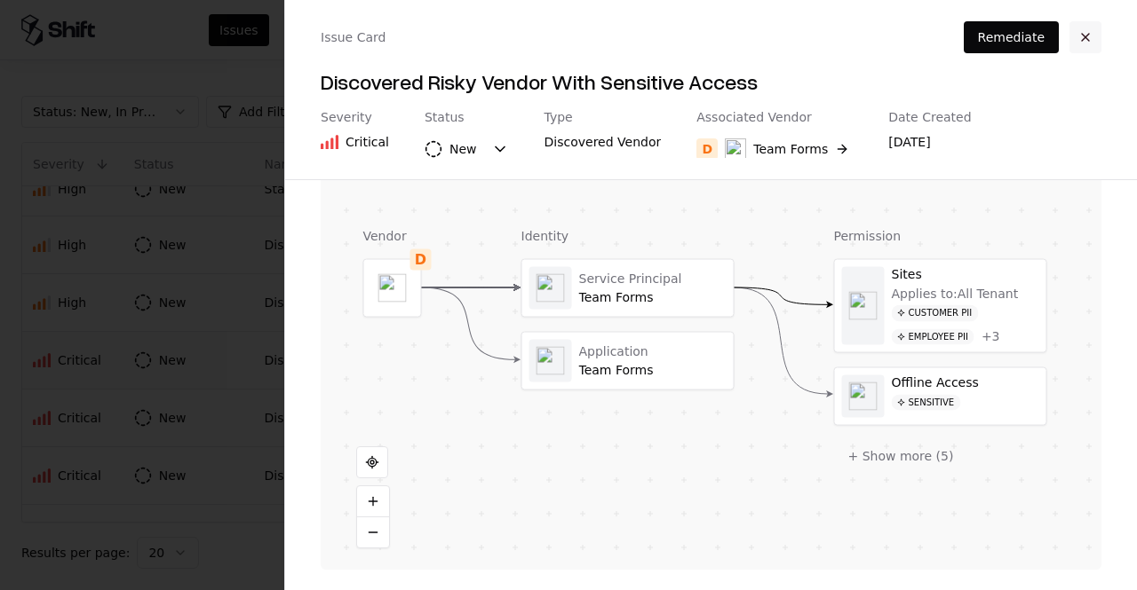
click at [1089, 41] on button "button" at bounding box center [1085, 37] width 32 height 32
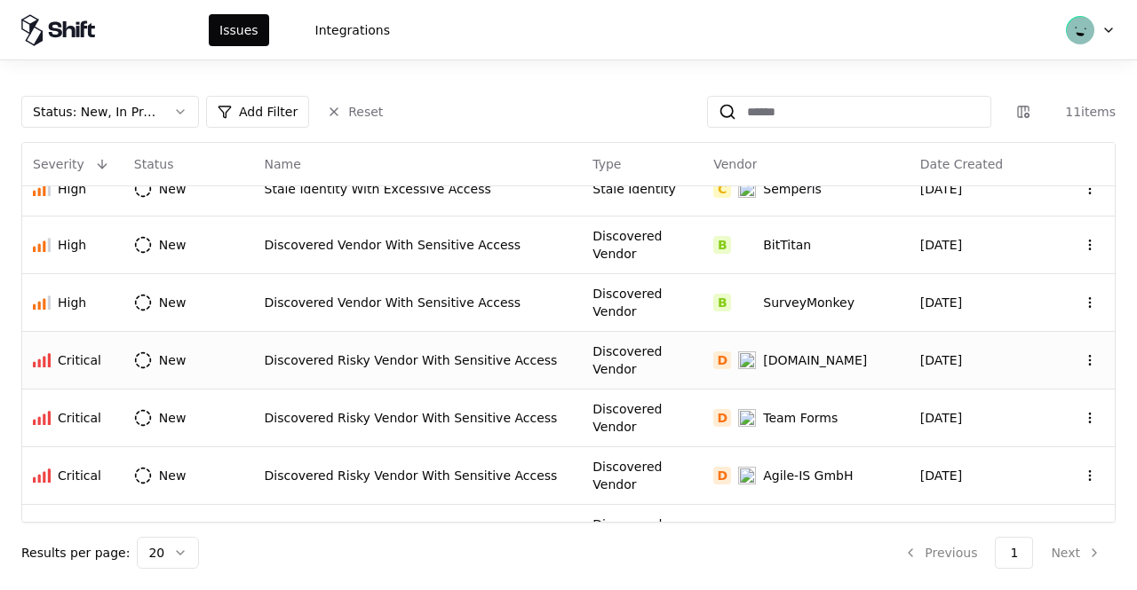
click at [1080, 556] on li "Next" at bounding box center [1075, 553] width 79 height 32
click at [955, 557] on li "Previous" at bounding box center [940, 553] width 102 height 32
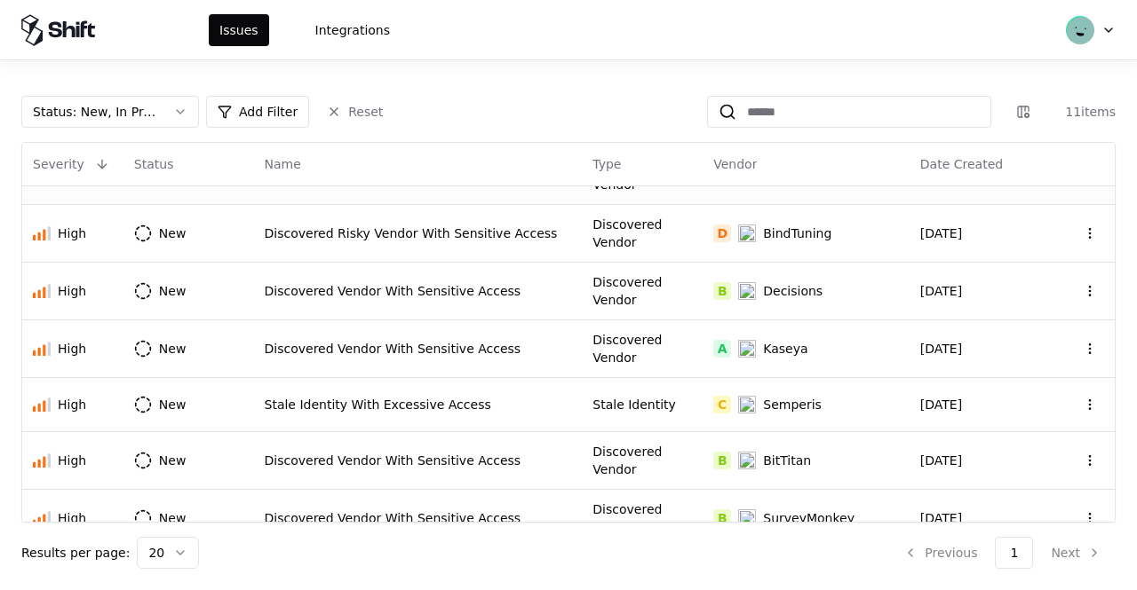
scroll to position [0, 0]
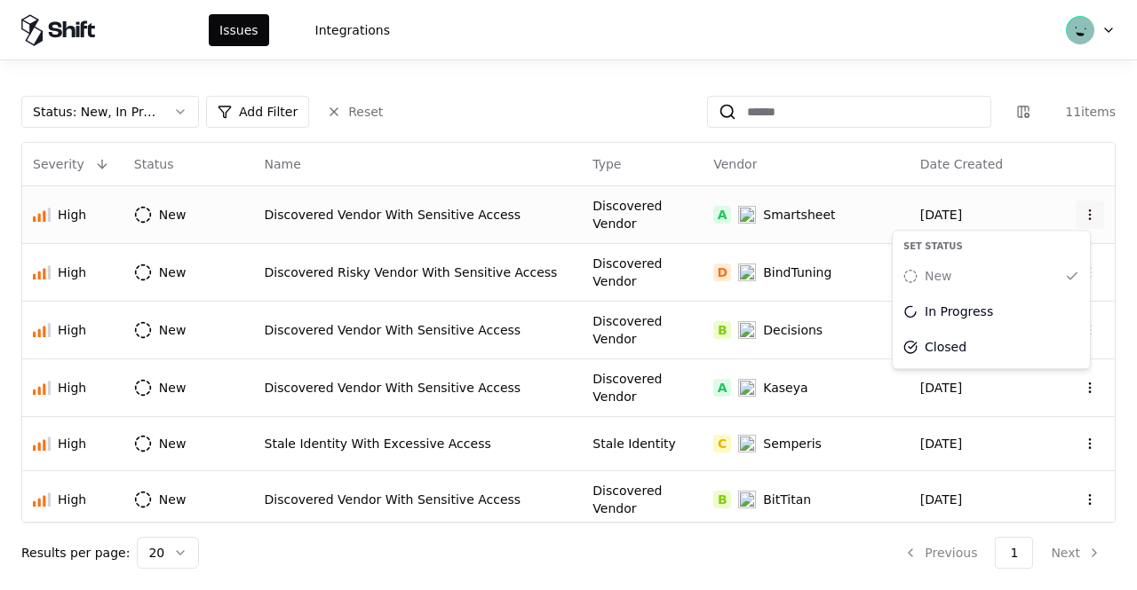
click at [1074, 207] on html "Issues Integrations Status : New, In Progress Add Filter Reset 11 items Severit…" at bounding box center [568, 295] width 1137 height 590
click at [1082, 265] on html "Issues Integrations Status : New, In Progress Add Filter Reset 11 items Severit…" at bounding box center [568, 295] width 1137 height 590
drag, startPoint x: 1082, startPoint y: 265, endPoint x: 877, endPoint y: 143, distance: 238.5
click at [877, 143] on th "Vendor" at bounding box center [805, 164] width 207 height 43
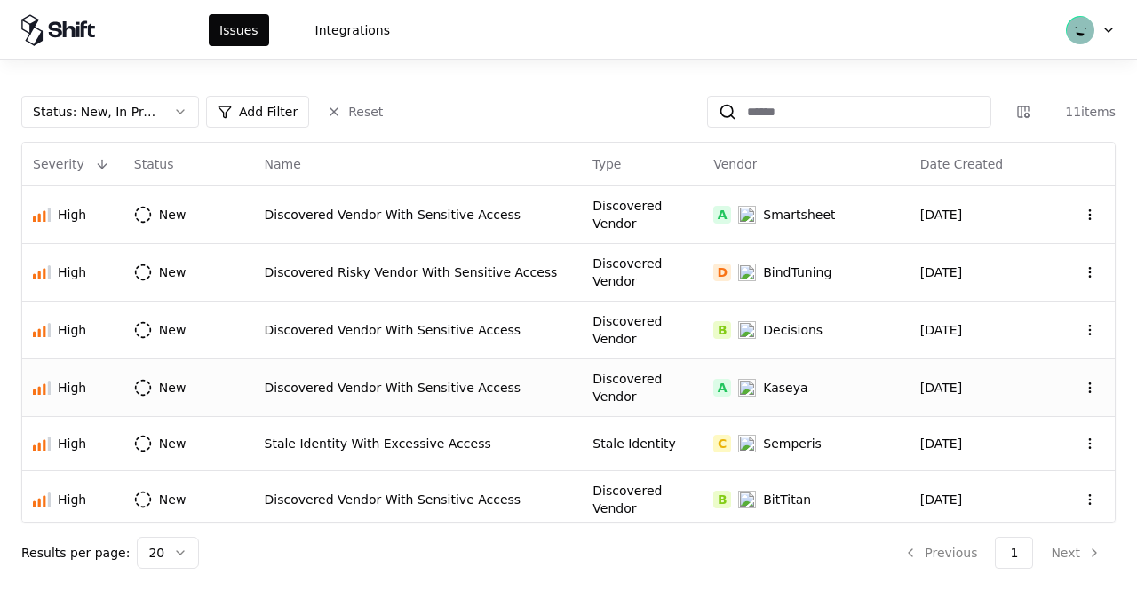
click at [467, 364] on td "Discovered Vendor With Sensitive Access" at bounding box center [418, 388] width 329 height 58
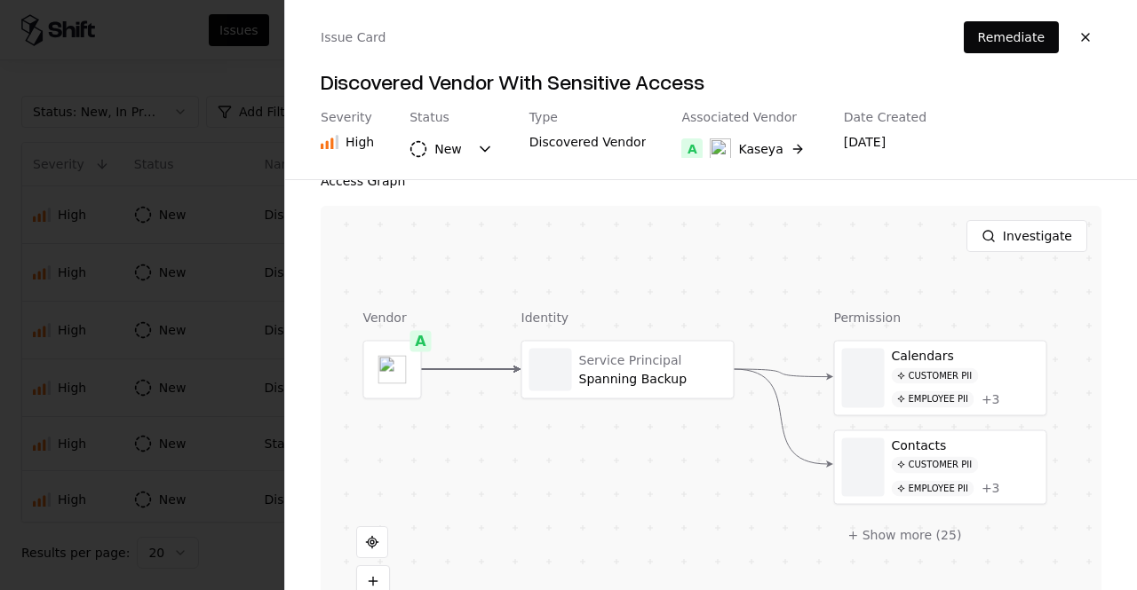
scroll to position [349, 0]
click at [900, 533] on button "+ Show more ( 25 )" at bounding box center [905, 535] width 142 height 32
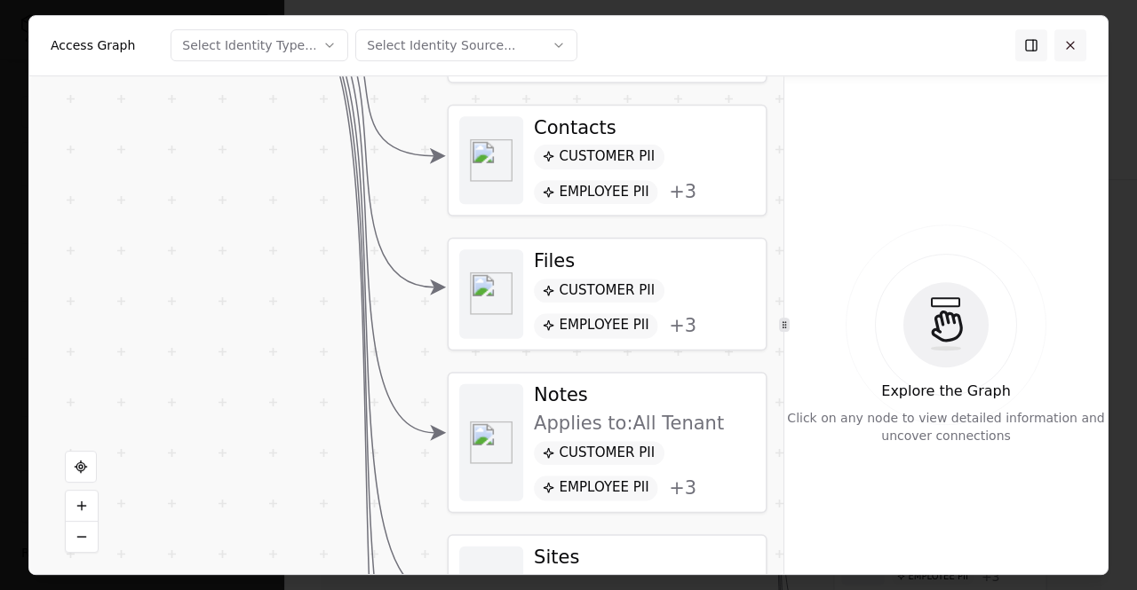
click at [1061, 41] on button at bounding box center [1070, 45] width 32 height 32
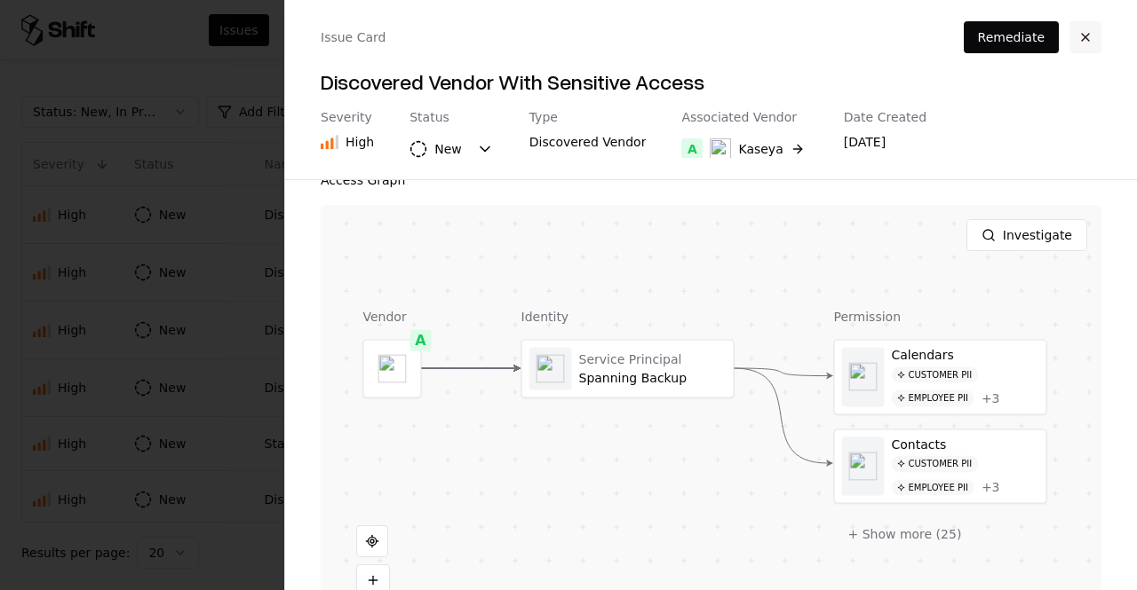
click at [1077, 38] on button "button" at bounding box center [1085, 37] width 32 height 32
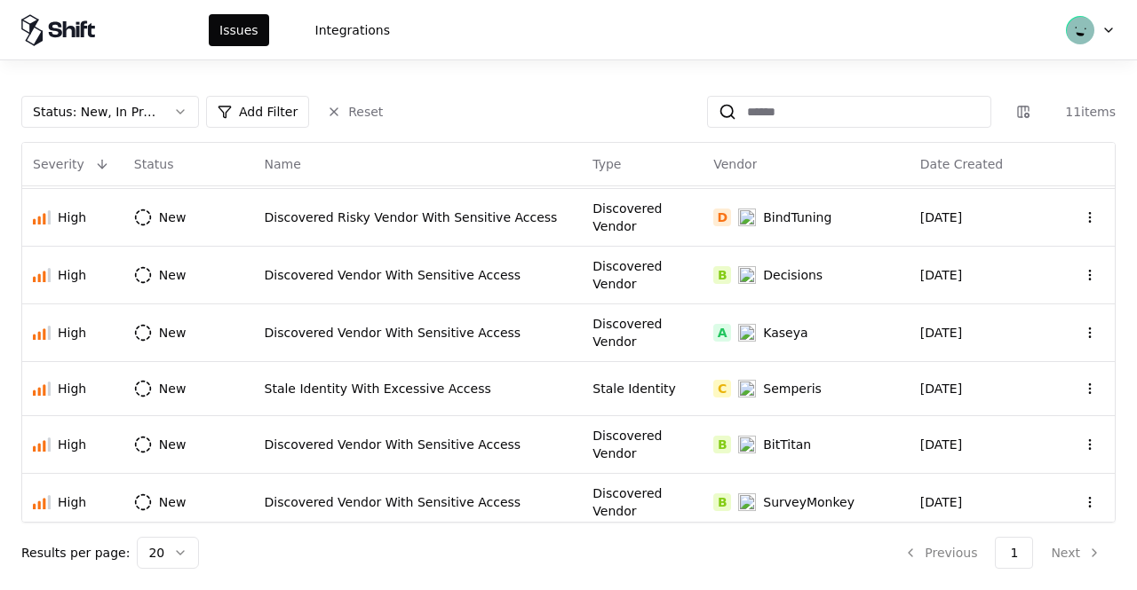
scroll to position [0, 0]
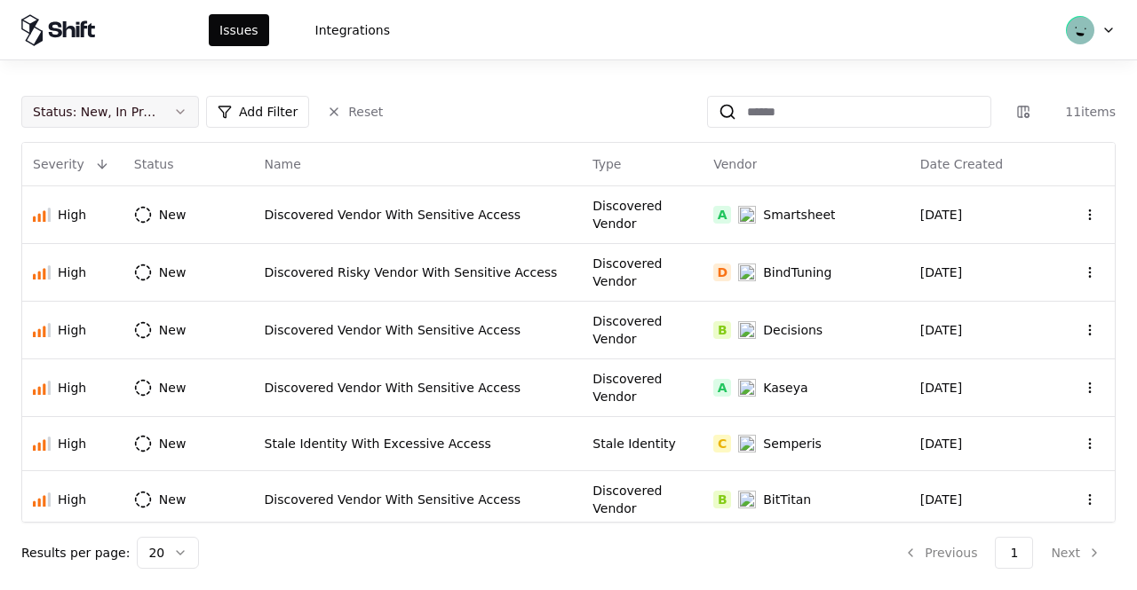
click at [190, 112] on button "Status : New, In Progress" at bounding box center [110, 112] width 178 height 32
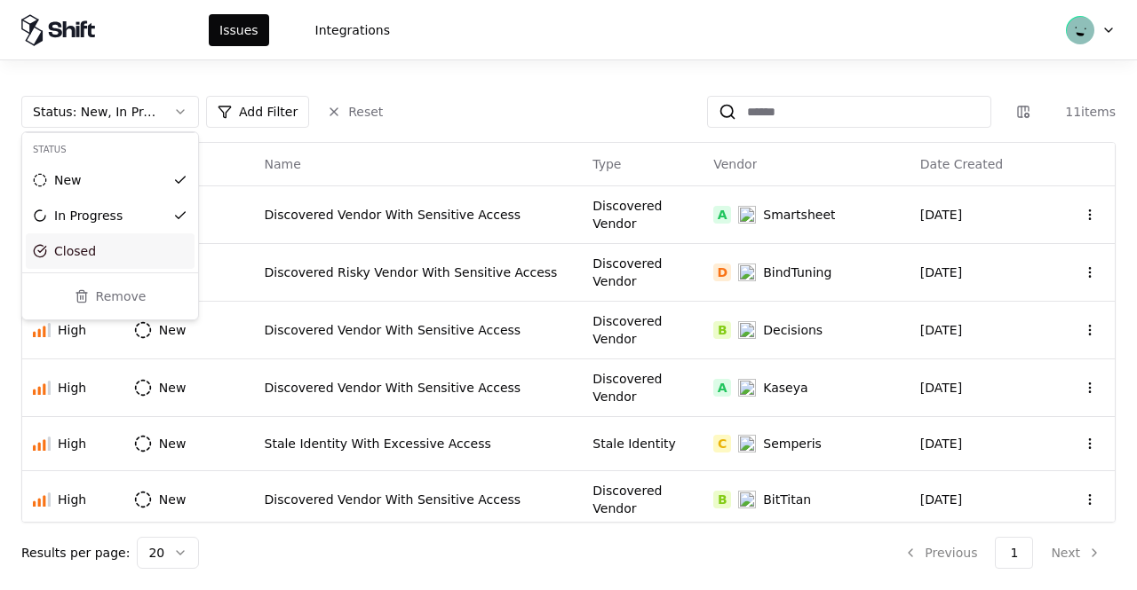
click at [170, 257] on div "Closed" at bounding box center [110, 252] width 169 height 36
click at [466, 127] on html "Issues Integrations Status : New, In Progress, Closed Add Filter Reset 11 items…" at bounding box center [568, 295] width 1137 height 590
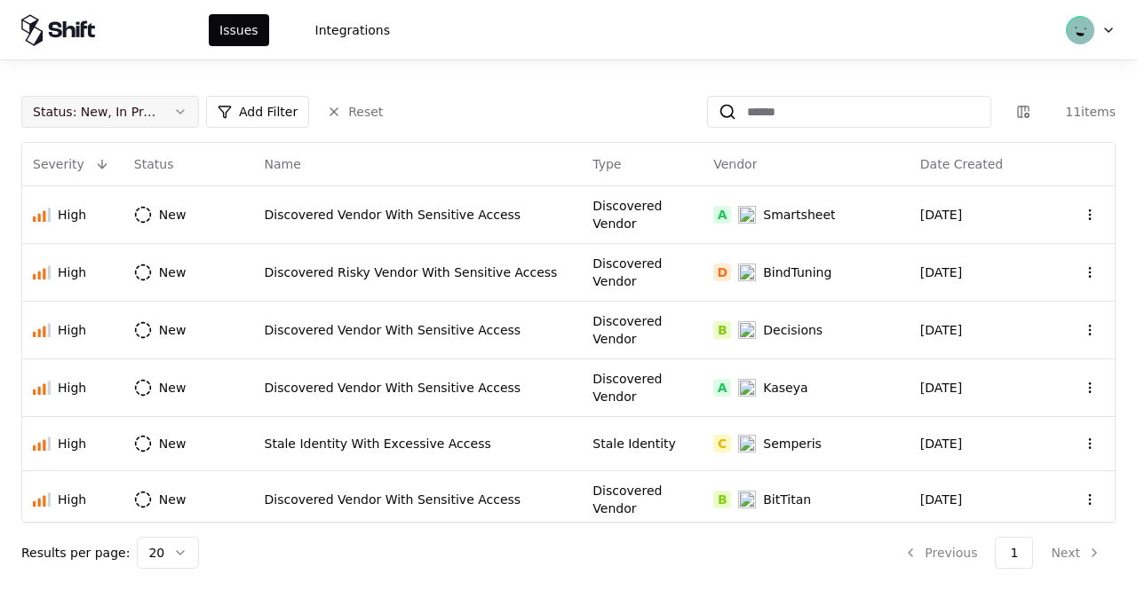
click at [158, 112] on div "Status : New, In Progress, Closed" at bounding box center [96, 112] width 126 height 18
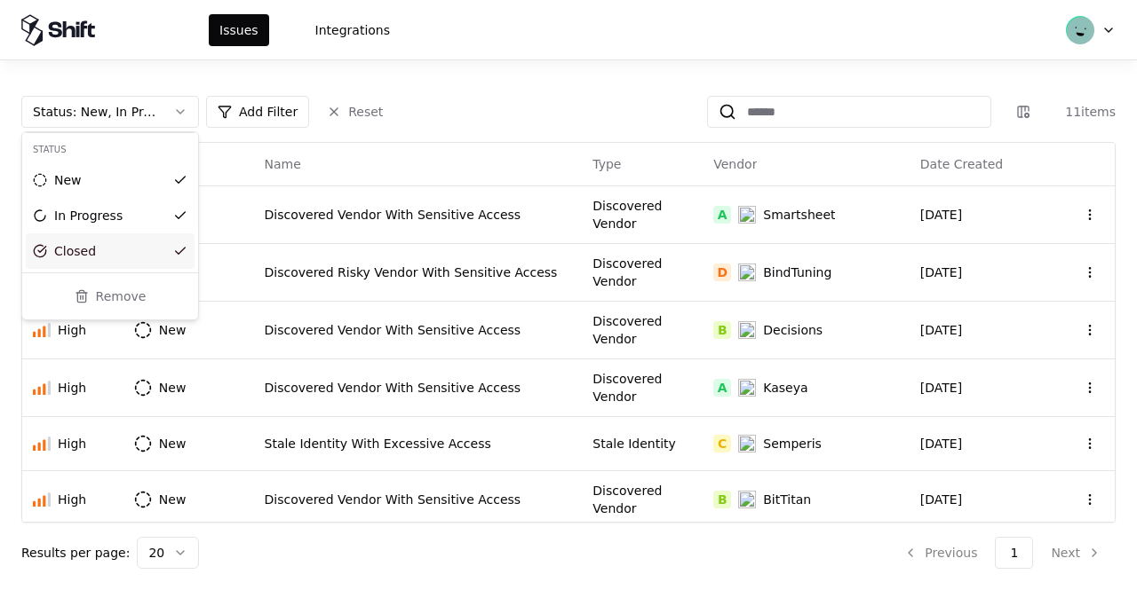
click at [186, 255] on div "Closed" at bounding box center [110, 252] width 169 height 36
click at [448, 83] on html "Issues Integrations Status : New, In Progress Add Filter Reset 11 items Severit…" at bounding box center [568, 295] width 1137 height 590
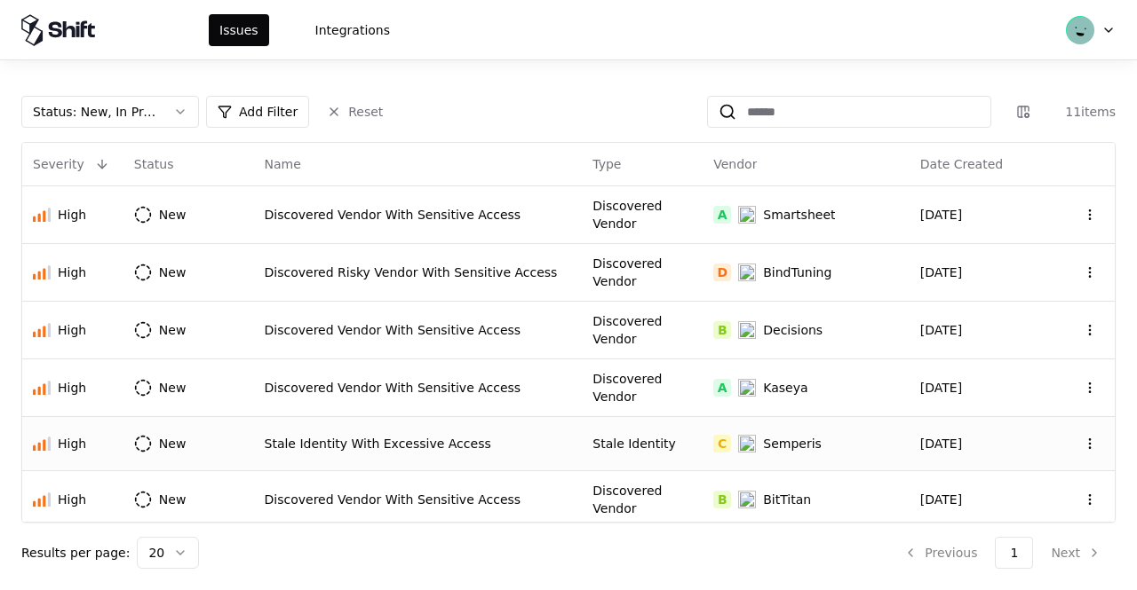
click at [504, 435] on div "Stale Identity With Excessive Access" at bounding box center [418, 444] width 307 height 18
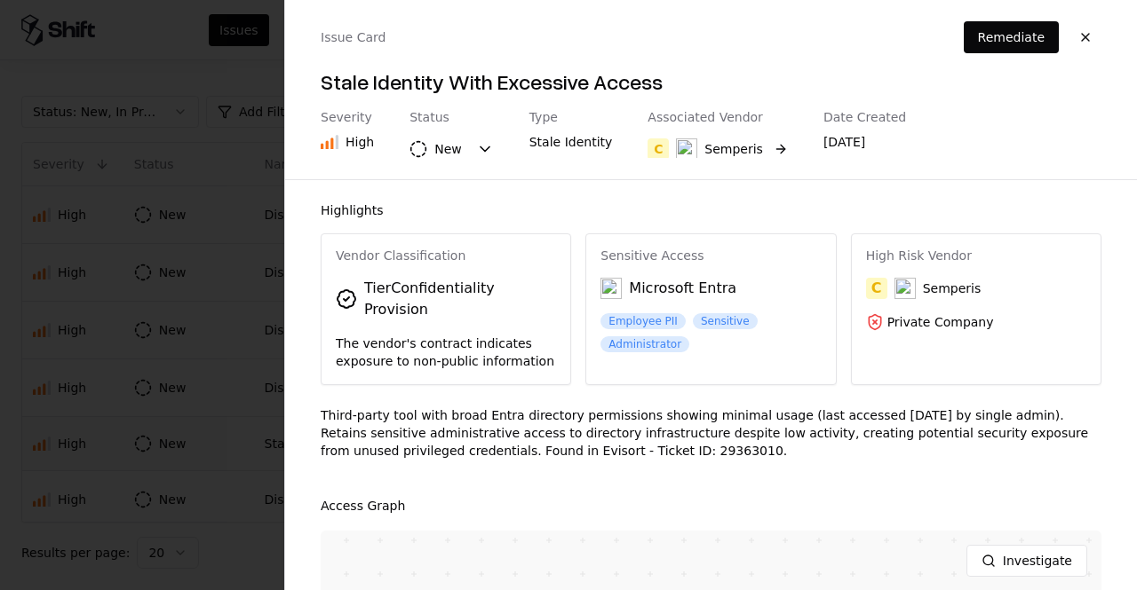
click at [710, 148] on div "Semperis" at bounding box center [733, 149] width 59 height 18
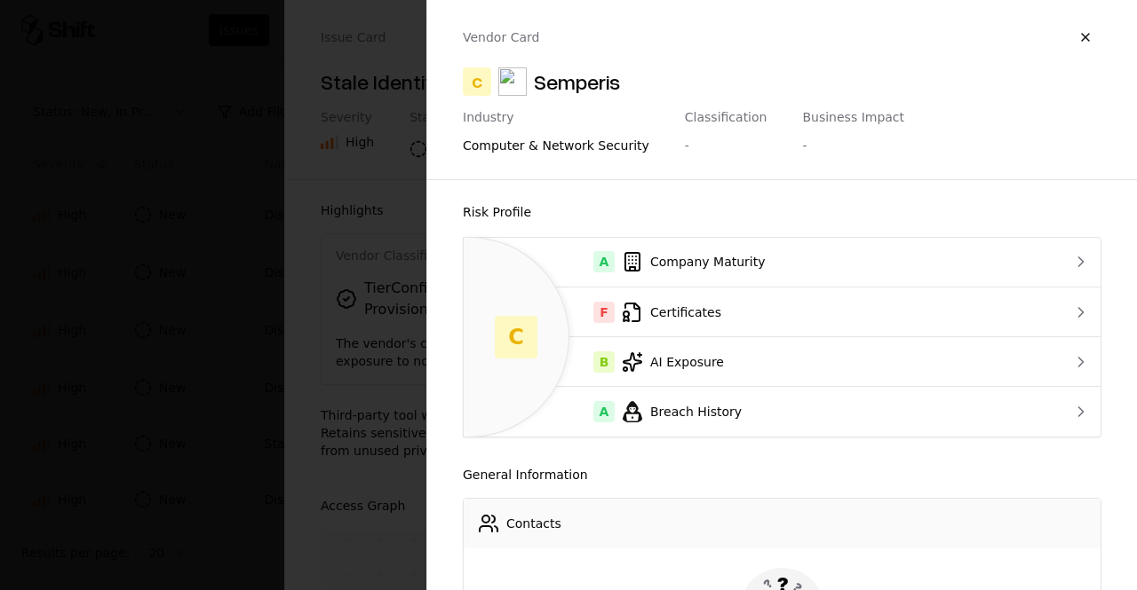
click at [710, 127] on div "Classification -" at bounding box center [726, 134] width 83 height 48
click at [1076, 36] on button "button" at bounding box center [1085, 37] width 32 height 32
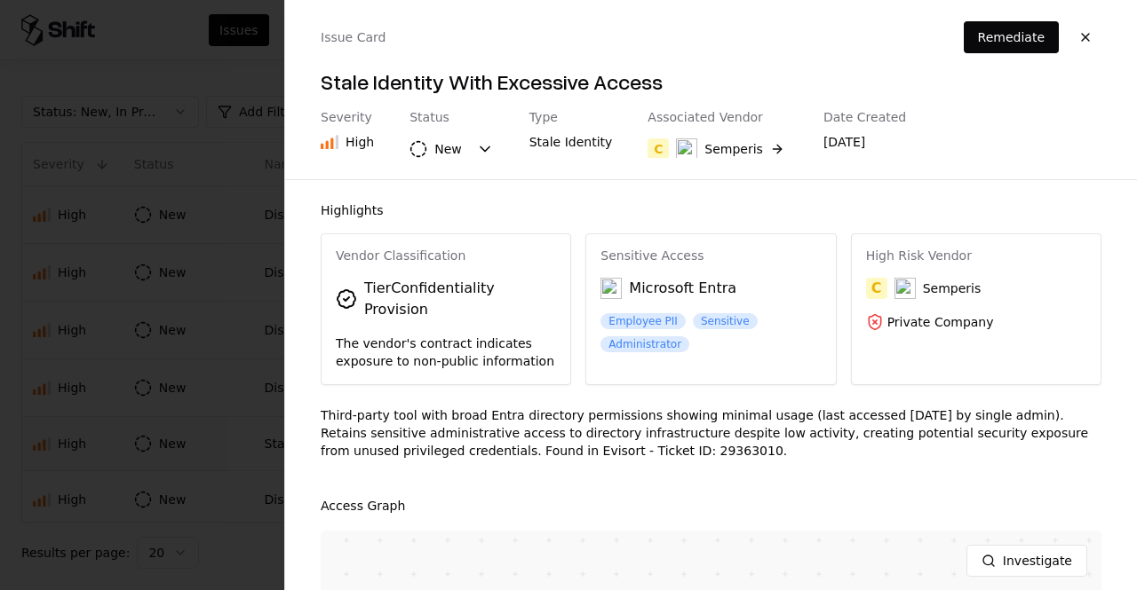
click at [496, 432] on div "Third-party tool with broad Entra directory permissions showing minimal usage (…" at bounding box center [711, 440] width 781 height 67
copy div "29363010"
click at [221, 395] on div at bounding box center [568, 295] width 1137 height 590
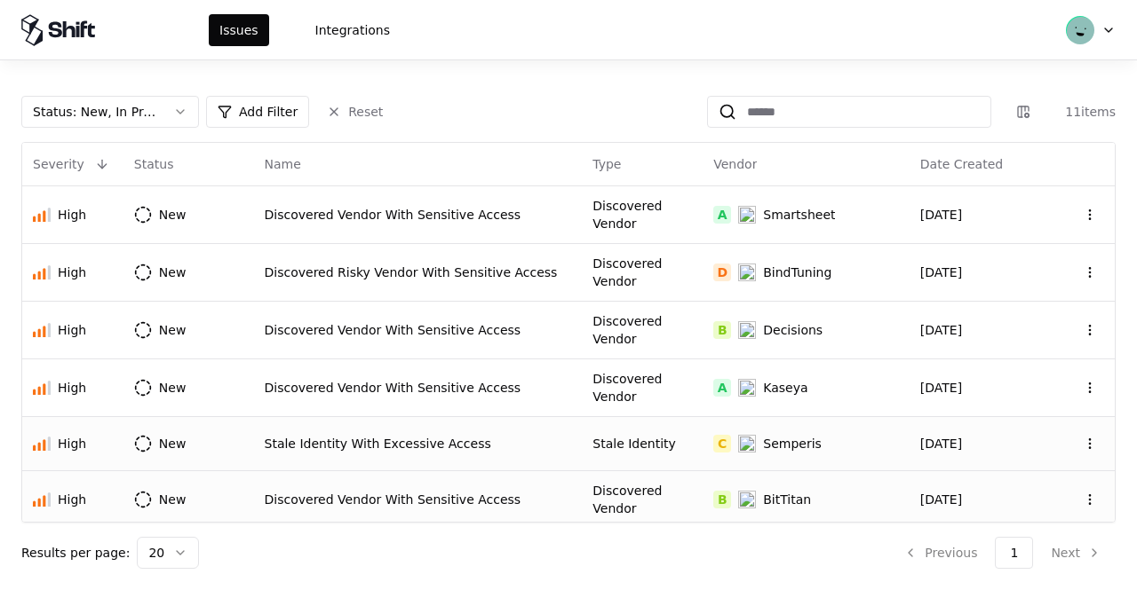
click at [554, 491] on div "Discovered Vendor With Sensitive Access" at bounding box center [418, 500] width 307 height 18
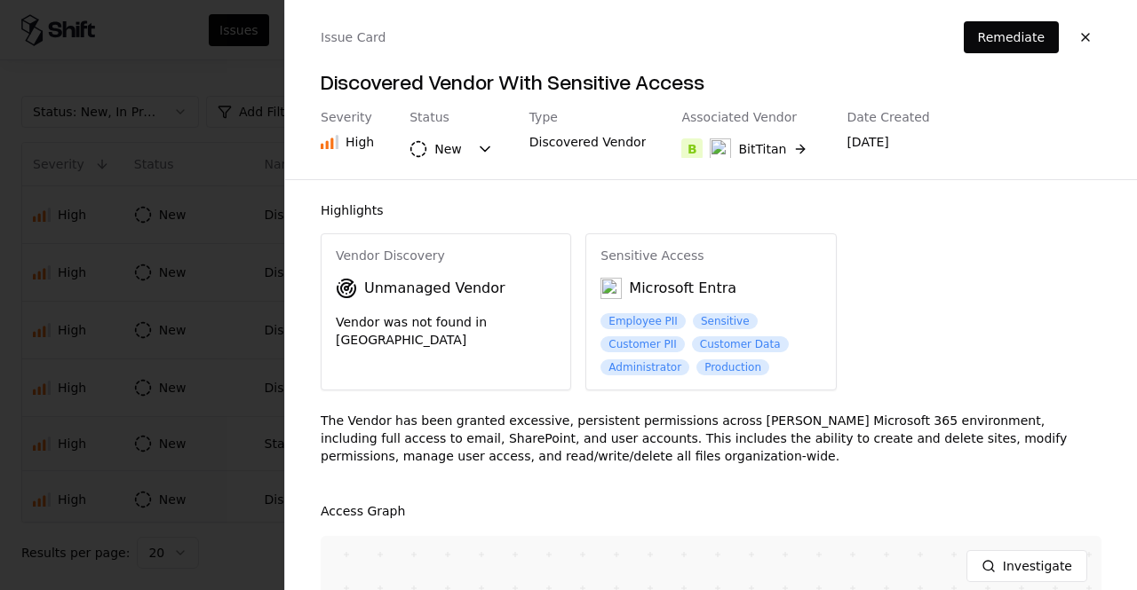
click at [553, 470] on div "The Vendor has been granted excessive, persistent permissions across Bausch’s M…" at bounding box center [711, 445] width 781 height 67
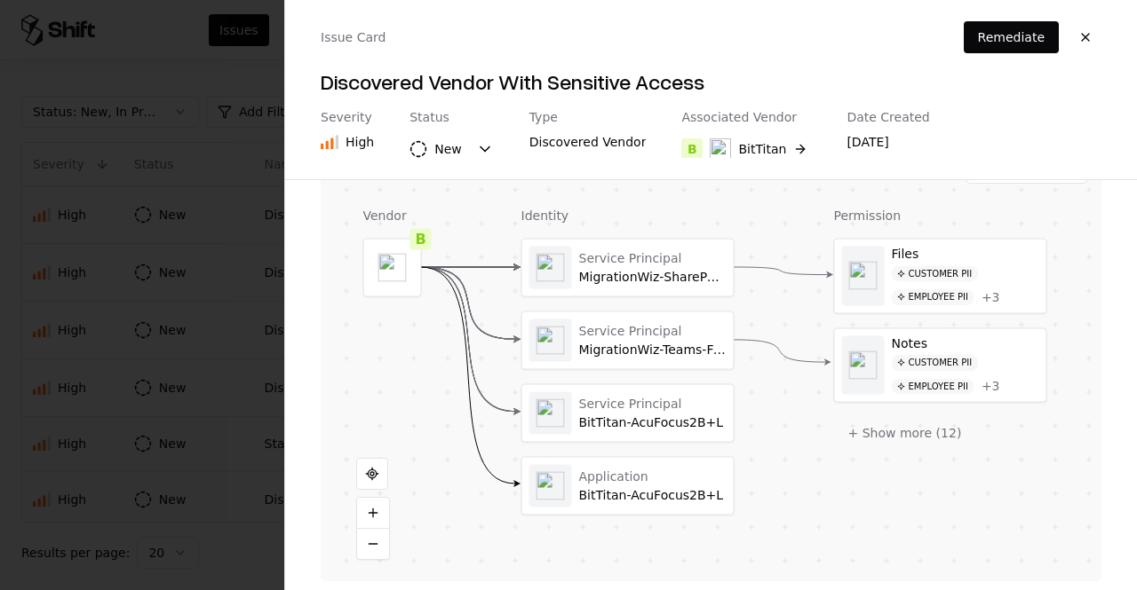
scroll to position [408, 0]
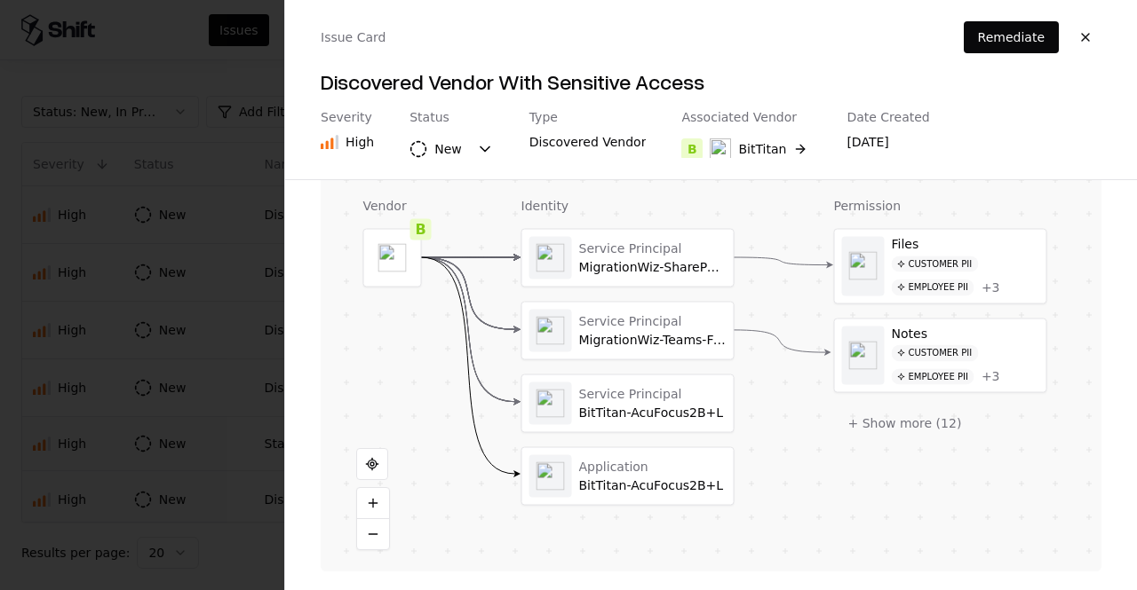
click at [199, 303] on div at bounding box center [568, 295] width 1137 height 590
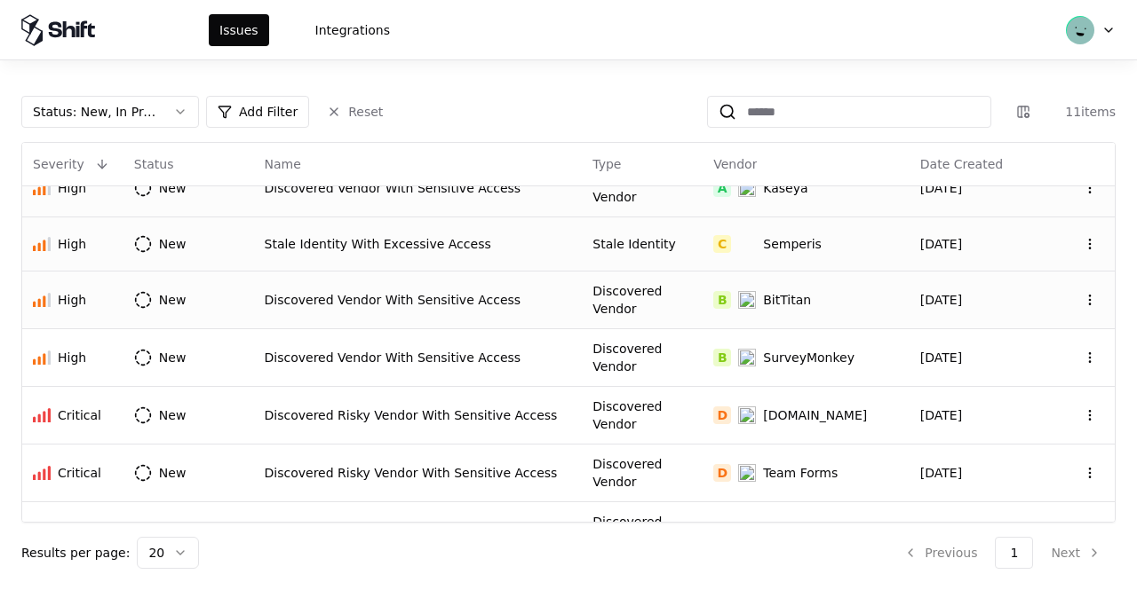
scroll to position [255, 0]
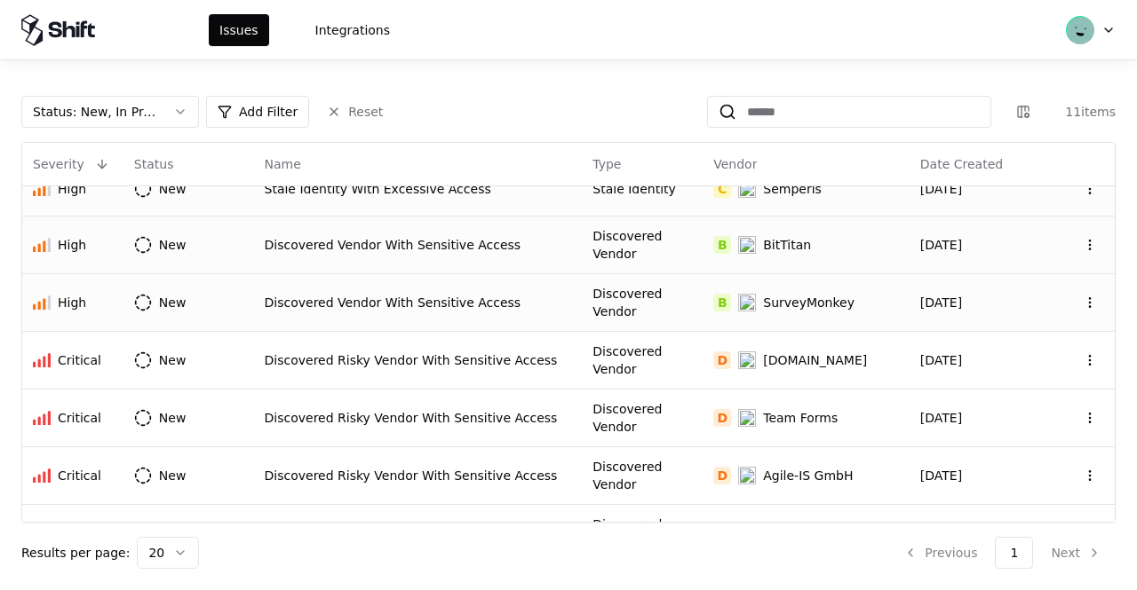
click at [460, 295] on td "Discovered Vendor With Sensitive Access" at bounding box center [418, 302] width 329 height 58
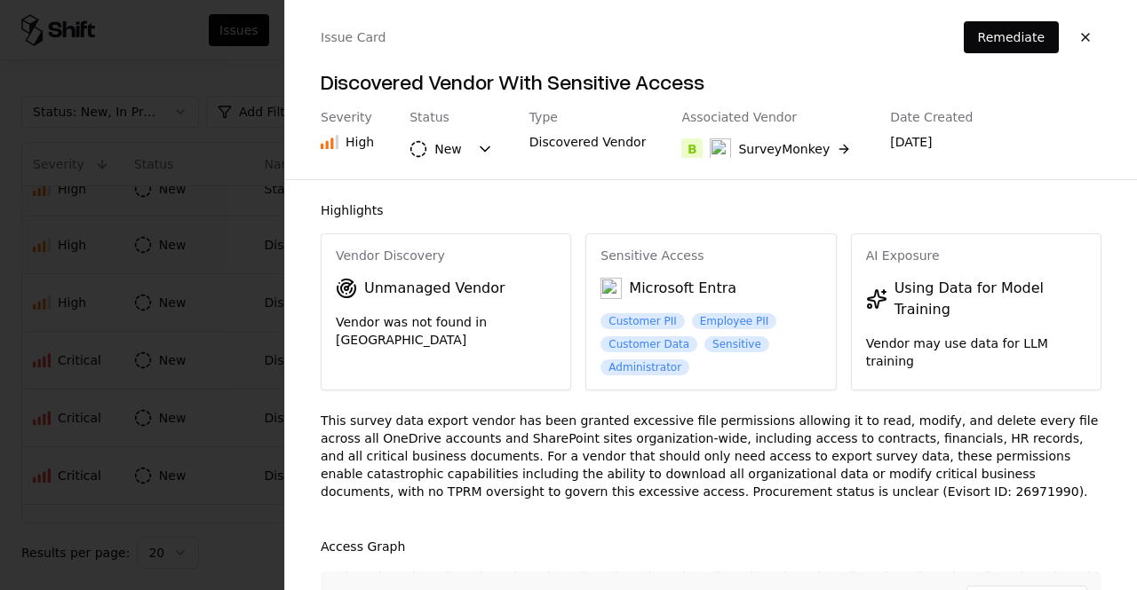
click at [609, 487] on div "This survey data export vendor has been granted excessive file permissions allo…" at bounding box center [711, 463] width 781 height 103
copy div "26971990"
drag, startPoint x: 353, startPoint y: 223, endPoint x: 304, endPoint y: 238, distance: 52.0
click at [304, 238] on div "Highlights Vendor Discovery Unmanaged Vendor Vendor was not found in TPRM Sensi…" at bounding box center [711, 385] width 852 height 411
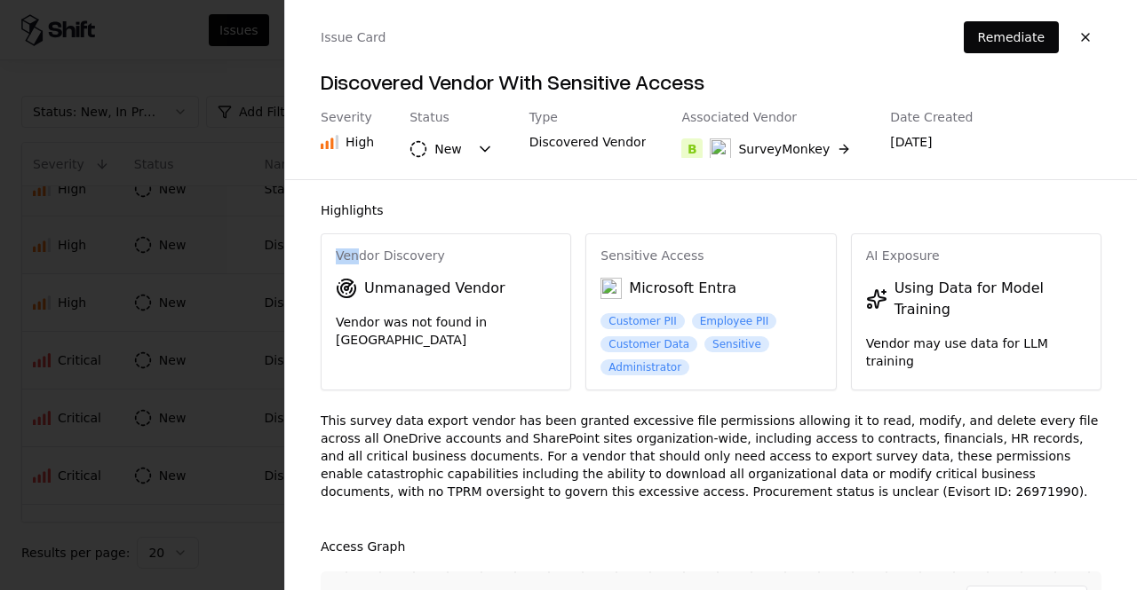
click at [230, 234] on div at bounding box center [568, 295] width 1137 height 590
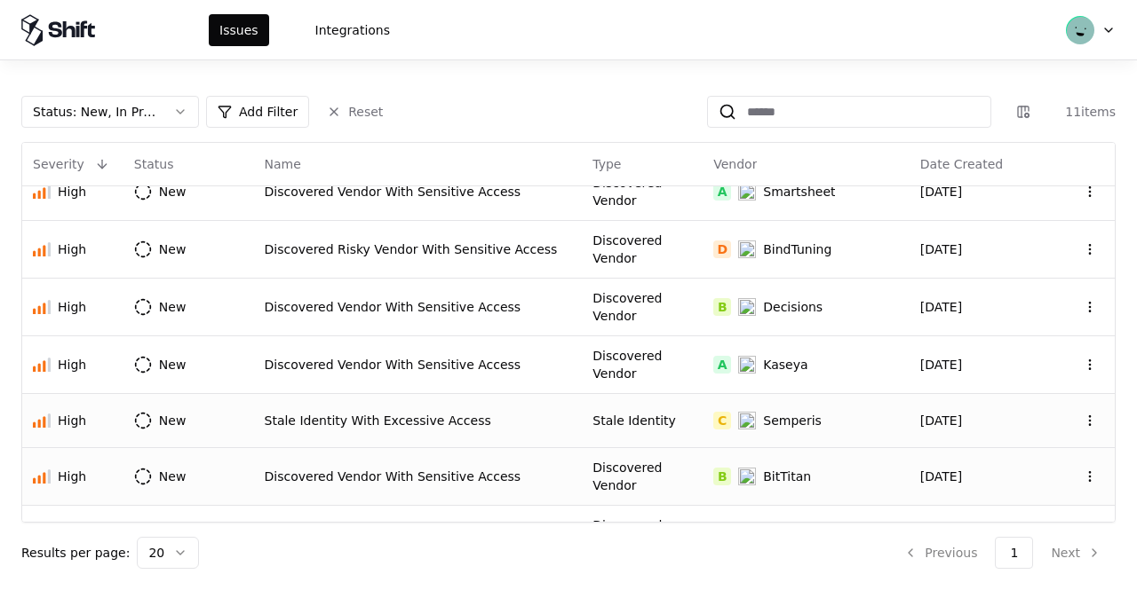
scroll to position [0, 0]
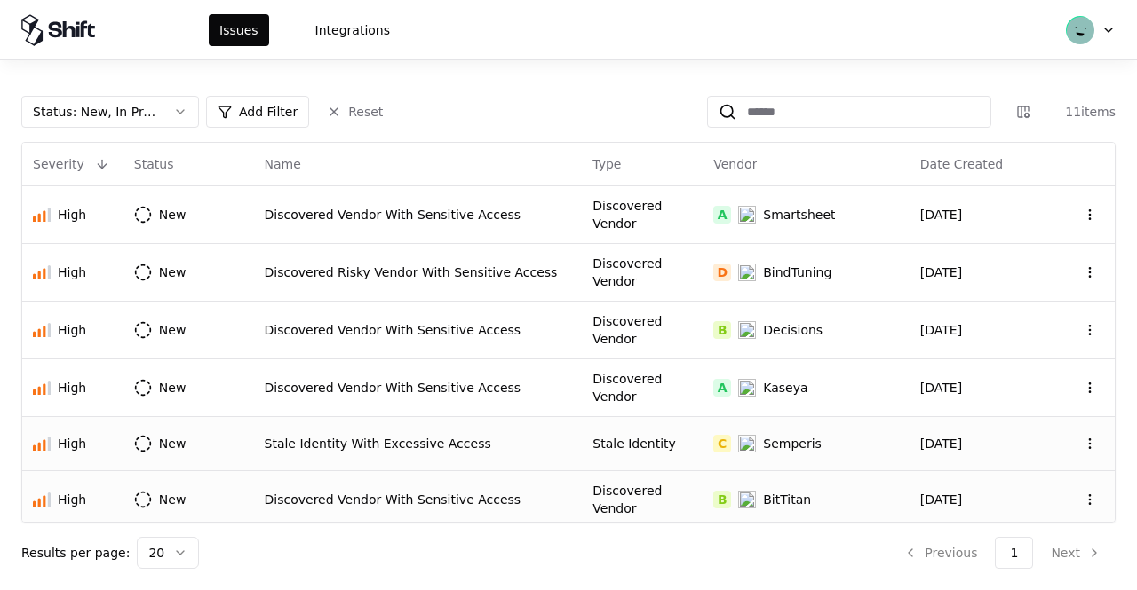
click at [428, 218] on div "Discovered Vendor With Sensitive Access" at bounding box center [418, 215] width 307 height 18
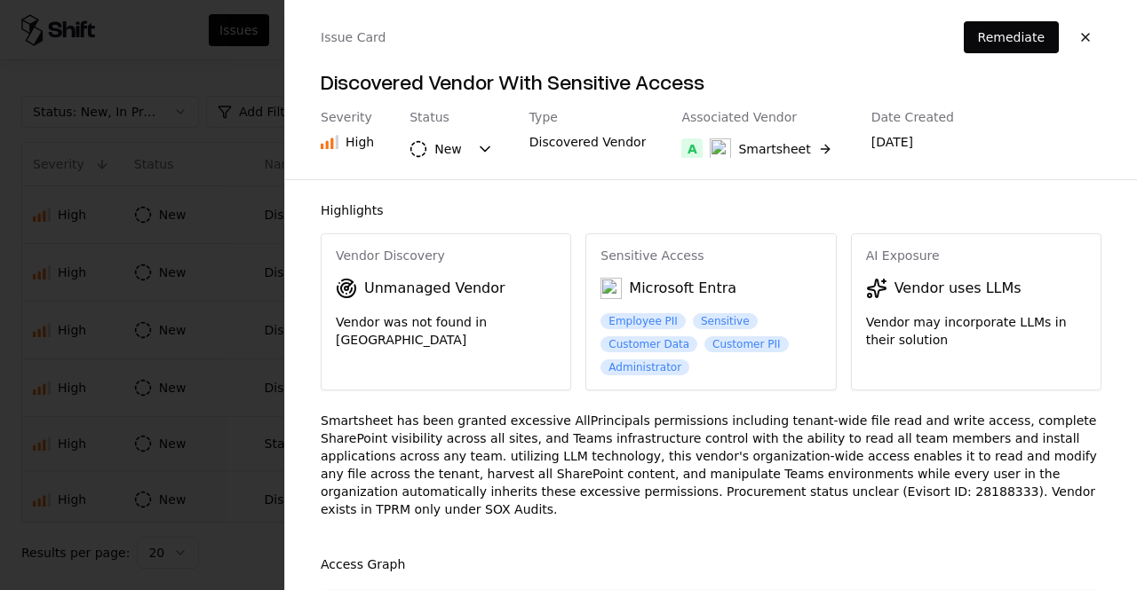
click at [642, 493] on div "Smartsheet has been granted excessive AllPrincipals permissions including tenan…" at bounding box center [711, 472] width 781 height 121
copy div "28188333"
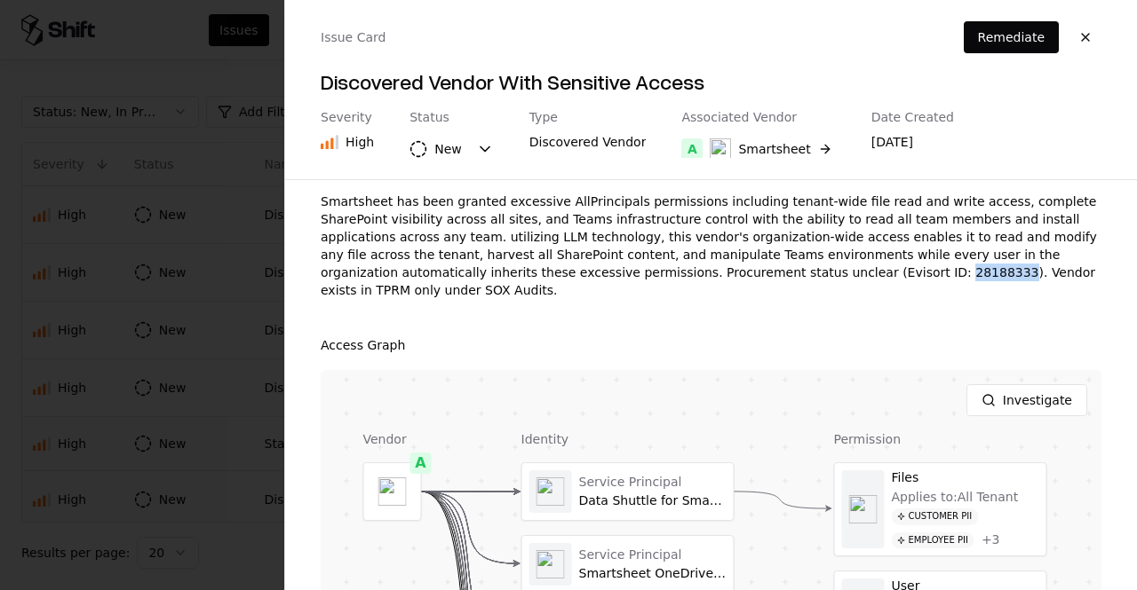
scroll to position [226, 0]
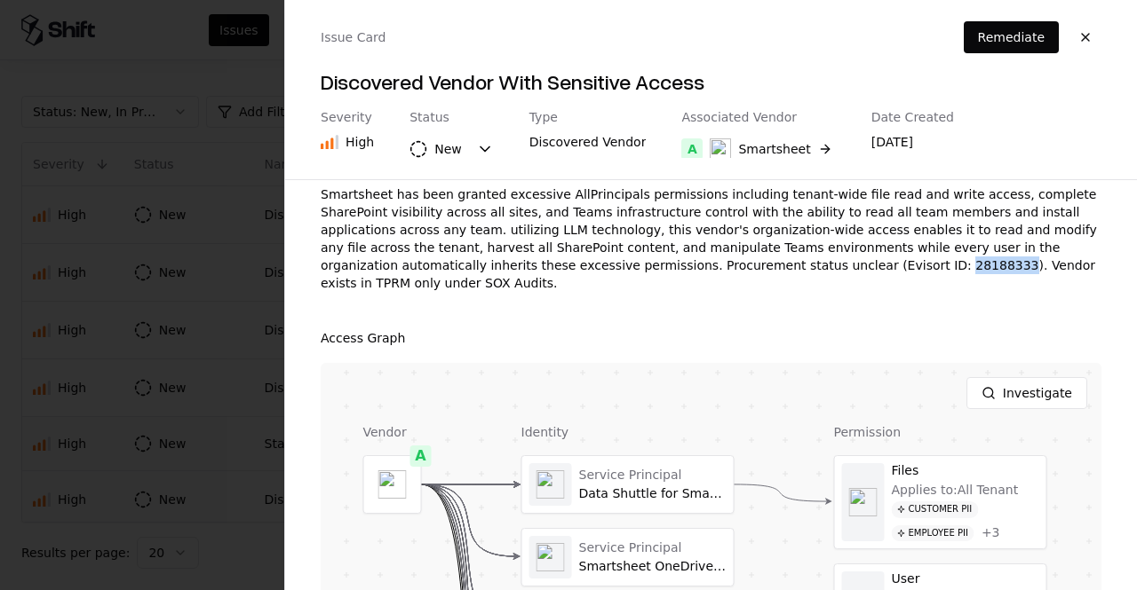
click at [190, 328] on div at bounding box center [568, 295] width 1137 height 590
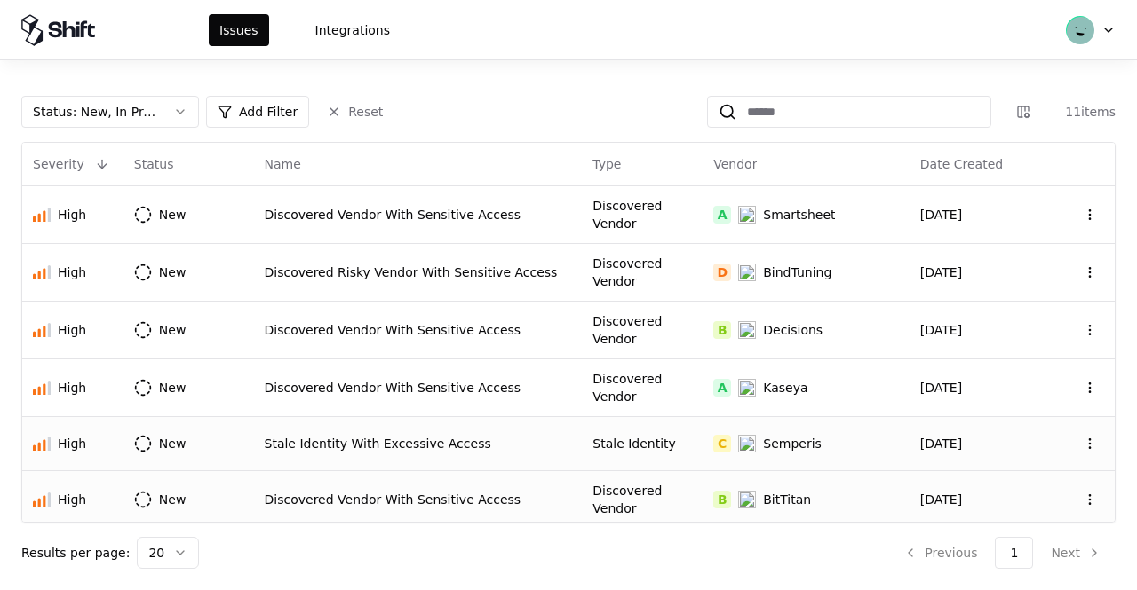
click at [417, 435] on div "Stale Identity With Excessive Access" at bounding box center [418, 444] width 307 height 18
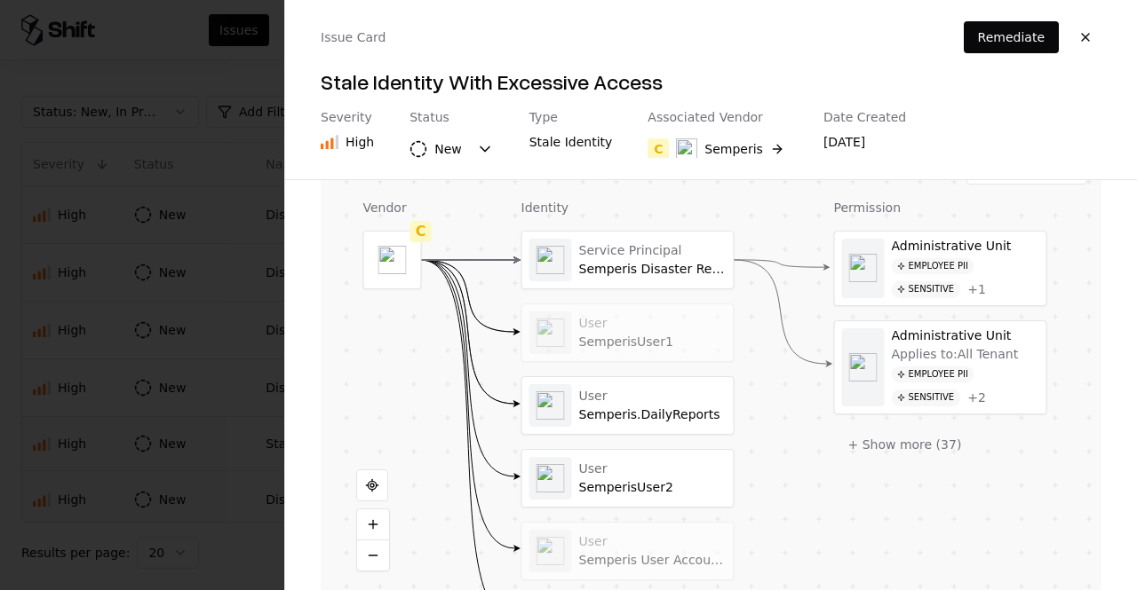
scroll to position [392, 0]
click at [661, 390] on div at bounding box center [627, 405] width 211 height 57
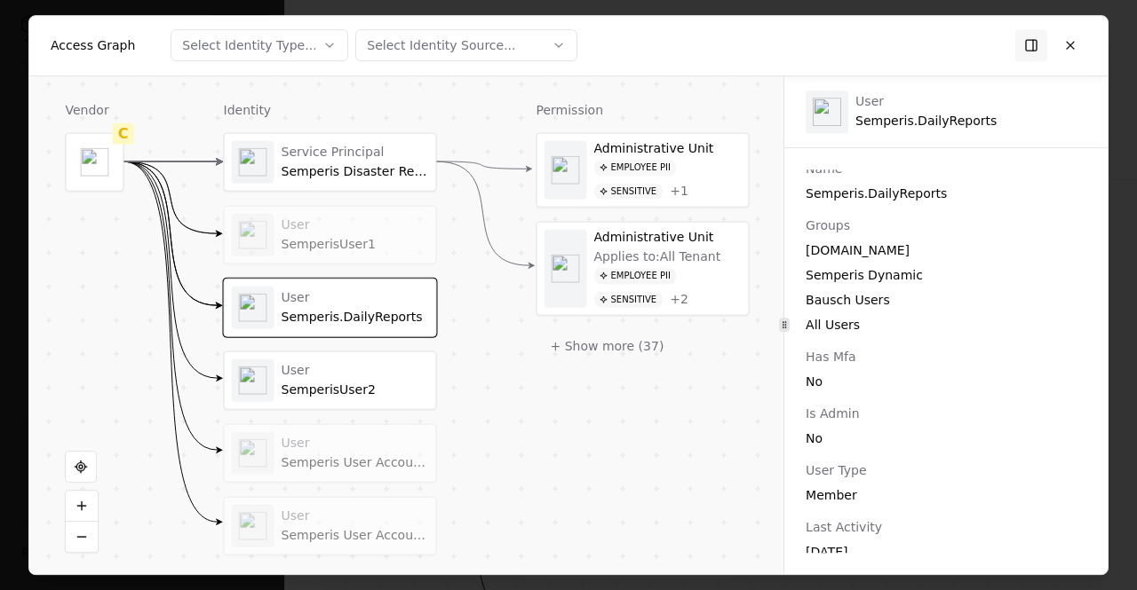
scroll to position [305, 0]
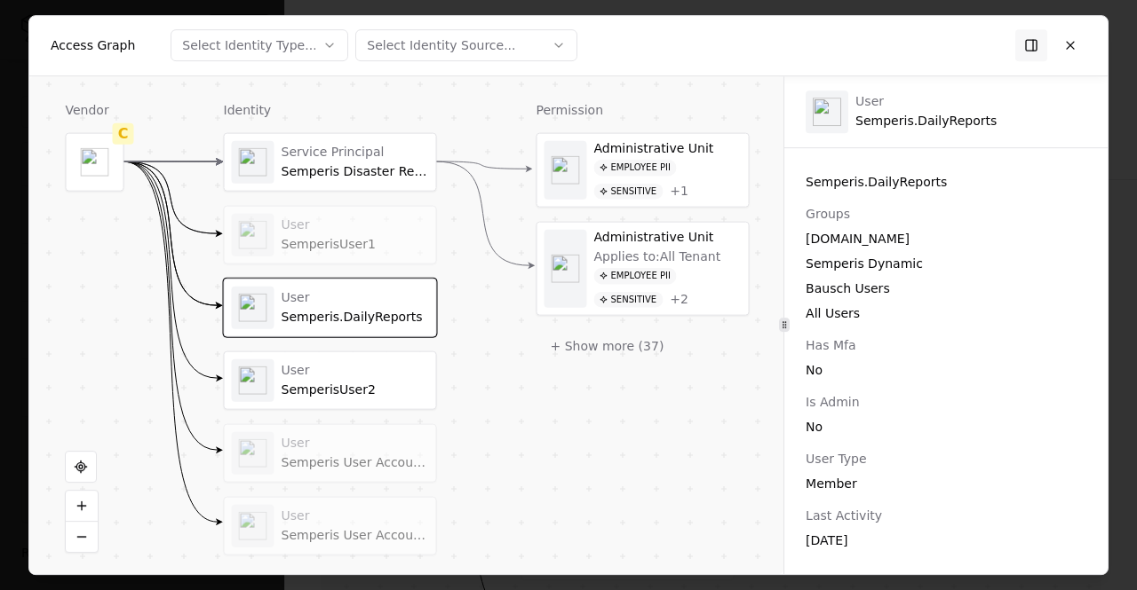
click at [372, 382] on div "SemperisUser2" at bounding box center [354, 390] width 147 height 16
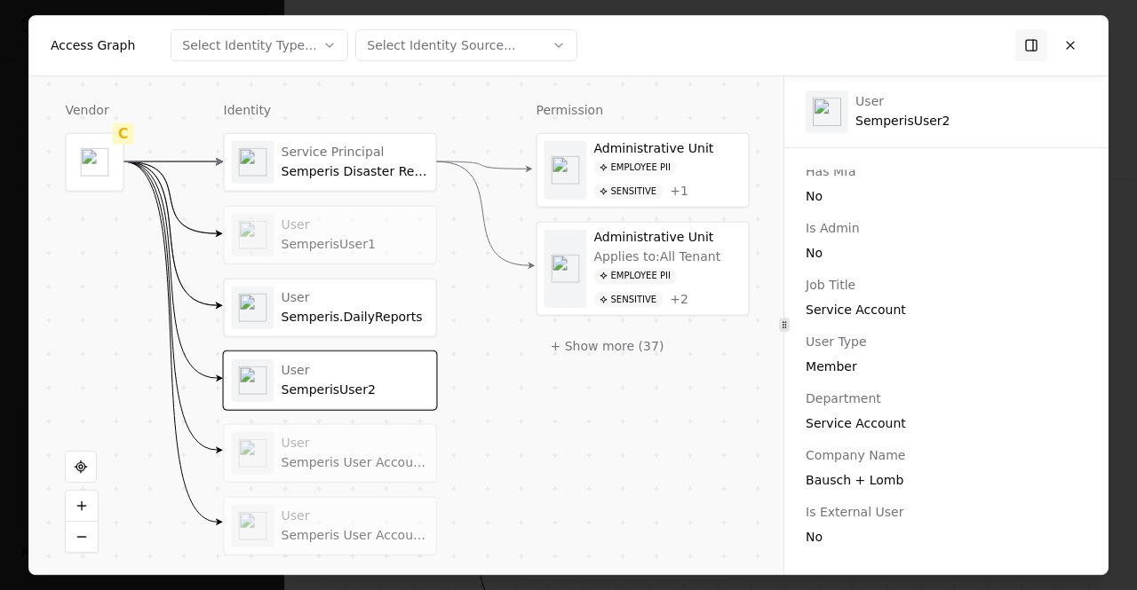
scroll to position [595, 0]
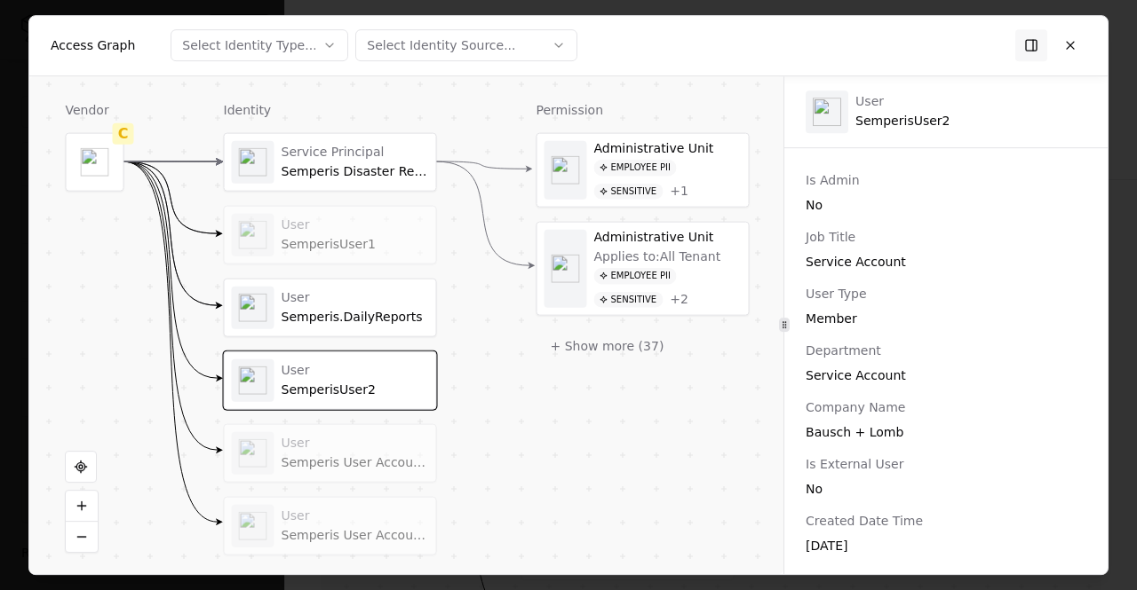
click at [389, 440] on div "User" at bounding box center [354, 444] width 147 height 16
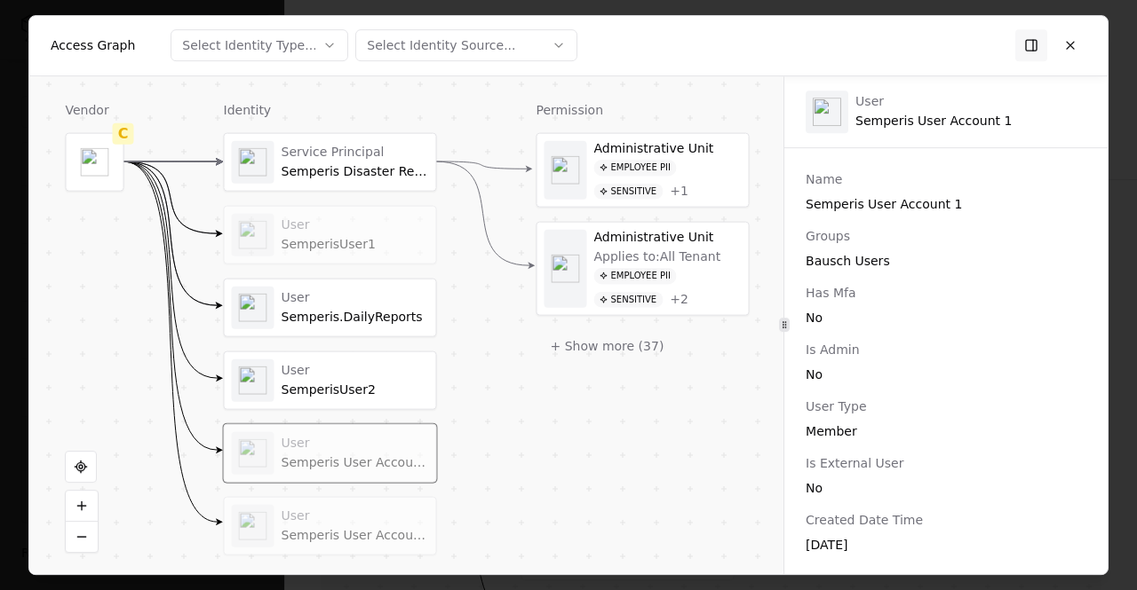
scroll to position [226, 0]
click at [421, 530] on div "Semperis User Account 2" at bounding box center [354, 535] width 147 height 16
click at [33, 161] on div "Vendor C Identity Service Principal Semperis Disaster Recovery for Entra Tenant…" at bounding box center [406, 325] width 754 height 499
click at [4, 155] on div at bounding box center [568, 295] width 1137 height 590
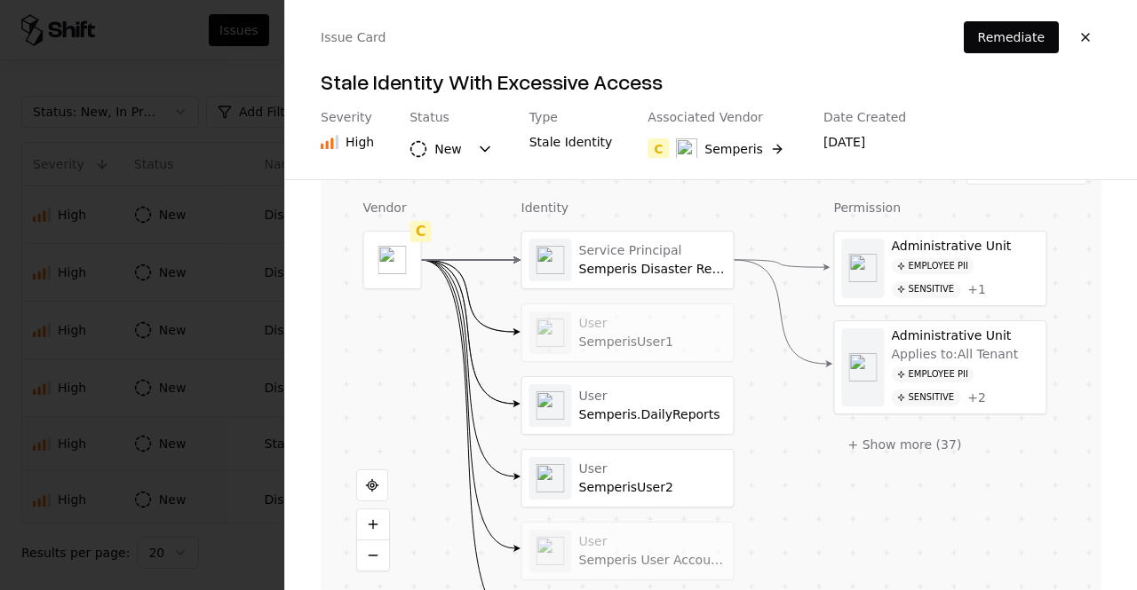
click at [236, 257] on div at bounding box center [568, 295] width 1137 height 590
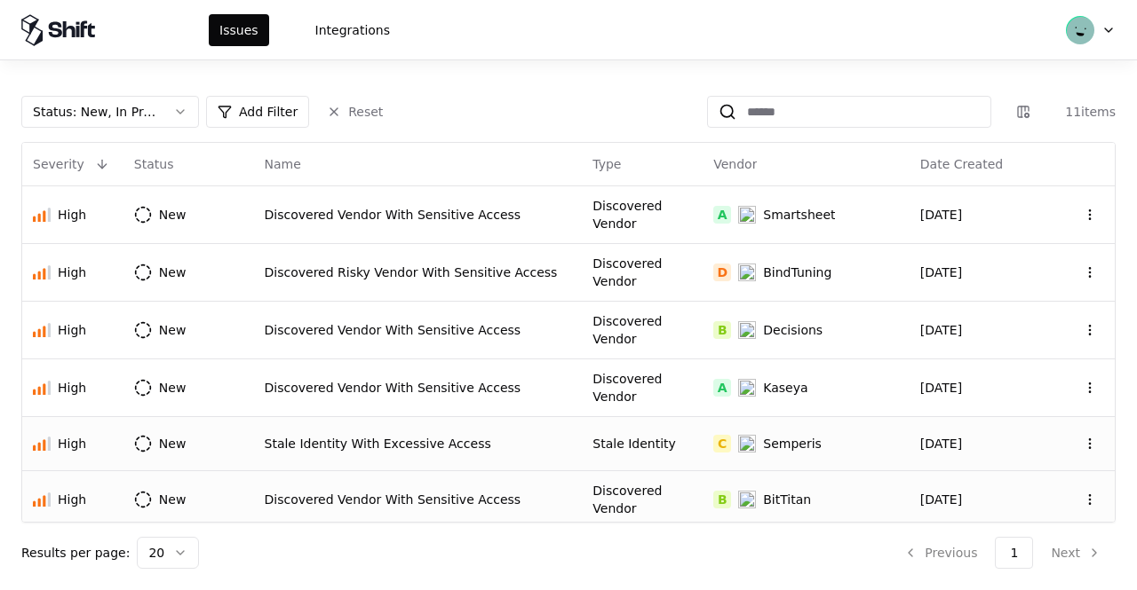
click at [542, 435] on div "Stale Identity With Excessive Access" at bounding box center [418, 444] width 307 height 18
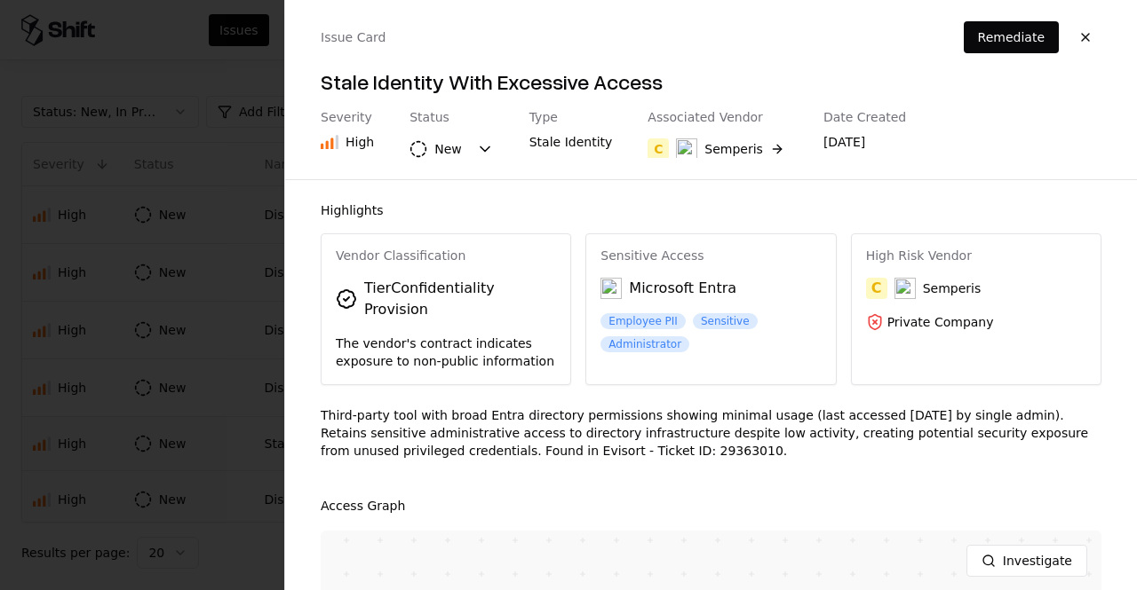
click at [503, 425] on div "Third-party tool with broad Entra directory permissions showing minimal usage (…" at bounding box center [711, 440] width 781 height 67
copy div "29363010"
click at [195, 253] on div at bounding box center [568, 295] width 1137 height 590
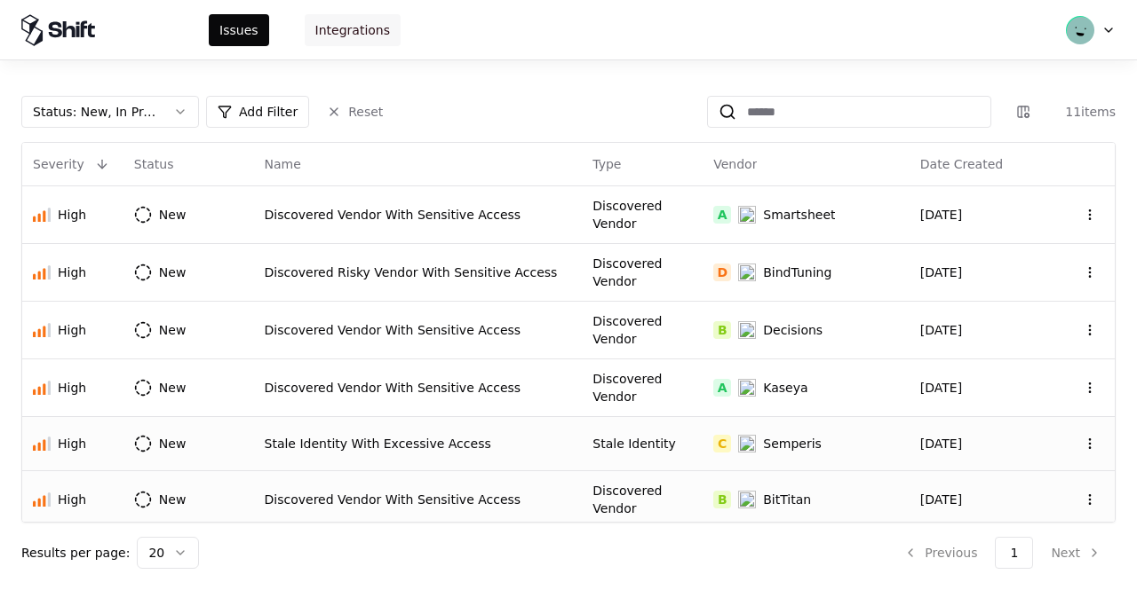
click at [314, 38] on button "Integrations" at bounding box center [353, 30] width 96 height 32
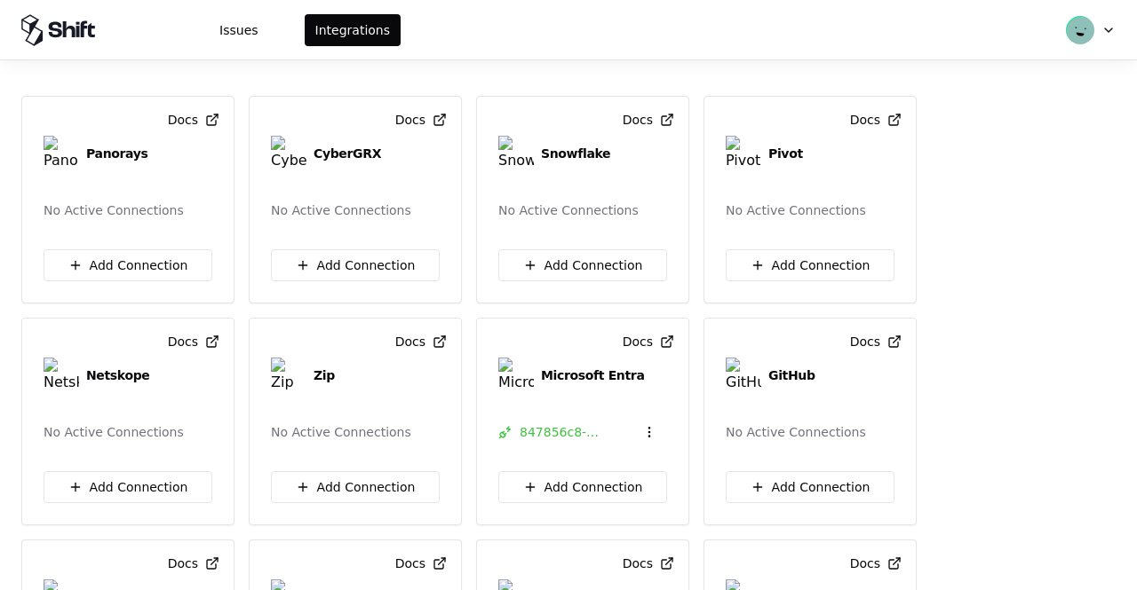
click at [255, 45] on div "Issues Integrations" at bounding box center [568, 29] width 1137 height 59
click at [234, 10] on div "Issues Integrations" at bounding box center [568, 29] width 1137 height 59
click at [234, 36] on button "Issues" at bounding box center [239, 30] width 60 height 32
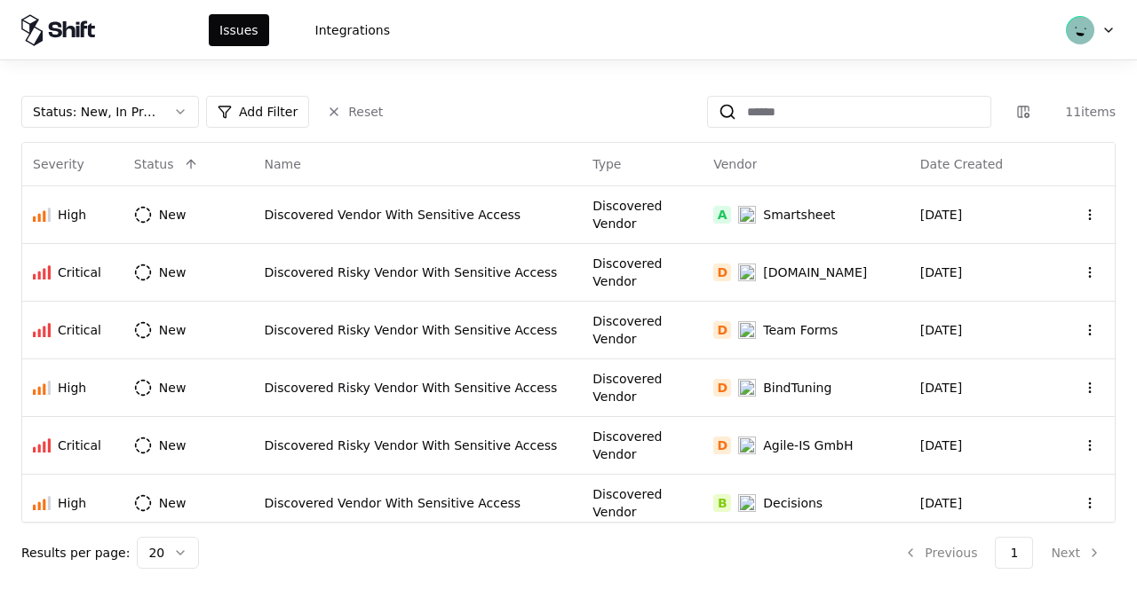
click at [154, 45] on div "Issues Integrations" at bounding box center [210, 30] width 379 height 32
click at [442, 71] on div "Status : New, In Progress Add Filter Reset 11 items Severity Status Name Type V…" at bounding box center [568, 325] width 1137 height 530
click at [330, 34] on button "Integrations" at bounding box center [353, 30] width 96 height 32
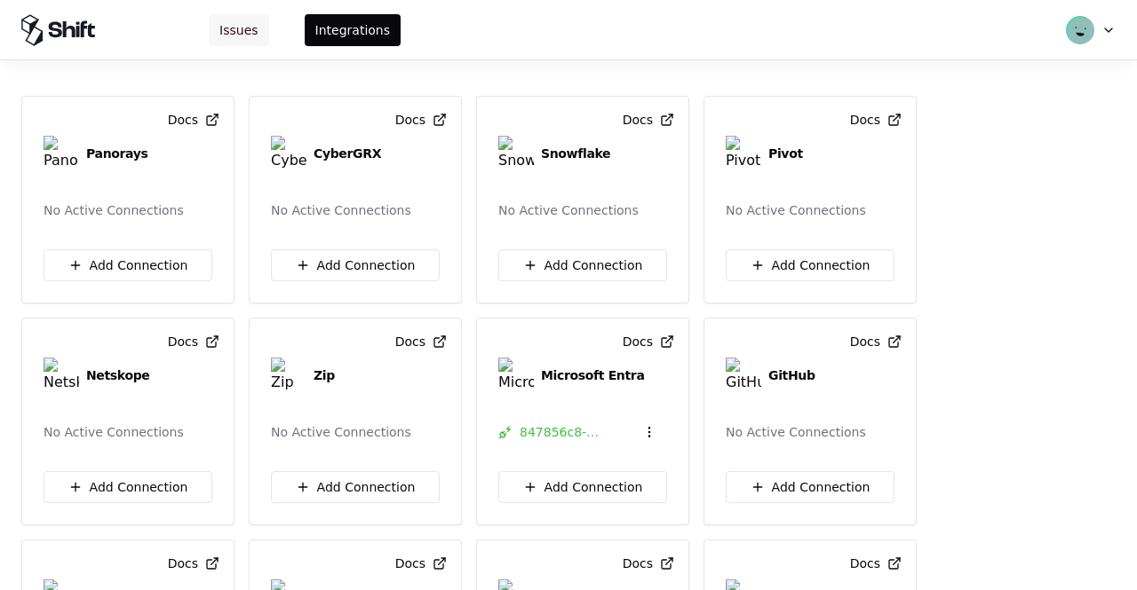
click at [225, 28] on button "Issues" at bounding box center [239, 30] width 60 height 32
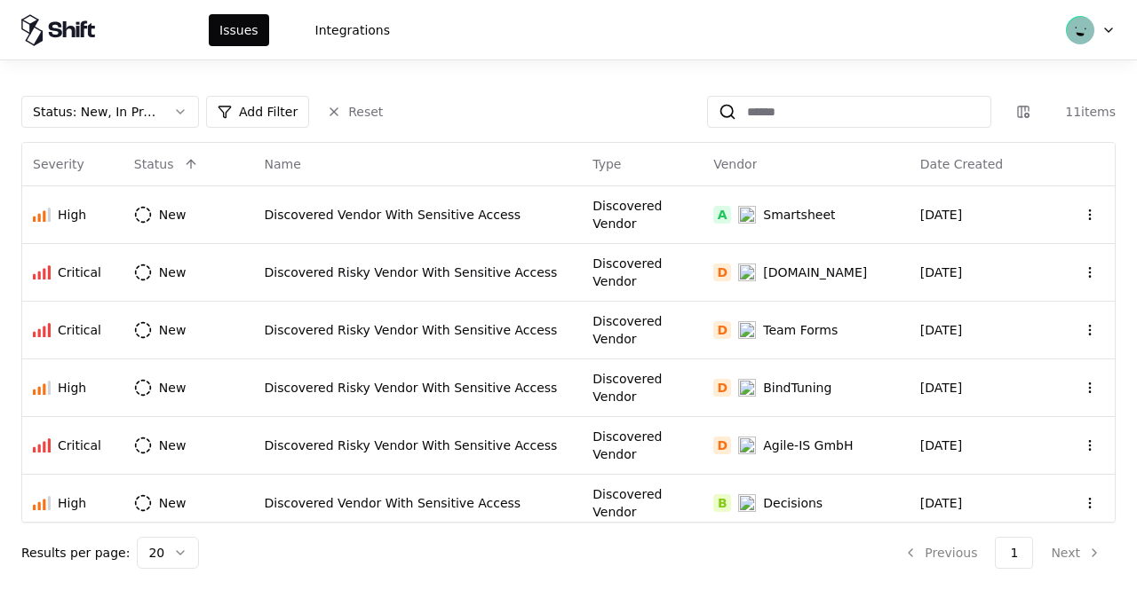
click at [165, 47] on div "Issues Integrations" at bounding box center [568, 29] width 1137 height 59
click at [166, 36] on div "Issues Integrations" at bounding box center [210, 30] width 379 height 32
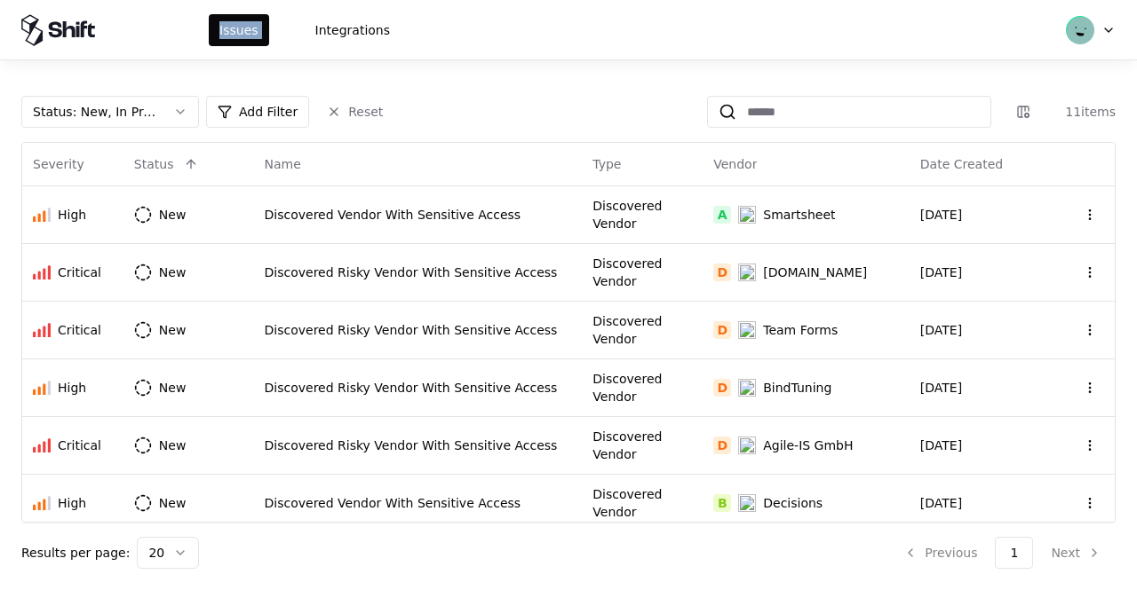
click at [166, 36] on div "Issues Integrations" at bounding box center [210, 30] width 379 height 32
click at [400, 44] on div "Issues Integrations" at bounding box center [568, 29] width 1137 height 59
click at [355, 15] on button "Integrations" at bounding box center [353, 30] width 96 height 32
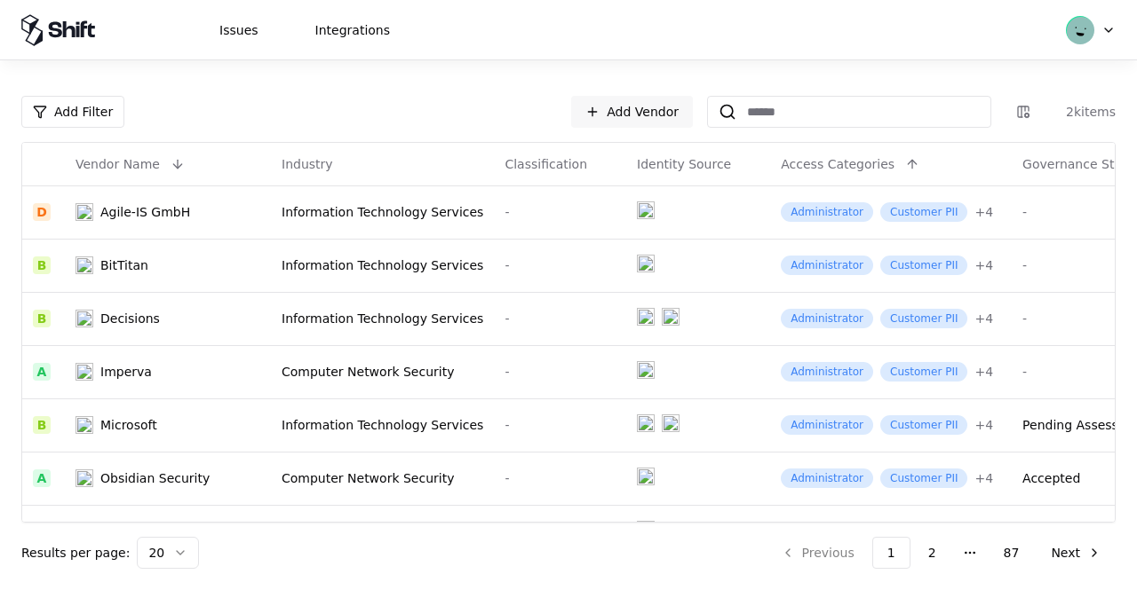
click at [177, 20] on div "Issues Integrations" at bounding box center [210, 30] width 379 height 32
click at [127, 68] on div "Add Filter Add Vendor 2k items Vendor Name Industry Classification Identity Sou…" at bounding box center [568, 325] width 1137 height 530
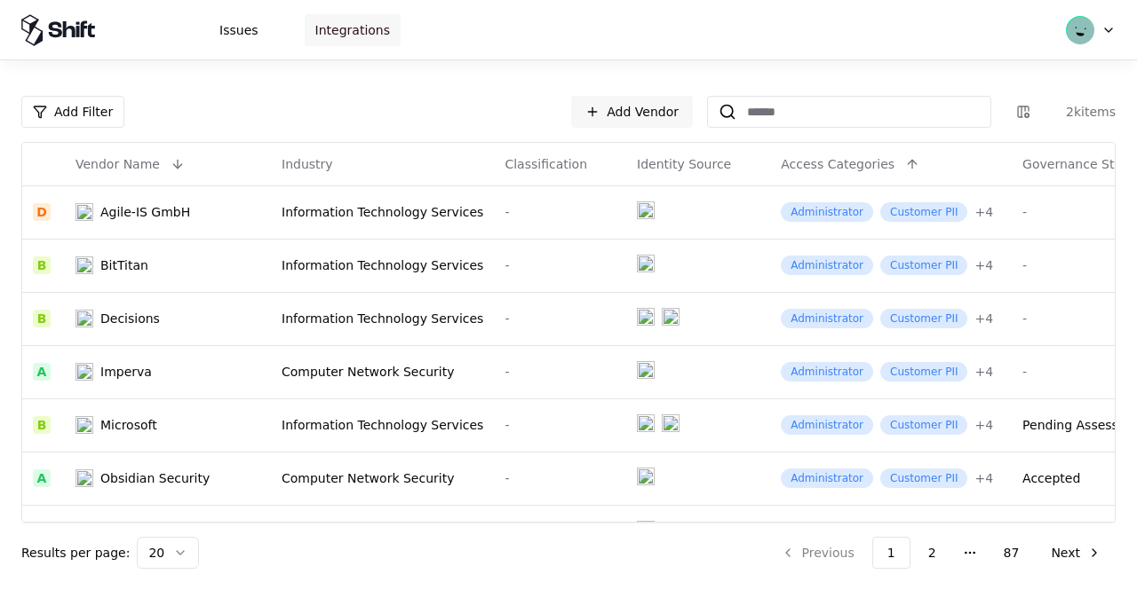
click at [357, 44] on button "Integrations" at bounding box center [353, 30] width 96 height 32
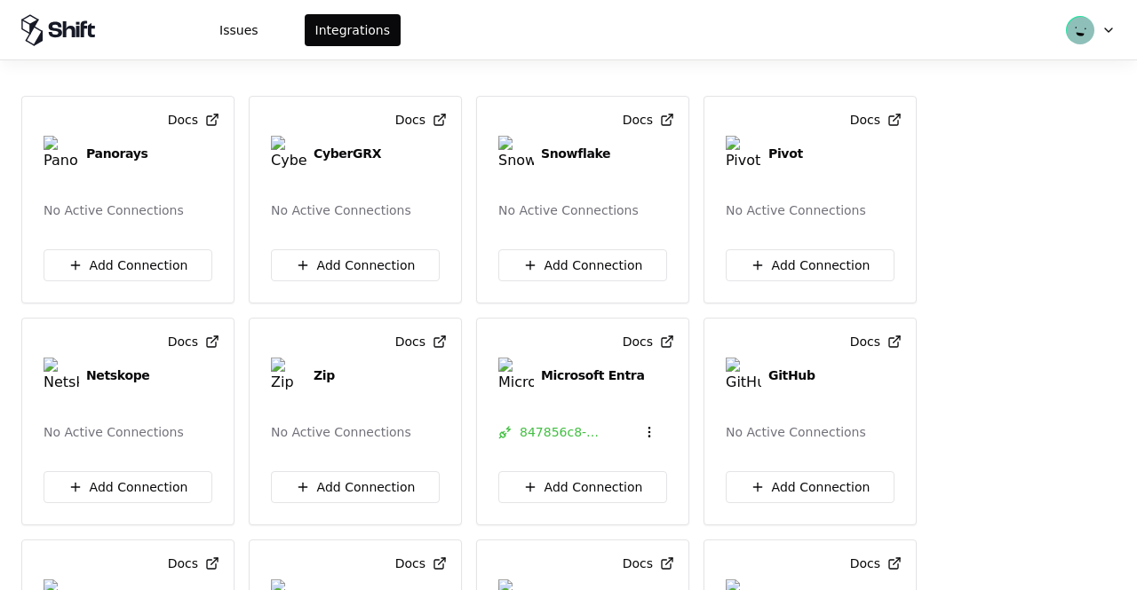
click at [249, 46] on div "Issues Integrations" at bounding box center [568, 29] width 1137 height 59
click at [235, 33] on button "Issues" at bounding box center [239, 30] width 60 height 32
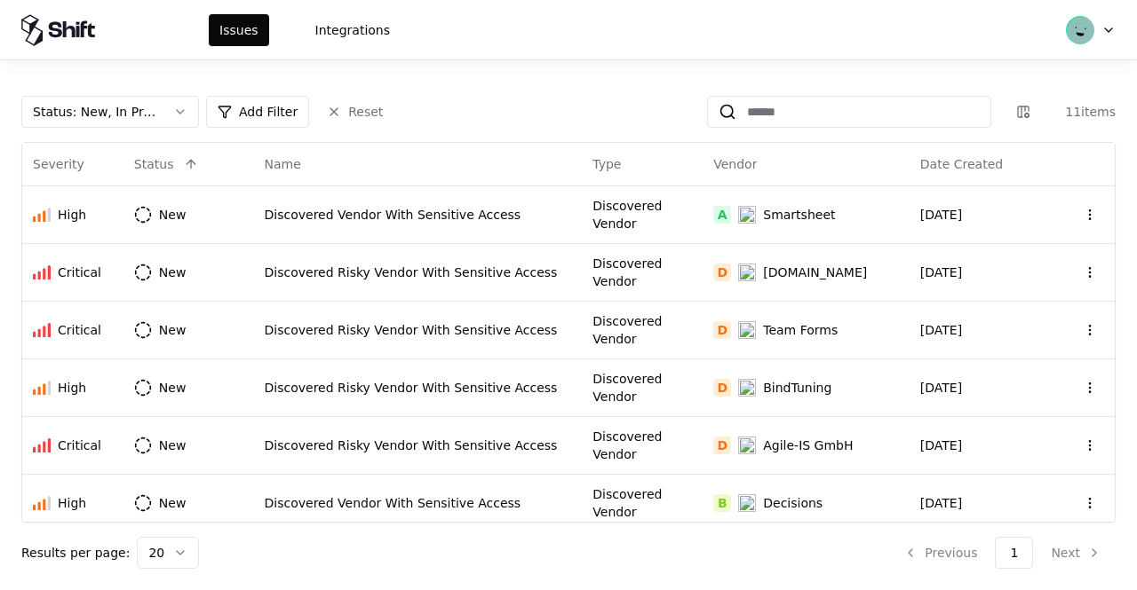
click at [184, 31] on div "Issues Integrations" at bounding box center [210, 30] width 379 height 32
click at [170, 31] on div "Issues Integrations" at bounding box center [210, 30] width 379 height 32
click at [76, 17] on icon at bounding box center [58, 30] width 74 height 32
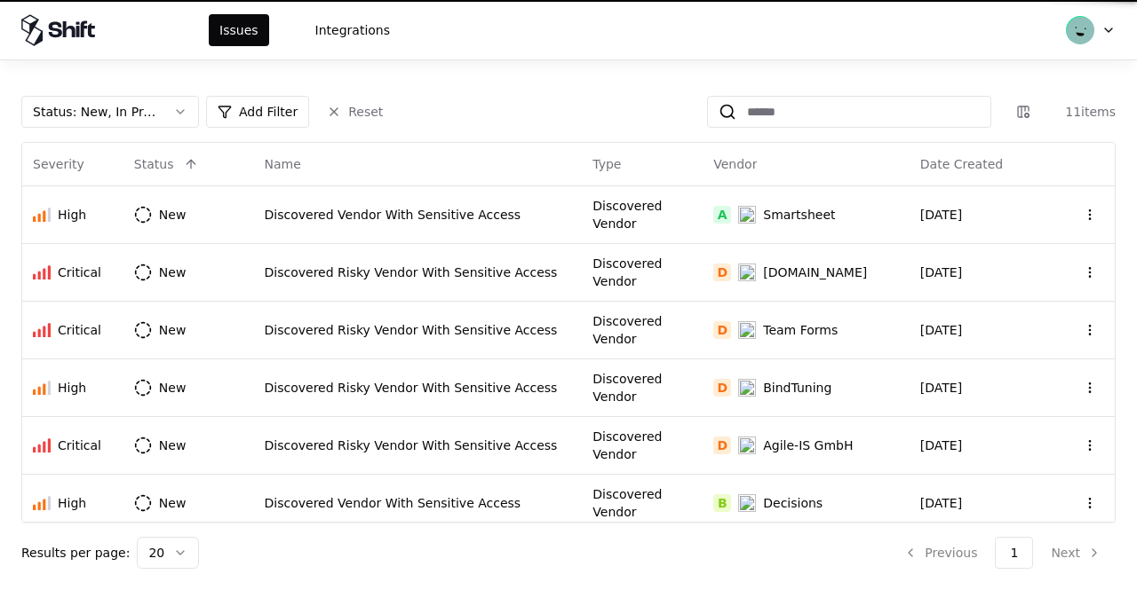
click at [136, 45] on div "Issues Integrations" at bounding box center [210, 30] width 379 height 32
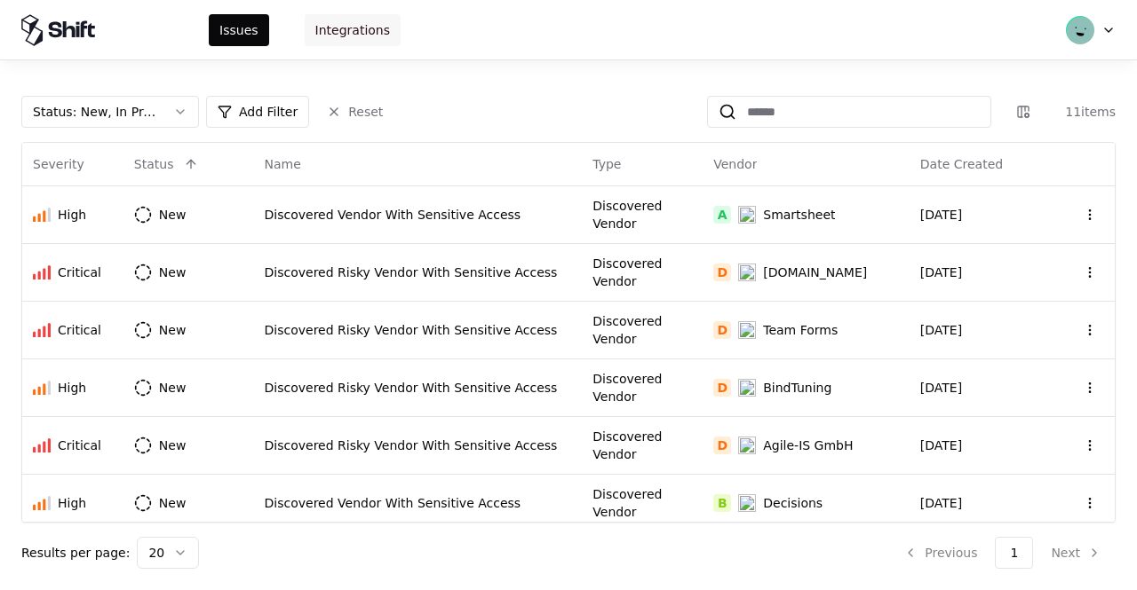
click at [345, 40] on button "Integrations" at bounding box center [353, 30] width 96 height 32
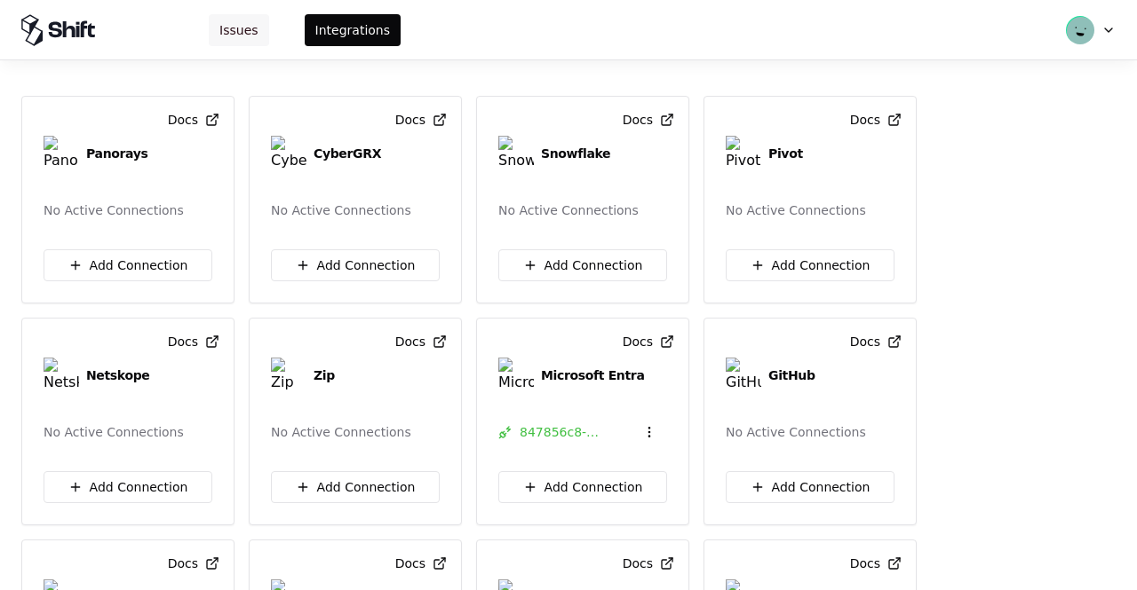
click at [249, 27] on button "Issues" at bounding box center [239, 30] width 60 height 32
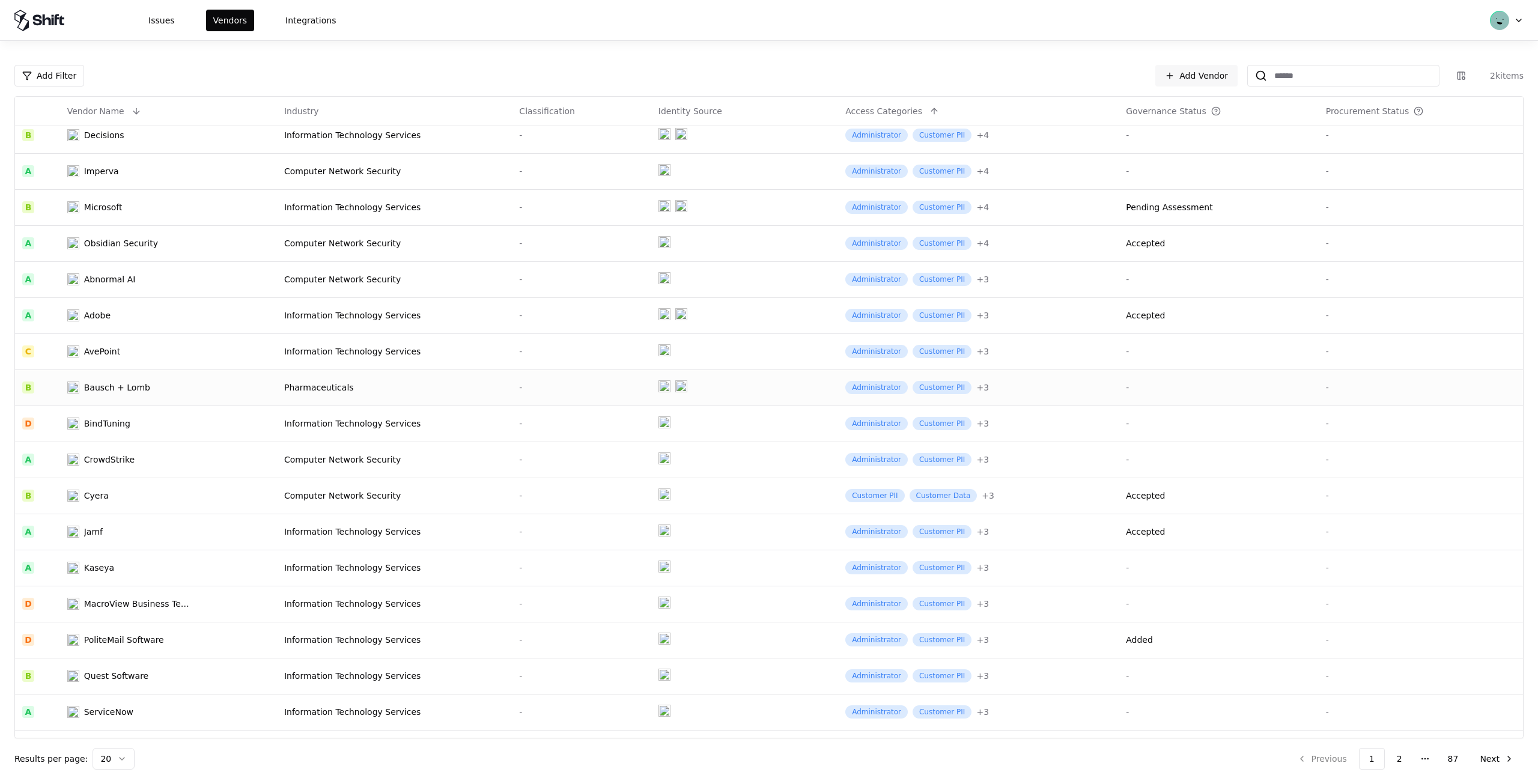
scroll to position [109, 0]
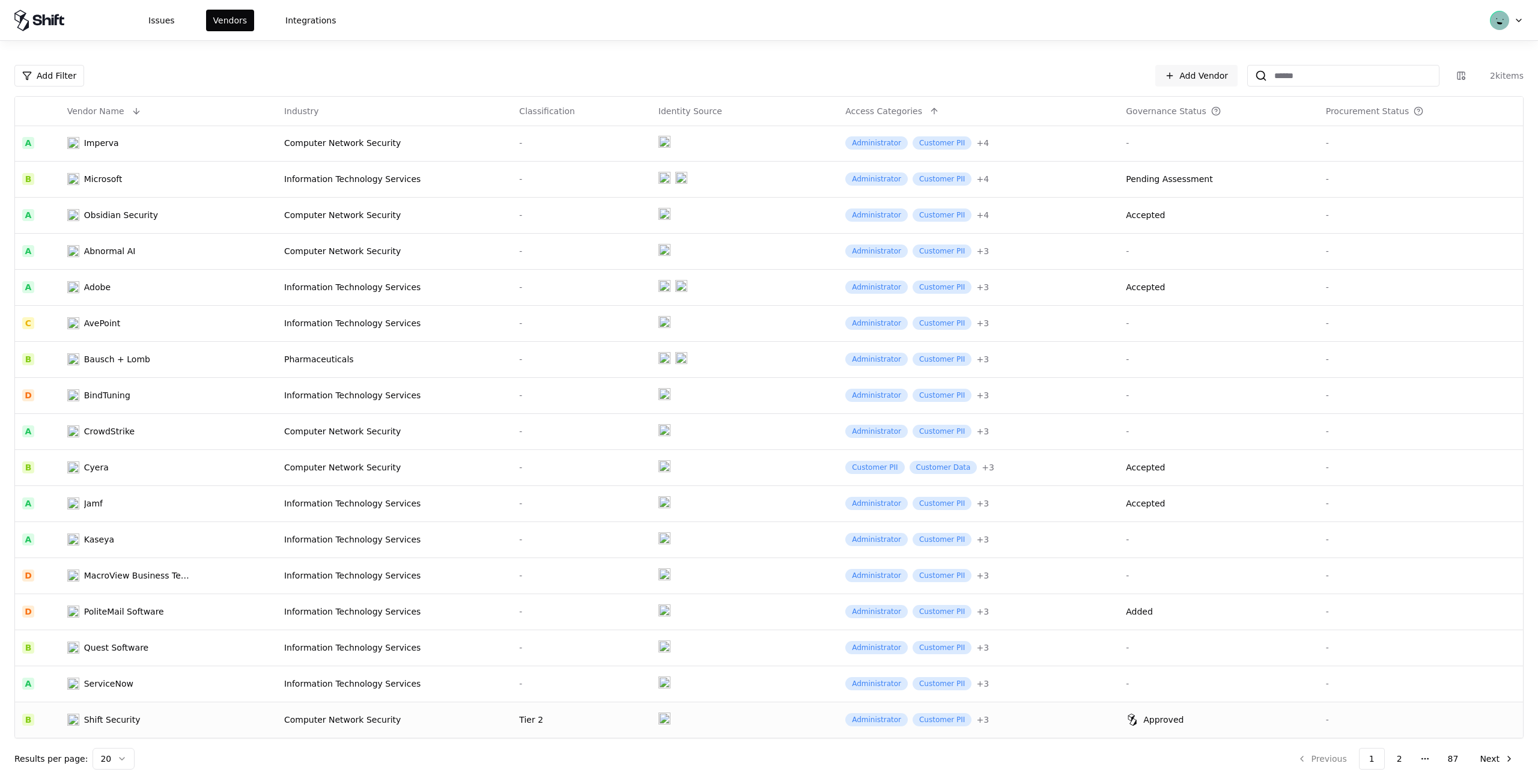
click at [196, 724] on td "Shift Security" at bounding box center [168, 719] width 217 height 36
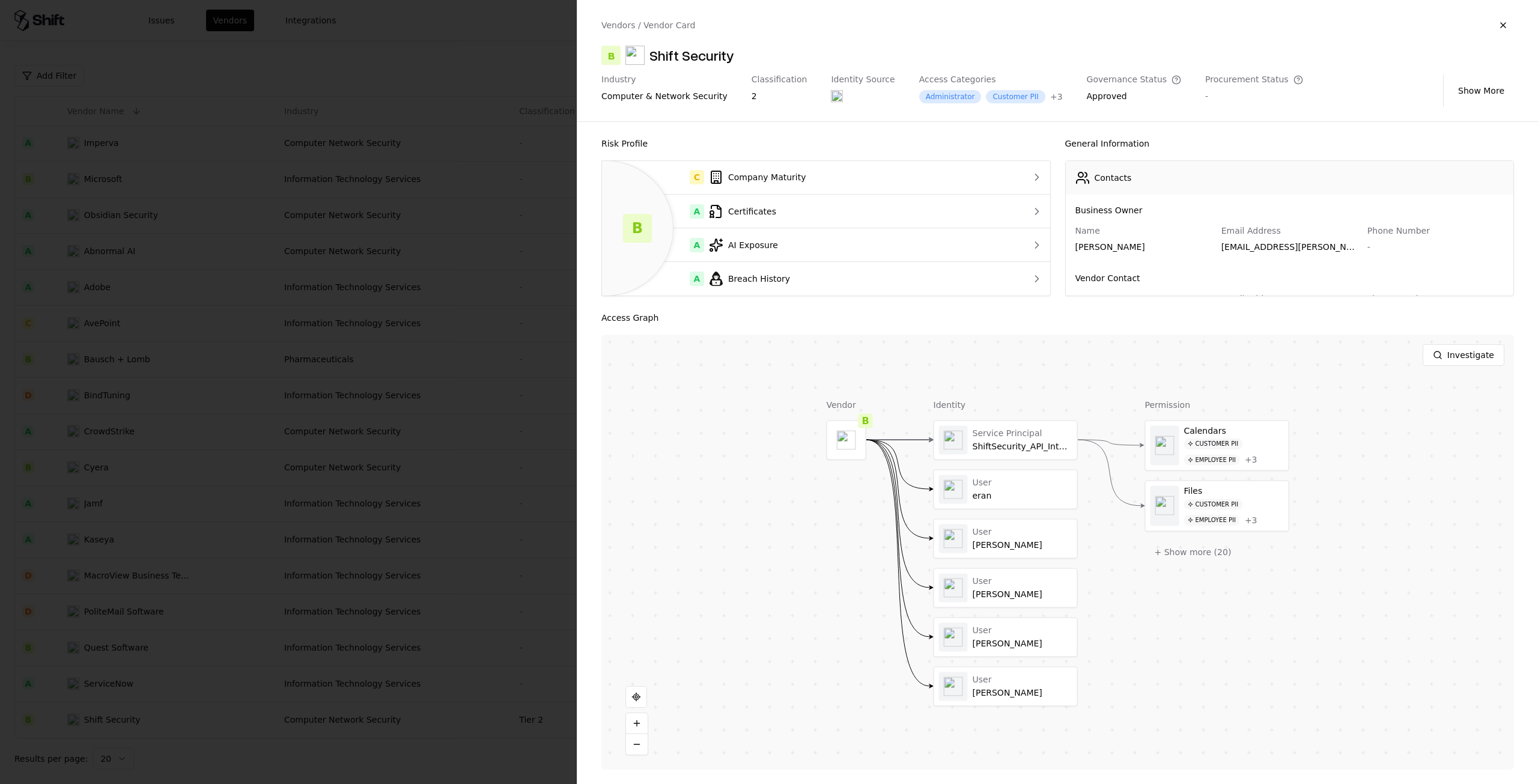
click at [1504, 11] on div "Vendors / Vendor Card B Shift Security Industry computer & network security Cla…" at bounding box center [1058, 60] width 961 height 121
click at [1506, 24] on button "button" at bounding box center [1503, 25] width 22 height 22
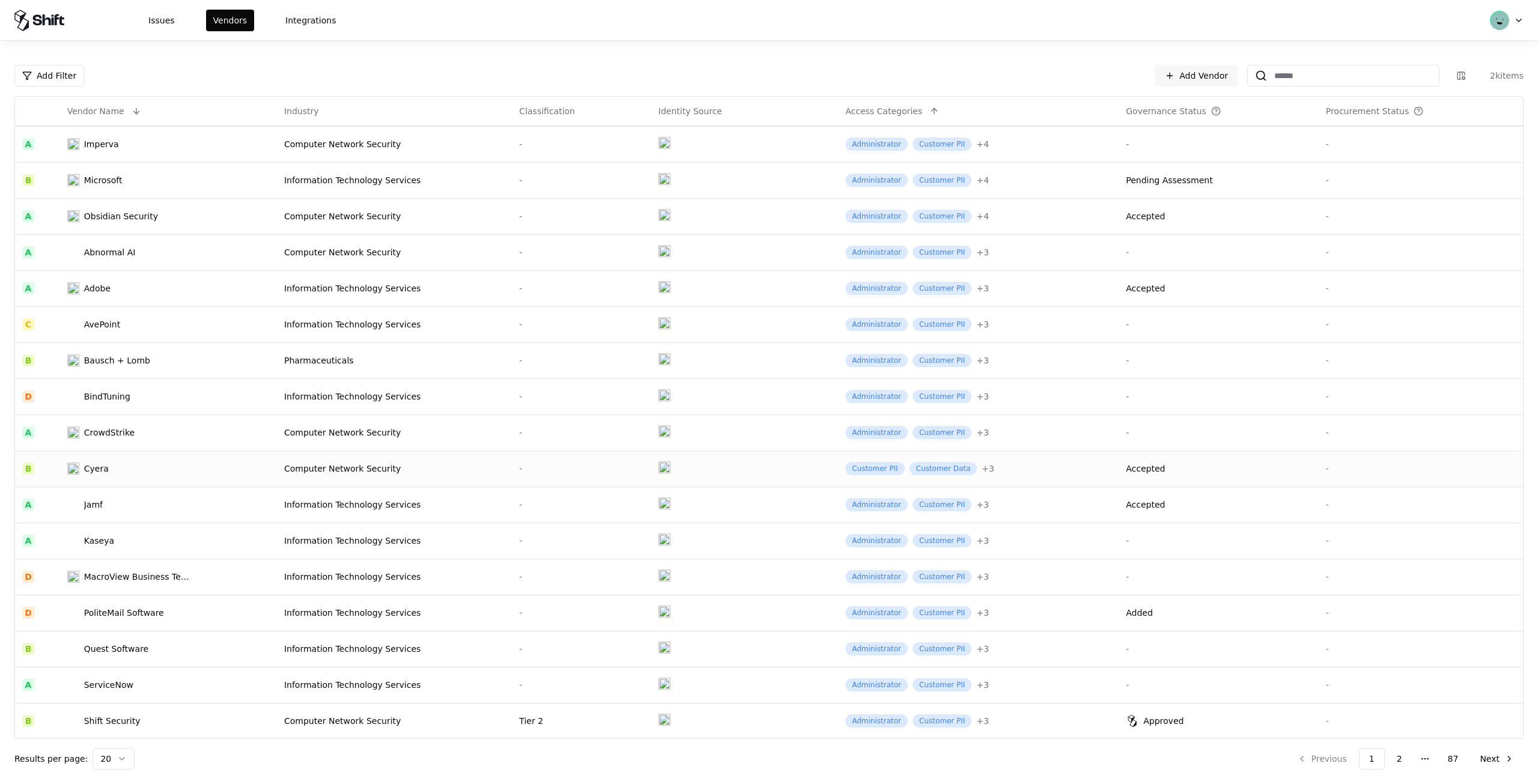
scroll to position [109, 0]
click at [1482, 757] on button "Next" at bounding box center [1497, 759] width 53 height 22
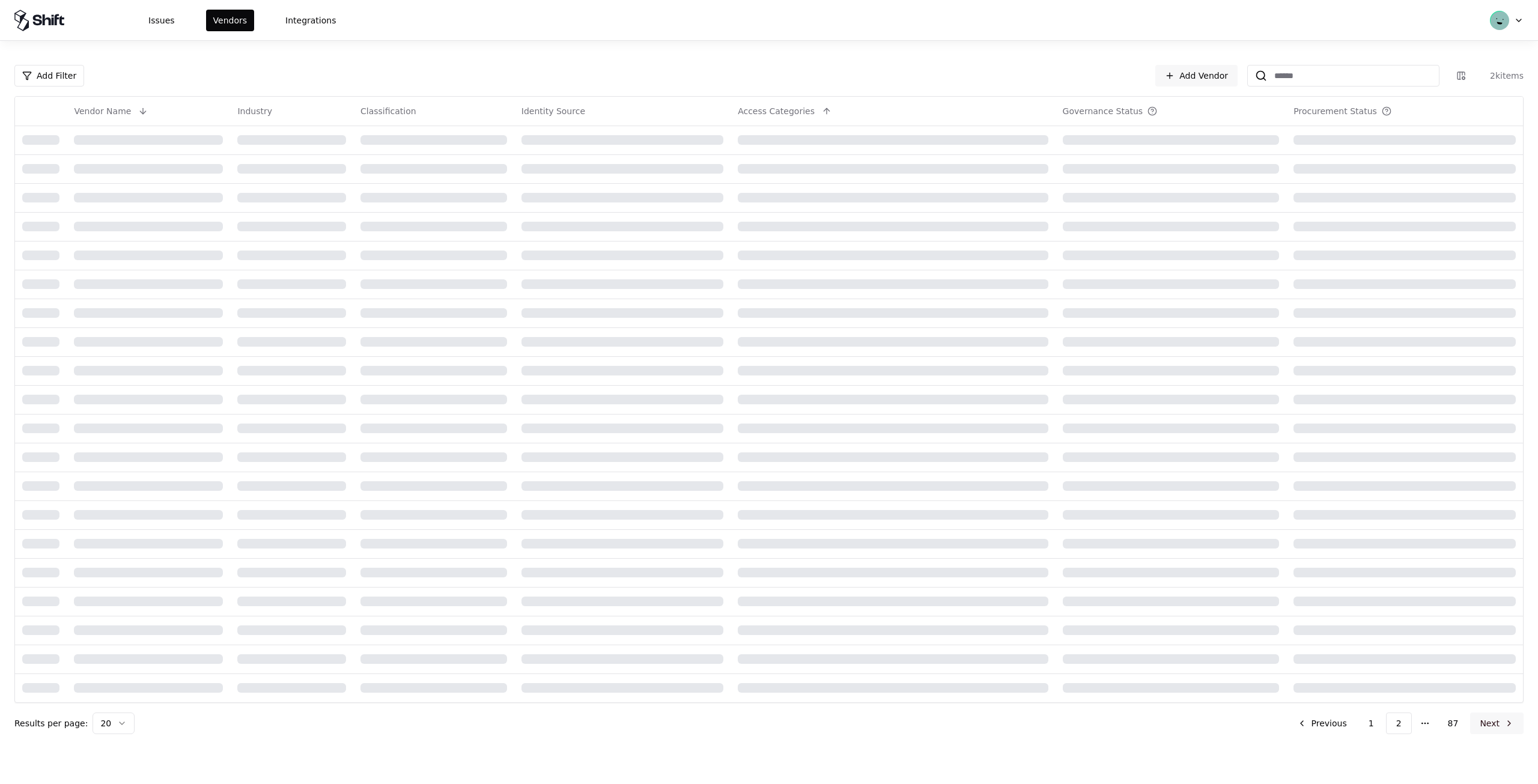
scroll to position [0, 0]
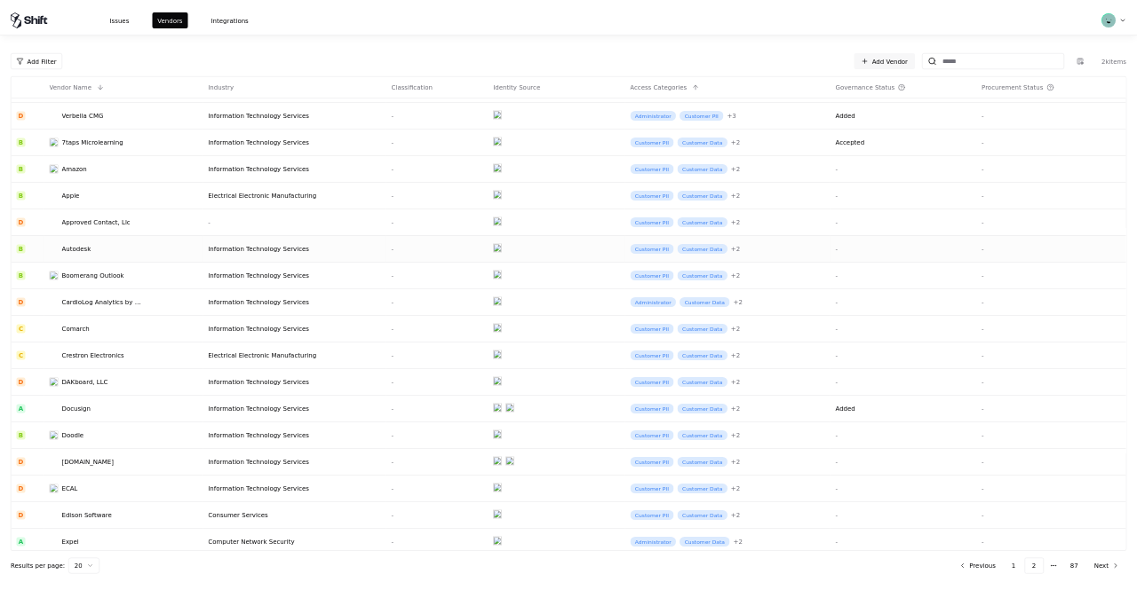
scroll to position [161, 0]
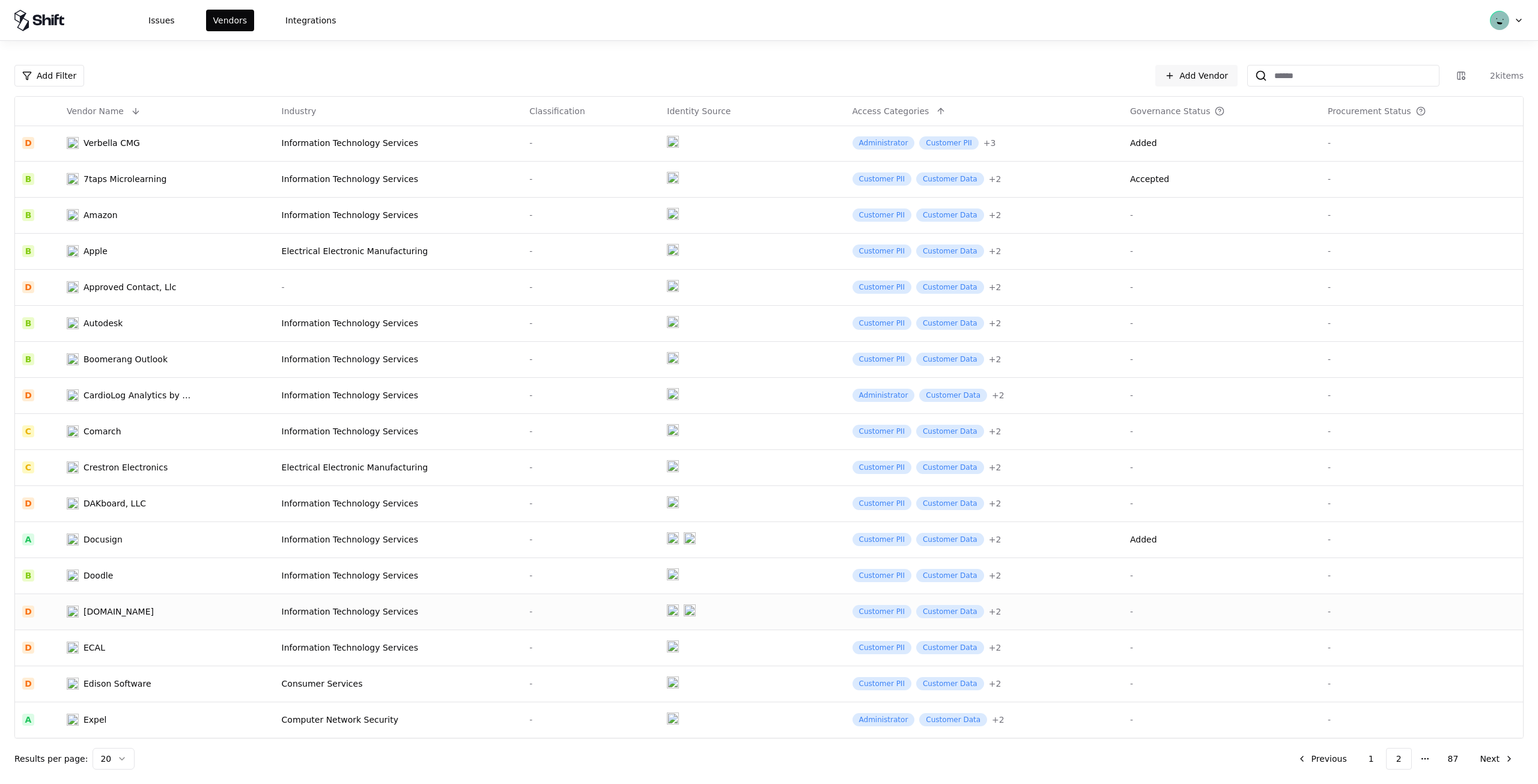
click at [212, 609] on td "Draw.io" at bounding box center [167, 611] width 215 height 36
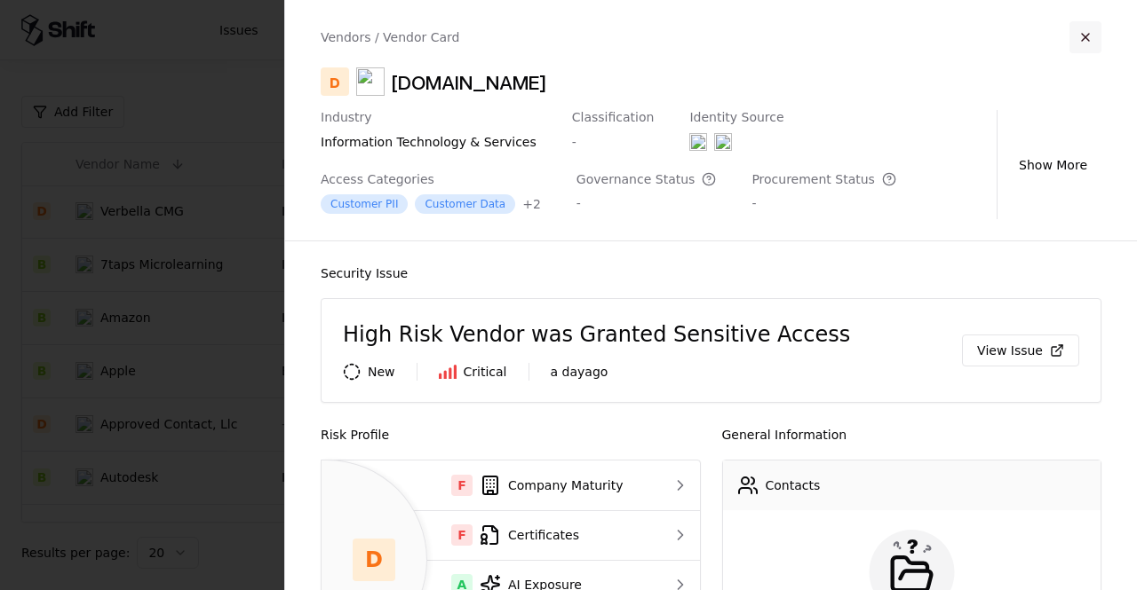
click at [1091, 38] on button "button" at bounding box center [1085, 37] width 32 height 32
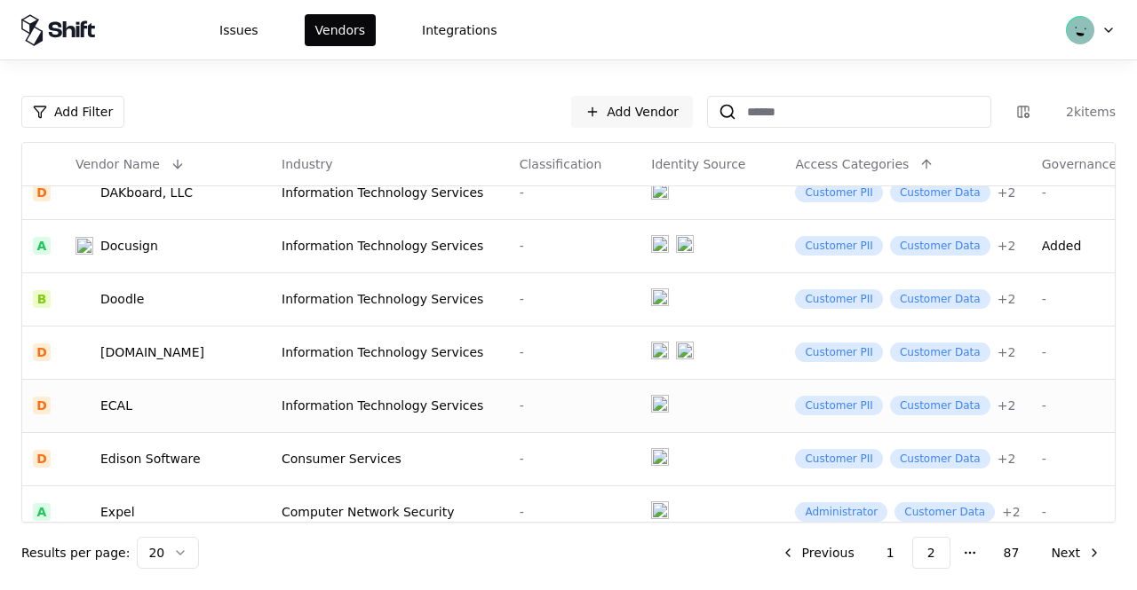
scroll to position [741, 0]
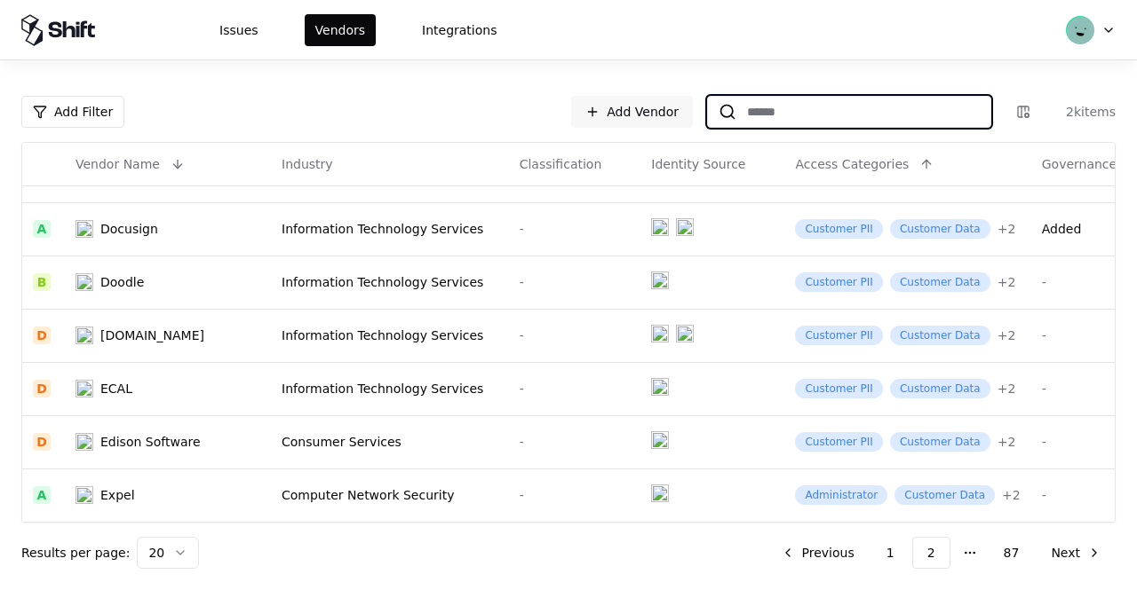
click at [782, 110] on input at bounding box center [863, 112] width 254 height 32
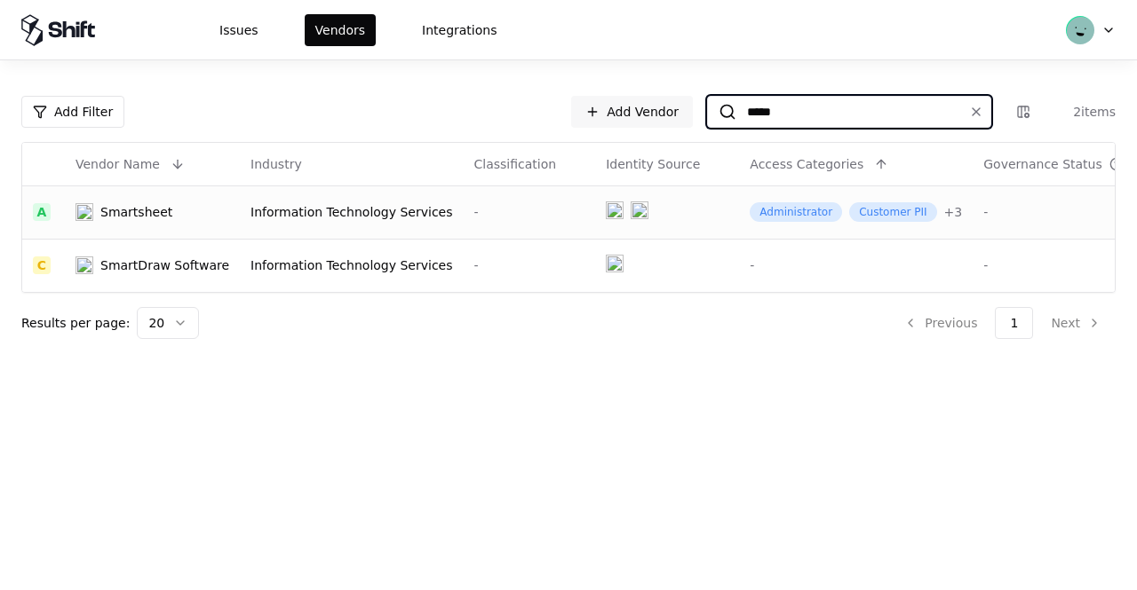
type input "*****"
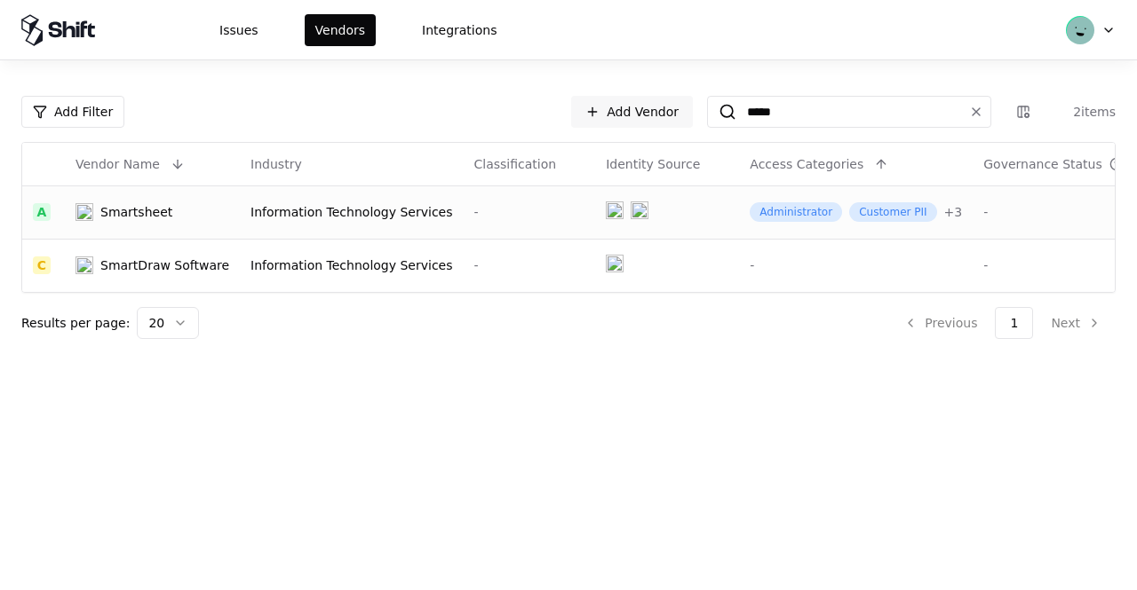
click at [186, 220] on div "Smartsheet" at bounding box center [152, 212] width 154 height 18
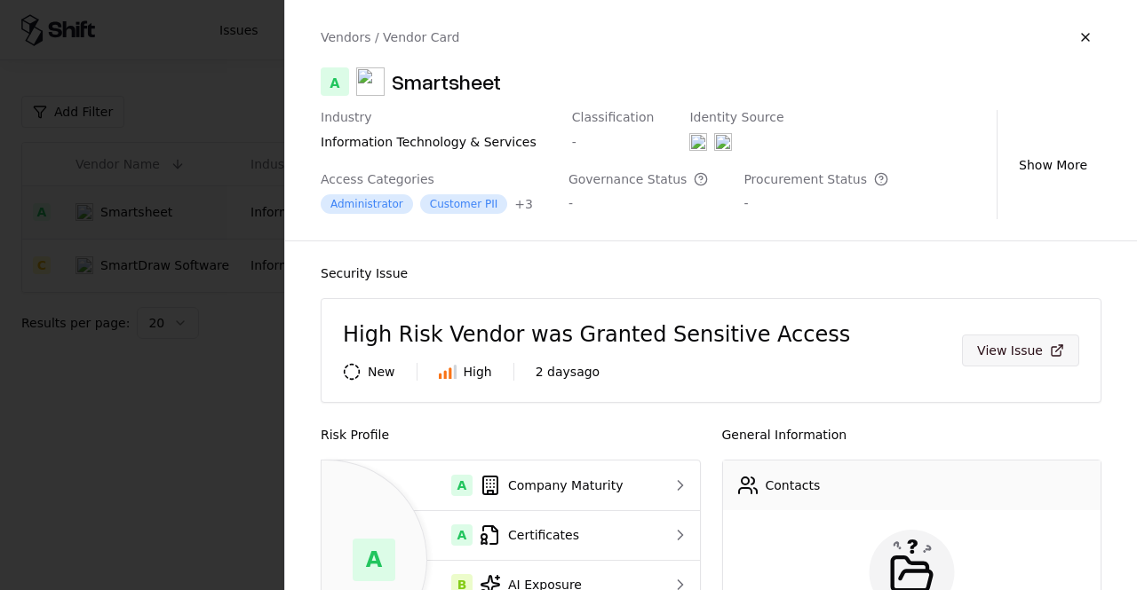
click at [1014, 358] on button "View Issue" at bounding box center [1020, 351] width 117 height 32
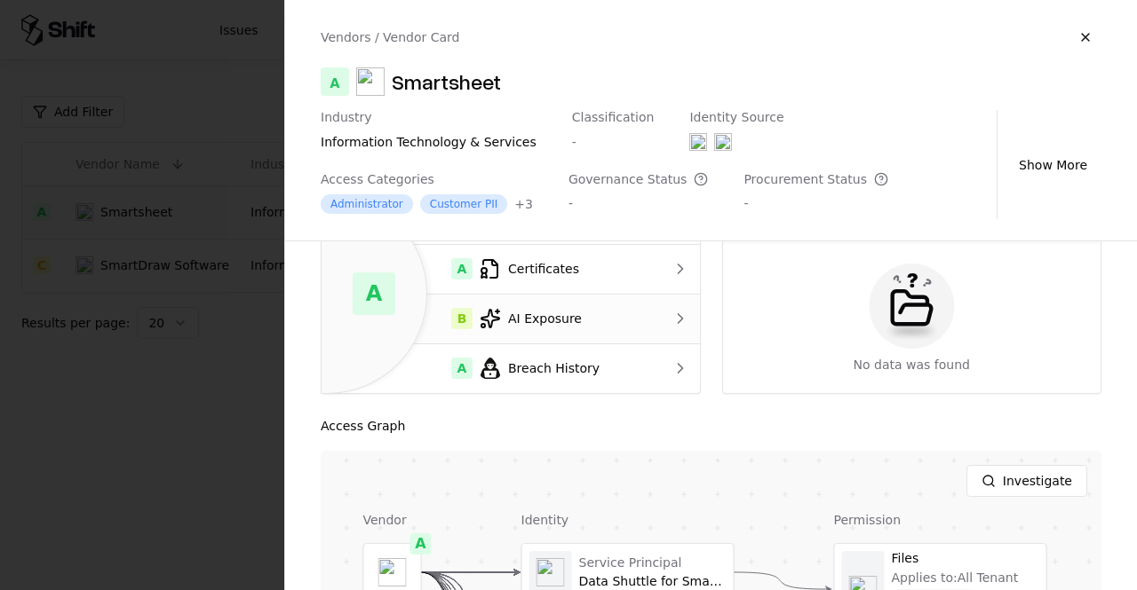
scroll to position [178, 0]
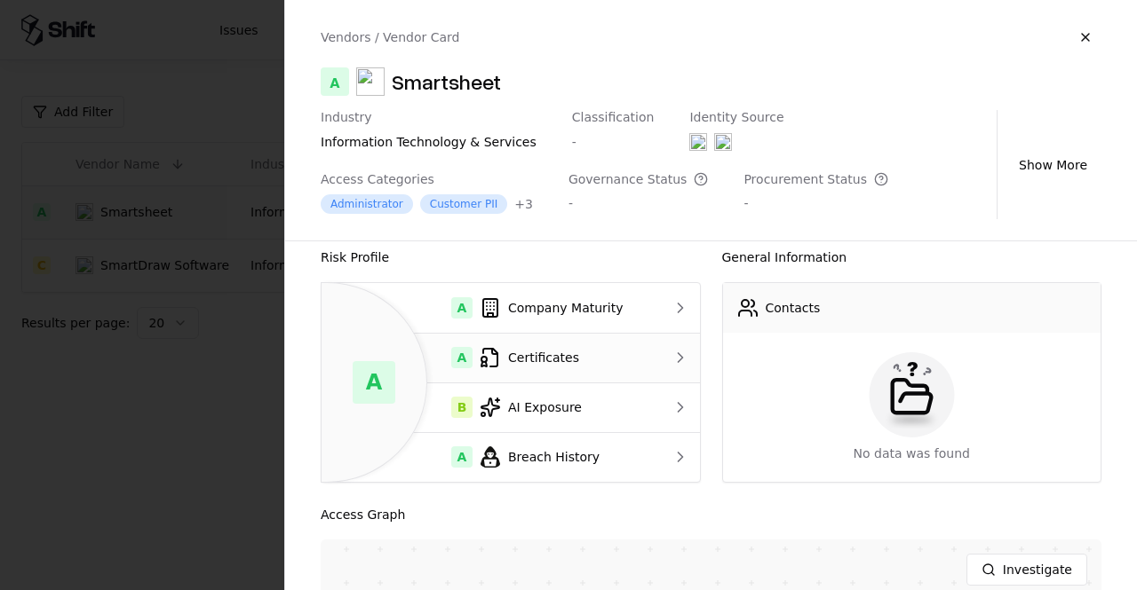
click at [567, 370] on td "A Certificates" at bounding box center [489, 358] width 337 height 50
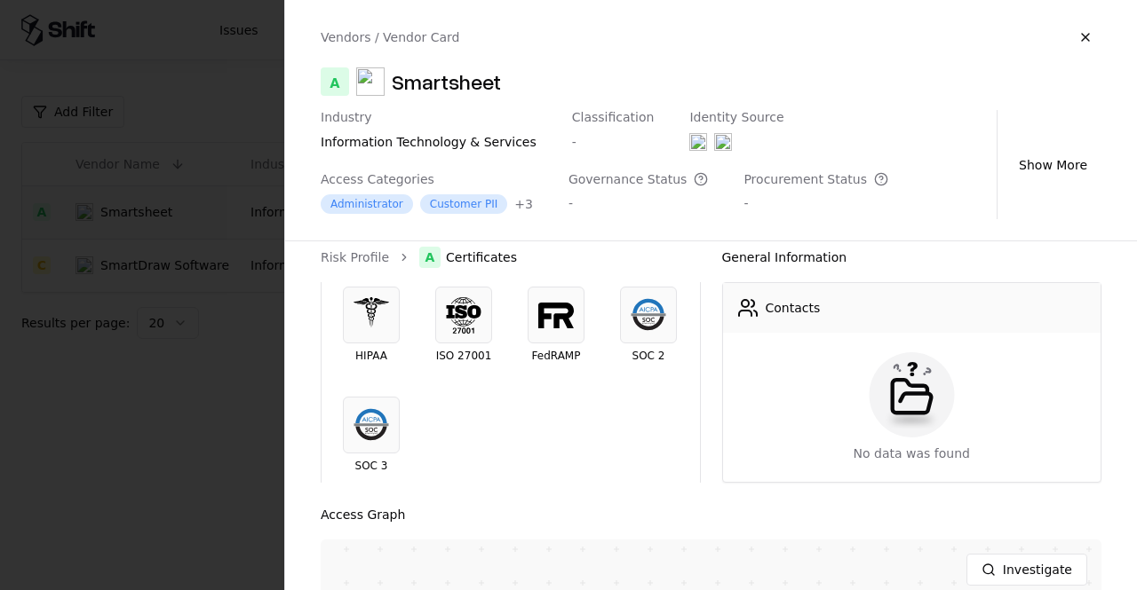
scroll to position [28, 0]
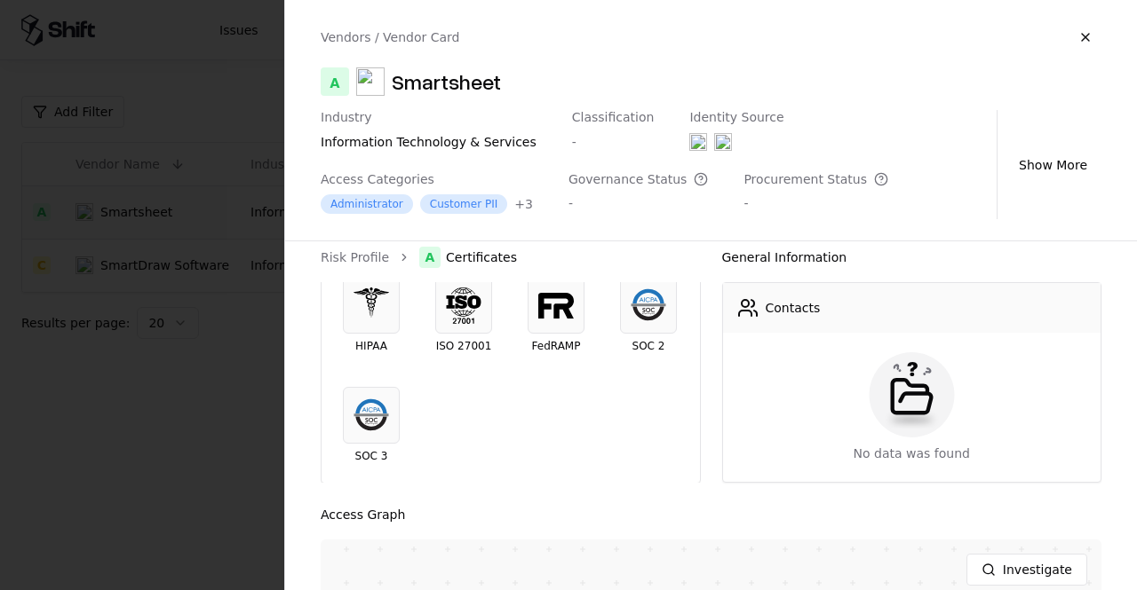
click at [345, 267] on ol "Risk Profile A Certificates" at bounding box center [511, 257] width 380 height 21
click at [352, 282] on div at bounding box center [371, 305] width 57 height 57
click at [355, 271] on div "Risk Profile A Certificates HIPAA ISO 27001 FedRAMP SOC 2 SOC 3" at bounding box center [511, 365] width 380 height 236
click at [358, 266] on link "Risk Profile" at bounding box center [355, 258] width 68 height 18
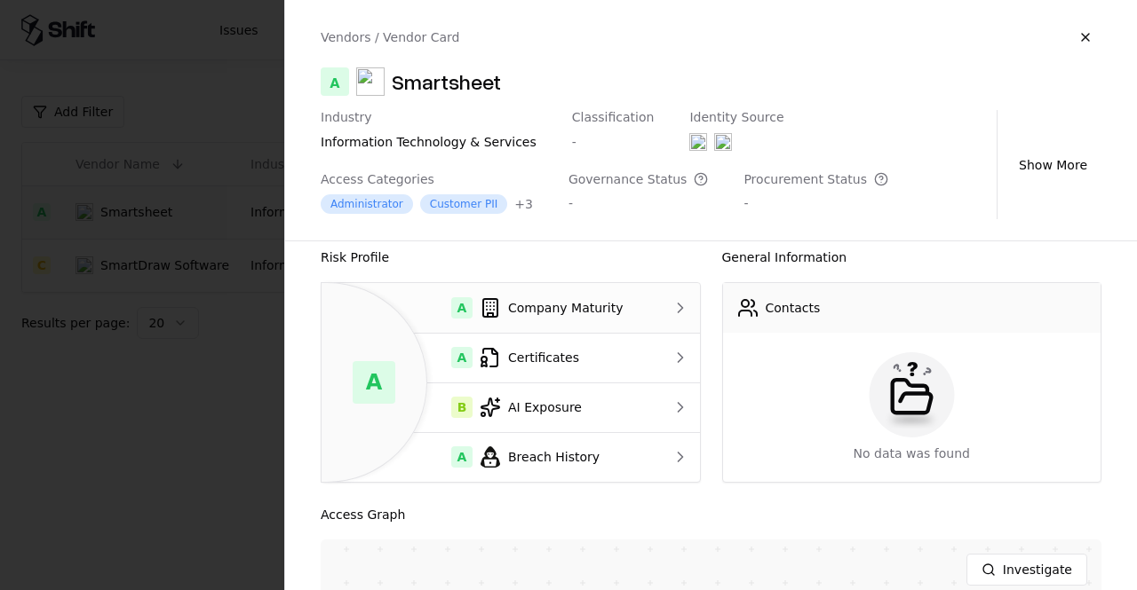
click at [533, 300] on div "A Company Maturity" at bounding box center [490, 307] width 308 height 21
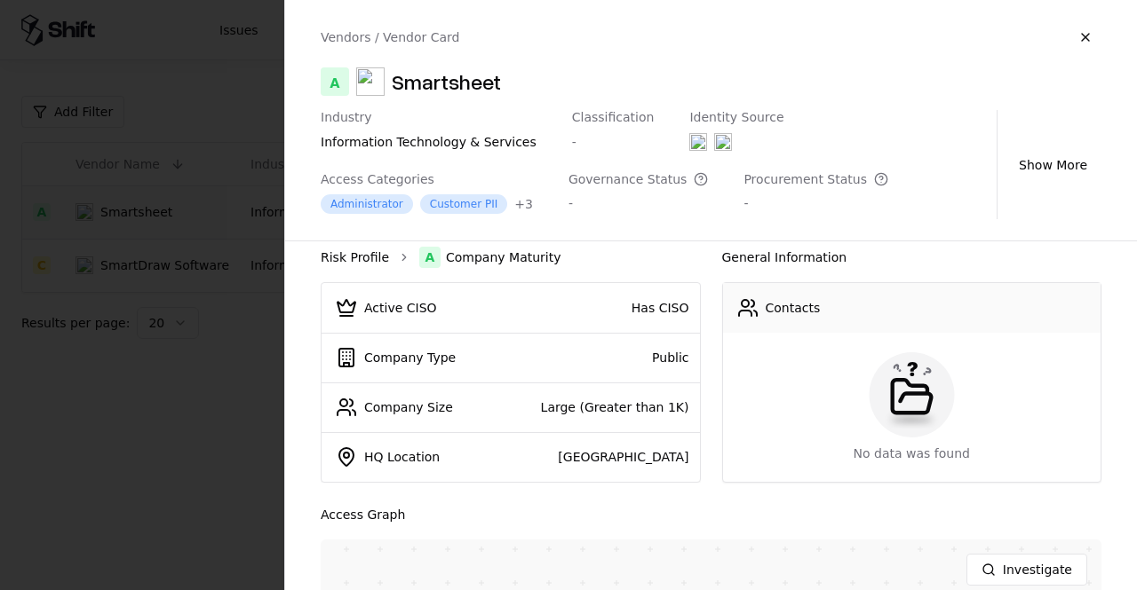
click at [343, 263] on link "Risk Profile" at bounding box center [355, 258] width 68 height 18
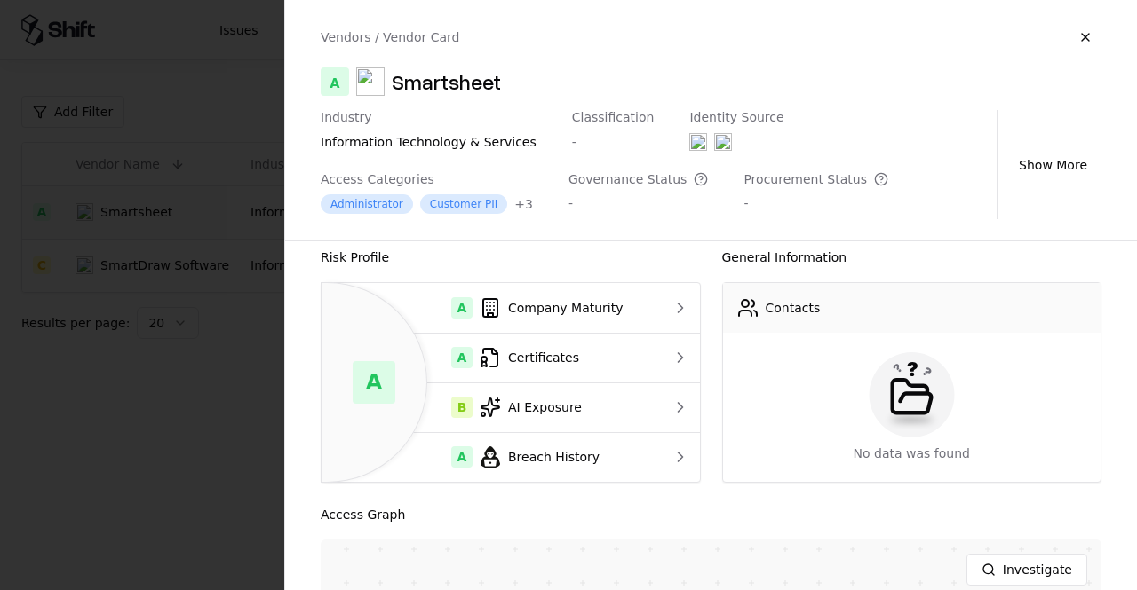
scroll to position [89, 0]
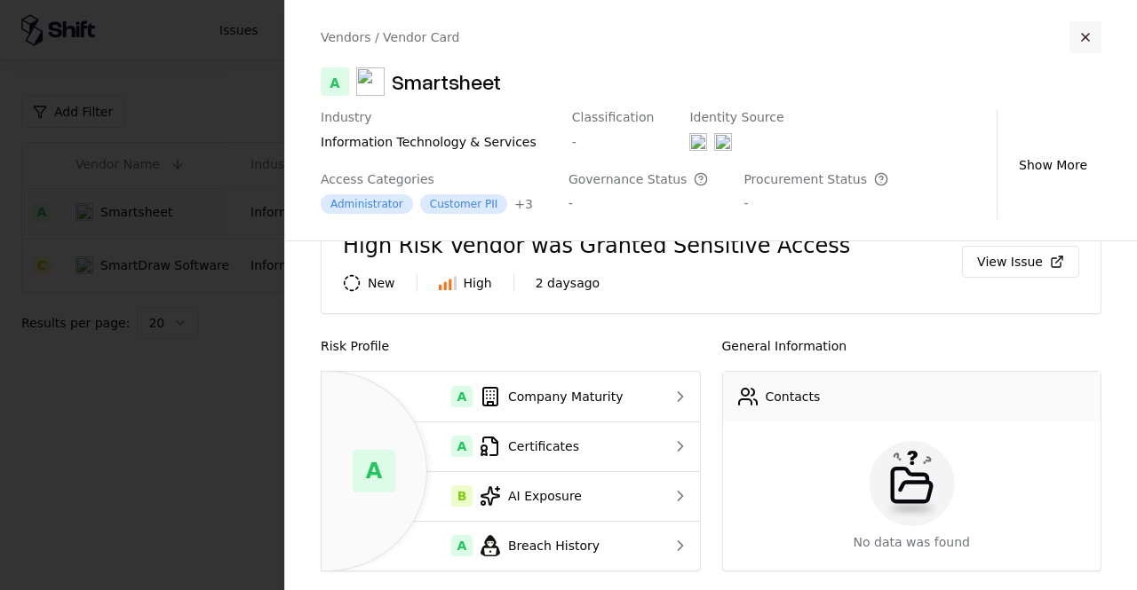
click at [1082, 43] on button "button" at bounding box center [1085, 37] width 32 height 32
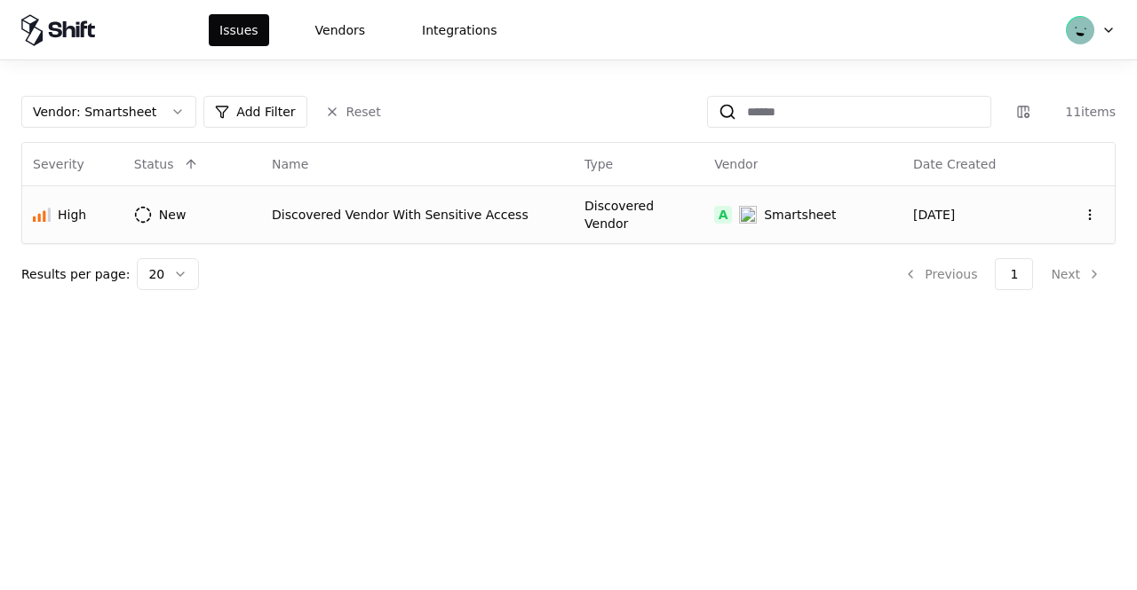
click at [218, 206] on td "New" at bounding box center [192, 215] width 138 height 58
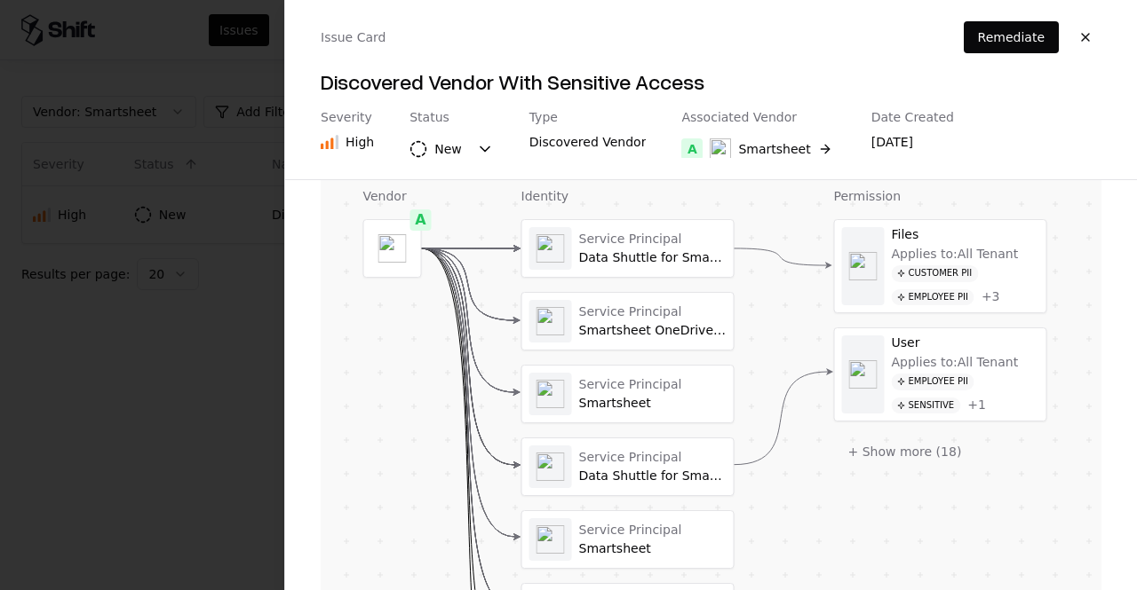
scroll to position [485, 0]
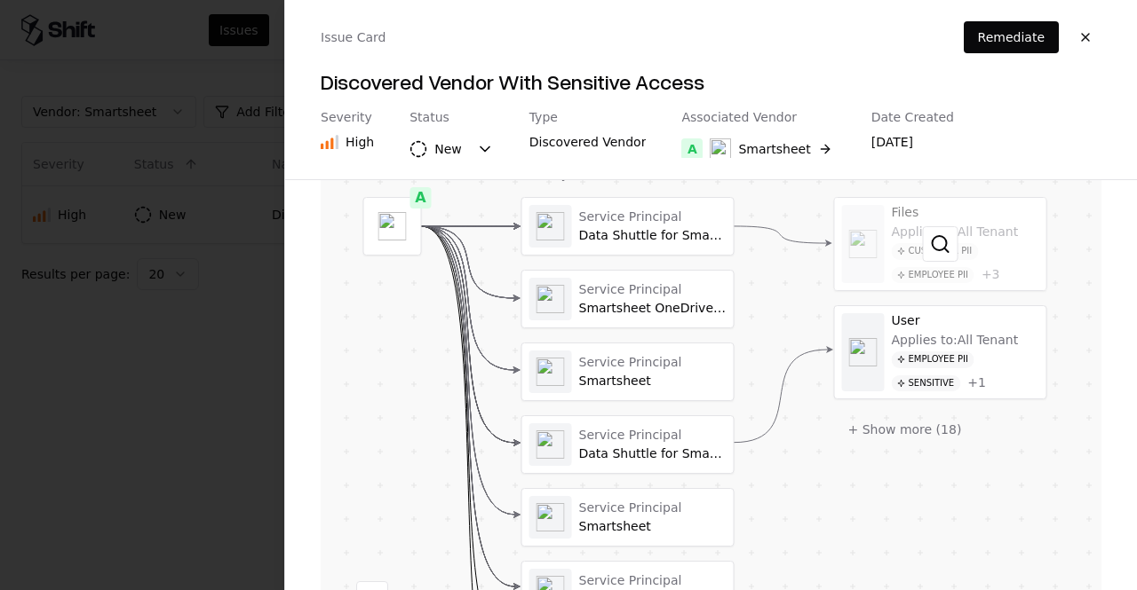
click at [1041, 245] on div at bounding box center [940, 244] width 211 height 92
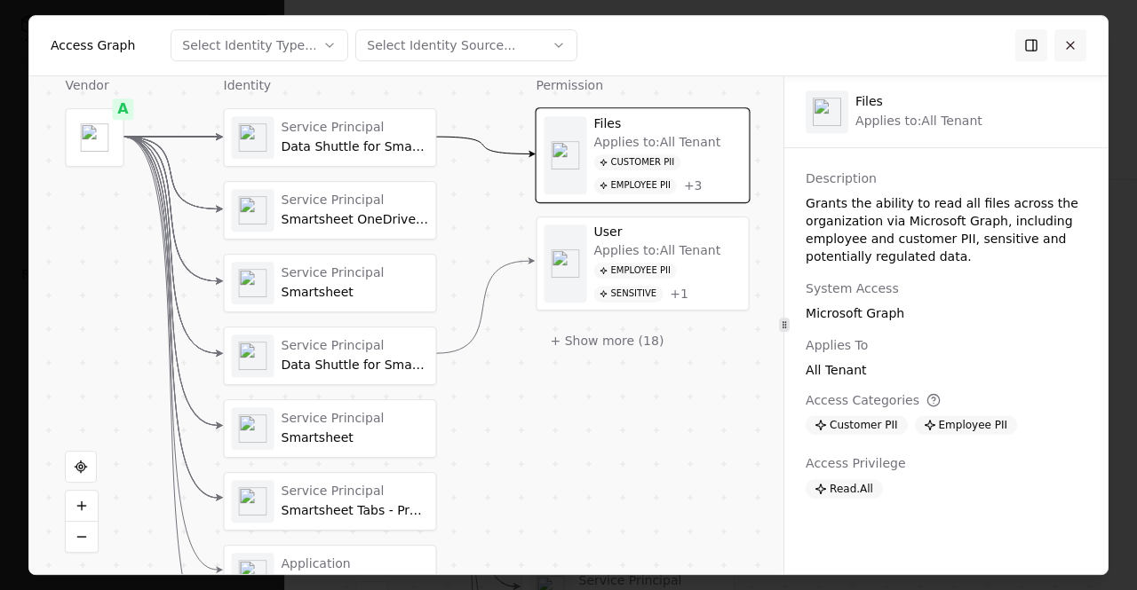
click at [1071, 52] on button at bounding box center [1070, 45] width 32 height 32
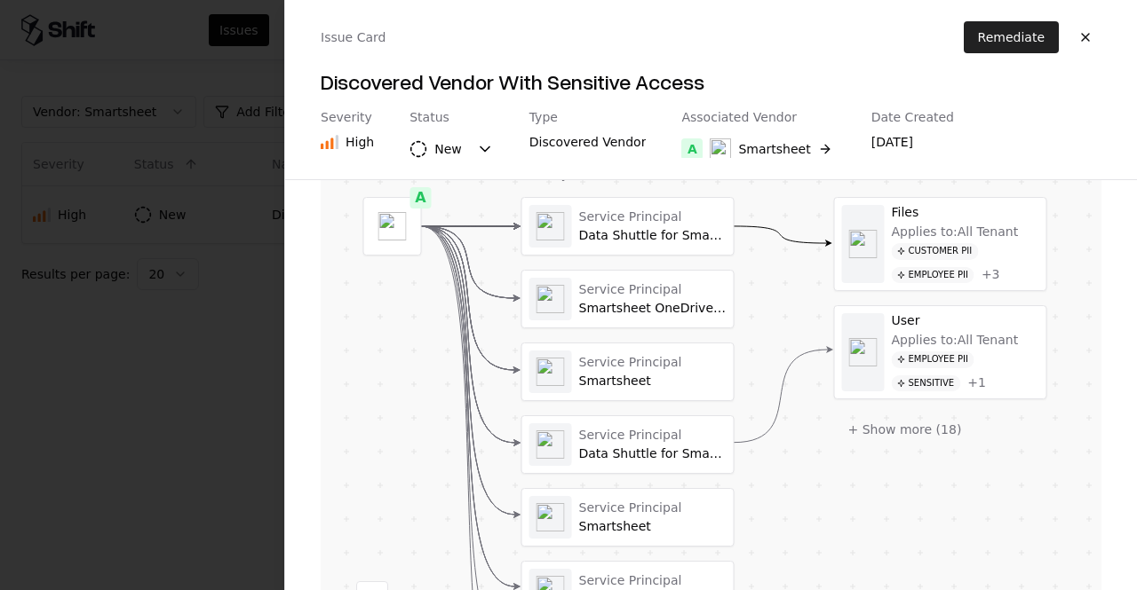
click at [1002, 42] on button "Remediate" at bounding box center [1010, 37] width 95 height 32
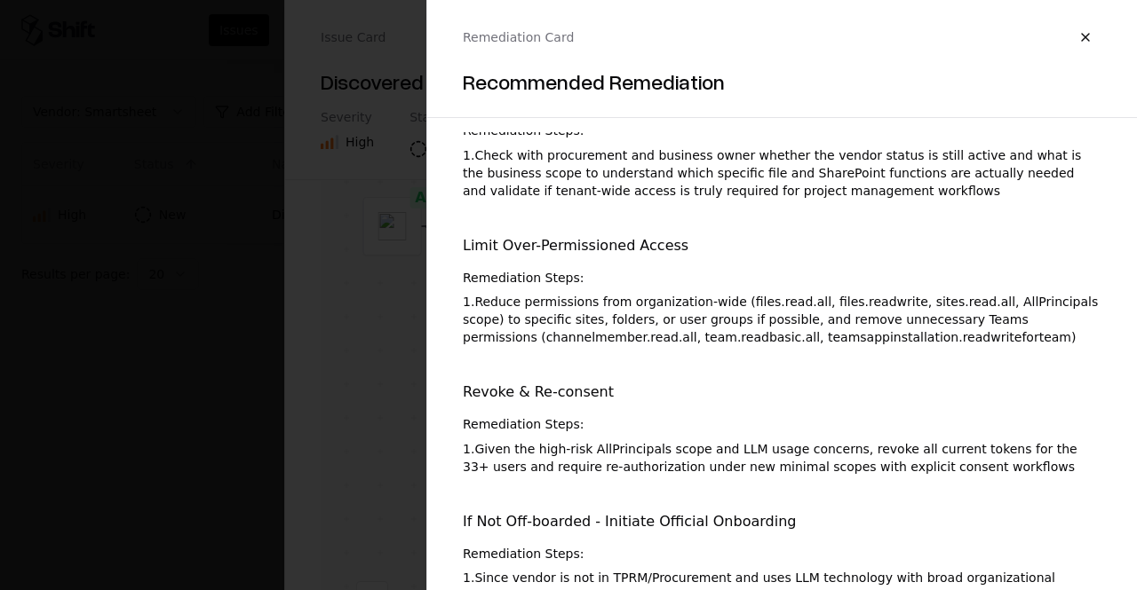
scroll to position [0, 0]
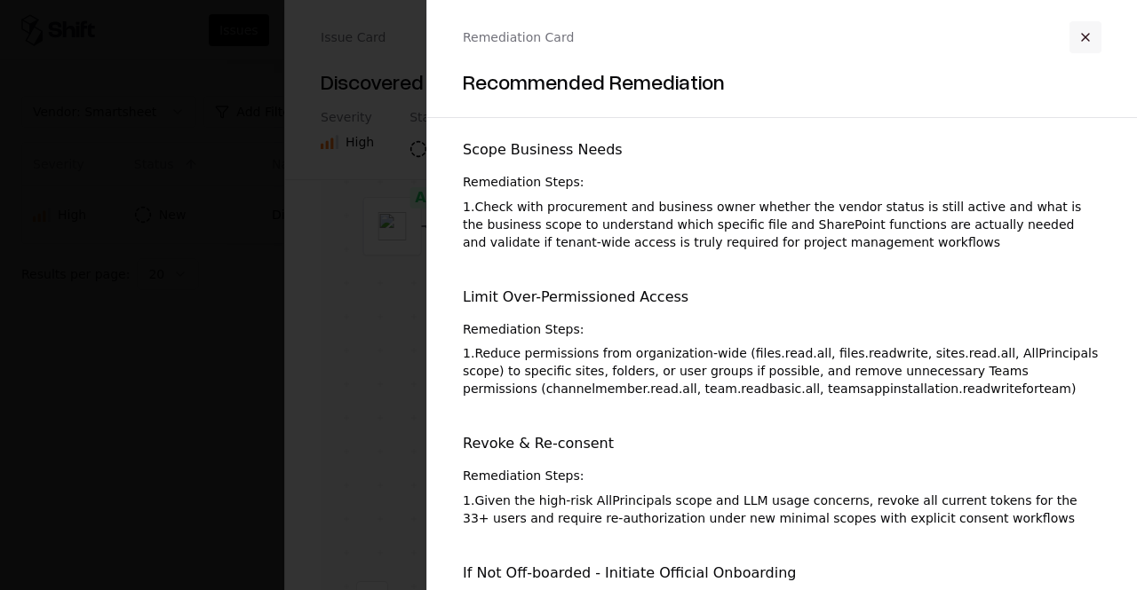
click at [1082, 42] on button "button" at bounding box center [1085, 37] width 32 height 32
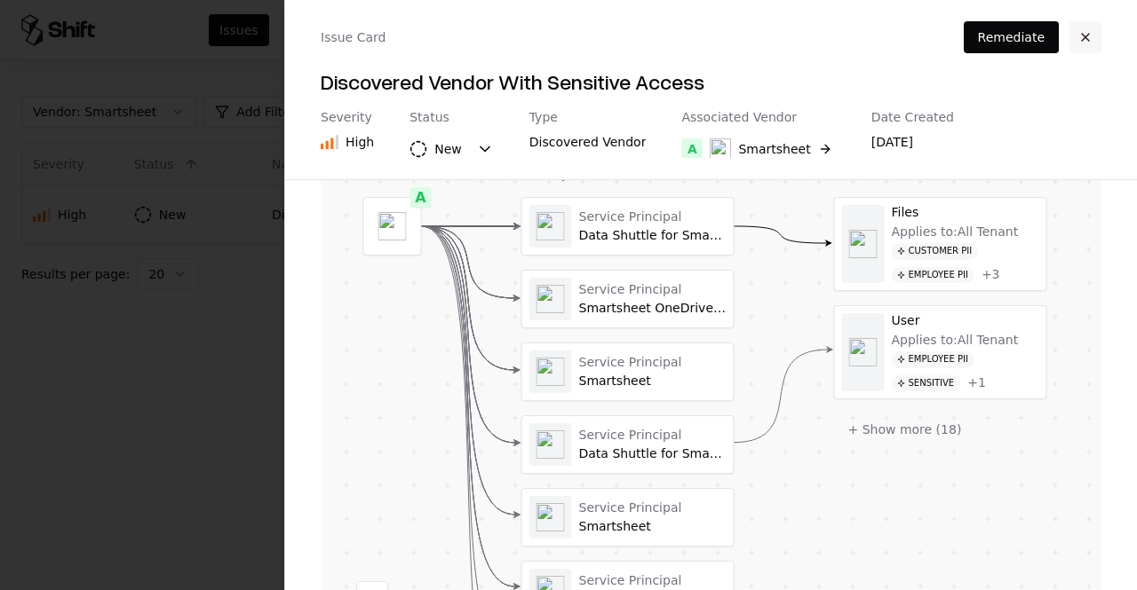
click at [1090, 40] on button "button" at bounding box center [1085, 37] width 32 height 32
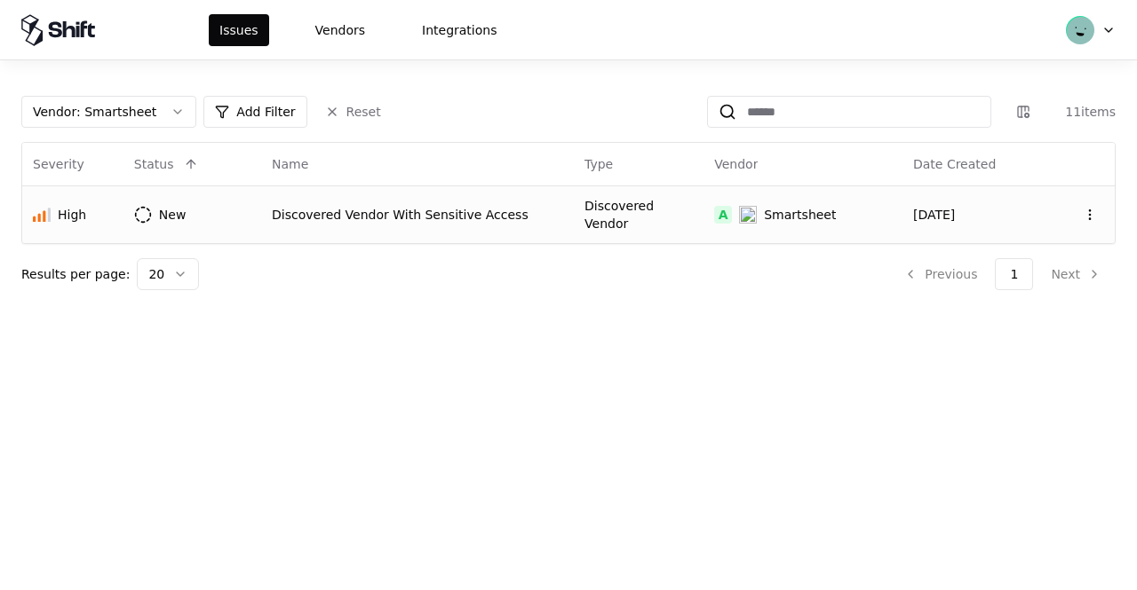
click at [92, 214] on div "High" at bounding box center [73, 215] width 80 height 18
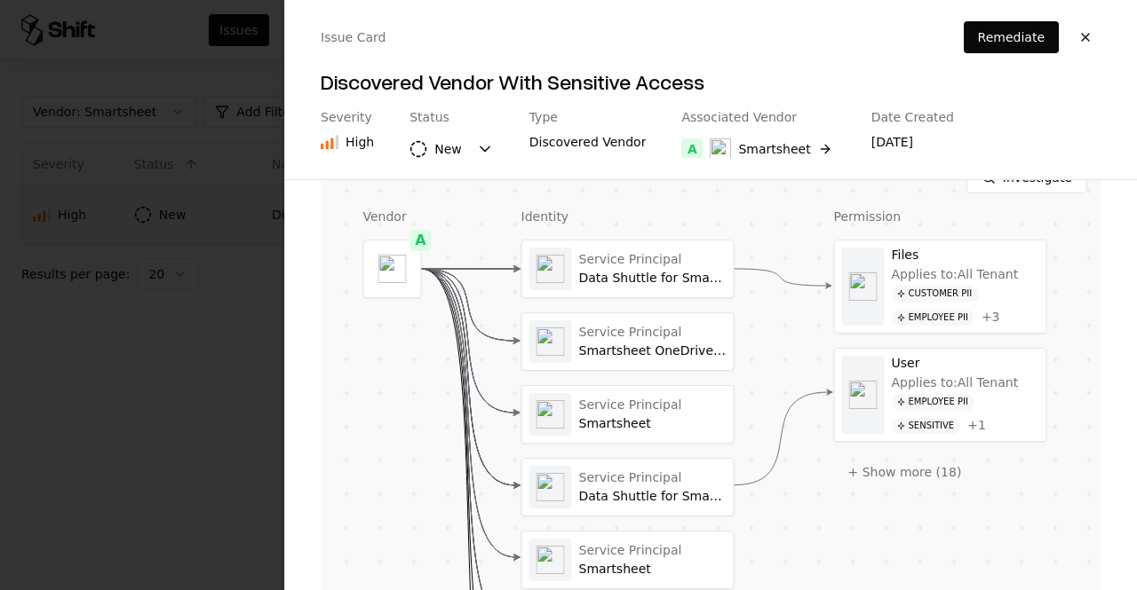
scroll to position [444, 0]
click at [694, 268] on div at bounding box center [627, 267] width 211 height 57
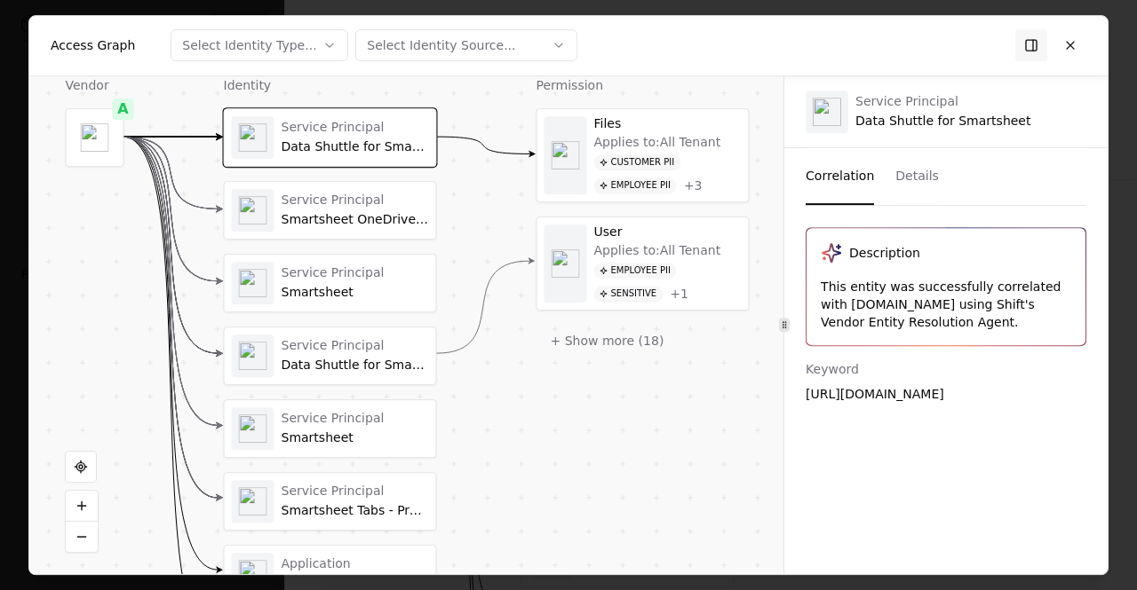
click at [383, 138] on div "Service Principal Data Shuttle for Smartsheet" at bounding box center [354, 137] width 147 height 35
drag, startPoint x: 1018, startPoint y: 120, endPoint x: 847, endPoint y: 129, distance: 170.7
click at [847, 129] on div "Service Principal Data Shuttle for Smartsheet" at bounding box center [945, 111] width 323 height 71
click at [931, 121] on div "Service Principal Data Shuttle for Smartsheet" at bounding box center [942, 111] width 175 height 35
click at [731, 171] on div "Customer PII Employee PII + 3" at bounding box center [667, 175] width 147 height 40
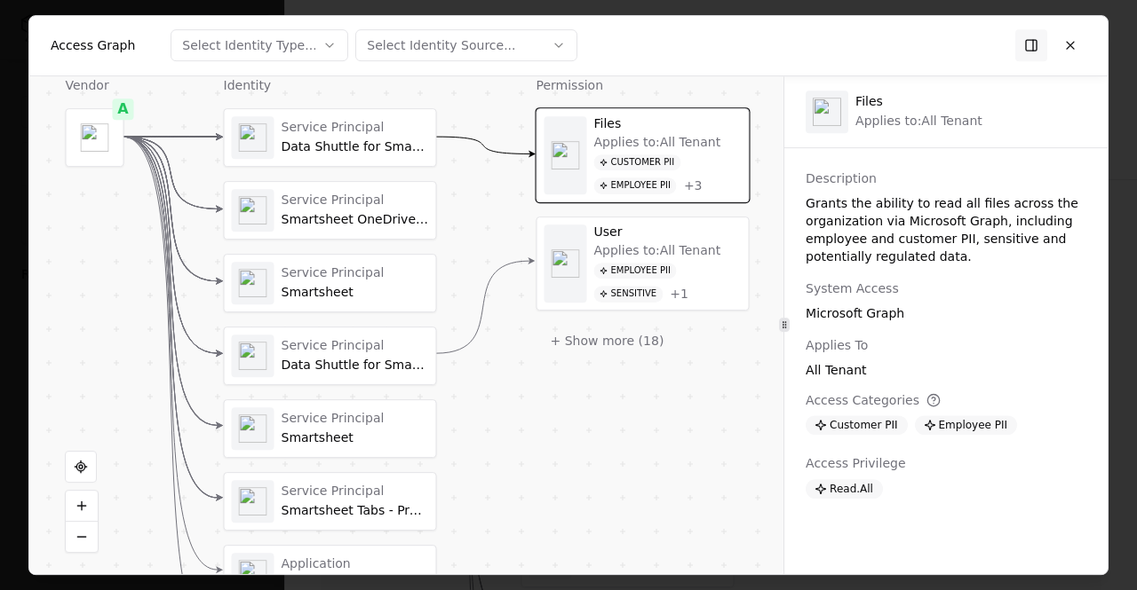
click at [888, 442] on div "Sensitive" at bounding box center [846, 452] width 83 height 20
click at [826, 447] on icon at bounding box center [820, 452] width 11 height 11
click at [935, 426] on div "Employee PII" at bounding box center [966, 426] width 103 height 20
click at [884, 425] on div "Customer PII" at bounding box center [855, 426] width 101 height 20
click at [876, 487] on div "Read.All" at bounding box center [843, 490] width 77 height 20
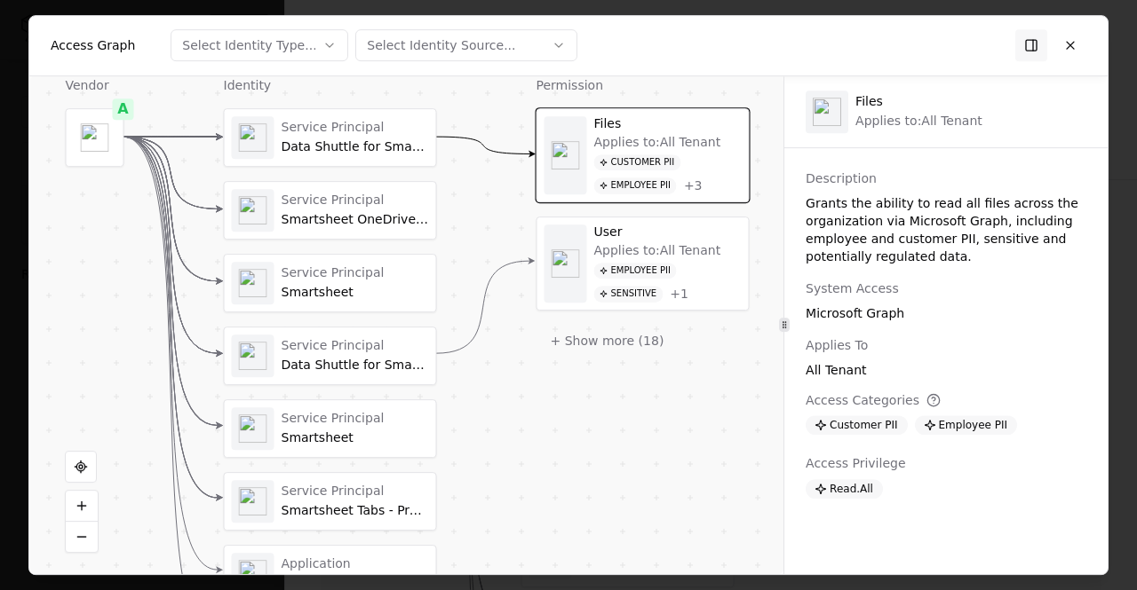
click at [888, 486] on div "Read.All" at bounding box center [945, 490] width 281 height 20
click at [1074, 48] on button at bounding box center [1070, 45] width 32 height 32
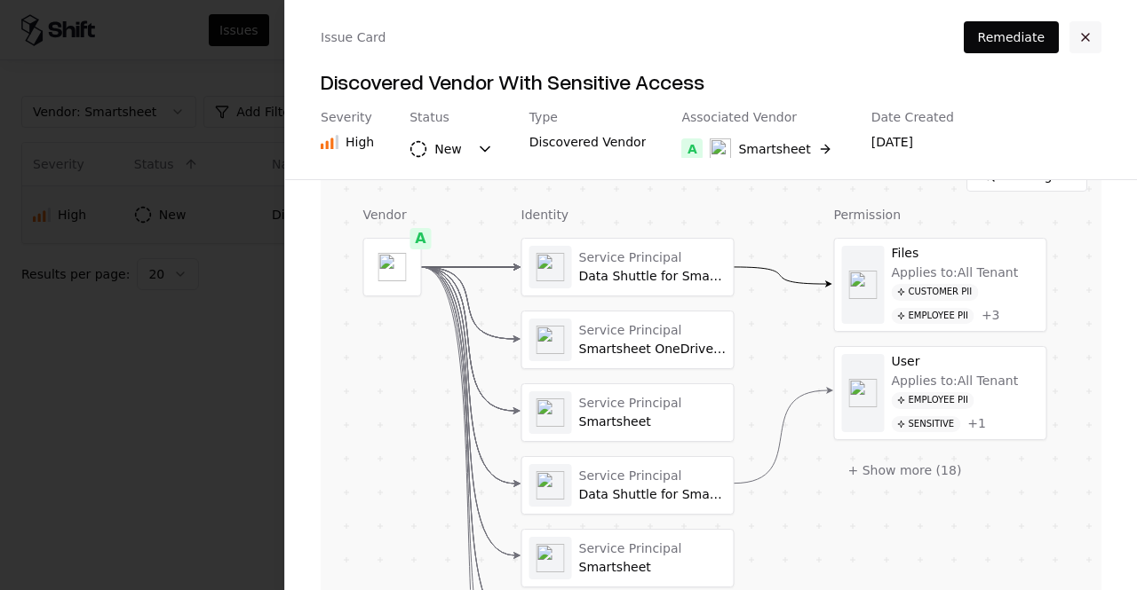
click at [1079, 38] on button "button" at bounding box center [1085, 37] width 32 height 32
